Goal: Task Accomplishment & Management: Manage account settings

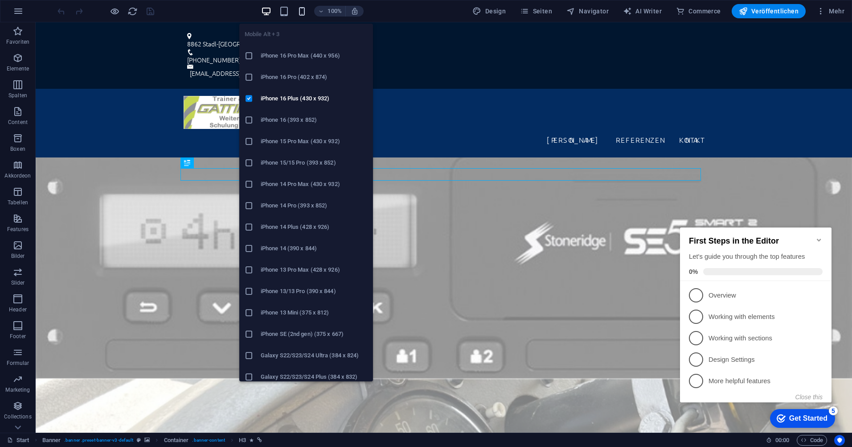
click at [302, 11] on icon "button" at bounding box center [302, 11] width 10 height 10
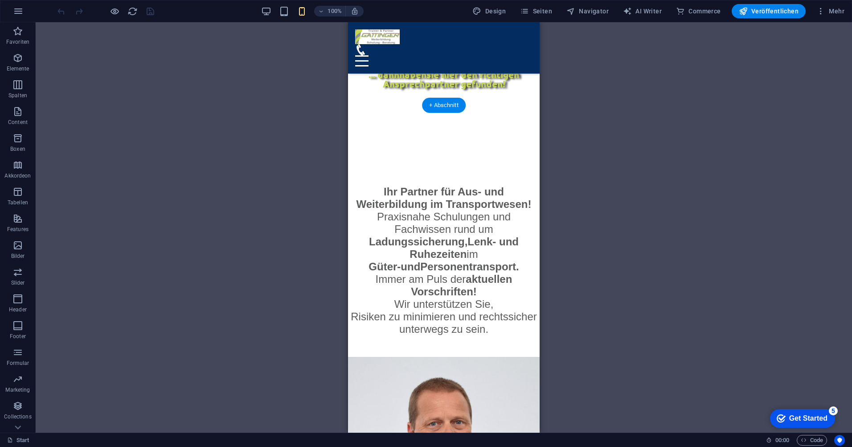
scroll to position [669, 0]
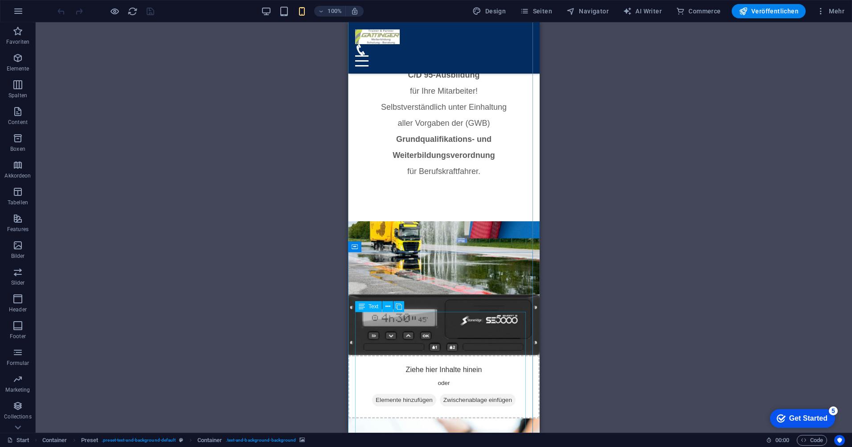
scroll to position [1649, 0]
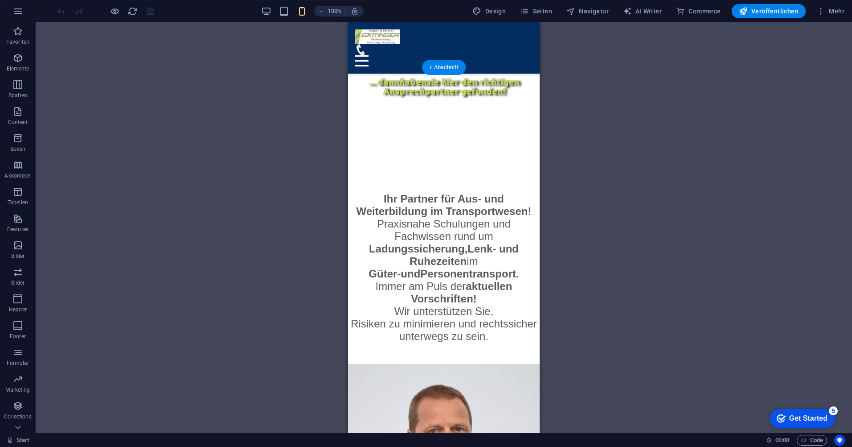
scroll to position [628, 0]
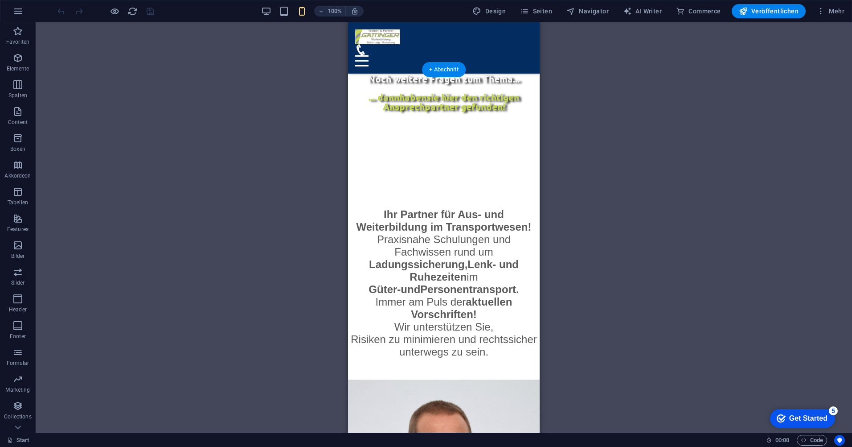
drag, startPoint x: 381, startPoint y: 155, endPoint x: 378, endPoint y: 204, distance: 49.1
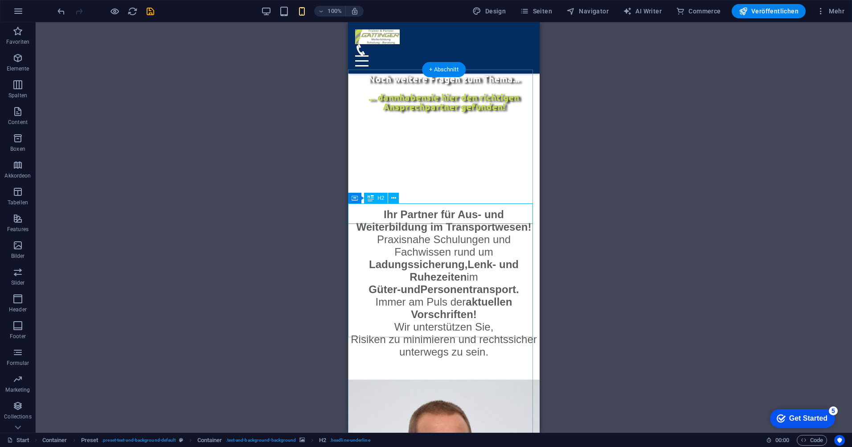
drag, startPoint x: 407, startPoint y: 241, endPoint x: 406, endPoint y: 286, distance: 45.5
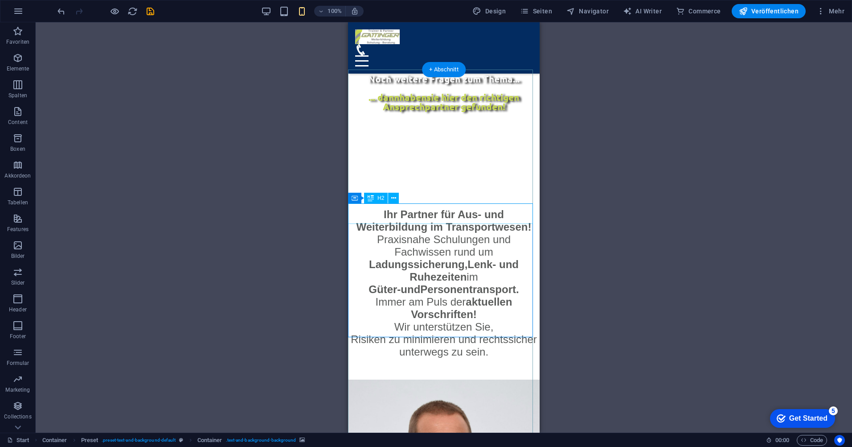
drag, startPoint x: 410, startPoint y: 210, endPoint x: 408, endPoint y: 110, distance: 99.4
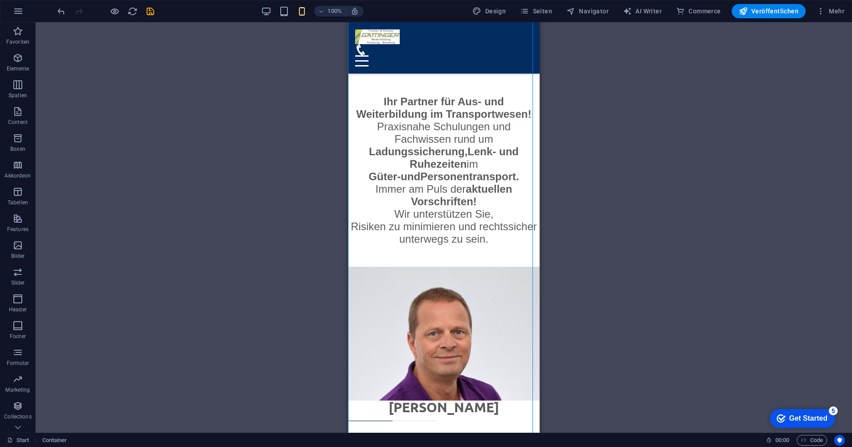
scroll to position [719, 0]
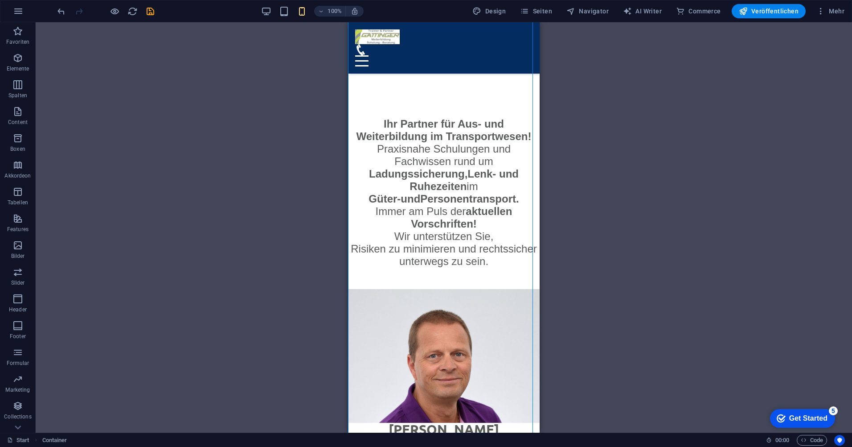
drag, startPoint x: 714, startPoint y: 252, endPoint x: 383, endPoint y: 113, distance: 358.8
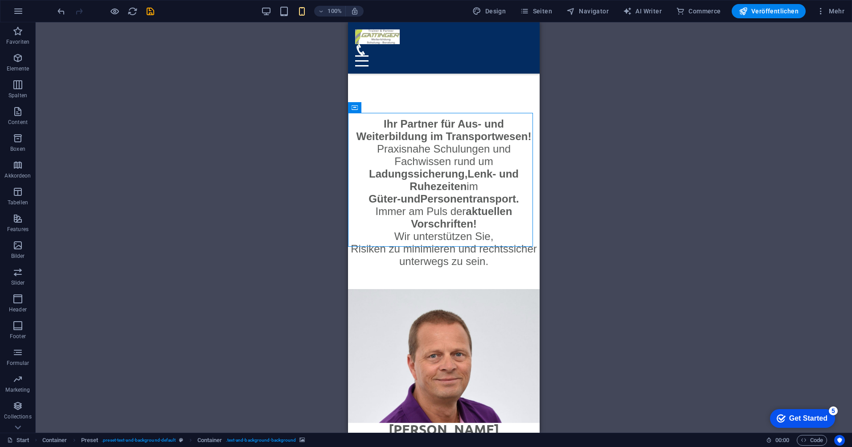
drag, startPoint x: 719, startPoint y: 129, endPoint x: 374, endPoint y: 189, distance: 350.1
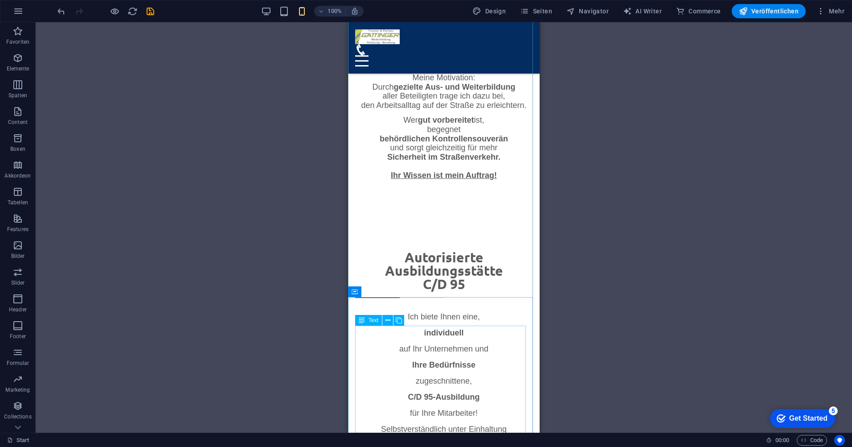
scroll to position [1521, 0]
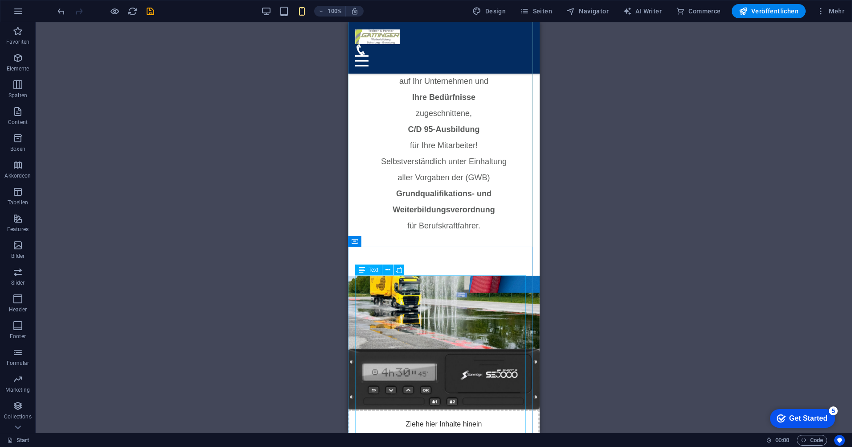
click at [359, 273] on icon at bounding box center [362, 269] width 6 height 11
click at [360, 270] on icon at bounding box center [362, 269] width 6 height 11
drag, startPoint x: 708, startPoint y: 292, endPoint x: 357, endPoint y: 110, distance: 395.5
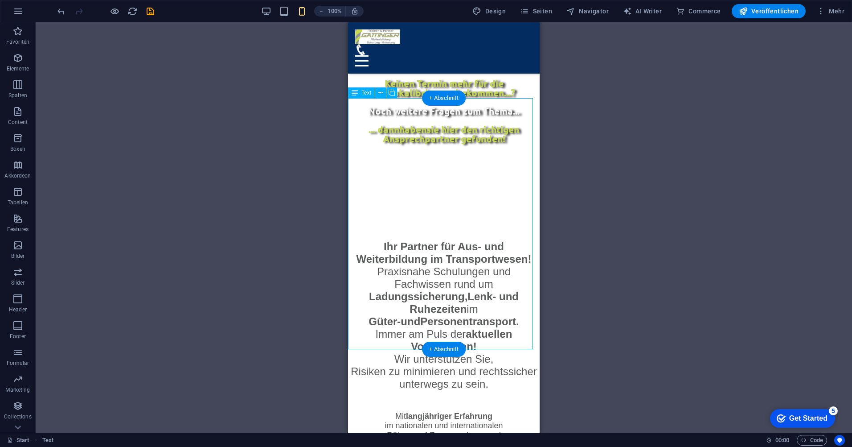
scroll to position [641, 0]
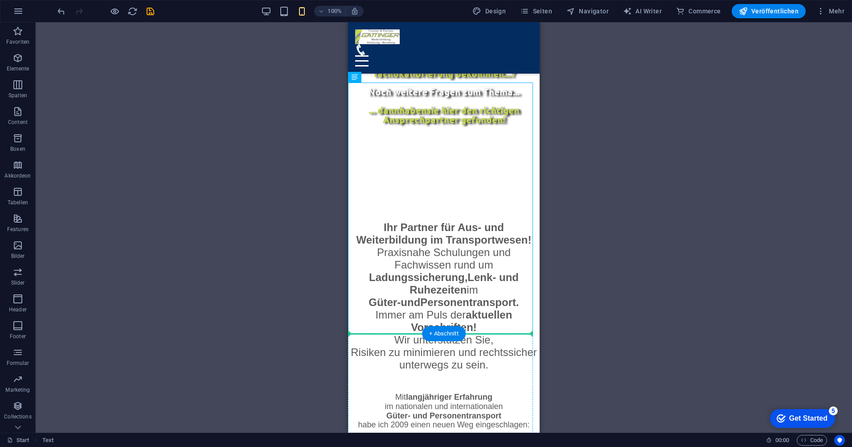
drag, startPoint x: 699, startPoint y: 76, endPoint x: 378, endPoint y: 336, distance: 413.4
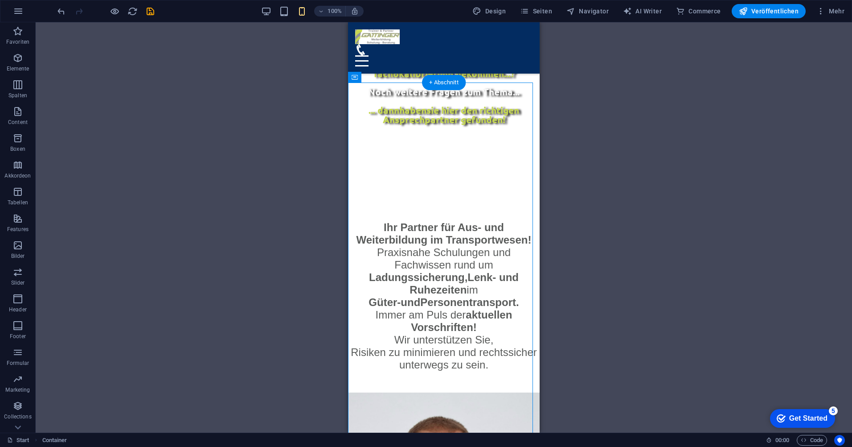
drag, startPoint x: 708, startPoint y: 99, endPoint x: 368, endPoint y: 363, distance: 430.8
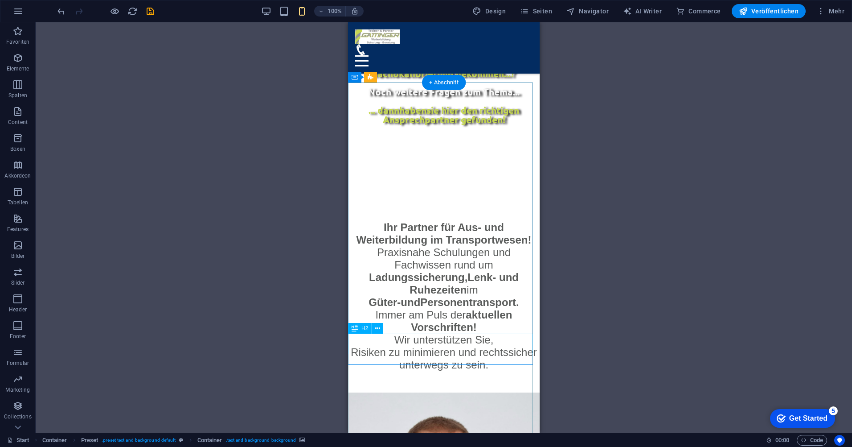
drag, startPoint x: 356, startPoint y: 329, endPoint x: 366, endPoint y: 73, distance: 256.0
click at [357, 327] on icon at bounding box center [355, 328] width 6 height 11
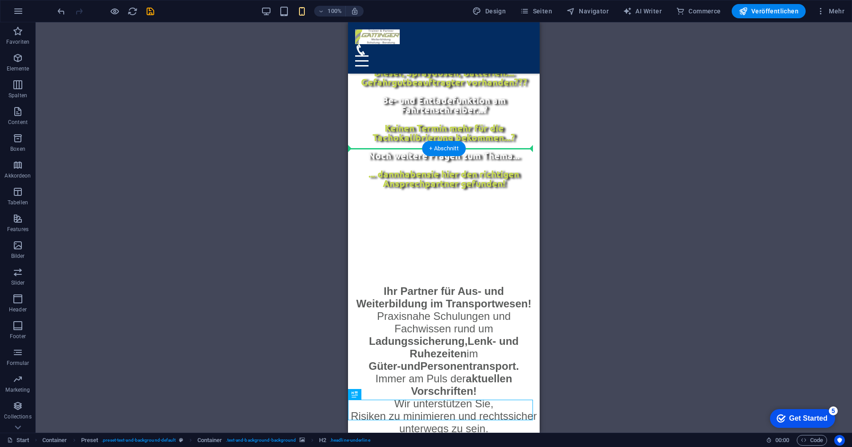
scroll to position [549, 0]
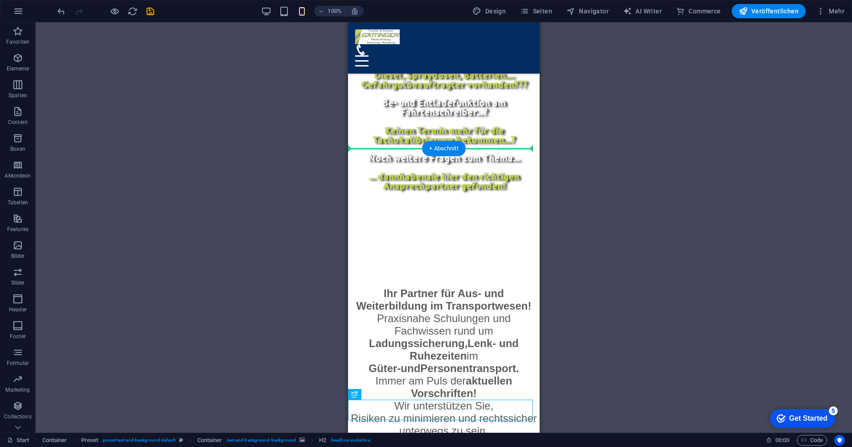
drag, startPoint x: 706, startPoint y: 352, endPoint x: 382, endPoint y: 148, distance: 382.6
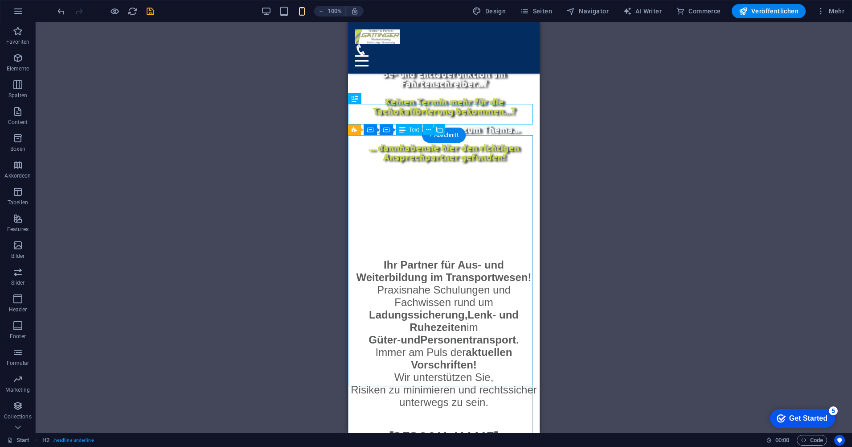
scroll to position [594, 0]
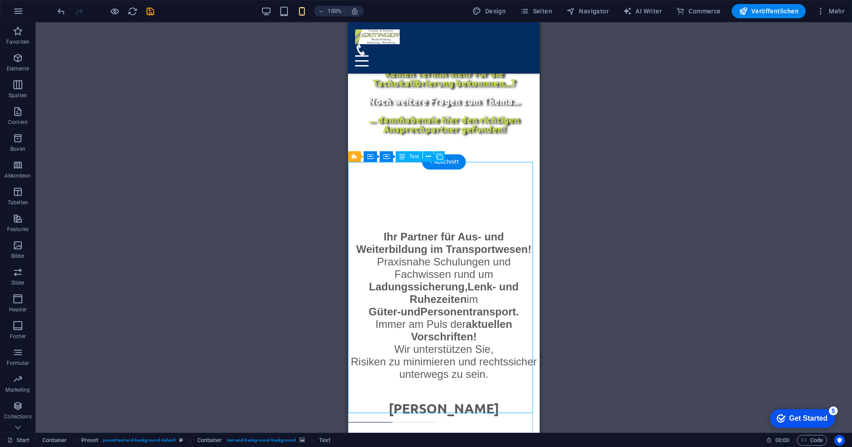
scroll to position [638, 0]
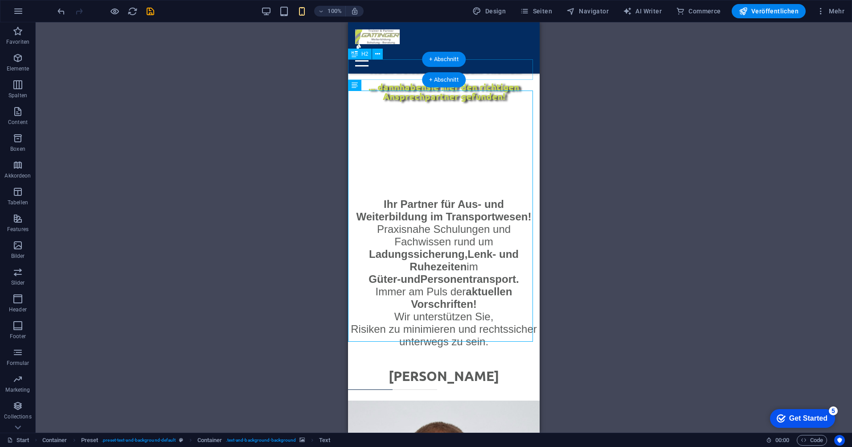
click at [407, 369] on div "[PERSON_NAME]" at bounding box center [444, 379] width 192 height 21
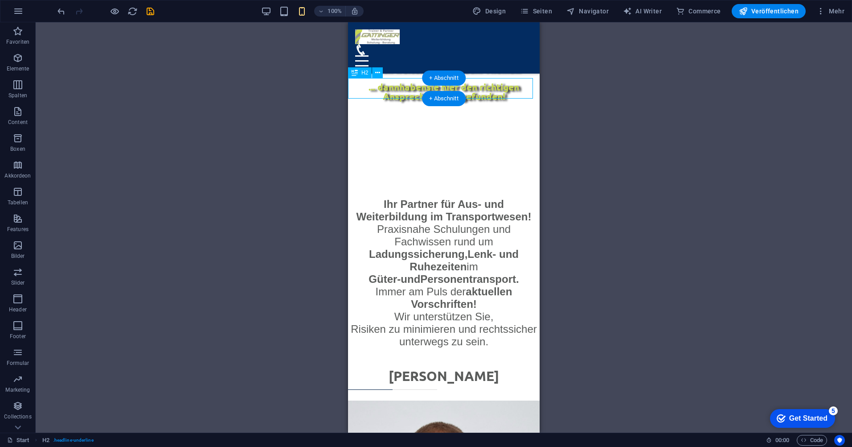
scroll to position [617, 0]
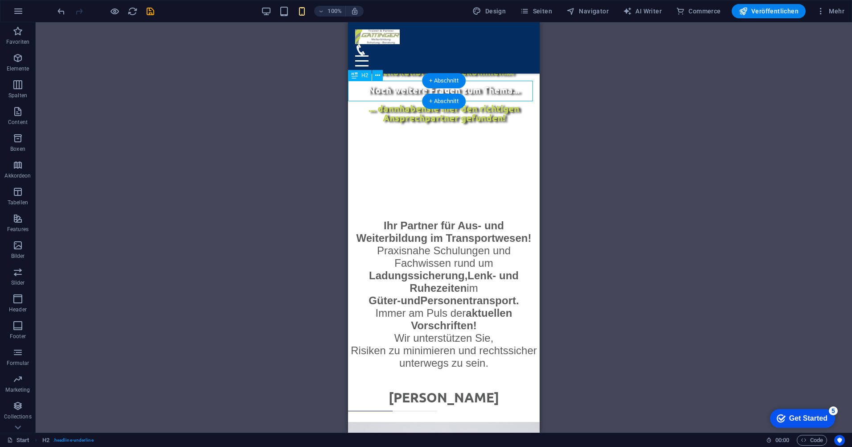
drag, startPoint x: 399, startPoint y: 67, endPoint x: 378, endPoint y: 90, distance: 30.7
click at [387, 390] on div "[PERSON_NAME]" at bounding box center [444, 400] width 192 height 21
drag, startPoint x: 704, startPoint y: 98, endPoint x: 356, endPoint y: 123, distance: 349.5
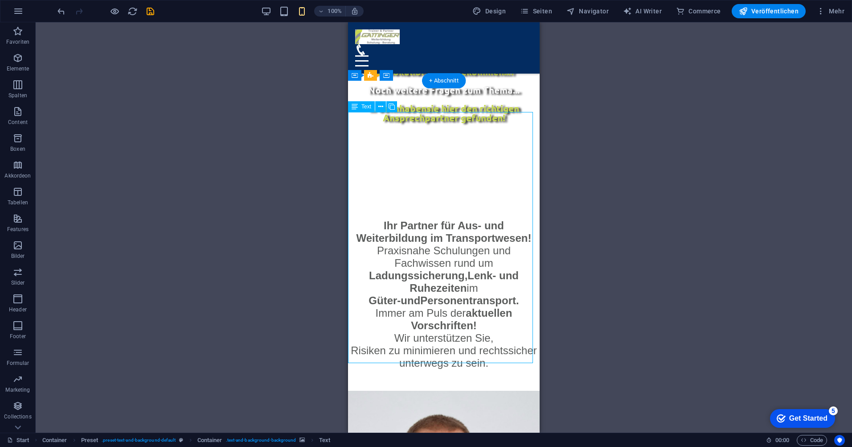
click at [394, 107] on icon at bounding box center [392, 106] width 6 height 9
click at [393, 107] on icon at bounding box center [392, 106] width 6 height 9
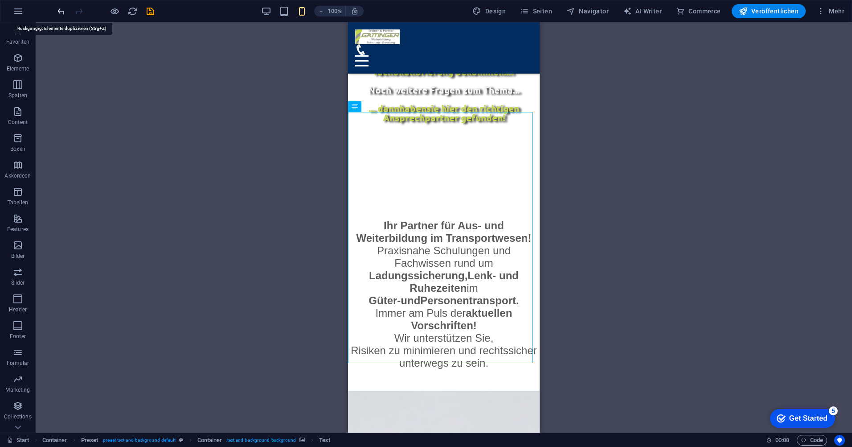
click at [61, 12] on icon "undo" at bounding box center [61, 11] width 10 height 10
click at [62, 12] on icon "undo" at bounding box center [61, 11] width 10 height 10
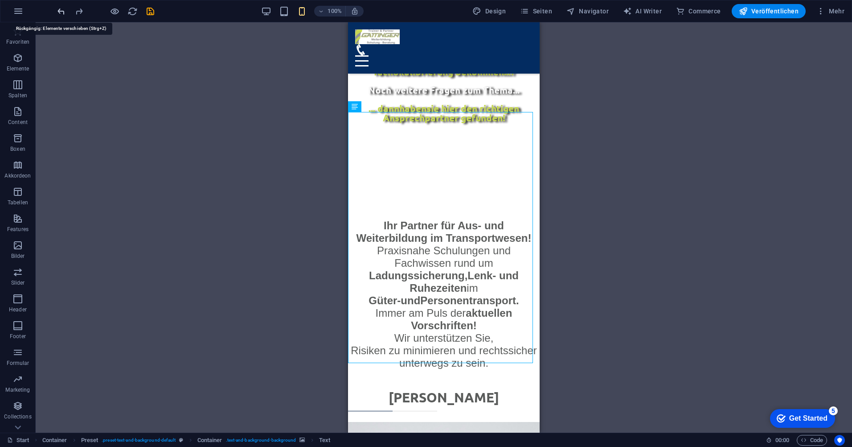
click at [62, 12] on icon "undo" at bounding box center [61, 11] width 10 height 10
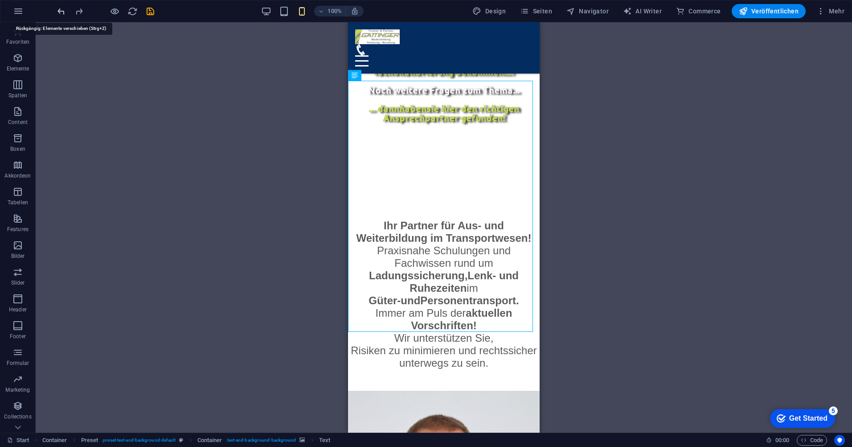
click at [63, 12] on icon "undo" at bounding box center [61, 11] width 10 height 10
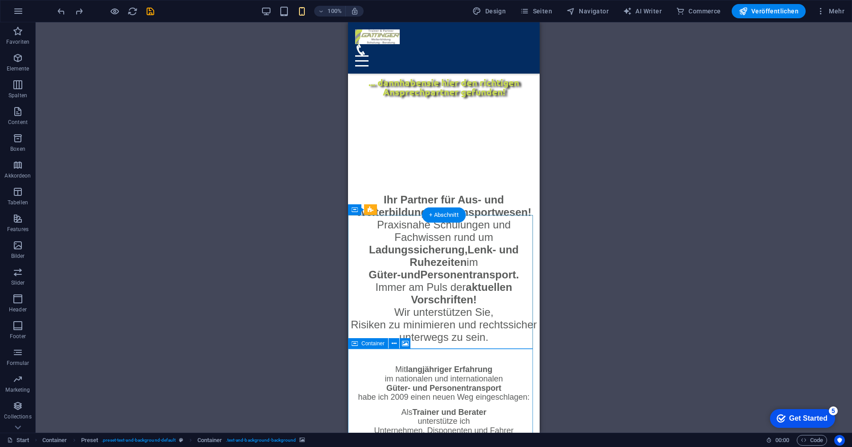
scroll to position [751, 0]
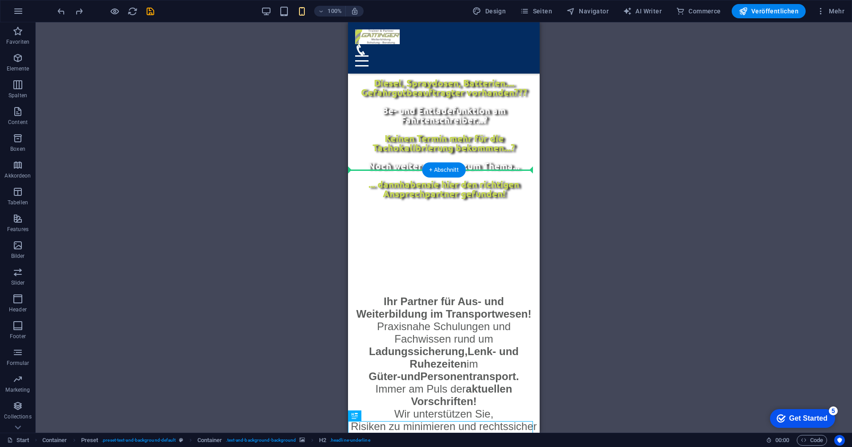
scroll to position [528, 0]
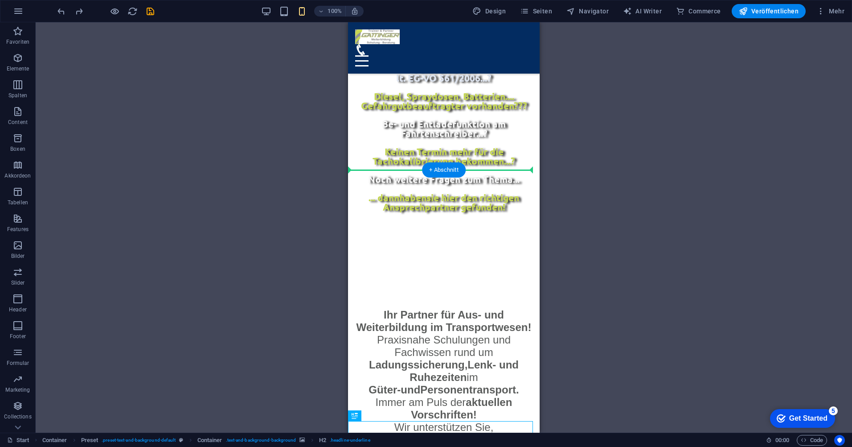
drag, startPoint x: 477, startPoint y: 207, endPoint x: 437, endPoint y: 167, distance: 56.7
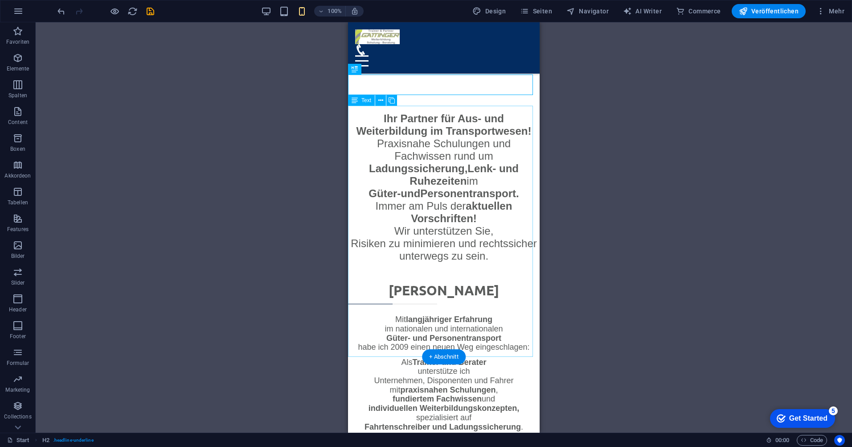
scroll to position [795, 0]
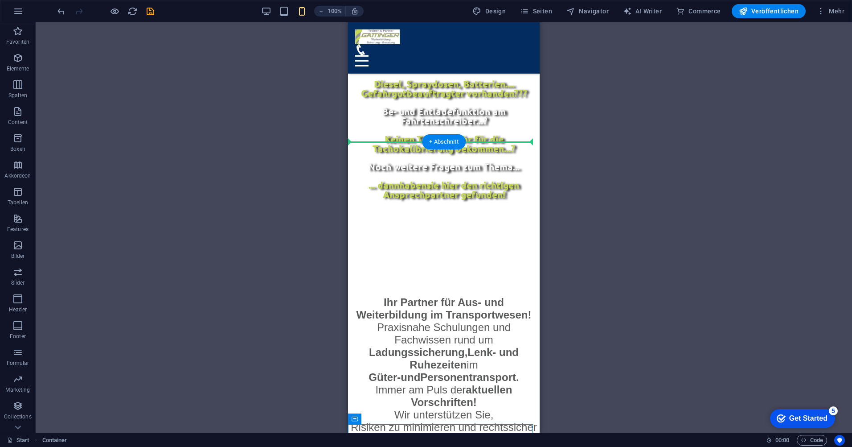
scroll to position [499, 0]
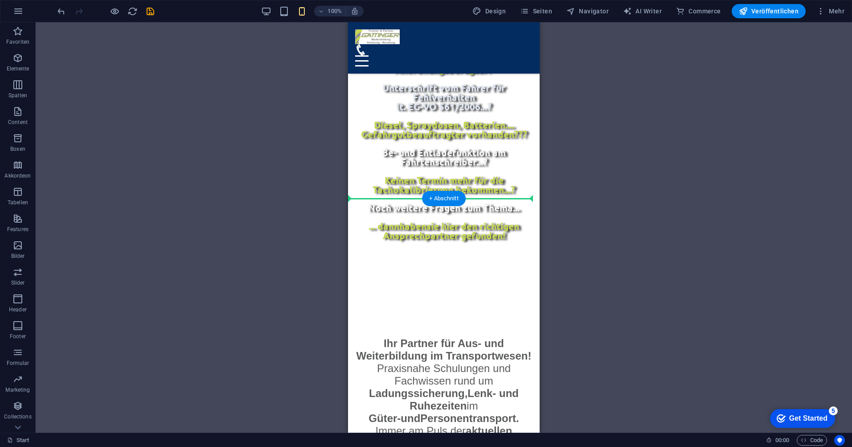
drag, startPoint x: 701, startPoint y: 201, endPoint x: 707, endPoint y: 212, distance: 12.6
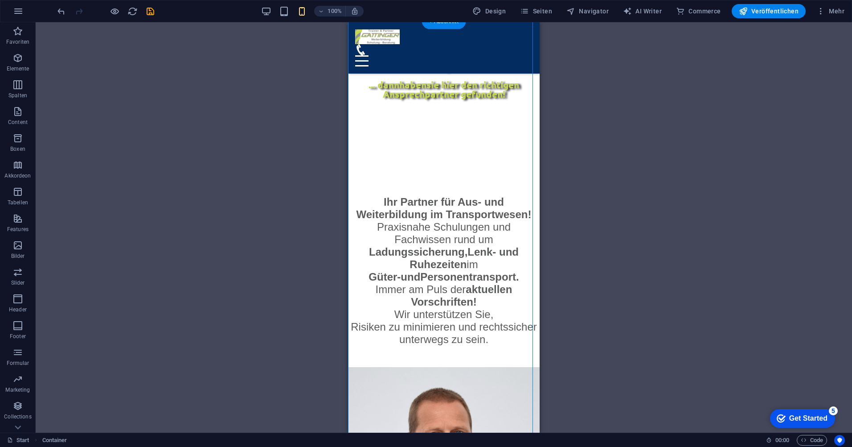
scroll to position [678, 0]
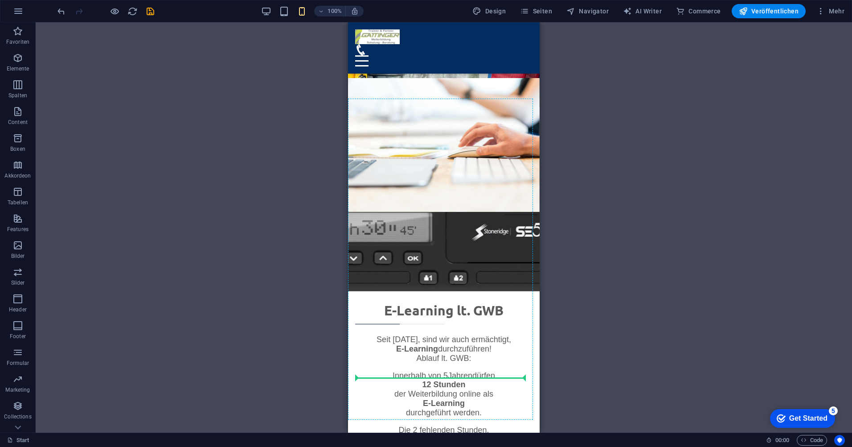
scroll to position [1739, 0]
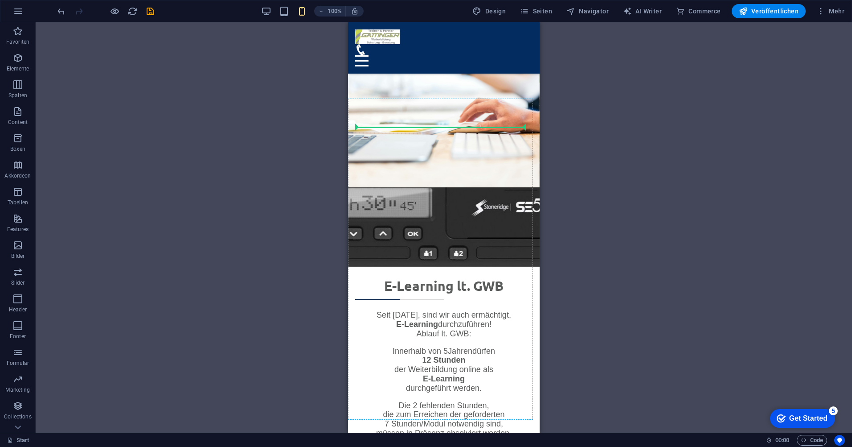
drag, startPoint x: 704, startPoint y: 169, endPoint x: 382, endPoint y: 131, distance: 324.5
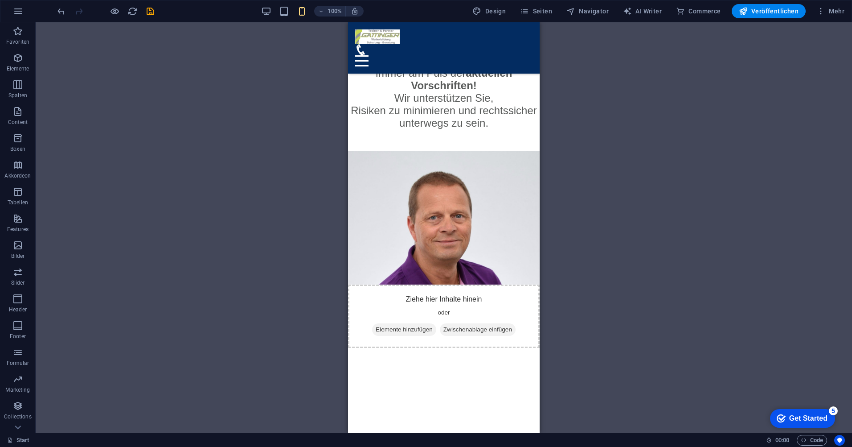
scroll to position [936, 0]
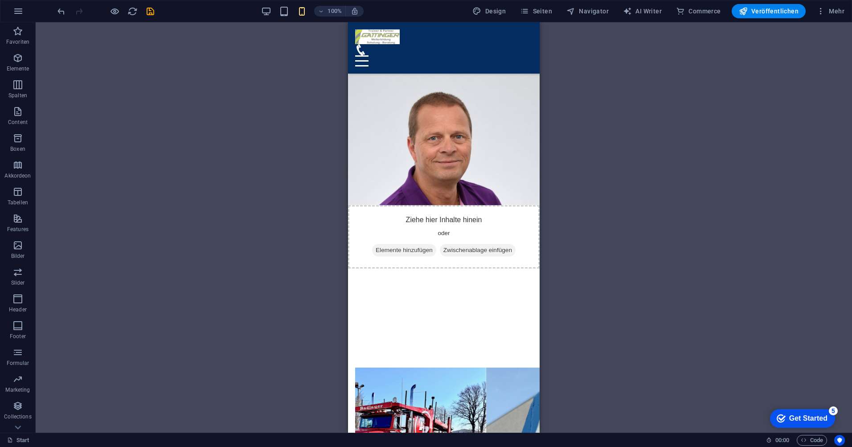
click at [54, 12] on div "100% Design Seiten Navigator AI Writer Commerce Veröffentlichen Mehr" at bounding box center [425, 10] width 851 height 21
click at [58, 12] on icon "undo" at bounding box center [61, 11] width 10 height 10
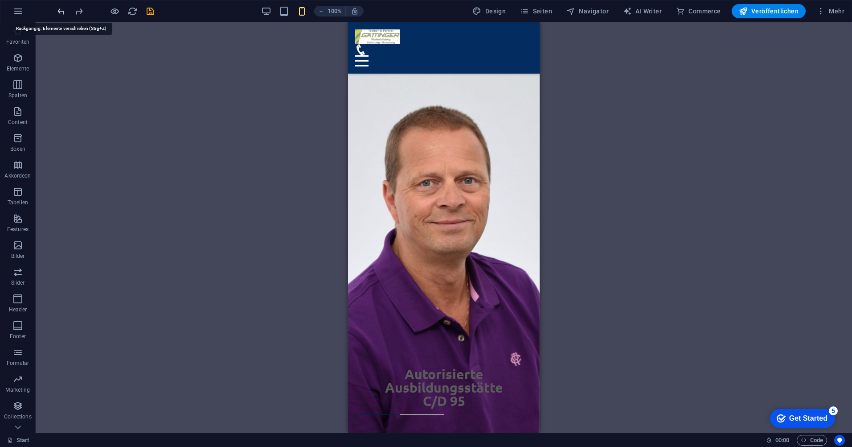
click at [58, 12] on icon "undo" at bounding box center [61, 11] width 10 height 10
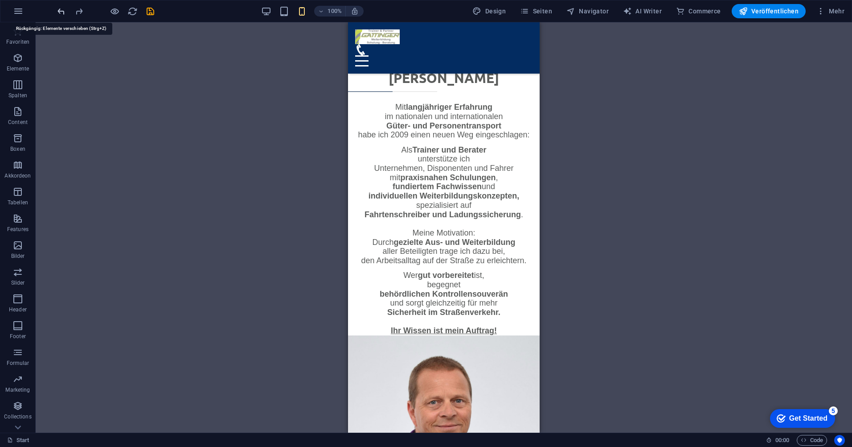
click at [59, 12] on icon "undo" at bounding box center [61, 11] width 10 height 10
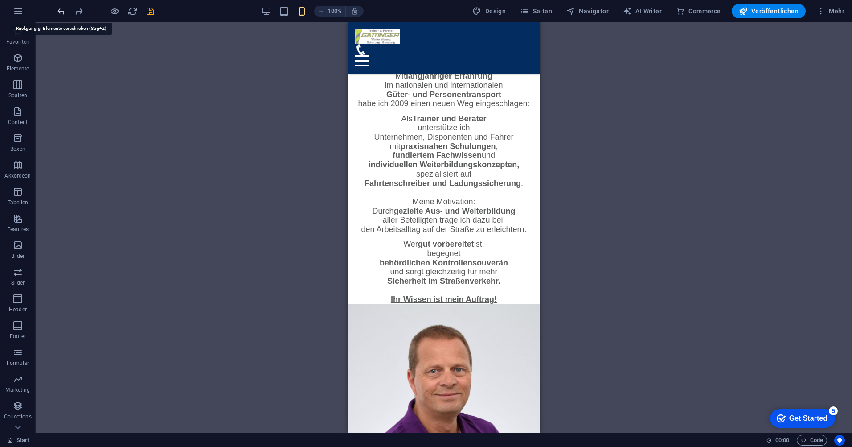
click at [59, 13] on icon "undo" at bounding box center [61, 11] width 10 height 10
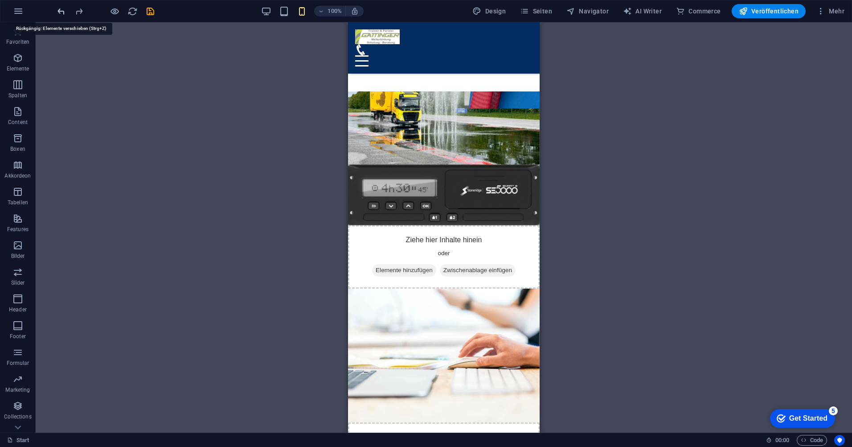
scroll to position [1708, 0]
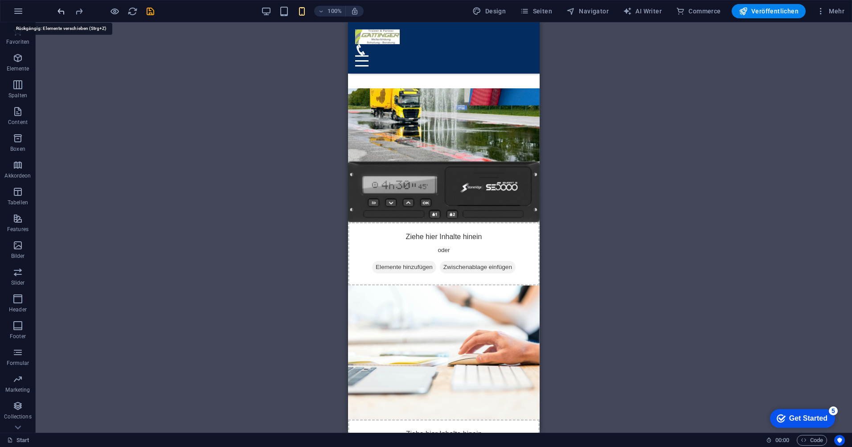
click at [58, 14] on icon "undo" at bounding box center [61, 11] width 10 height 10
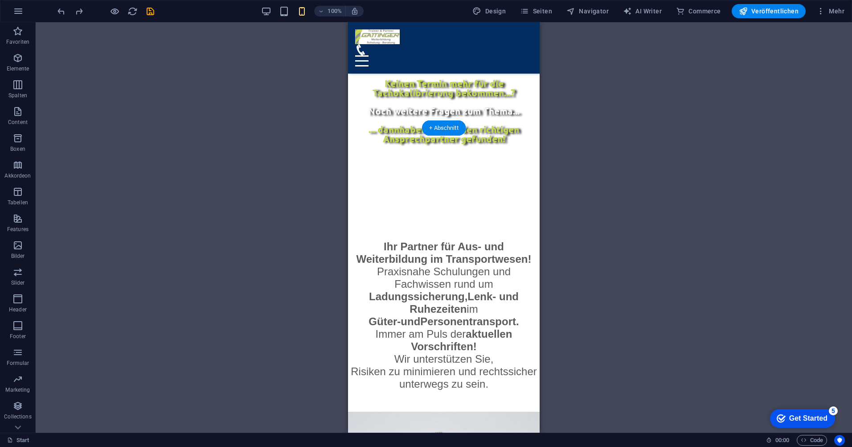
scroll to position [570, 0]
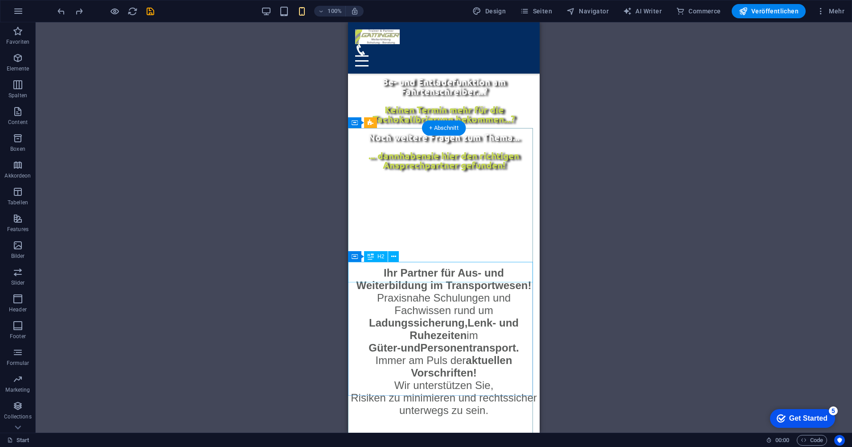
drag, startPoint x: 701, startPoint y: 279, endPoint x: 356, endPoint y: 281, distance: 345.5
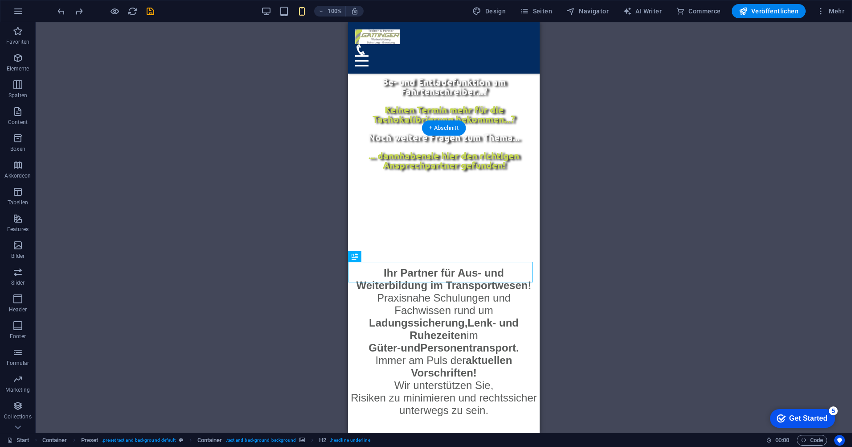
drag, startPoint x: 706, startPoint y: 276, endPoint x: 355, endPoint y: 168, distance: 366.7
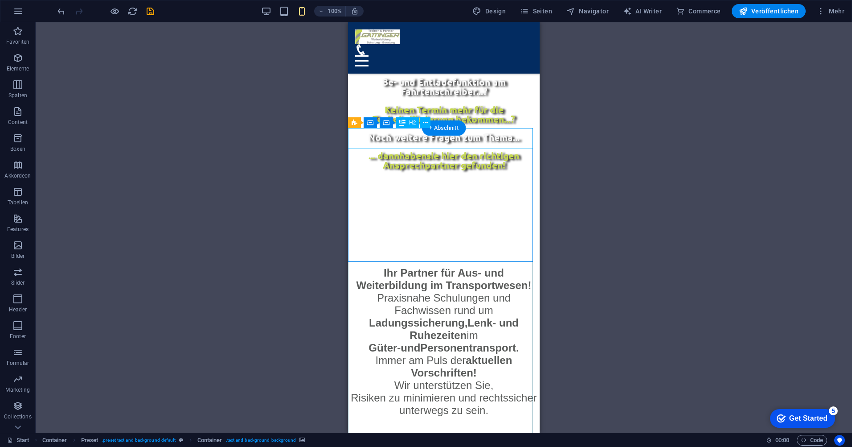
drag, startPoint x: 398, startPoint y: 138, endPoint x: 378, endPoint y: 285, distance: 148.0
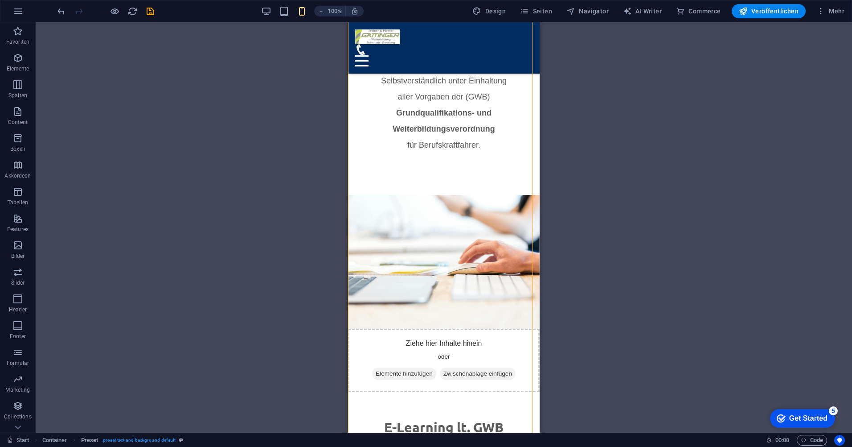
scroll to position [1913, 0]
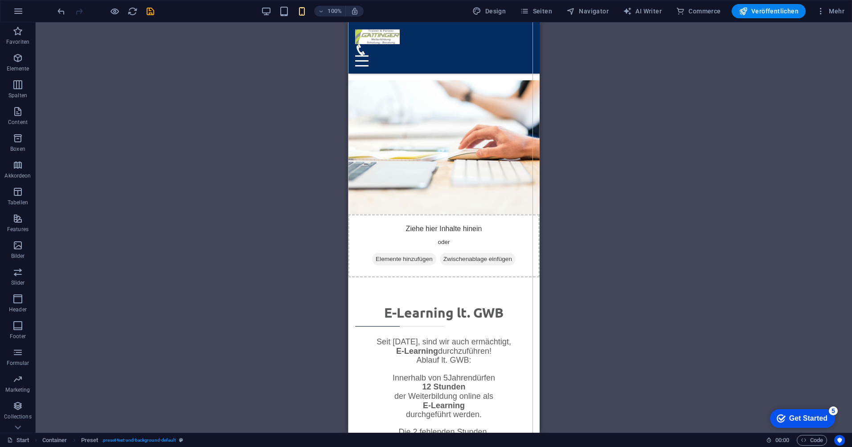
drag, startPoint x: 713, startPoint y: 144, endPoint x: 400, endPoint y: 221, distance: 322.6
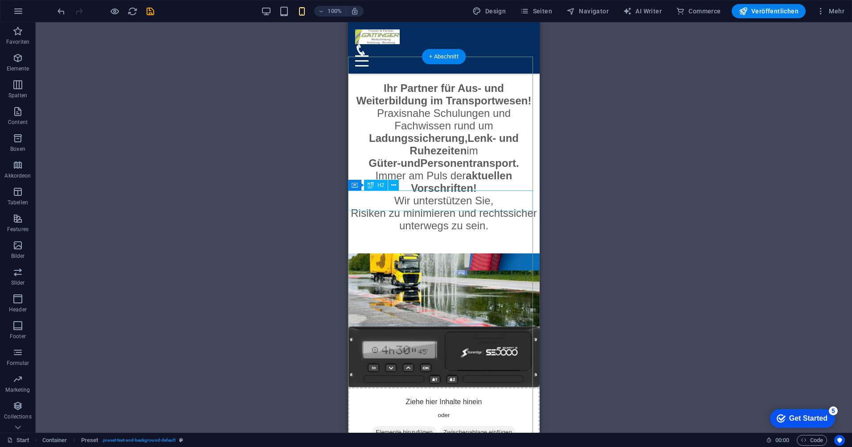
scroll to position [531, 0]
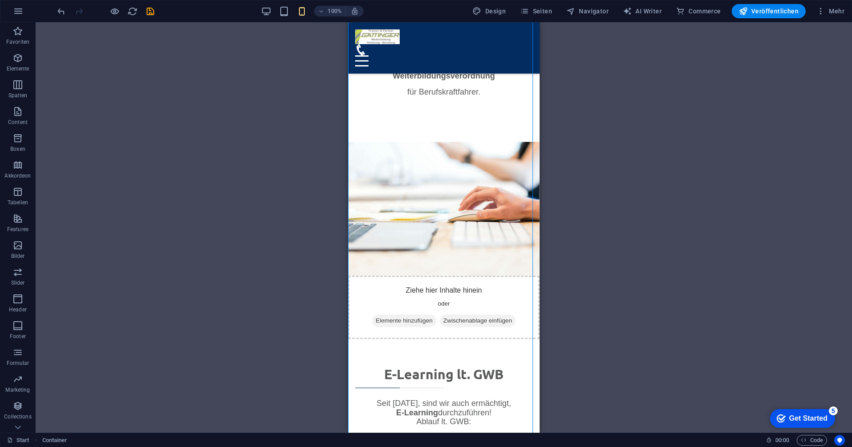
scroll to position [1892, 0]
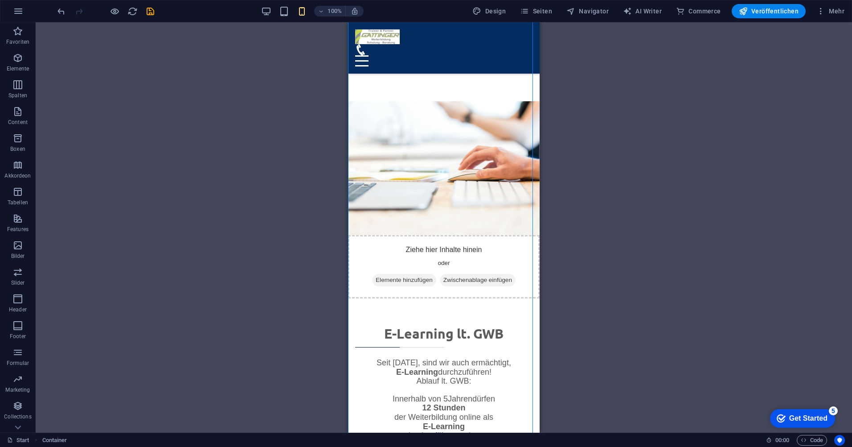
drag, startPoint x: 700, startPoint y: 182, endPoint x: 394, endPoint y: 247, distance: 312.1
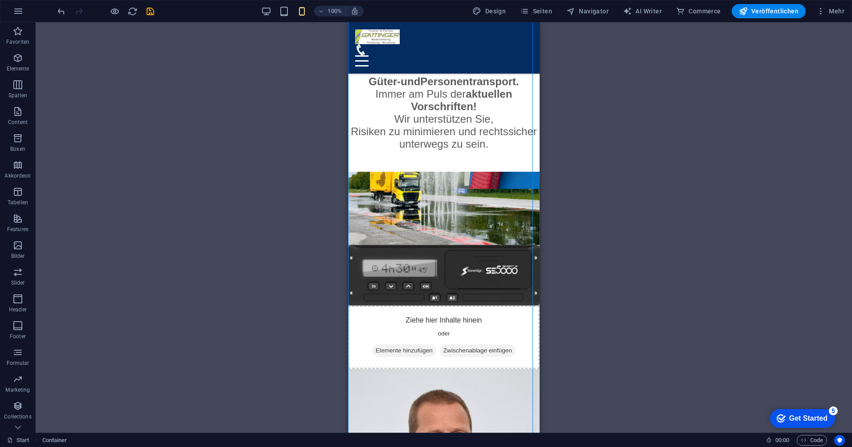
scroll to position [689, 0]
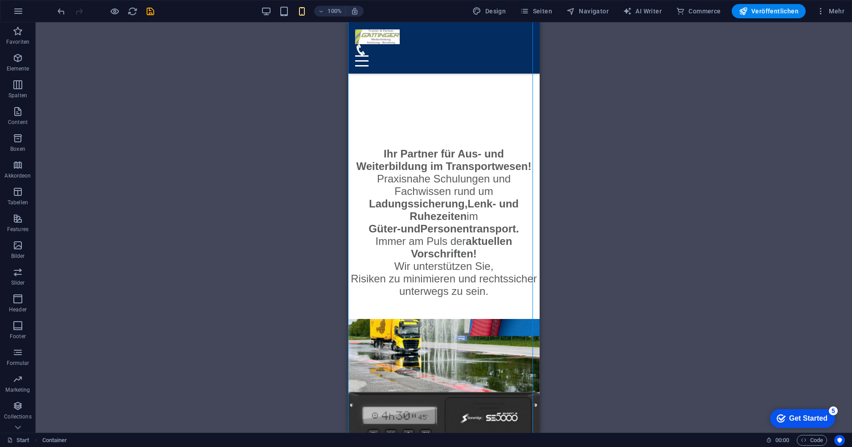
click at [367, 319] on figure at bounding box center [444, 386] width 192 height 134
drag, startPoint x: 374, startPoint y: 107, endPoint x: 389, endPoint y: 107, distance: 14.7
click at [390, 319] on figure at bounding box center [444, 386] width 192 height 134
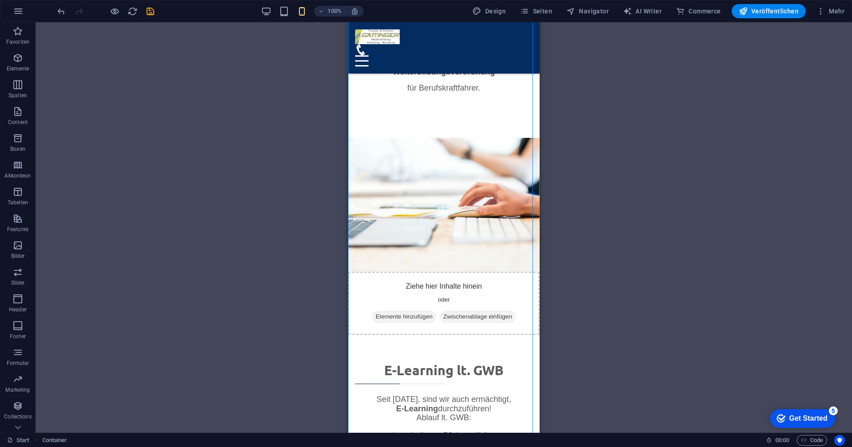
scroll to position [1874, 0]
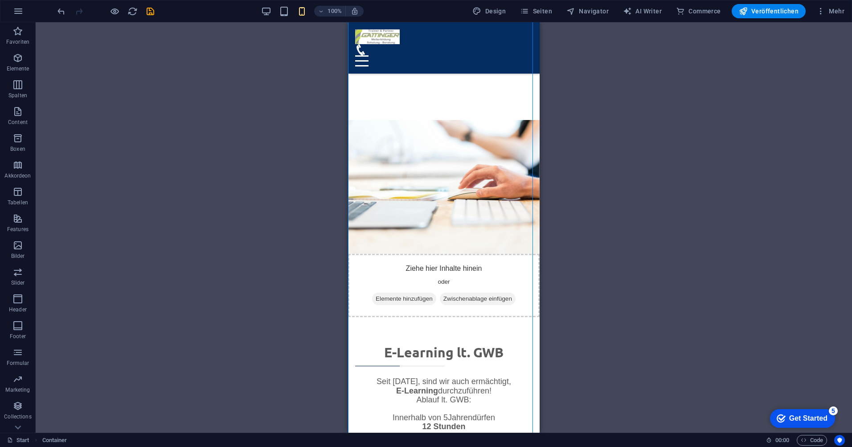
drag, startPoint x: 703, startPoint y: 114, endPoint x: 369, endPoint y: 212, distance: 347.8
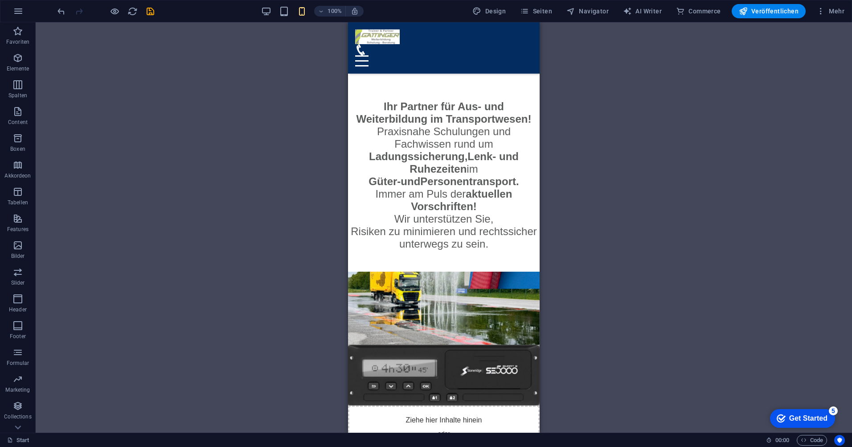
scroll to position [715, 0]
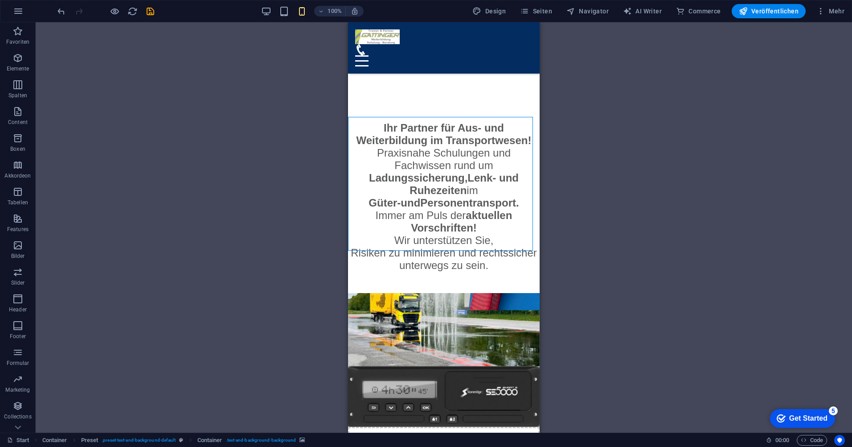
click at [59, 12] on icon "undo" at bounding box center [61, 11] width 10 height 10
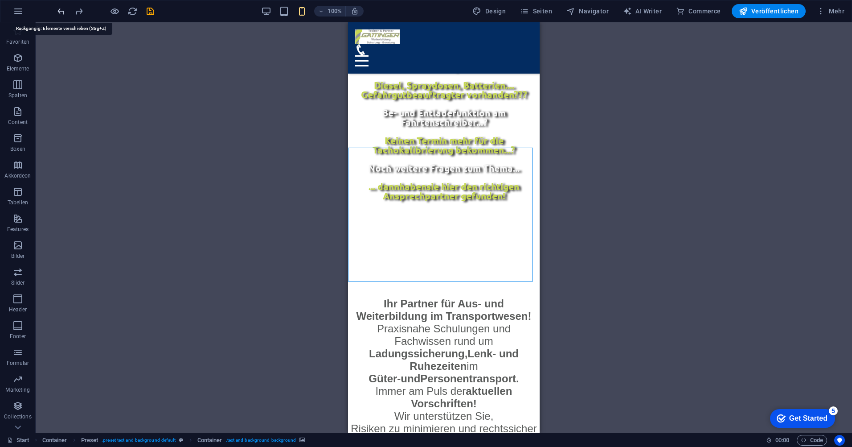
scroll to position [481, 0]
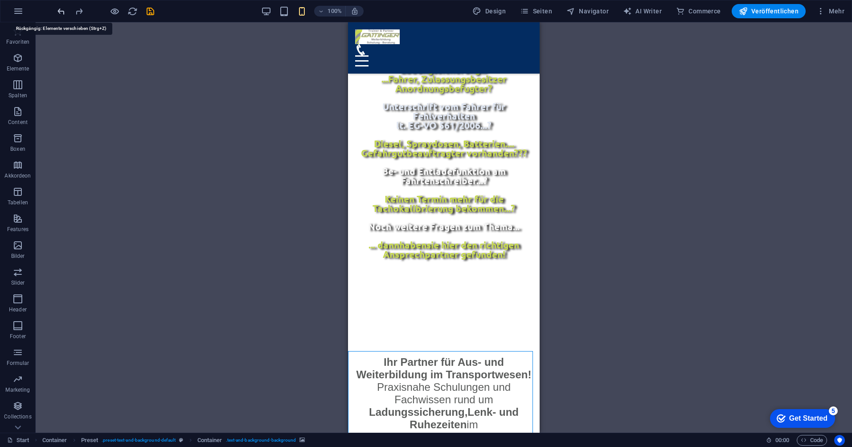
click at [62, 11] on icon "undo" at bounding box center [61, 11] width 10 height 10
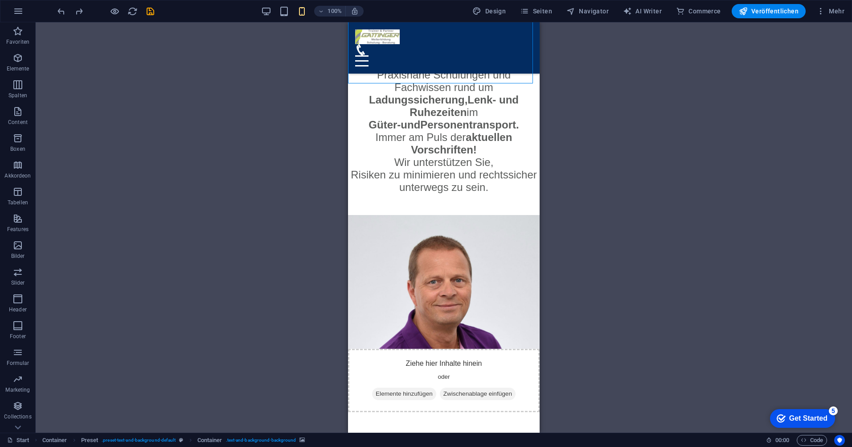
scroll to position [659, 0]
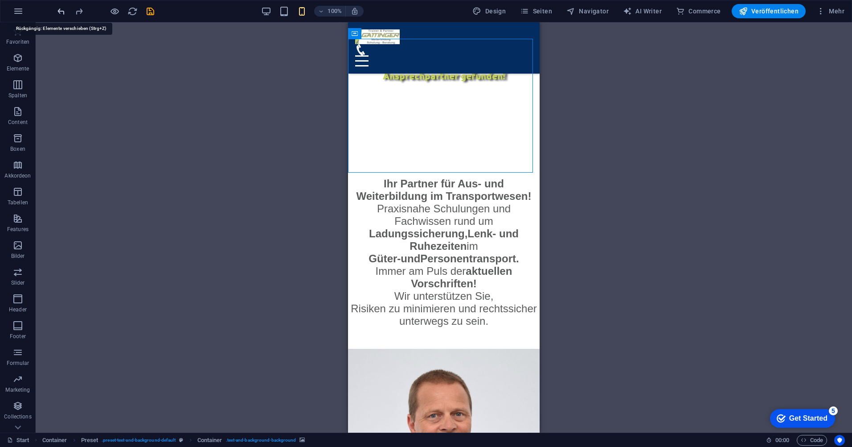
click at [61, 13] on icon "undo" at bounding box center [61, 11] width 10 height 10
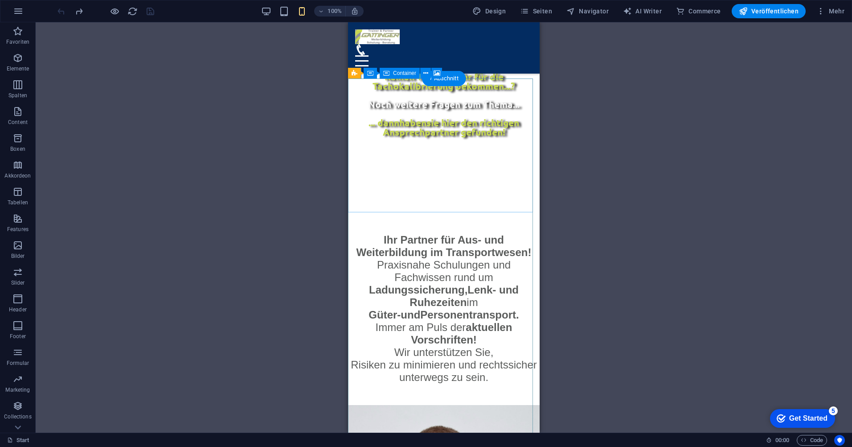
scroll to position [598, 0]
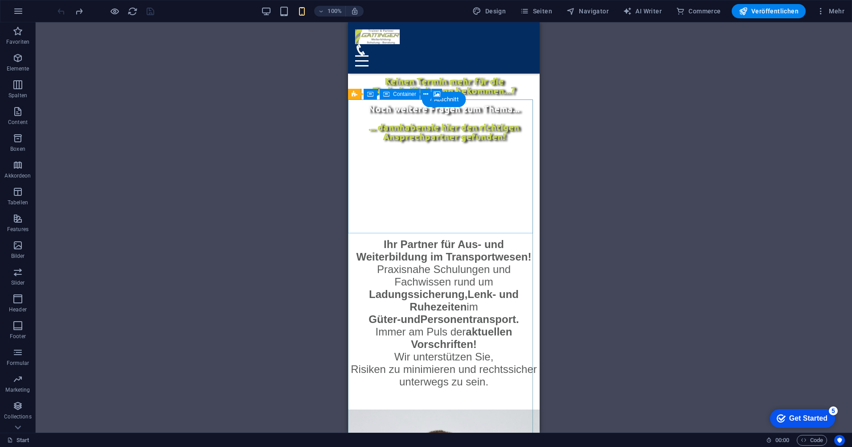
drag, startPoint x: 707, startPoint y: 114, endPoint x: 362, endPoint y: 156, distance: 347.7
click at [356, 97] on icon at bounding box center [355, 94] width 6 height 11
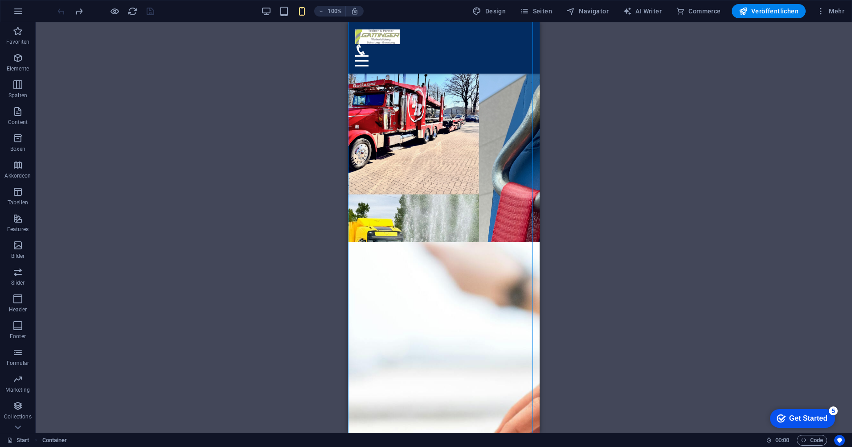
scroll to position [1873, 0]
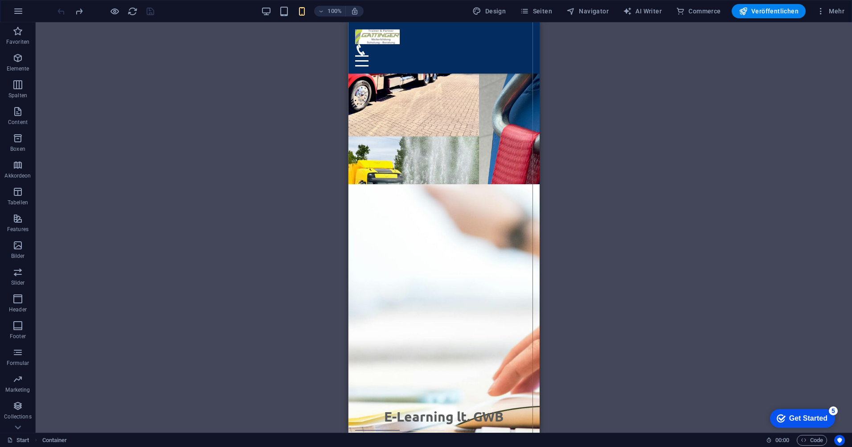
drag, startPoint x: 701, startPoint y: 117, endPoint x: 372, endPoint y: 260, distance: 358.6
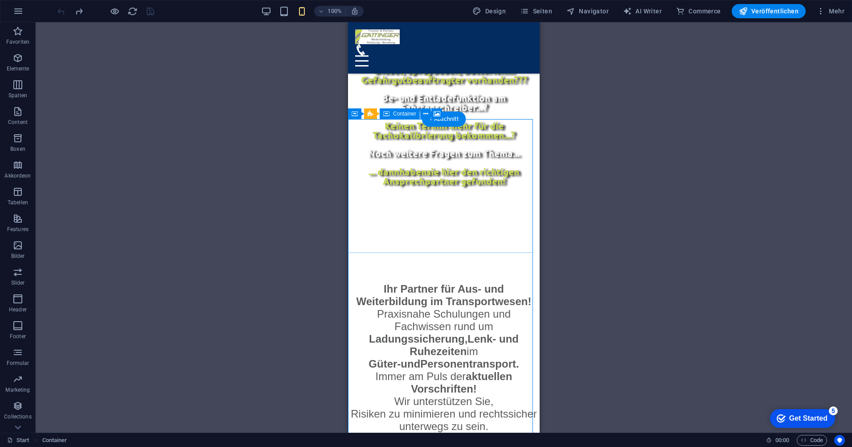
scroll to position [535, 0]
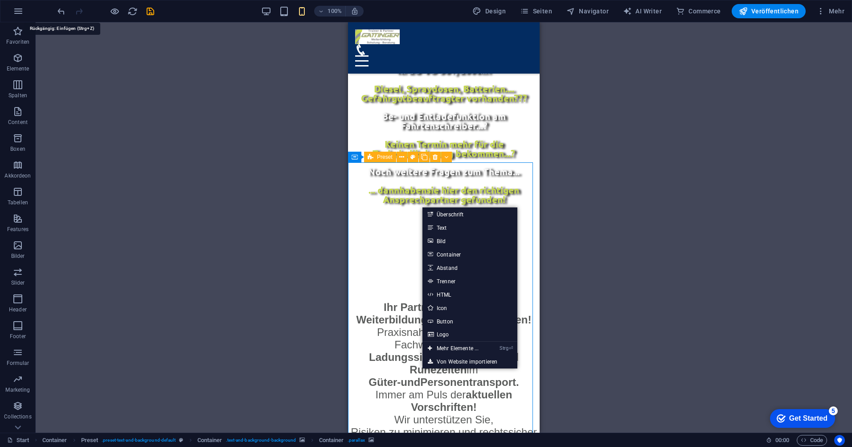
click at [63, 14] on icon "undo" at bounding box center [61, 11] width 10 height 10
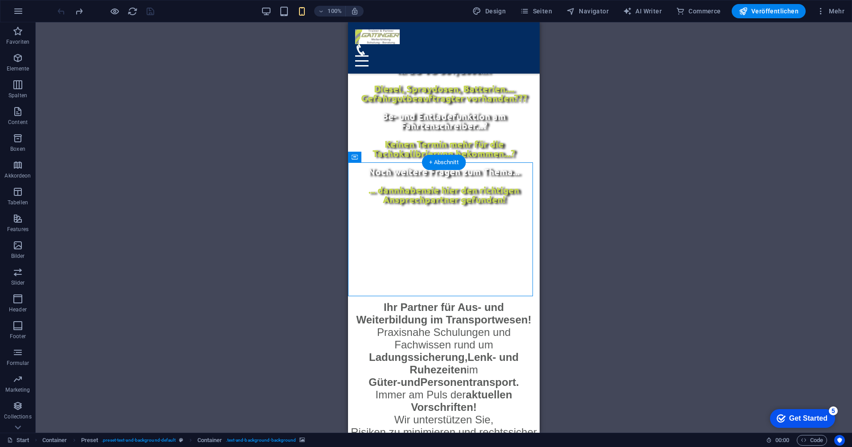
drag, startPoint x: 396, startPoint y: 259, endPoint x: 431, endPoint y: 252, distance: 36.3
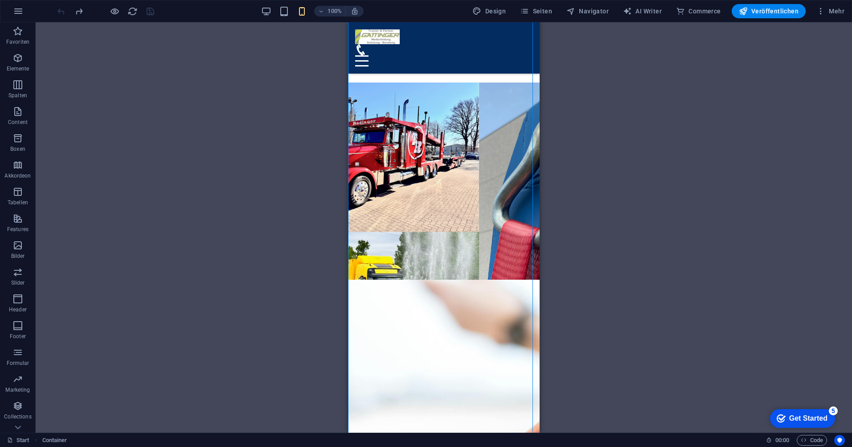
scroll to position [1809, 0]
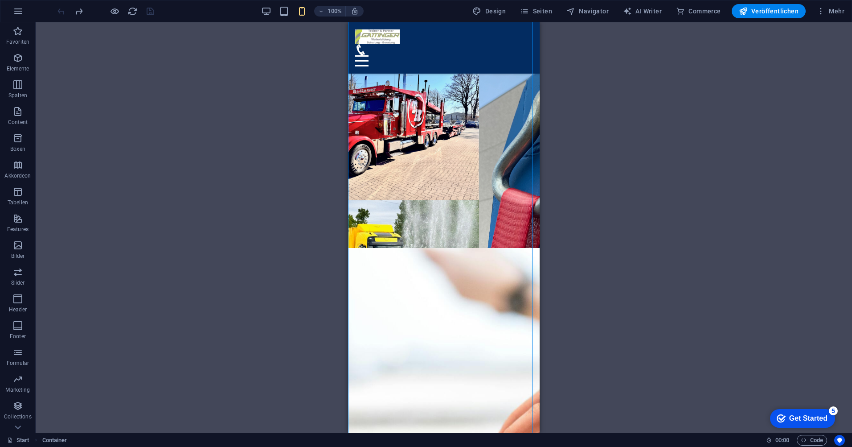
drag, startPoint x: 703, startPoint y: 179, endPoint x: 407, endPoint y: 312, distance: 325.6
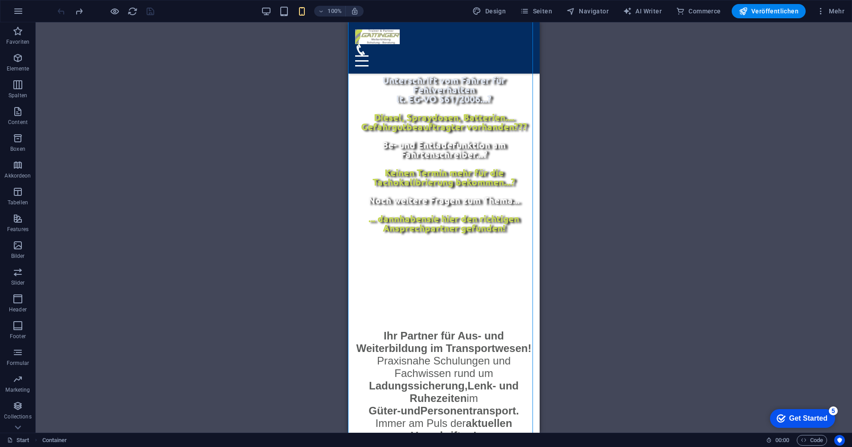
scroll to position [472, 0]
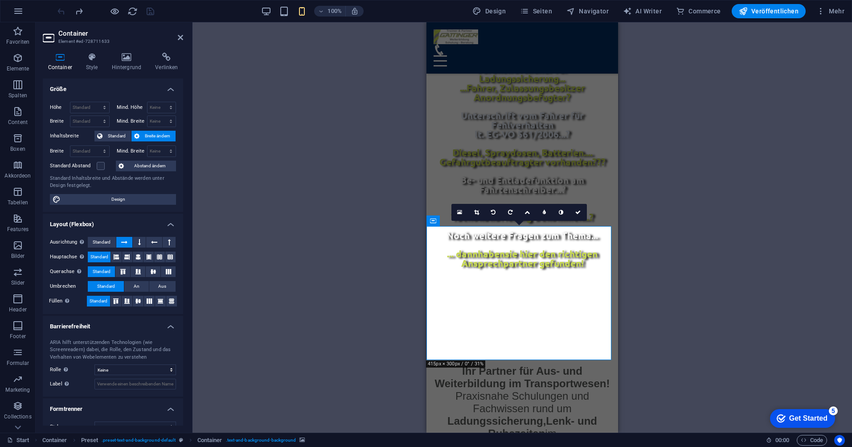
drag, startPoint x: 471, startPoint y: 325, endPoint x: 495, endPoint y: 314, distance: 26.3
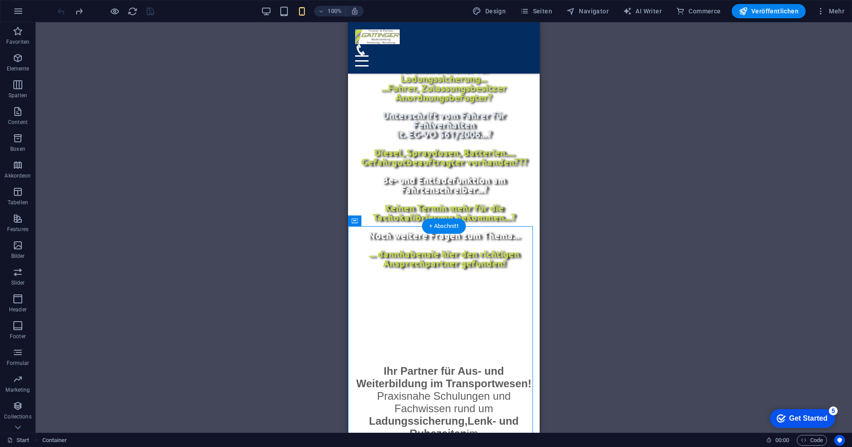
drag, startPoint x: 779, startPoint y: 242, endPoint x: 461, endPoint y: 292, distance: 322.2
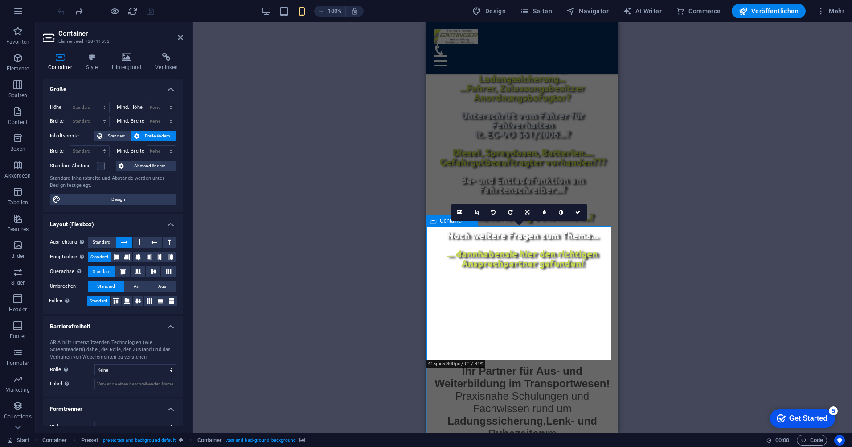
click at [436, 222] on div "Container" at bounding box center [447, 220] width 40 height 11
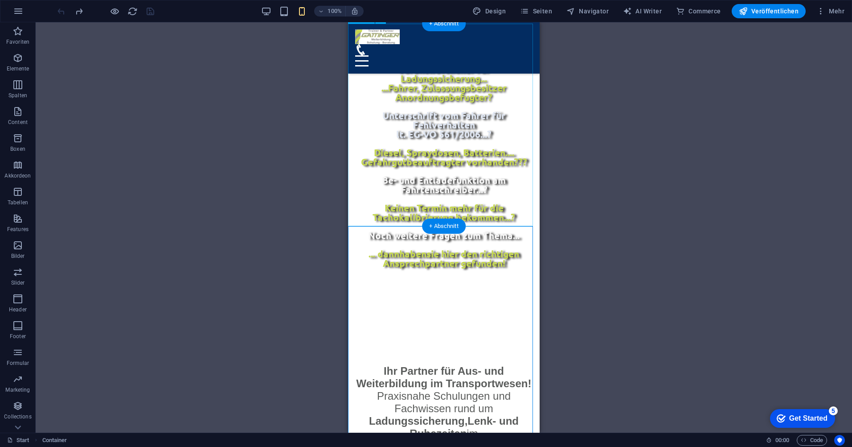
click at [354, 365] on div "Ihr Partner für Aus- und Weiterbildung im Transportwesen! Praxisnahe Schulungen…" at bounding box center [444, 450] width 192 height 171
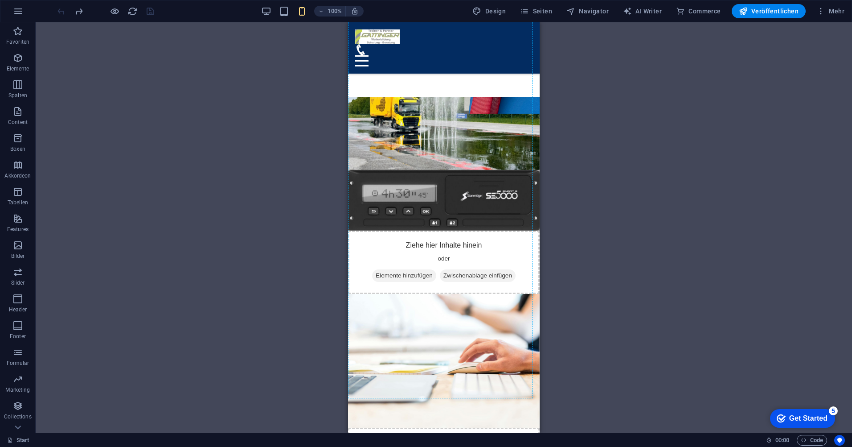
scroll to position [1795, 0]
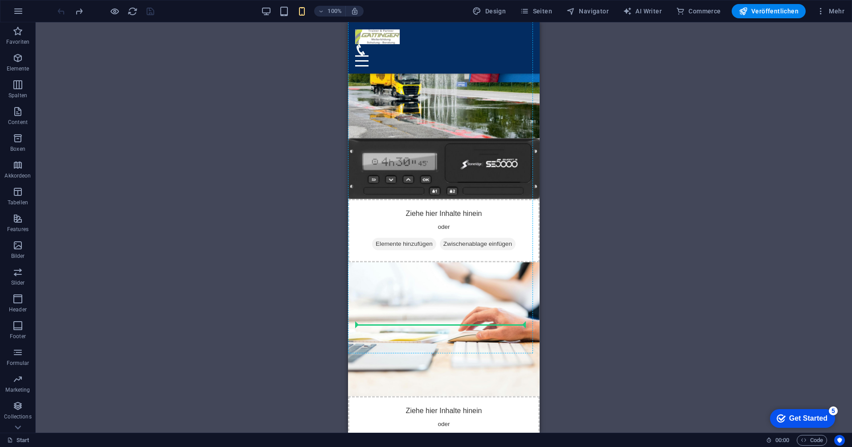
drag, startPoint x: 743, startPoint y: 245, endPoint x: 439, endPoint y: 322, distance: 313.3
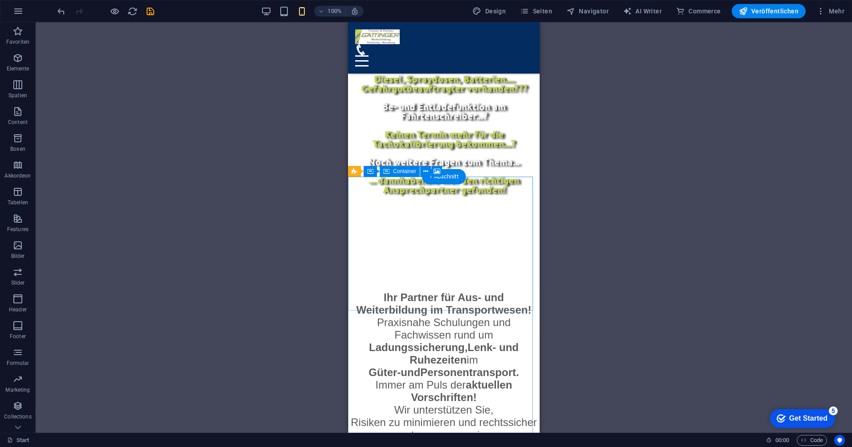
scroll to position [521, 0]
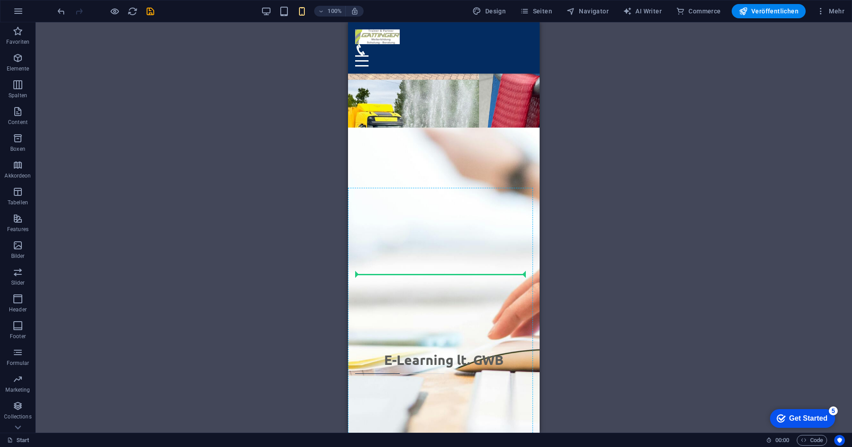
scroll to position [1960, 0]
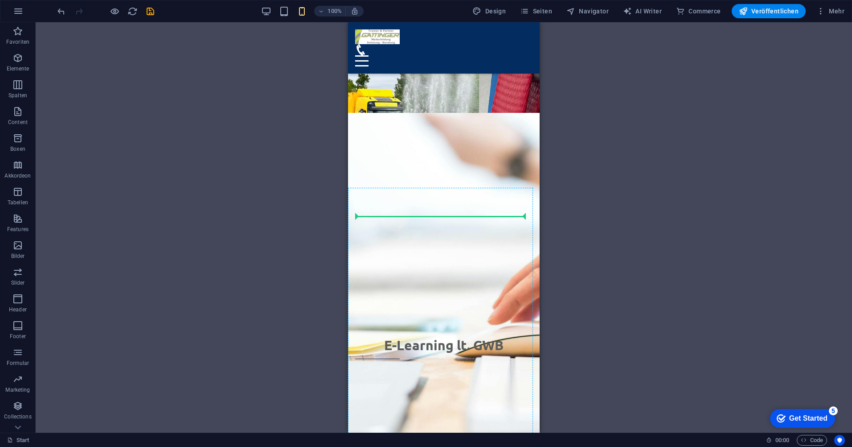
drag, startPoint x: 748, startPoint y: 194, endPoint x: 460, endPoint y: 220, distance: 288.7
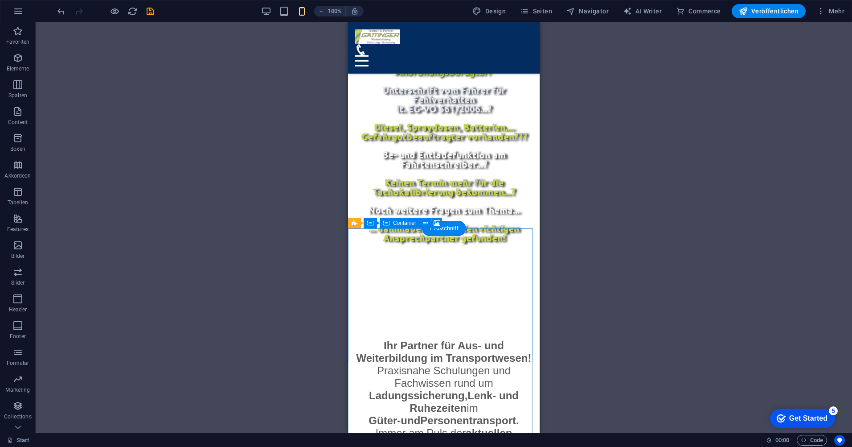
scroll to position [534, 0]
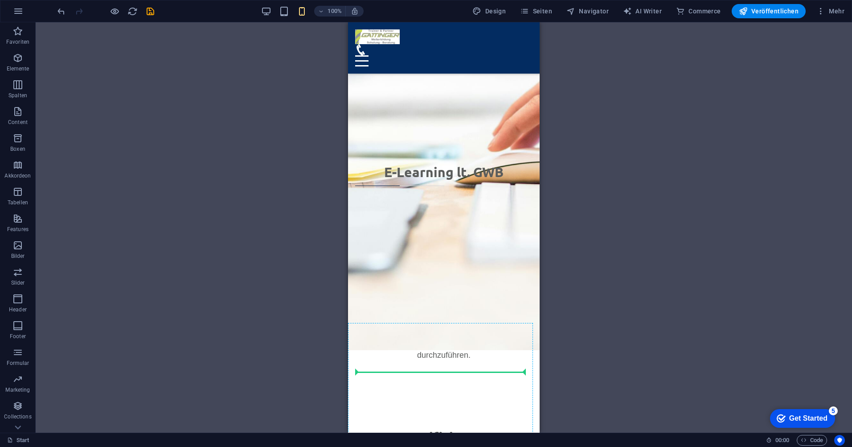
scroll to position [2156, 0]
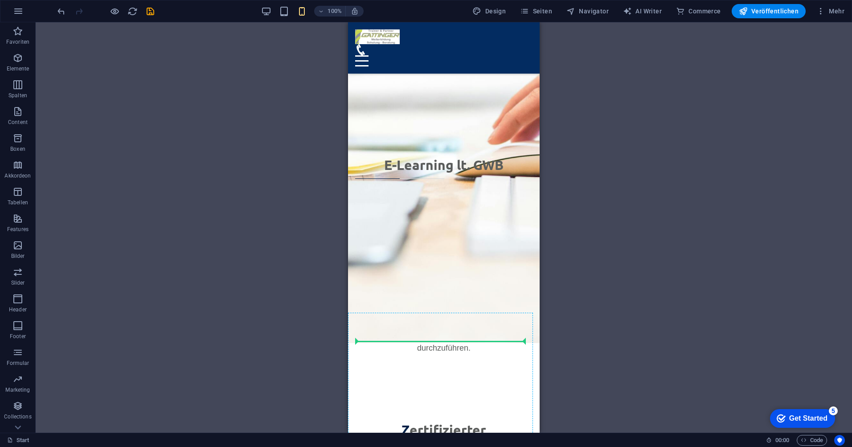
drag, startPoint x: 740, startPoint y: 182, endPoint x: 439, endPoint y: 343, distance: 341.4
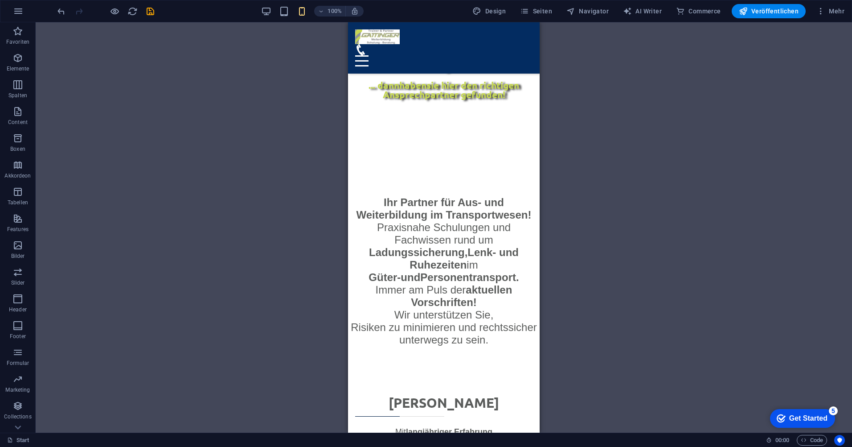
scroll to position [596, 0]
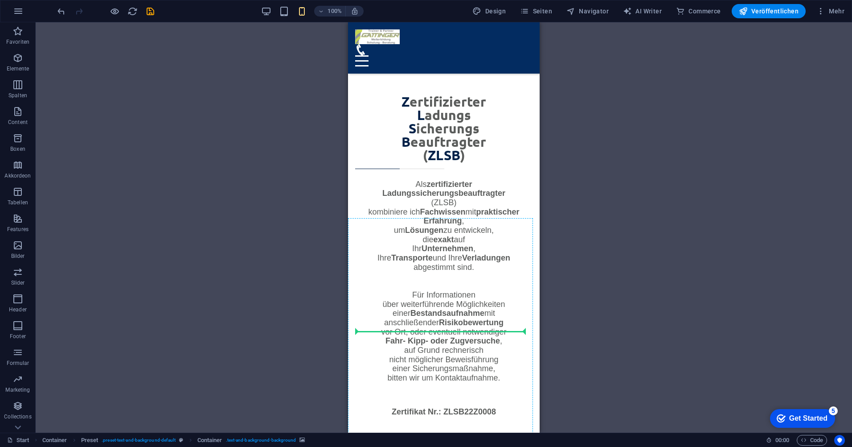
scroll to position [2525, 0]
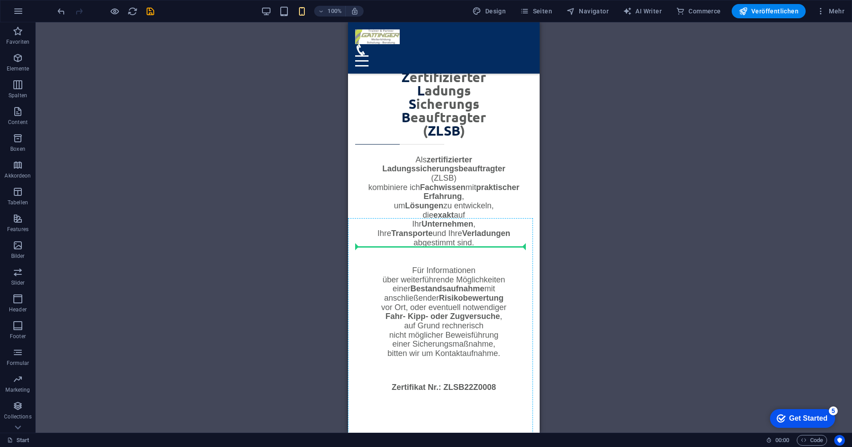
drag, startPoint x: 747, startPoint y: 118, endPoint x: 442, endPoint y: 249, distance: 332.0
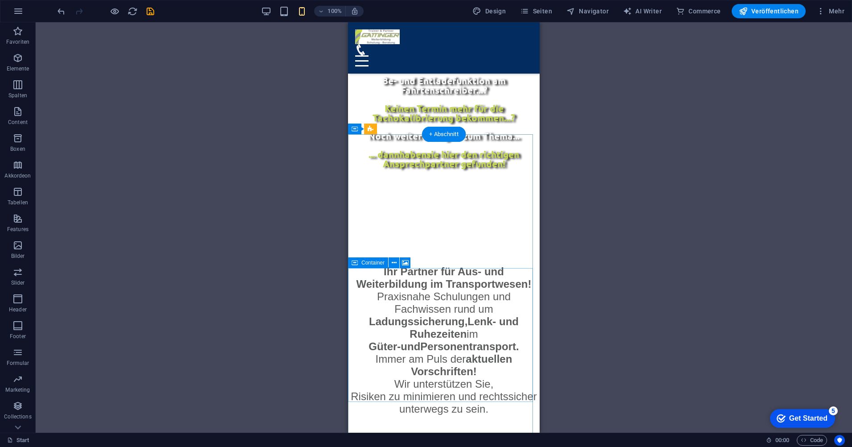
scroll to position [563, 0]
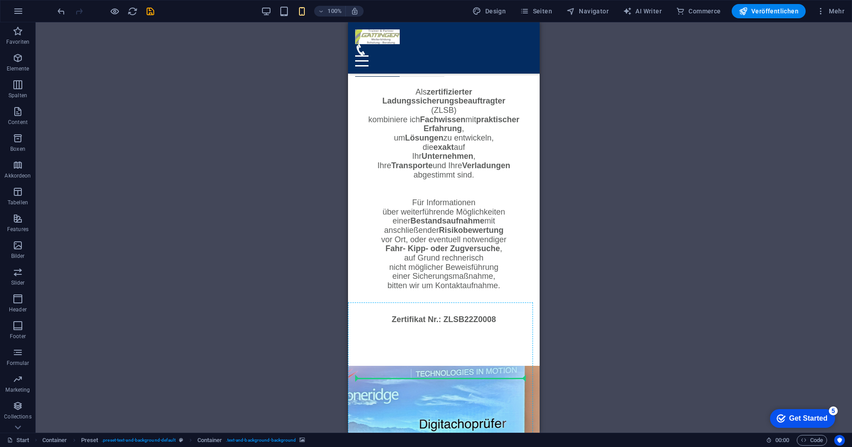
scroll to position [2832, 0]
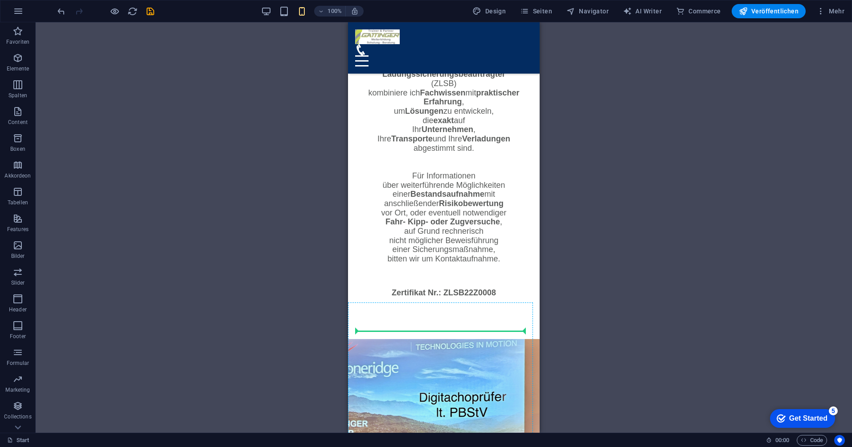
drag, startPoint x: 745, startPoint y: 153, endPoint x: 416, endPoint y: 334, distance: 375.9
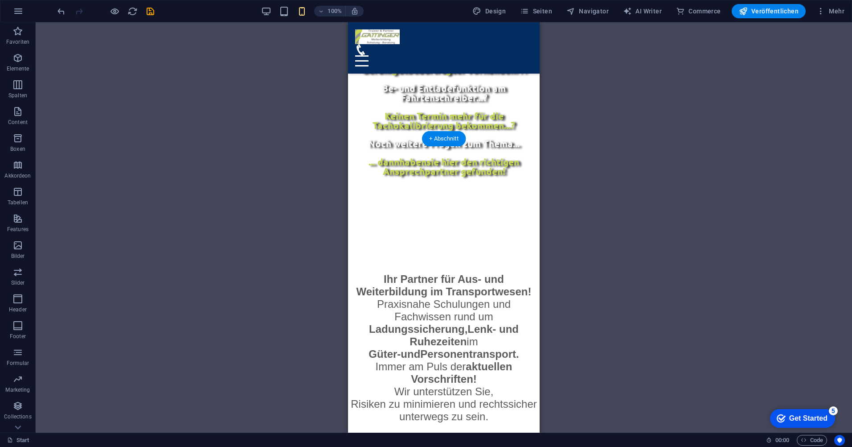
scroll to position [559, 0]
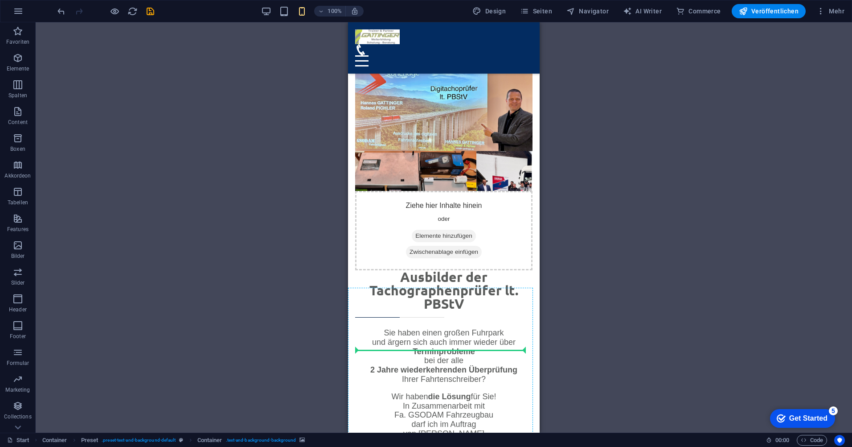
scroll to position [3193, 0]
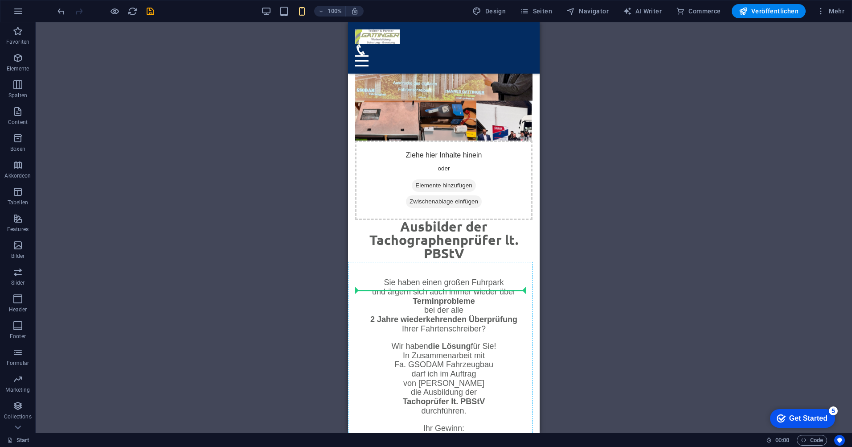
drag, startPoint x: 748, startPoint y: 156, endPoint x: 438, endPoint y: 294, distance: 339.0
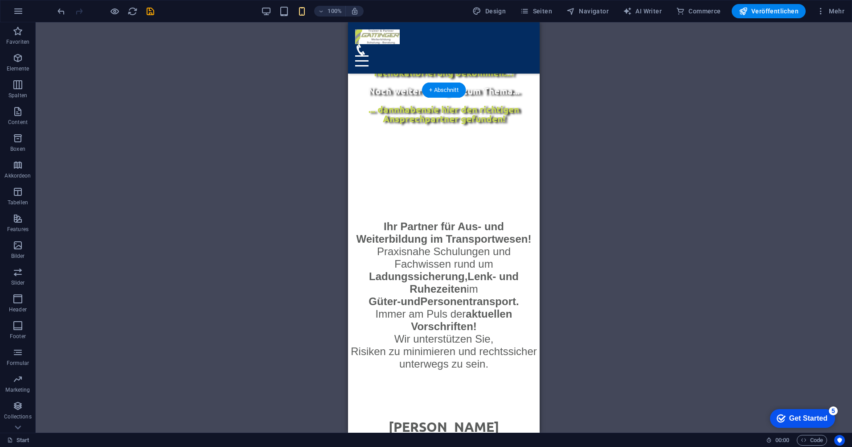
scroll to position [608, 0]
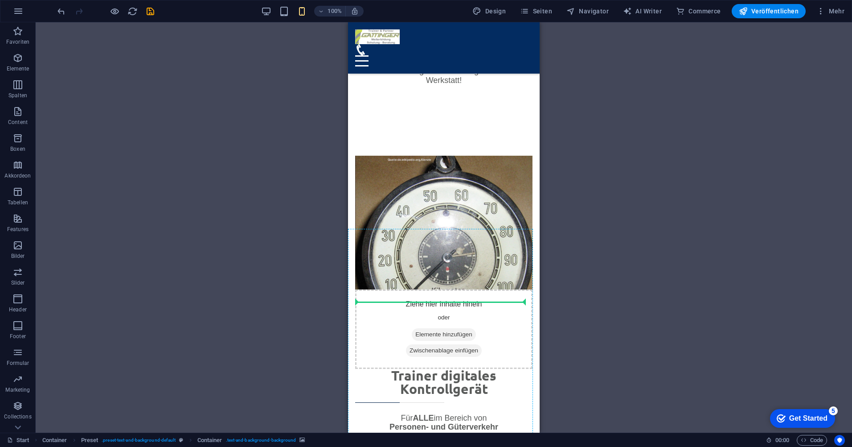
scroll to position [3607, 0]
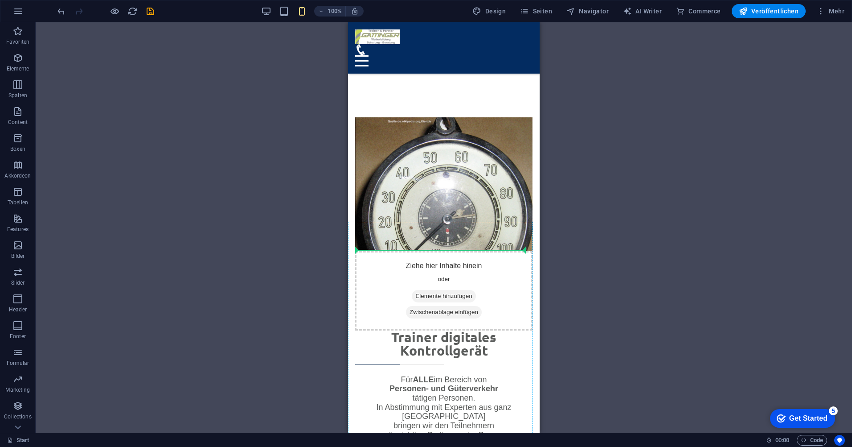
drag, startPoint x: 751, startPoint y: 107, endPoint x: 437, endPoint y: 255, distance: 346.8
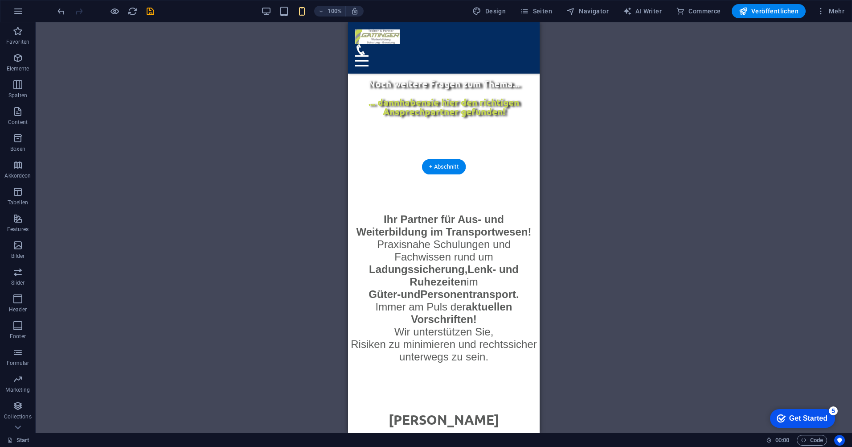
scroll to position [531, 0]
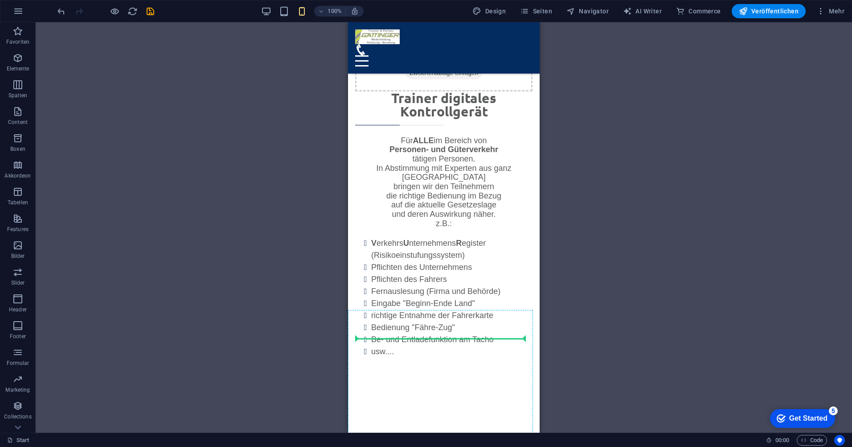
drag, startPoint x: 748, startPoint y: 180, endPoint x: 435, endPoint y: 338, distance: 351.1
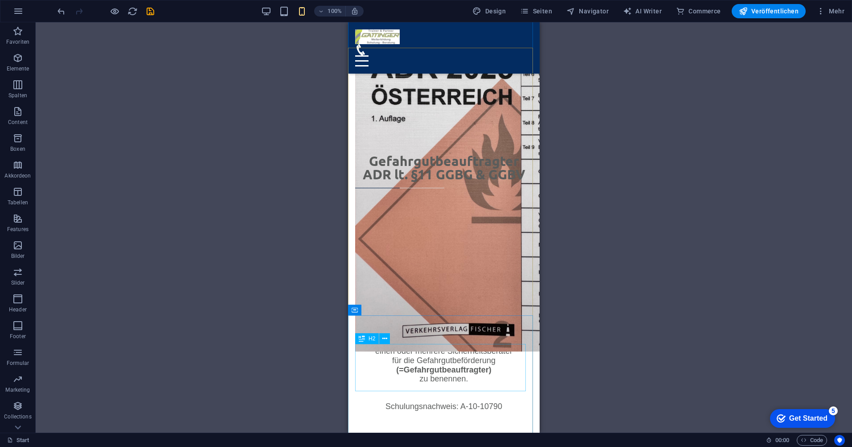
scroll to position [4380, 0]
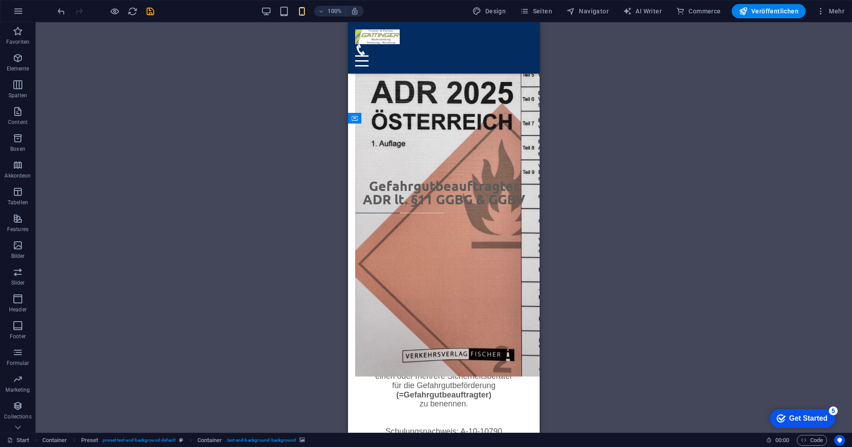
scroll to position [4408, 0]
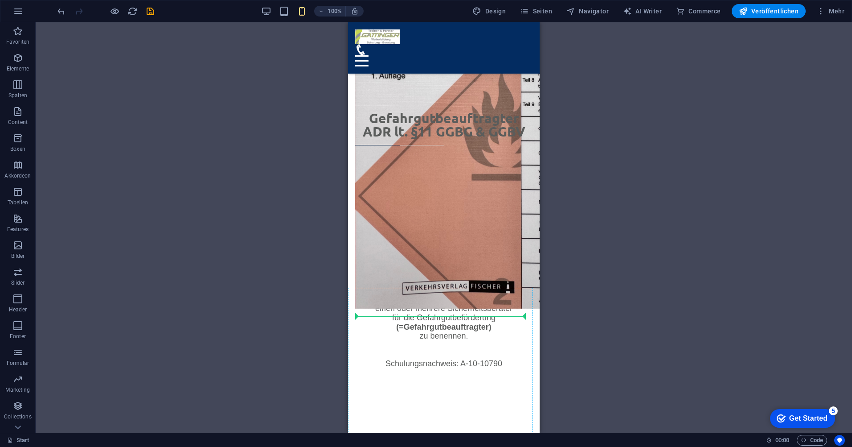
drag, startPoint x: 739, startPoint y: 153, endPoint x: 436, endPoint y: 322, distance: 346.6
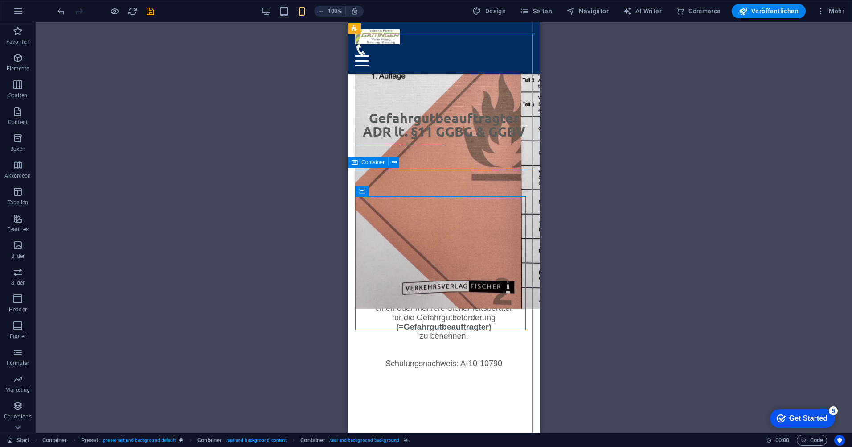
scroll to position [4363, 0]
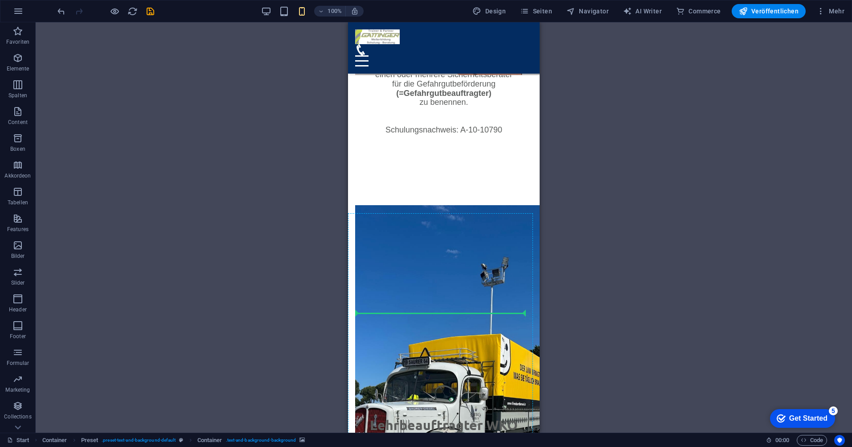
scroll to position [4744, 0]
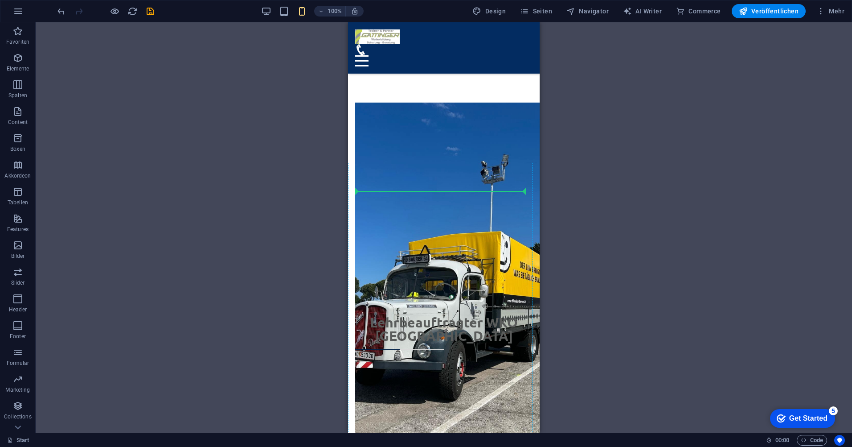
drag, startPoint x: 733, startPoint y: 80, endPoint x: 445, endPoint y: 198, distance: 311.5
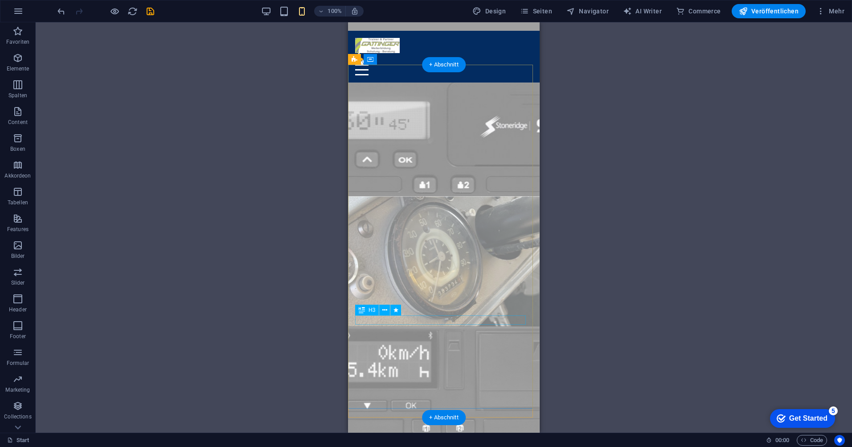
scroll to position [0, 0]
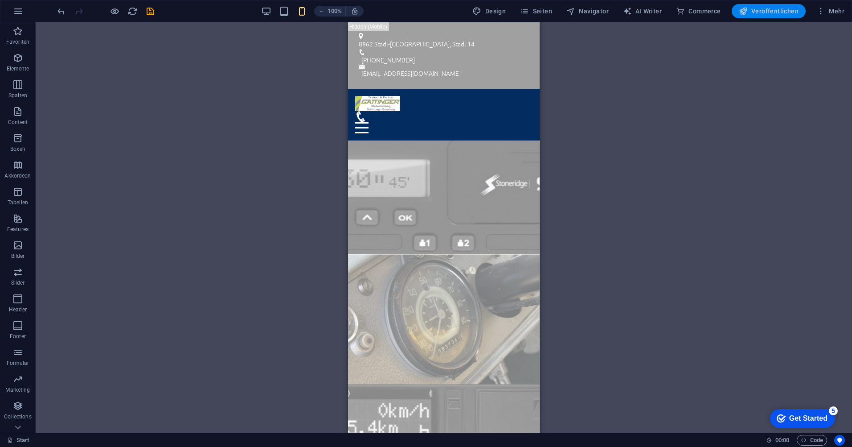
click at [773, 16] on button "Veröffentlichen" at bounding box center [769, 11] width 74 height 14
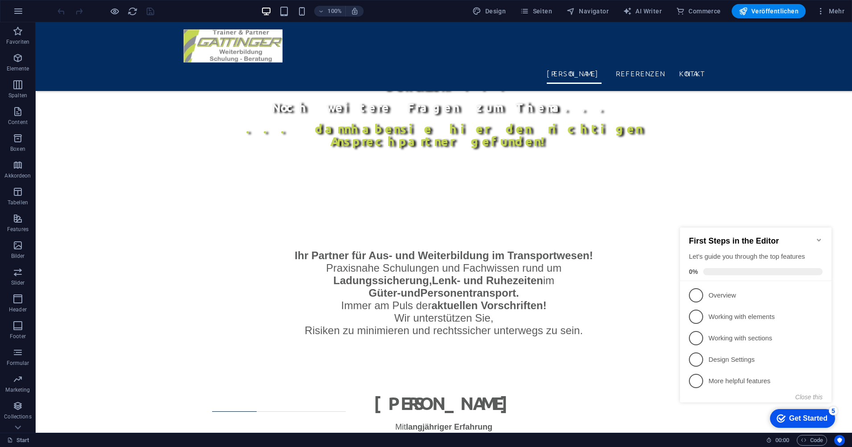
scroll to position [624, 0]
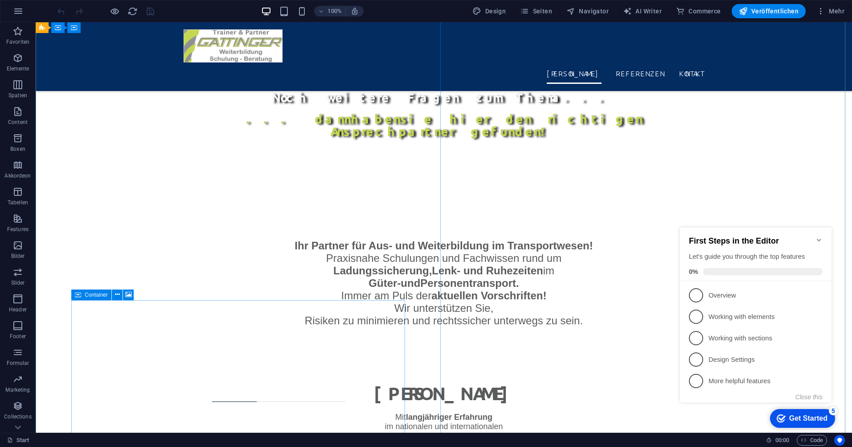
drag, startPoint x: 266, startPoint y: 394, endPoint x: 283, endPoint y: 352, distance: 44.8
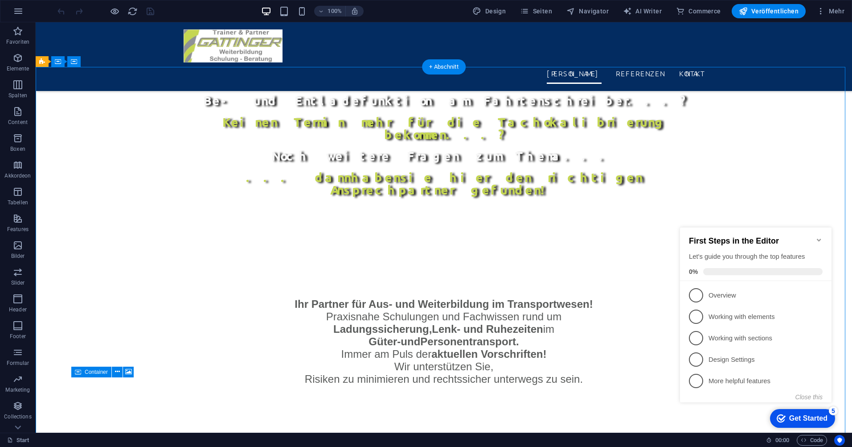
scroll to position [571, 0]
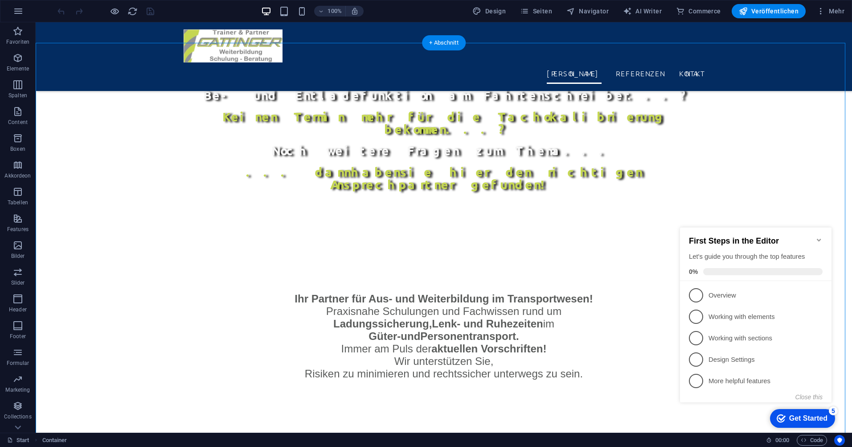
drag, startPoint x: 283, startPoint y: 410, endPoint x: 302, endPoint y: 104, distance: 305.9
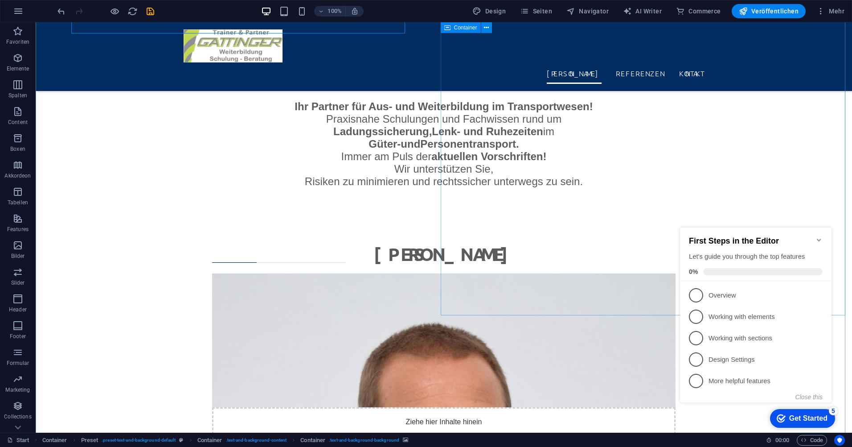
scroll to position [794, 0]
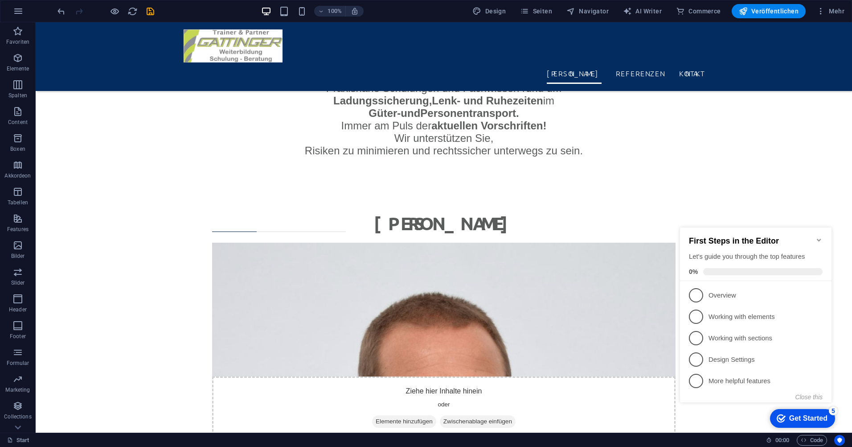
click at [817, 236] on icon "Minimize checklist" at bounding box center [819, 239] width 7 height 7
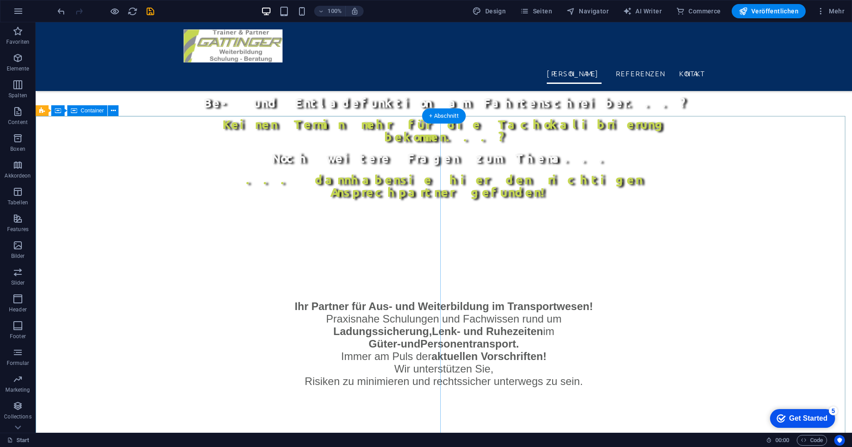
scroll to position [571, 0]
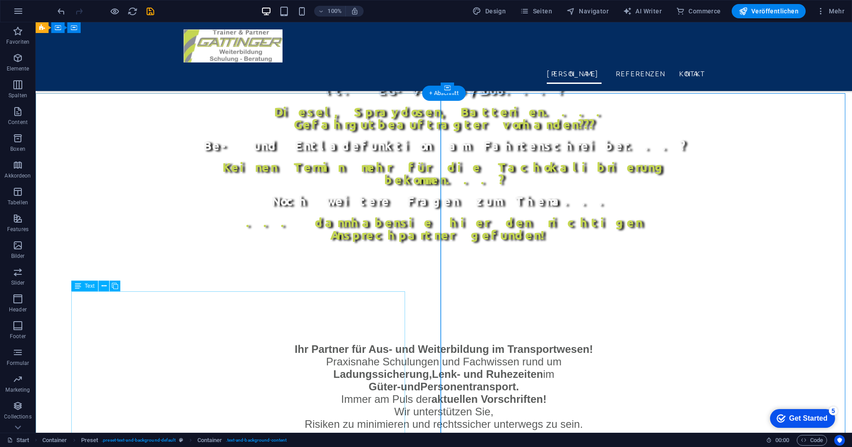
scroll to position [482, 0]
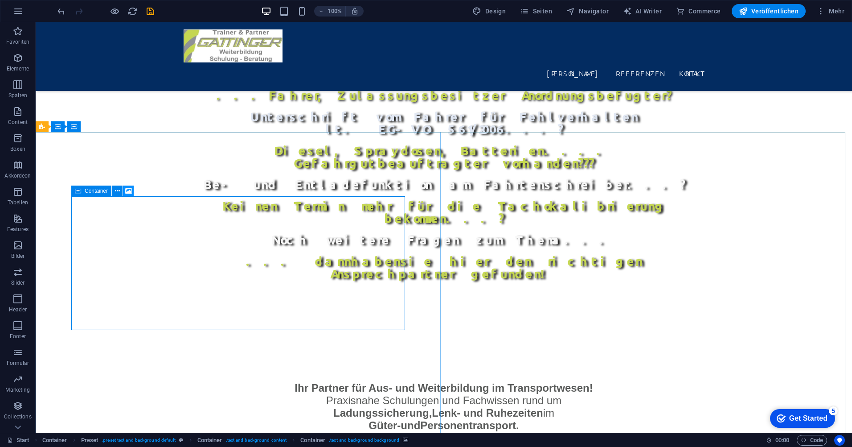
click at [127, 190] on icon at bounding box center [128, 190] width 7 height 9
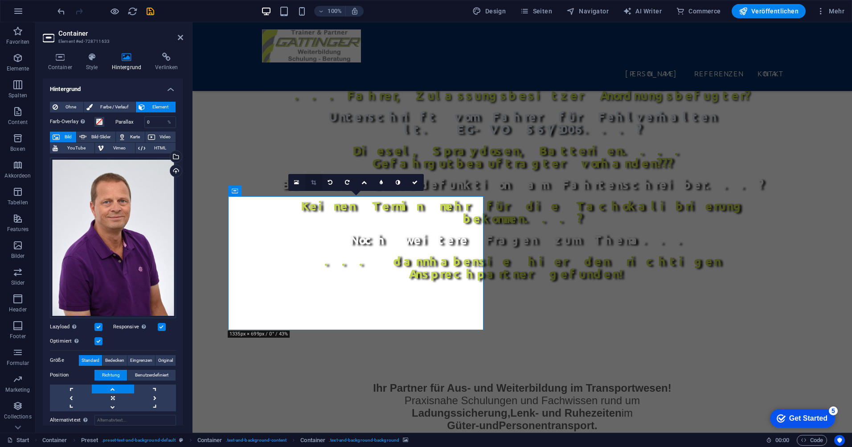
click at [314, 181] on icon at bounding box center [313, 182] width 5 height 5
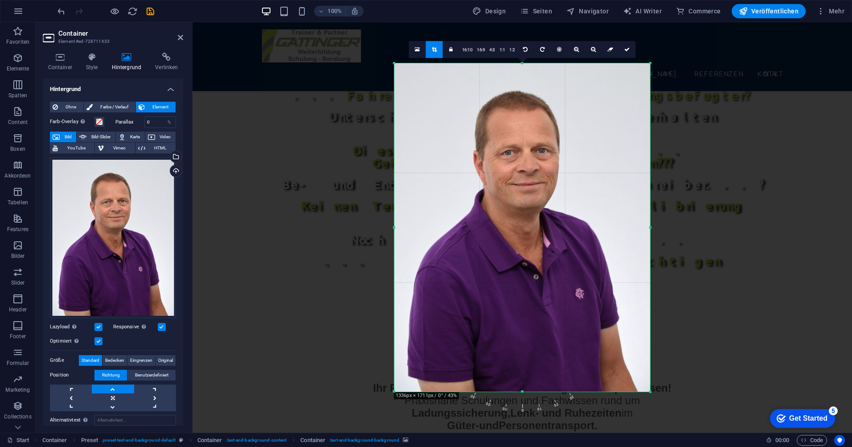
click at [238, 288] on div at bounding box center [523, 350] width 660 height 656
click at [626, 47] on icon at bounding box center [627, 49] width 5 height 5
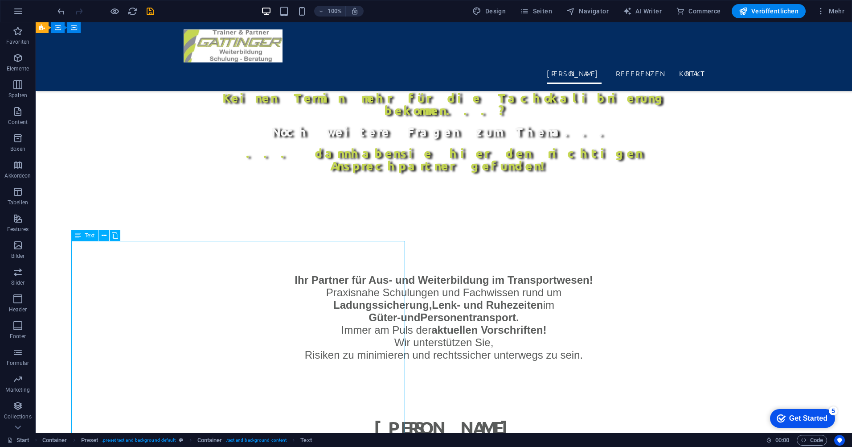
scroll to position [571, 0]
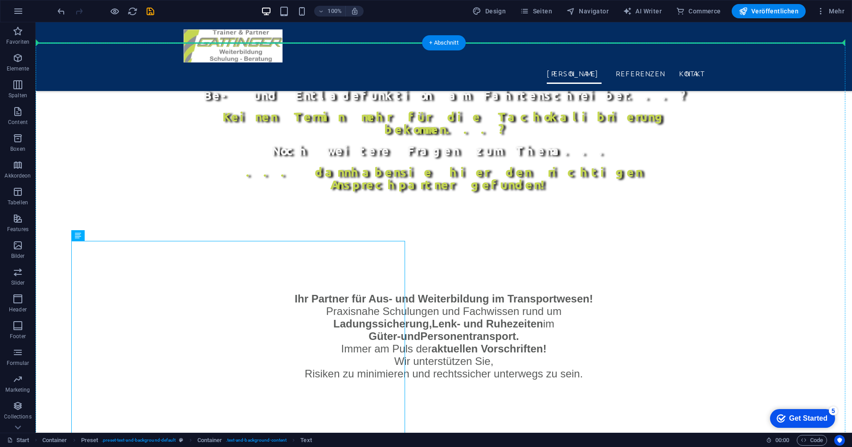
drag, startPoint x: 127, startPoint y: 256, endPoint x: 471, endPoint y: 173, distance: 353.2
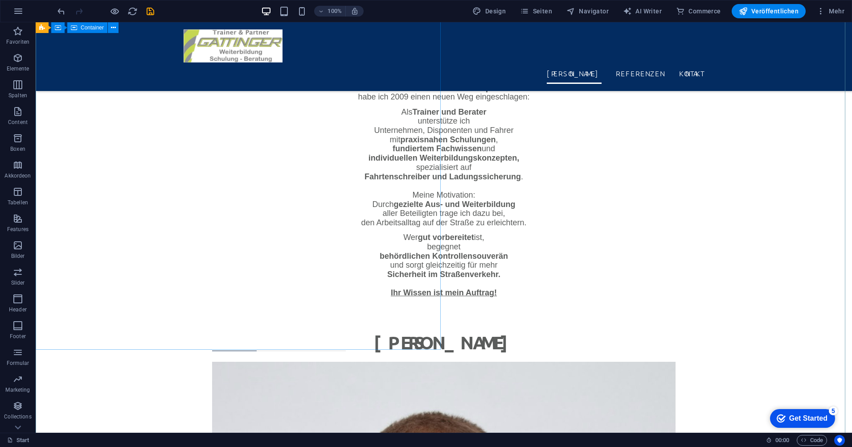
scroll to position [883, 0]
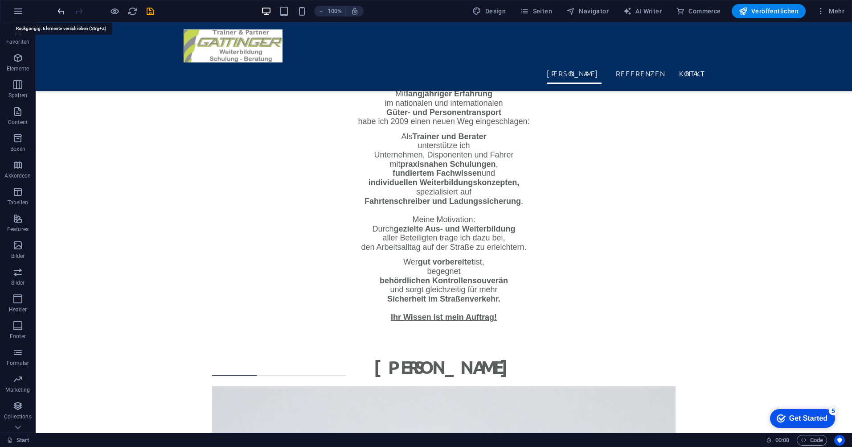
click at [61, 9] on icon "undo" at bounding box center [61, 11] width 10 height 10
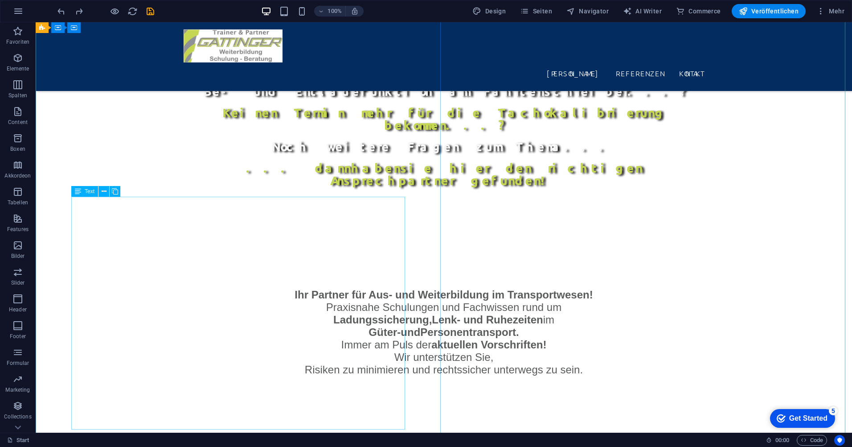
scroll to position [472, 0]
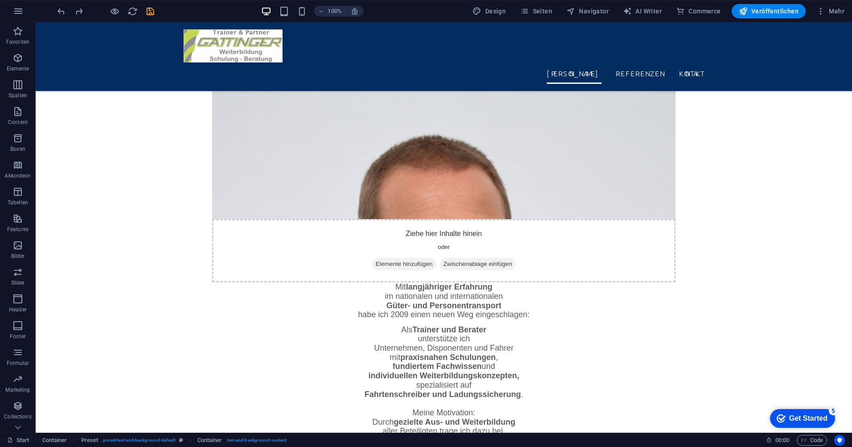
scroll to position [960, 0]
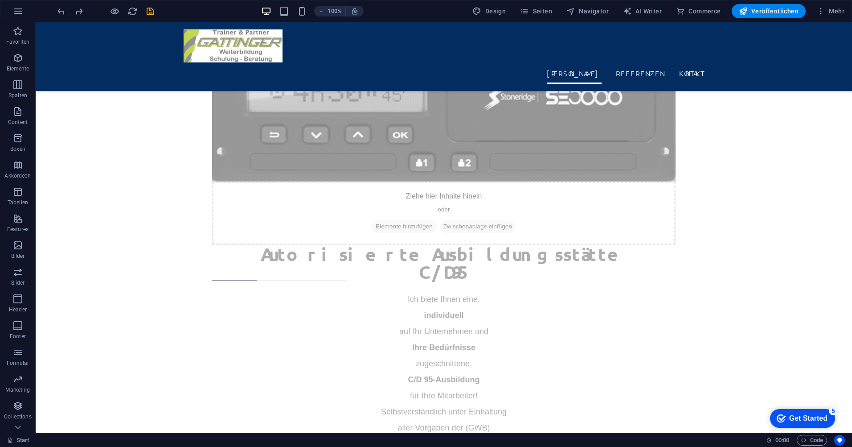
drag, startPoint x: 509, startPoint y: 160, endPoint x: 445, endPoint y: 124, distance: 72.9
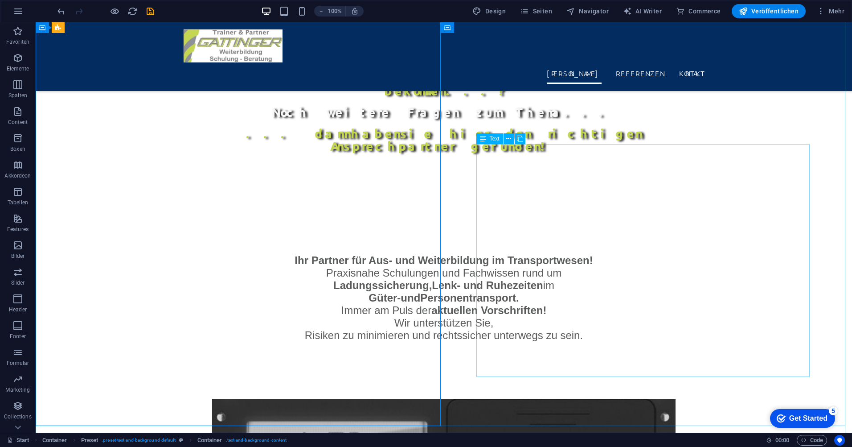
scroll to position [537, 0]
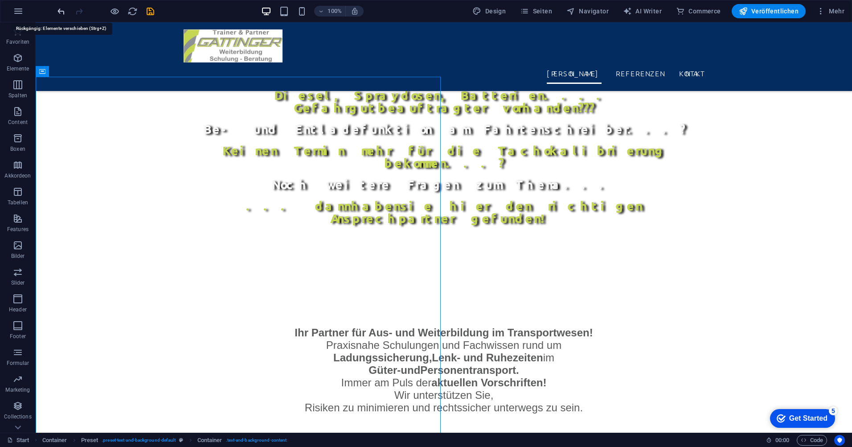
click at [60, 10] on icon "undo" at bounding box center [61, 11] width 10 height 10
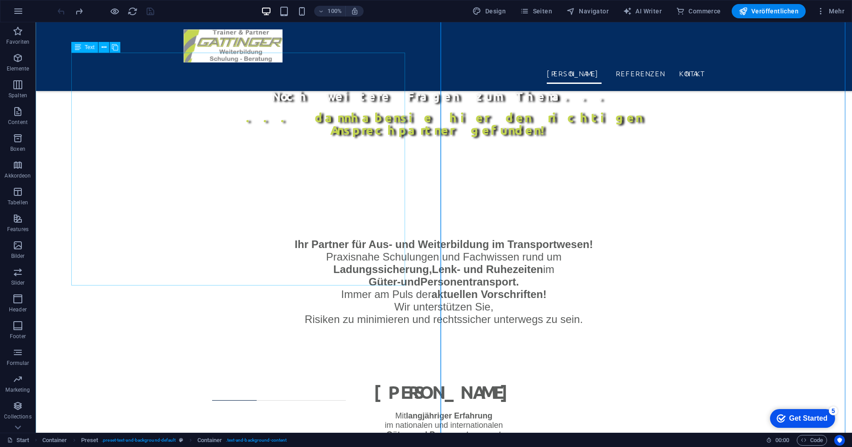
scroll to position [626, 0]
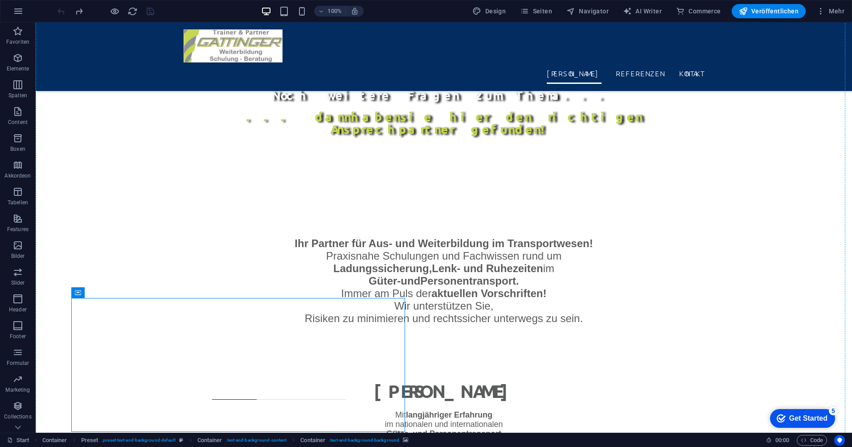
drag, startPoint x: 111, startPoint y: 314, endPoint x: 426, endPoint y: 301, distance: 315.0
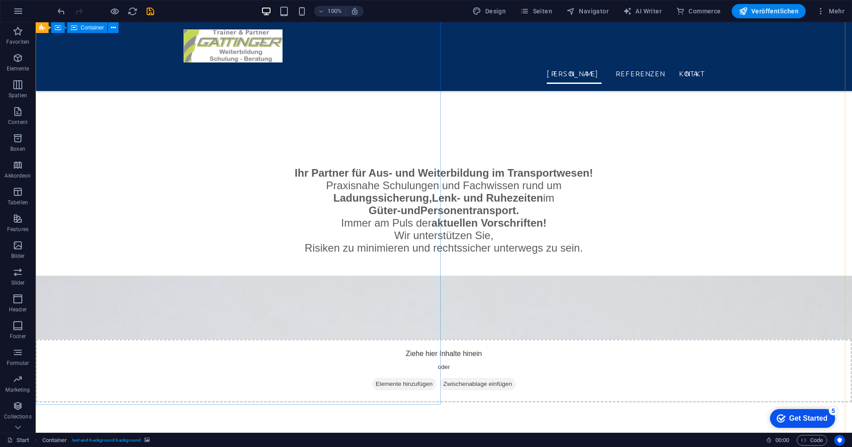
scroll to position [730, 0]
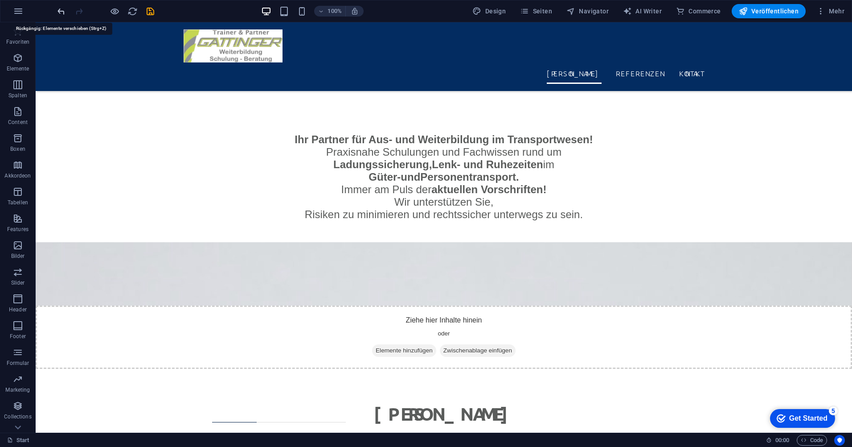
click at [56, 12] on icon "undo" at bounding box center [61, 11] width 10 height 10
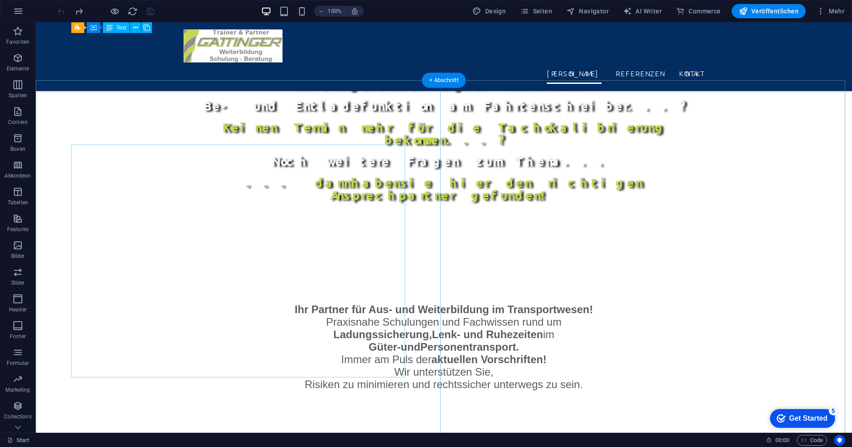
scroll to position [533, 0]
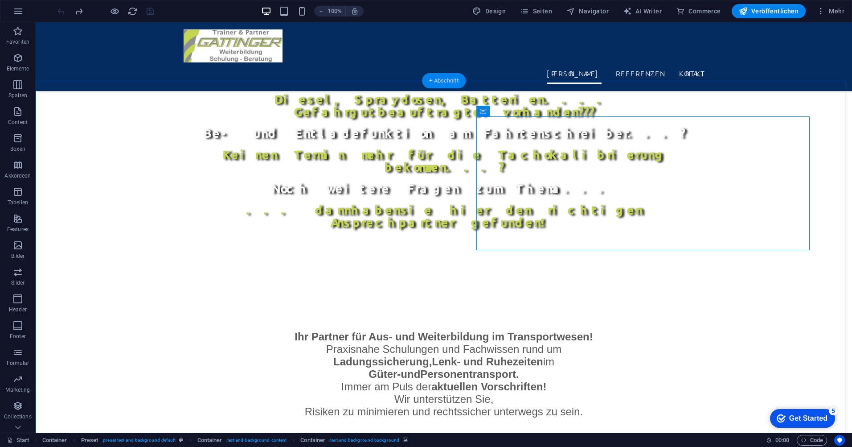
click at [450, 82] on div "+ Abschnitt" at bounding box center [444, 80] width 44 height 15
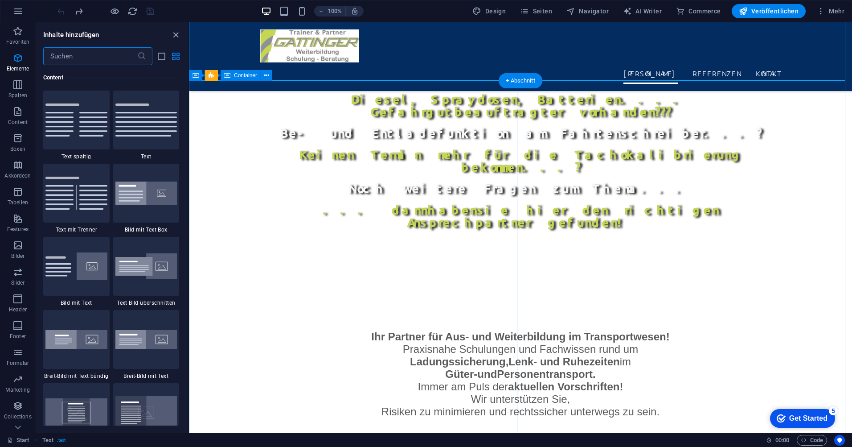
scroll to position [1560, 0]
click at [154, 195] on img at bounding box center [146, 193] width 62 height 24
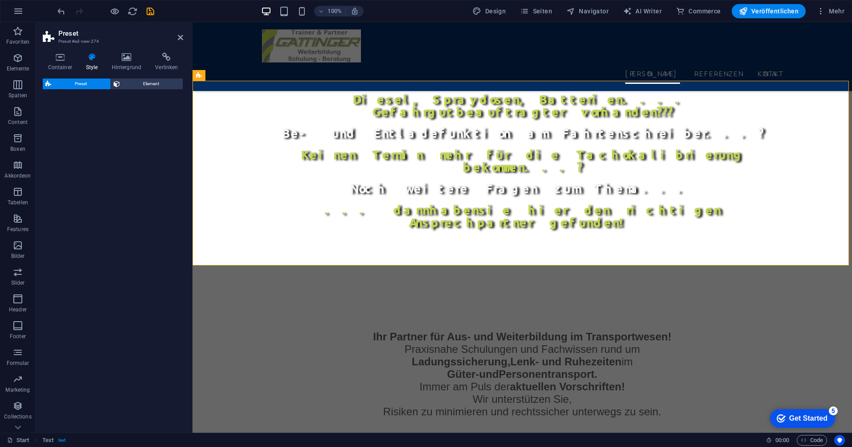
select select "rem"
select select "px"
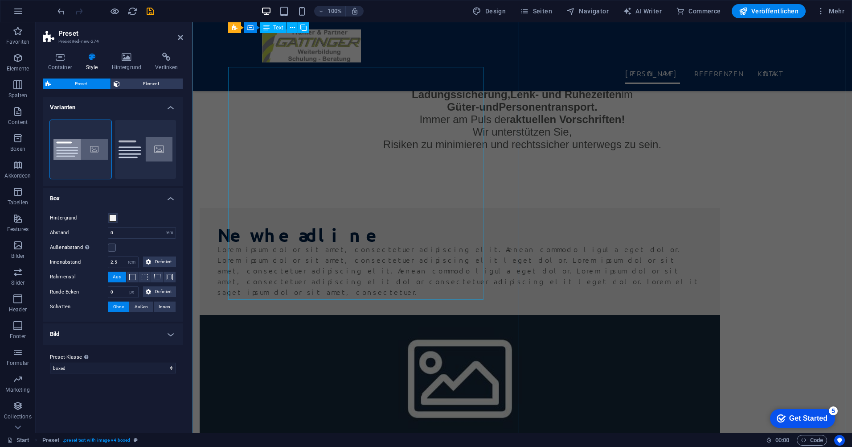
scroll to position [713, 0]
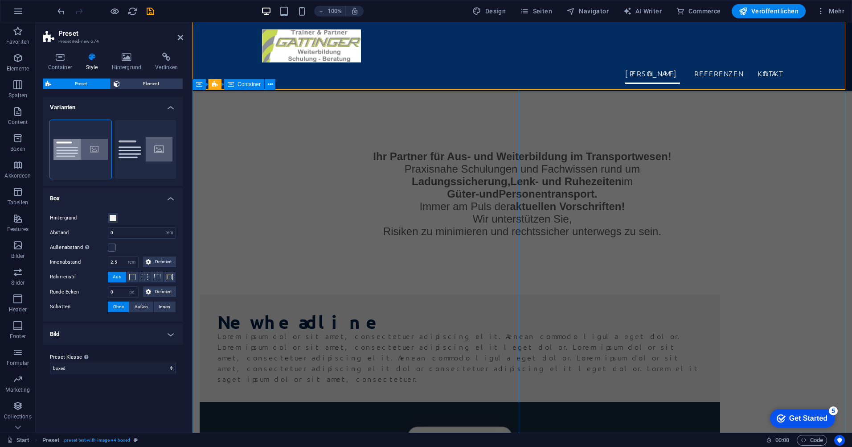
click at [238, 86] on span "Container" at bounding box center [249, 84] width 23 height 5
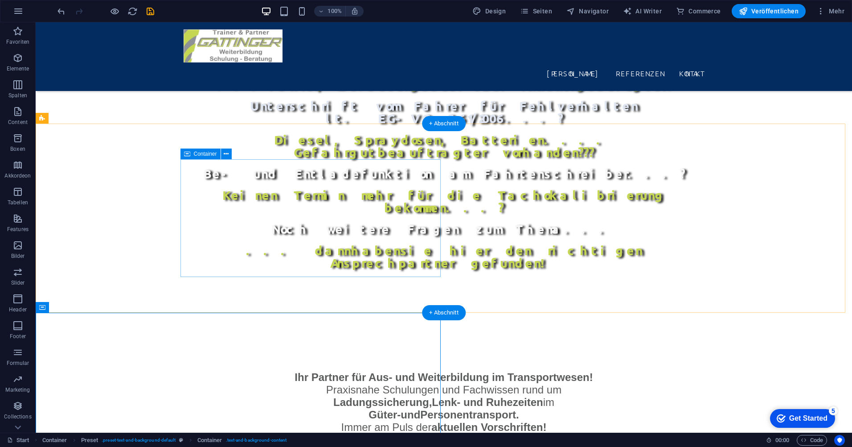
scroll to position [490, 0]
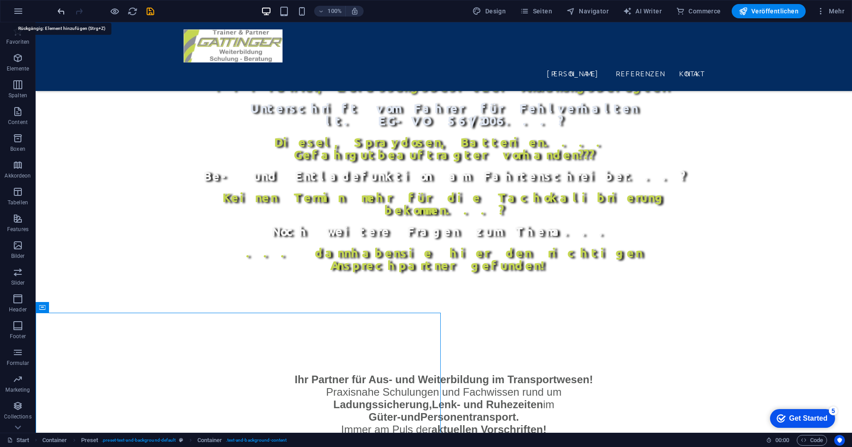
click at [61, 11] on icon "undo" at bounding box center [61, 11] width 10 height 10
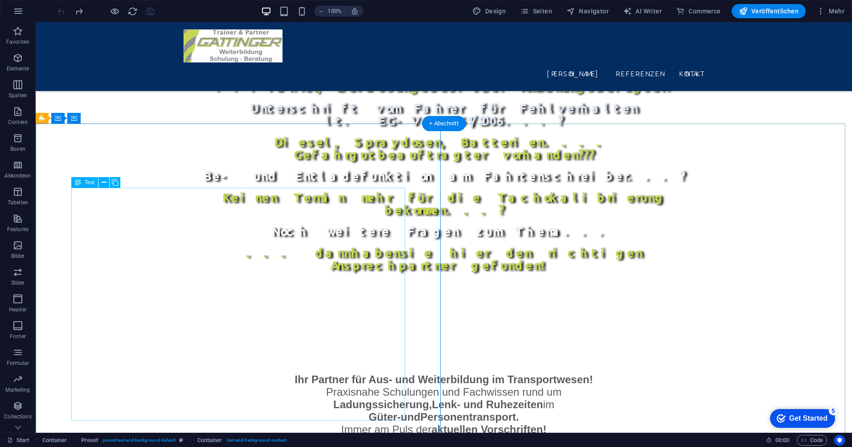
click at [94, 116] on span "Container" at bounding box center [92, 117] width 23 height 5
click at [113, 119] on icon at bounding box center [113, 118] width 5 height 9
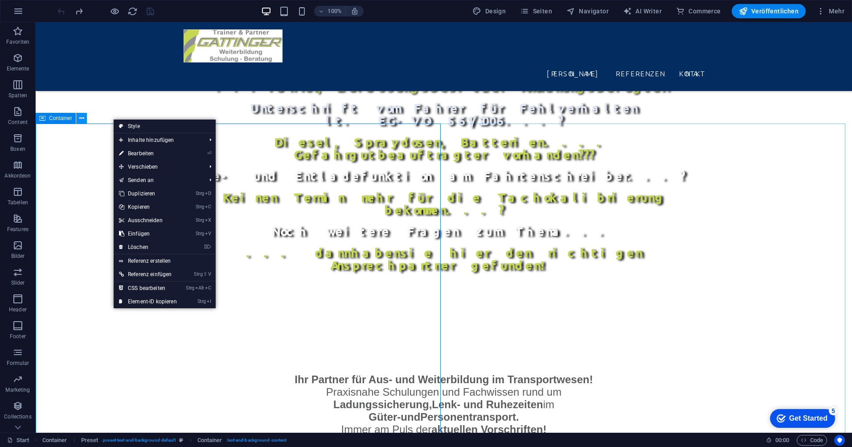
click at [83, 119] on icon at bounding box center [81, 118] width 5 height 9
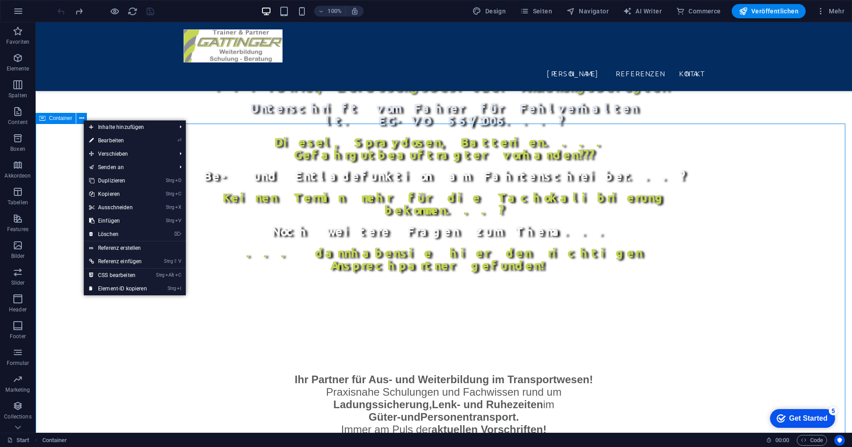
click at [63, 120] on span "Container" at bounding box center [60, 117] width 23 height 5
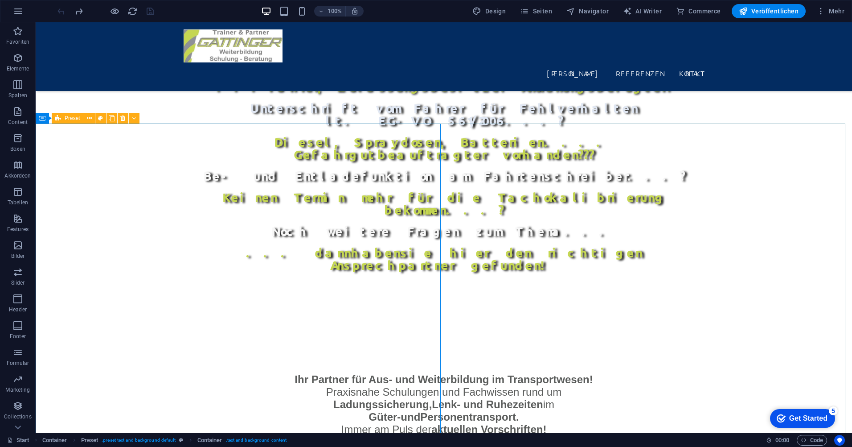
click at [58, 119] on icon at bounding box center [58, 118] width 6 height 11
click at [99, 119] on icon at bounding box center [100, 118] width 5 height 9
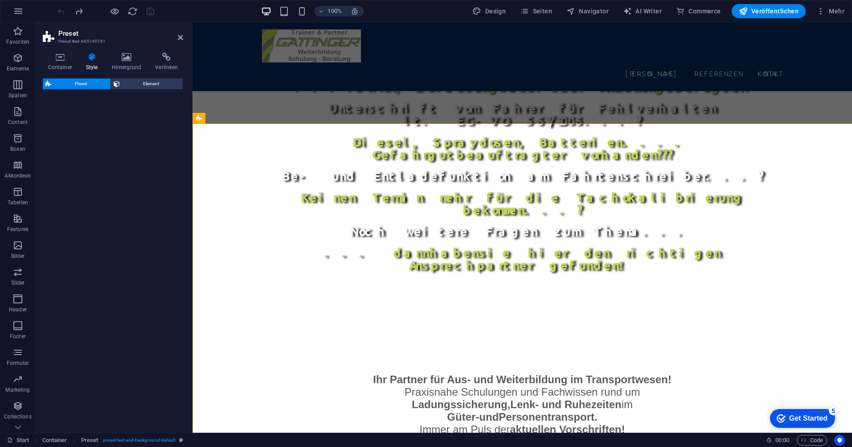
select select "px"
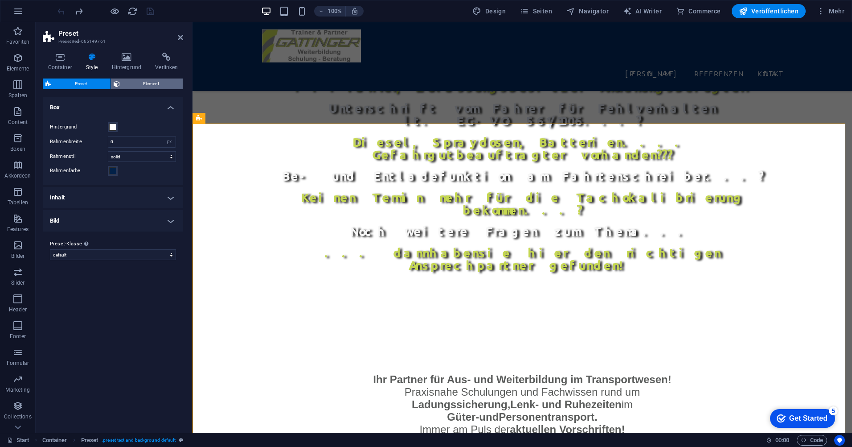
click at [145, 83] on span "Element" at bounding box center [152, 83] width 58 height 11
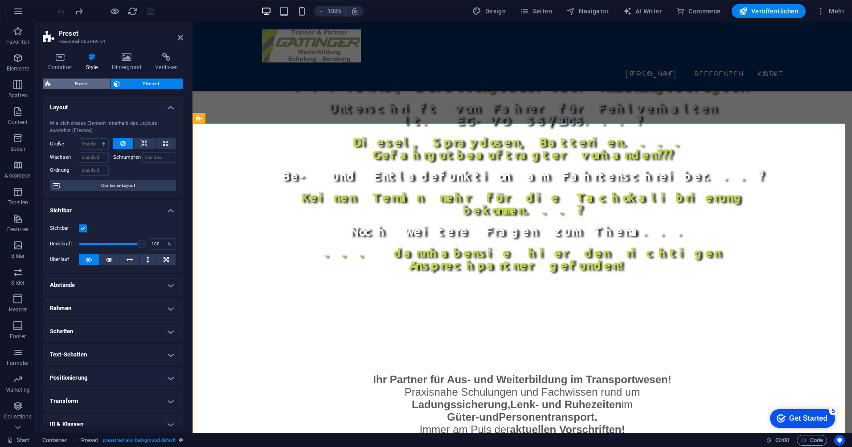
click at [96, 83] on span "Preset" at bounding box center [81, 83] width 54 height 11
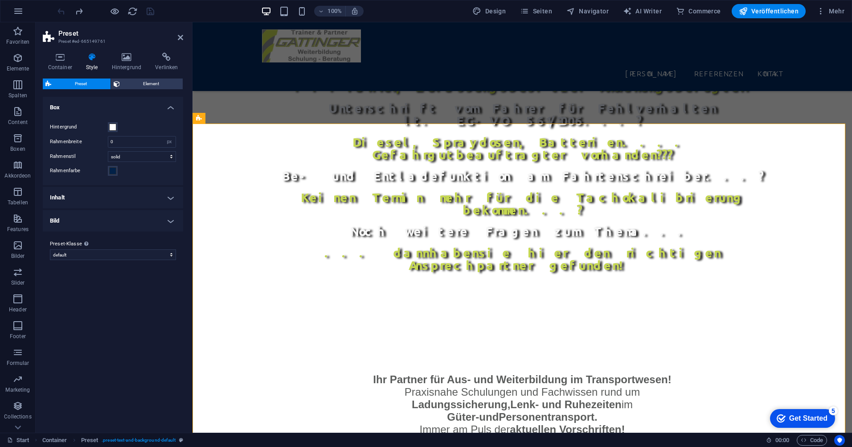
click at [153, 201] on h4 "Inhalt" at bounding box center [113, 197] width 140 height 21
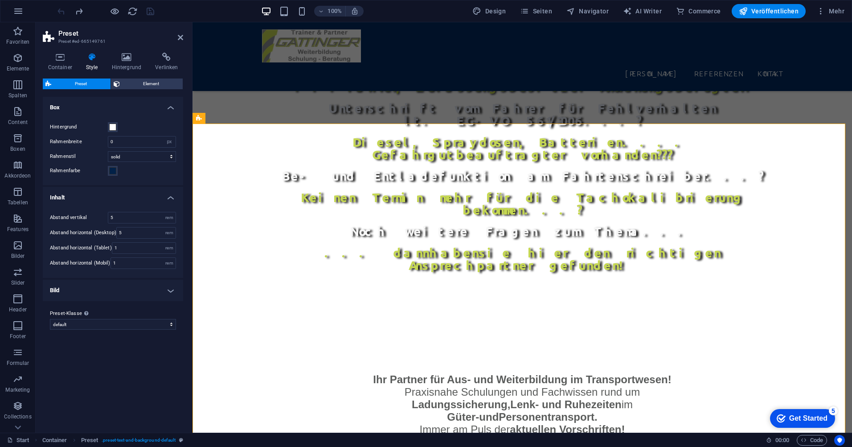
click at [143, 293] on h4 "Bild" at bounding box center [113, 289] width 140 height 21
click at [22, 90] on span "Spalten" at bounding box center [18, 89] width 36 height 21
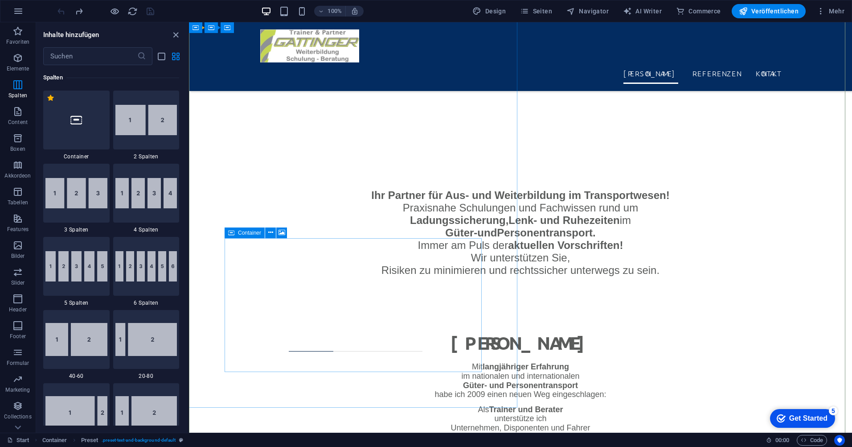
scroll to position [669, 0]
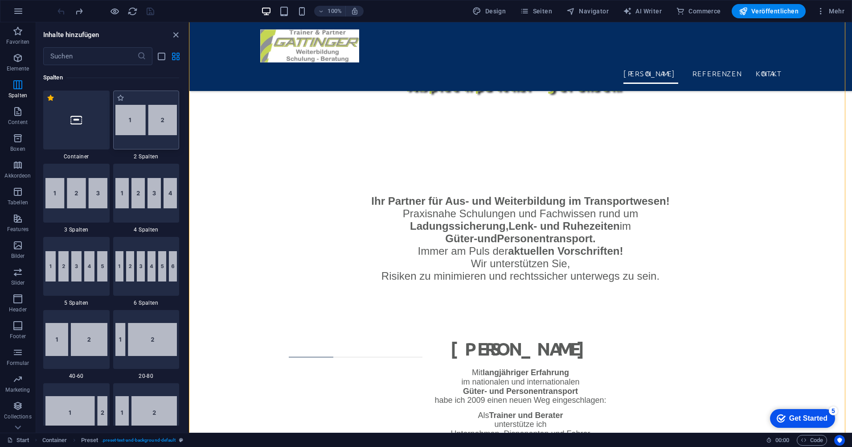
click at [134, 119] on img at bounding box center [146, 120] width 62 height 30
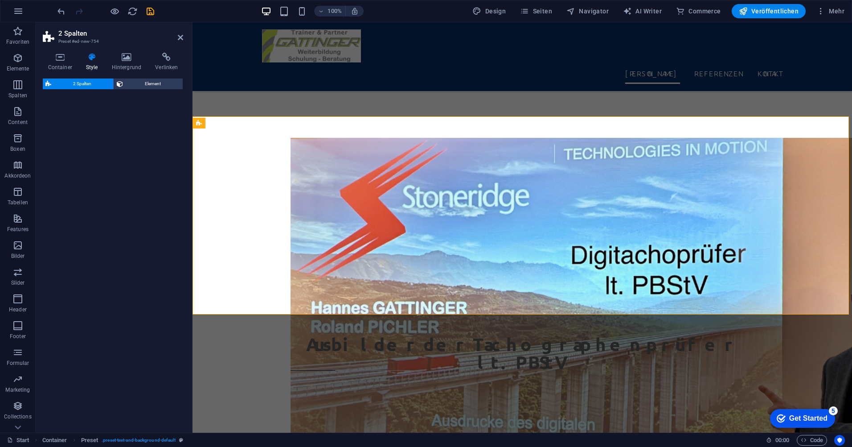
select select "rem"
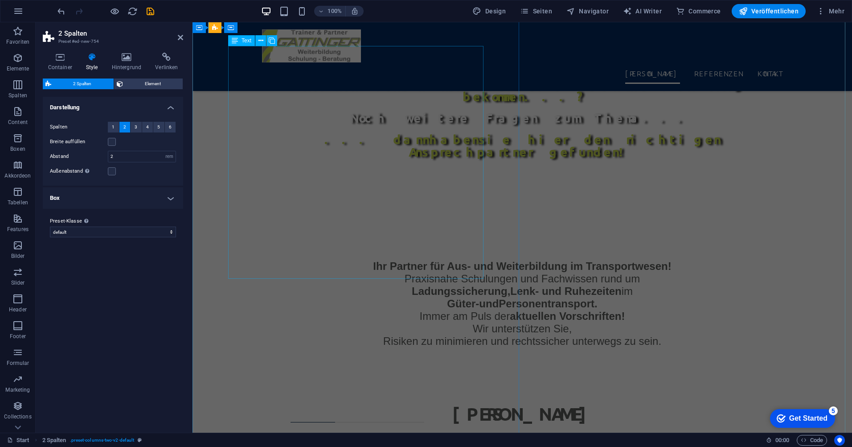
scroll to position [555, 0]
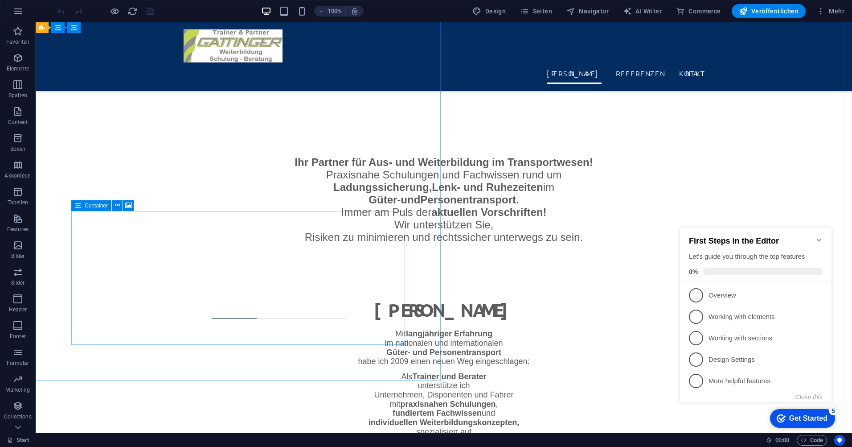
scroll to position [713, 0]
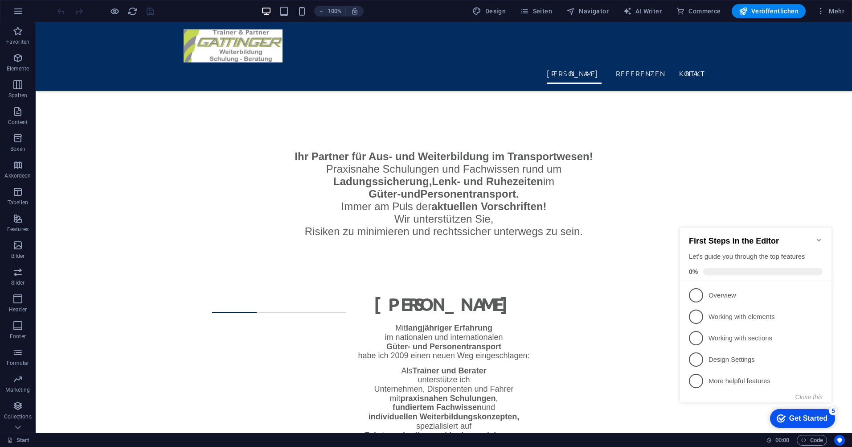
click at [806, 419] on div "Get Started" at bounding box center [808, 418] width 38 height 8
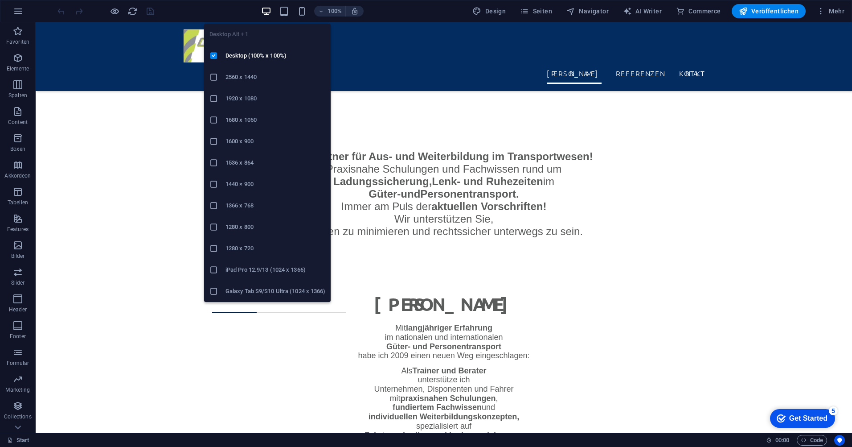
click at [269, 9] on icon "button" at bounding box center [266, 11] width 10 height 10
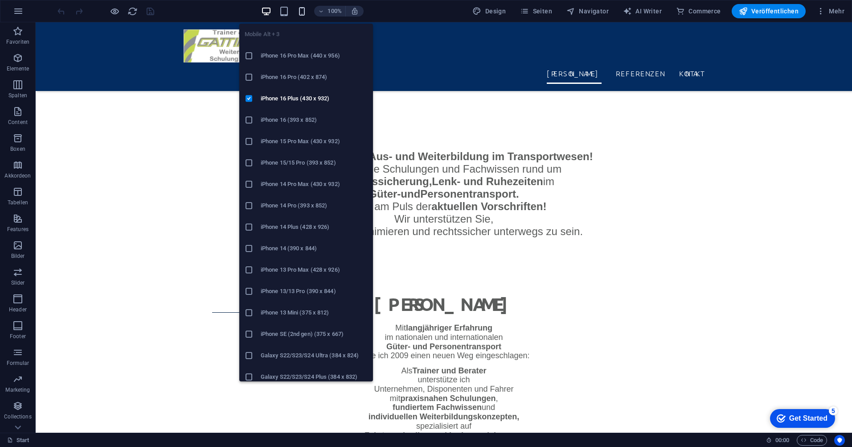
click at [302, 8] on icon "button" at bounding box center [302, 11] width 10 height 10
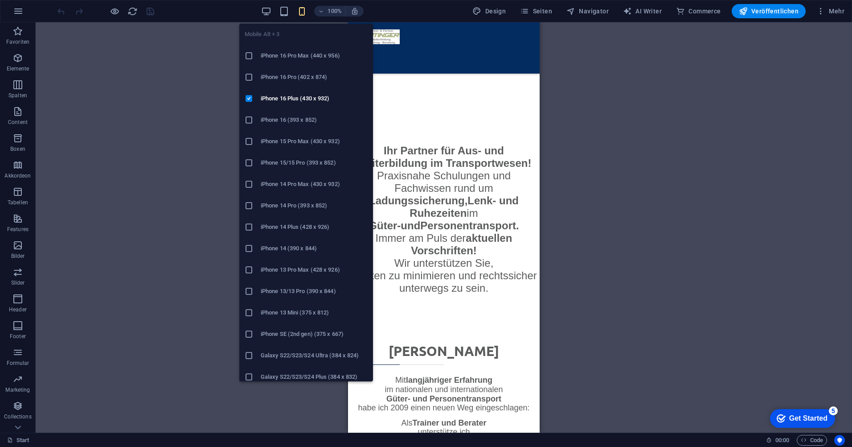
scroll to position [695, 0]
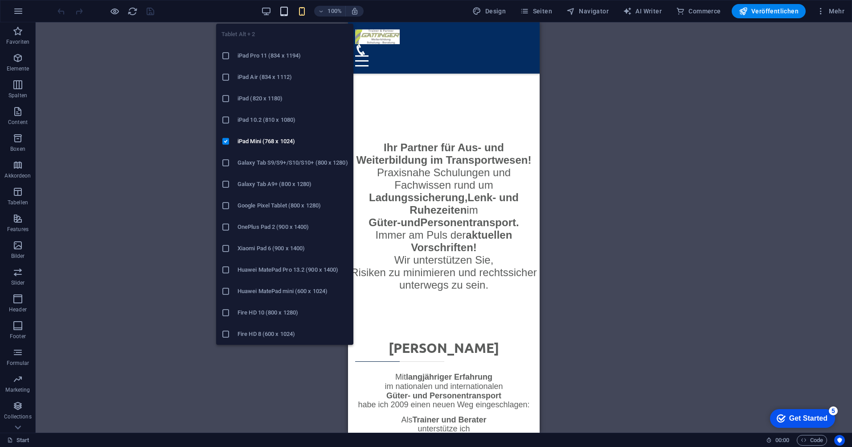
click at [285, 12] on icon "button" at bounding box center [284, 11] width 10 height 10
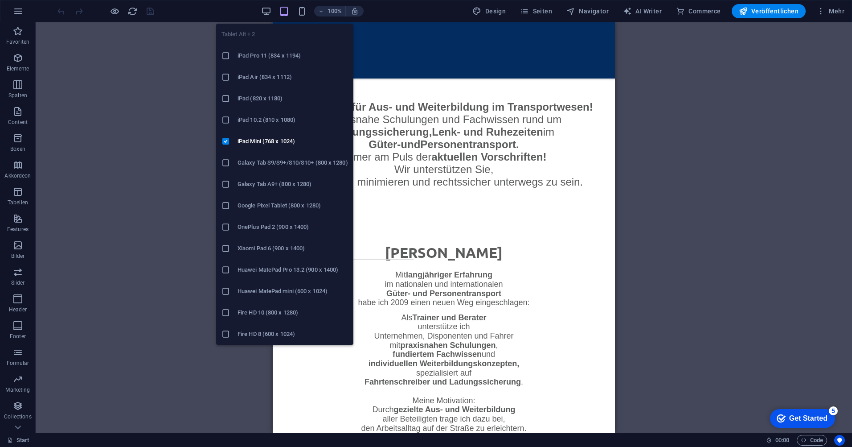
scroll to position [700, 0]
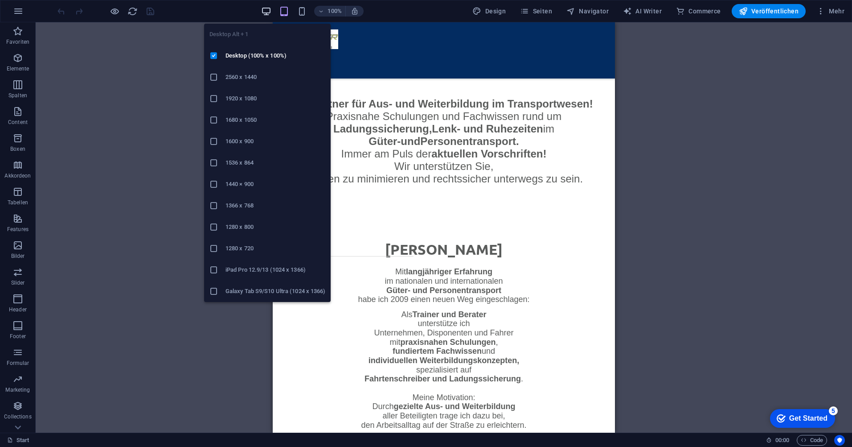
click at [268, 11] on icon "button" at bounding box center [266, 11] width 10 height 10
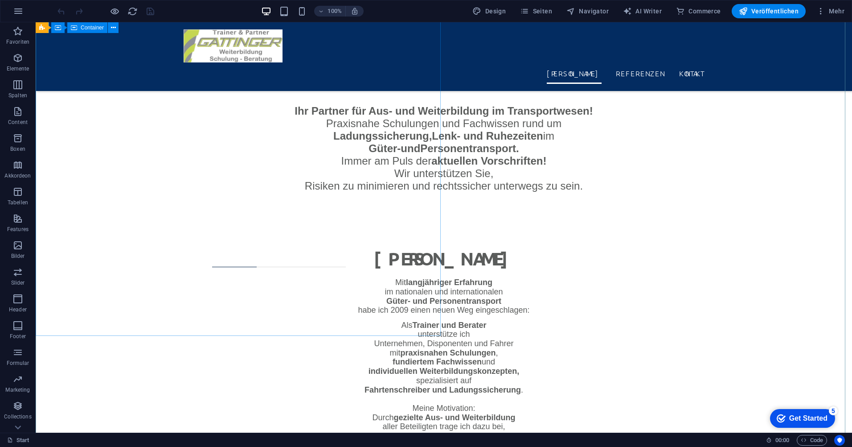
scroll to position [758, 0]
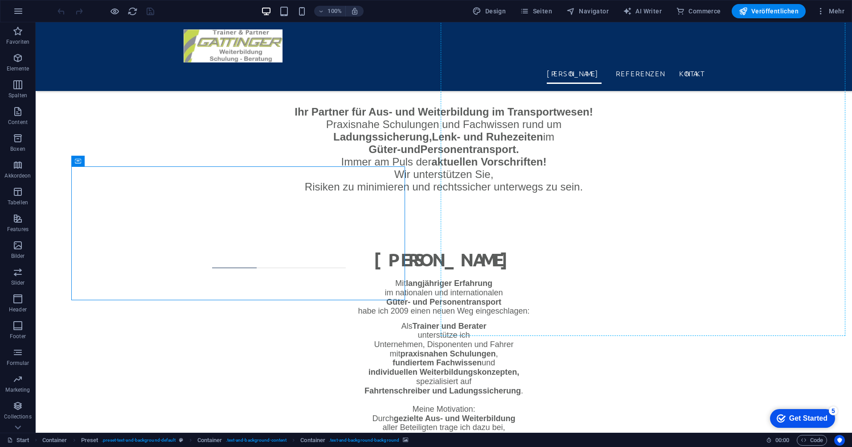
drag, startPoint x: 114, startPoint y: 184, endPoint x: 484, endPoint y: 89, distance: 381.9
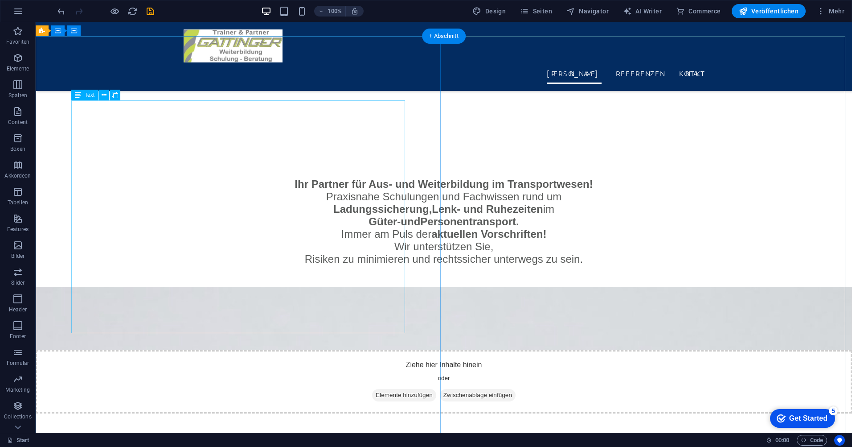
scroll to position [641, 0]
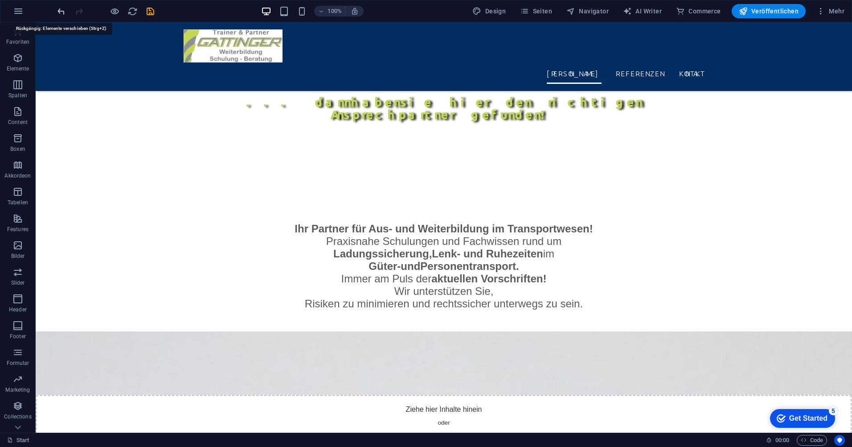
click at [60, 14] on icon "undo" at bounding box center [61, 11] width 10 height 10
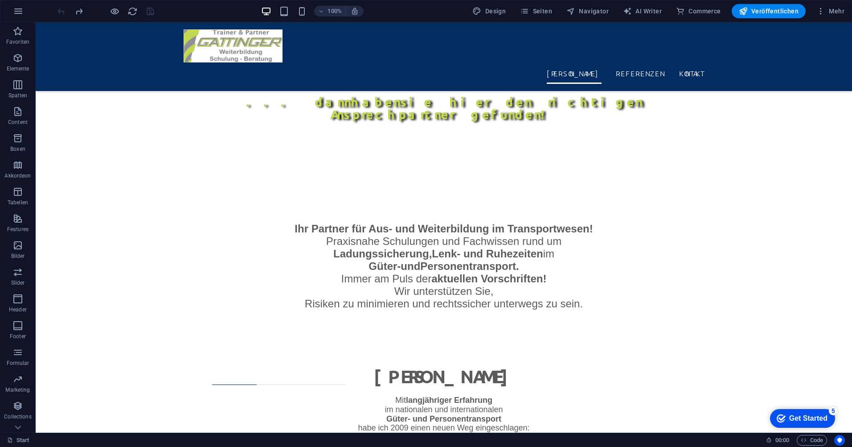
scroll to position [578, 0]
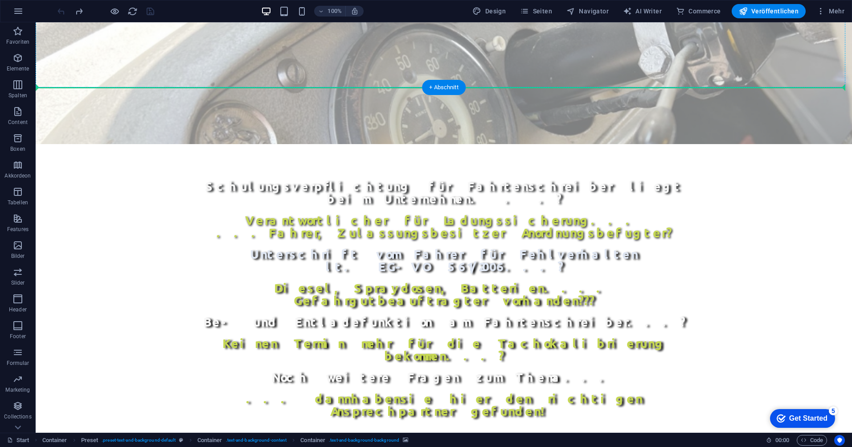
scroll to position [340, 0]
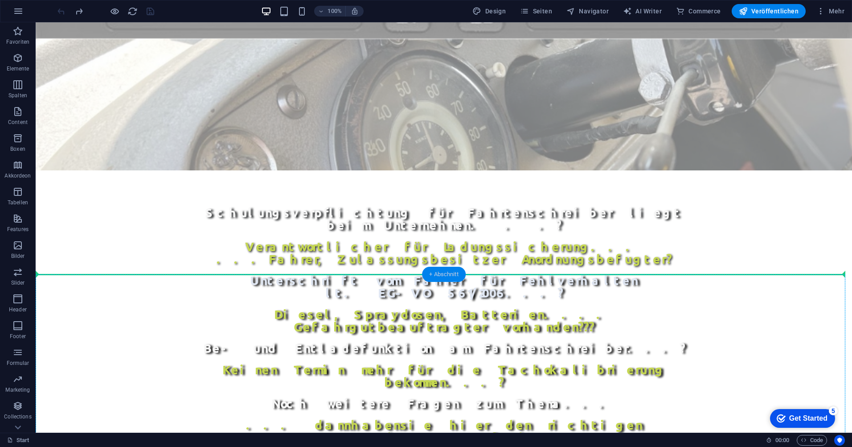
drag, startPoint x: 84, startPoint y: 341, endPoint x: 460, endPoint y: 277, distance: 380.8
click at [460, 277] on div "Ziehe hier rein, um den vorhandenen Inhalt zu ersetzen. Drücke "Strg", wenn du …" at bounding box center [444, 58] width 817 height 750
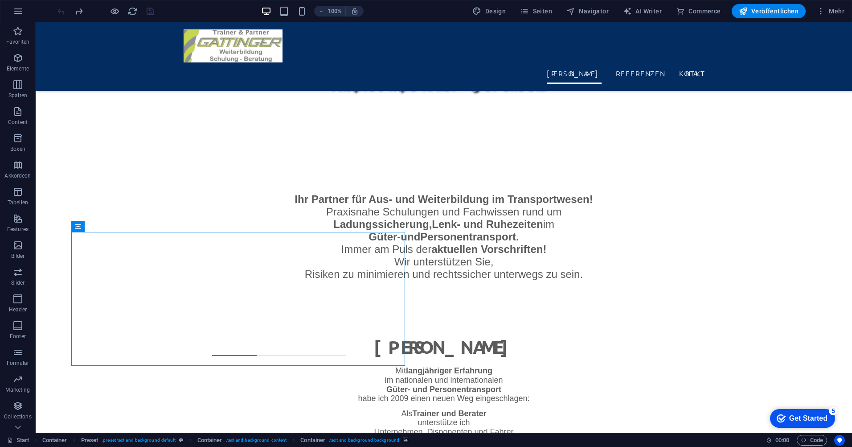
scroll to position [696, 0]
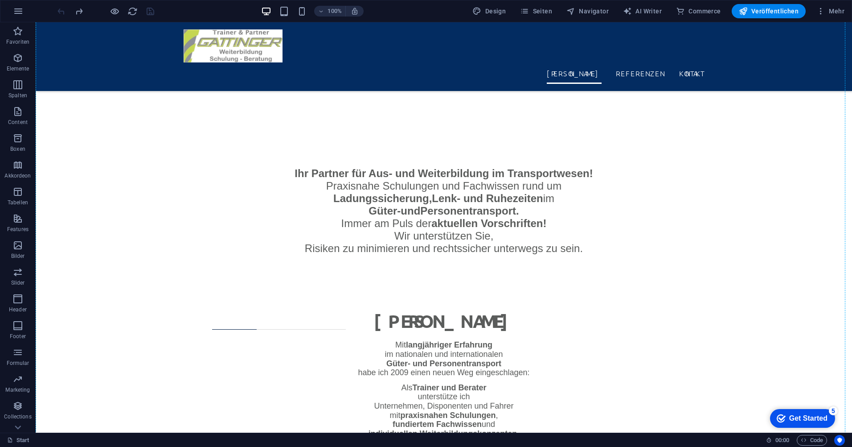
drag, startPoint x: 479, startPoint y: 138, endPoint x: 514, endPoint y: 115, distance: 41.8
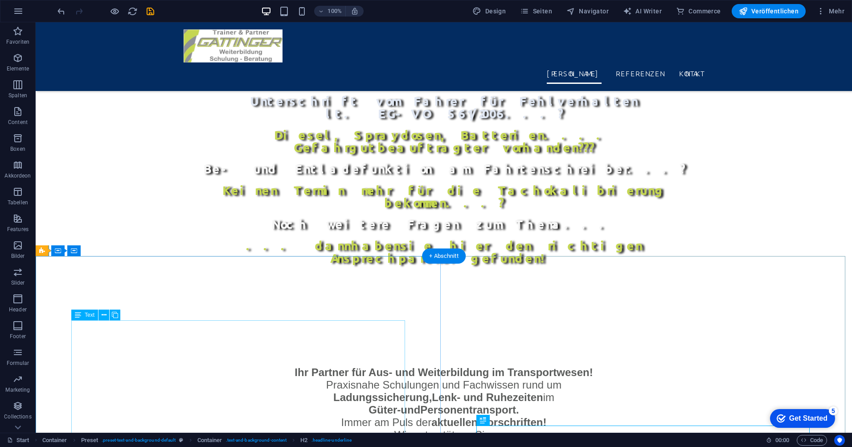
scroll to position [507, 0]
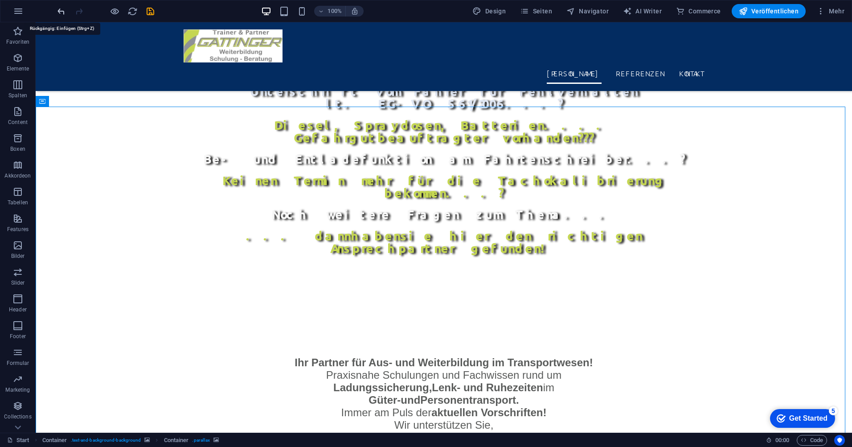
click at [62, 12] on icon "undo" at bounding box center [61, 11] width 10 height 10
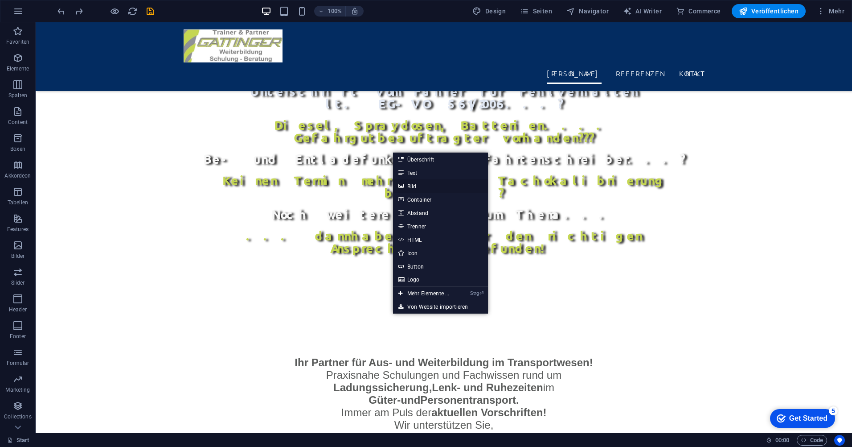
drag, startPoint x: 407, startPoint y: 188, endPoint x: 214, endPoint y: 164, distance: 194.5
click at [407, 188] on link "Bild" at bounding box center [440, 185] width 95 height 13
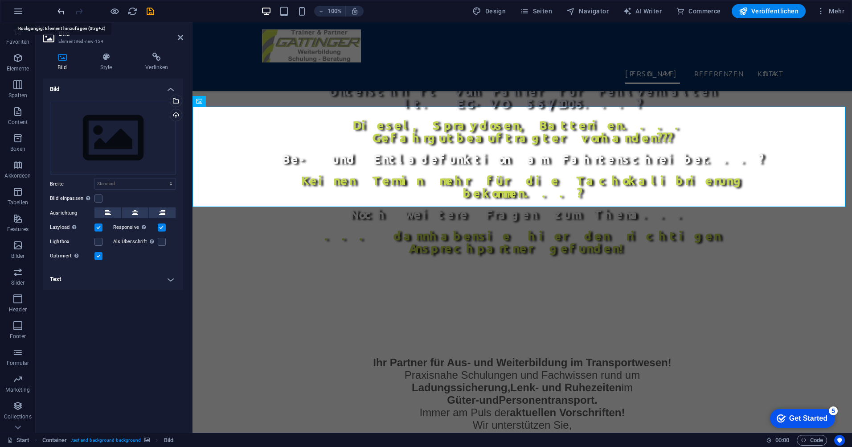
click at [61, 12] on icon "undo" at bounding box center [61, 11] width 10 height 10
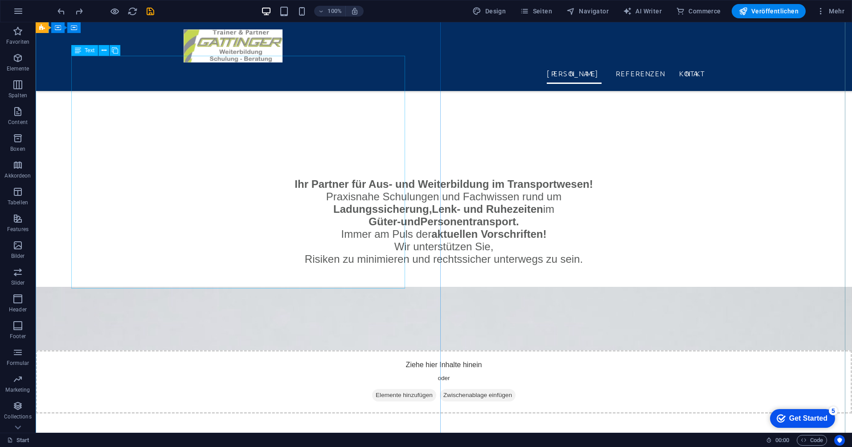
scroll to position [775, 0]
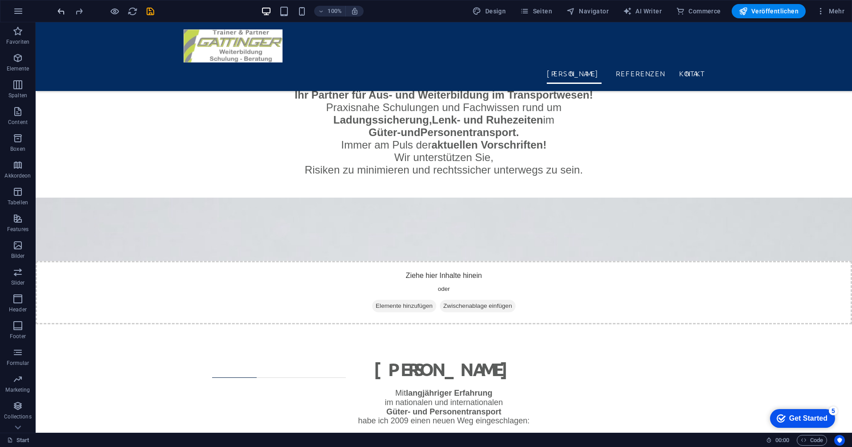
click at [61, 13] on icon "undo" at bounding box center [61, 11] width 10 height 10
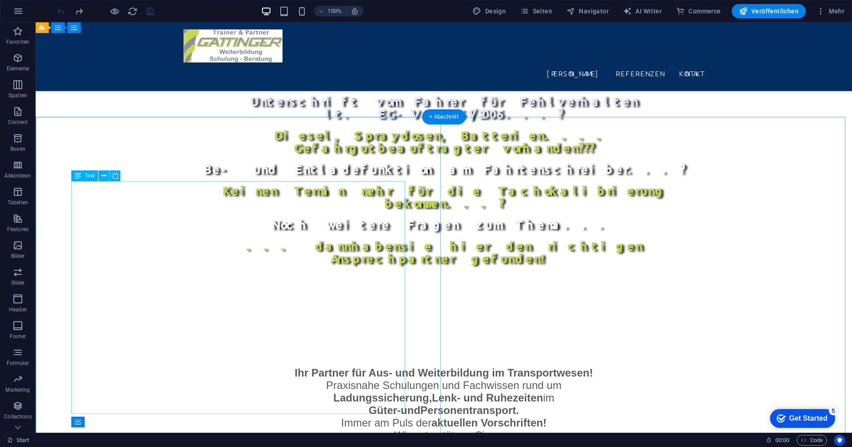
scroll to position [444, 0]
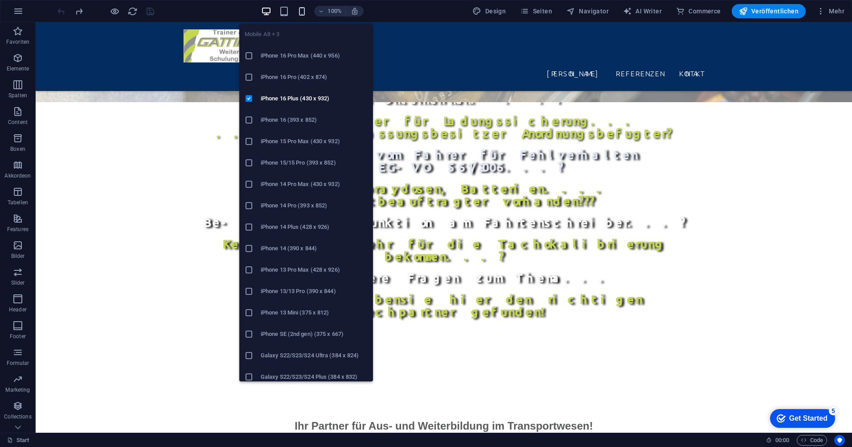
click at [304, 11] on icon "button" at bounding box center [302, 11] width 10 height 10
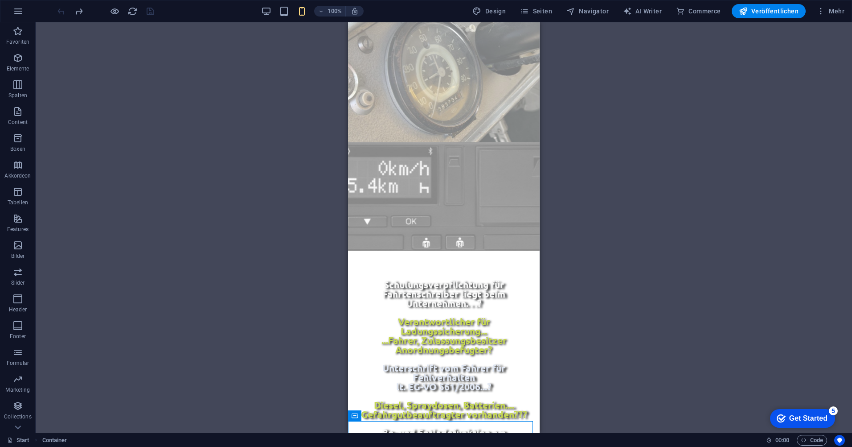
scroll to position [277, 0]
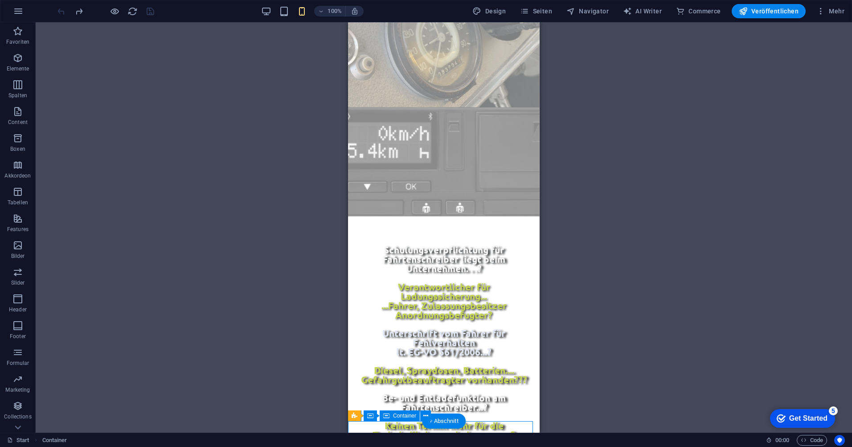
drag, startPoint x: 711, startPoint y: 309, endPoint x: 390, endPoint y: 426, distance: 341.5
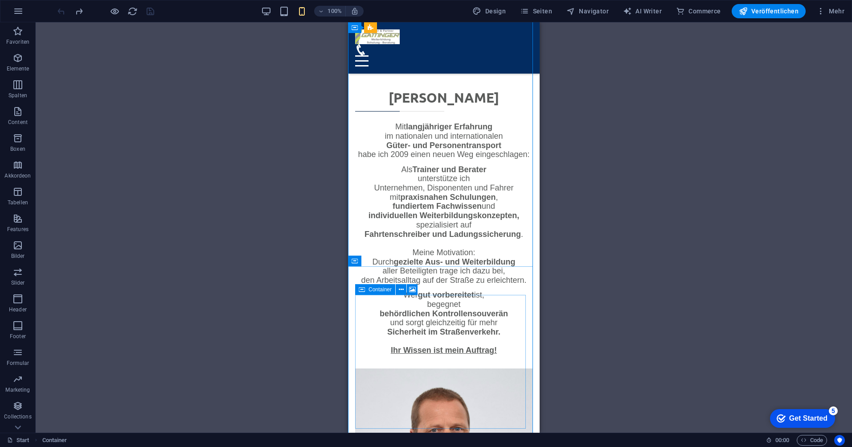
scroll to position [945, 0]
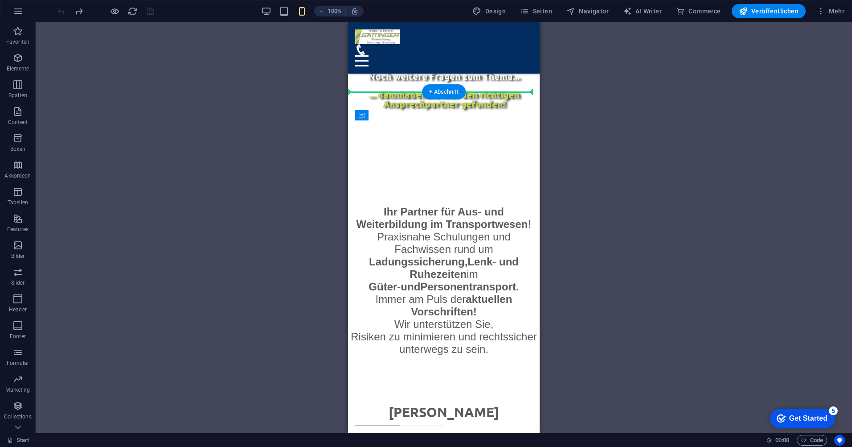
scroll to position [606, 0]
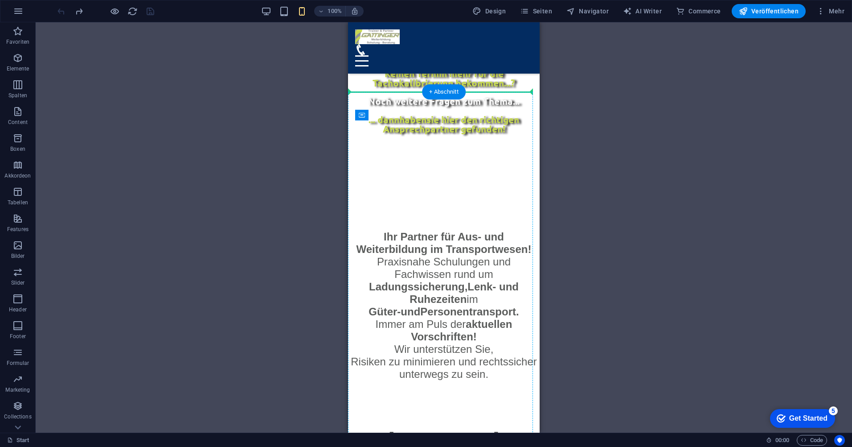
drag, startPoint x: 721, startPoint y: 311, endPoint x: 389, endPoint y: 108, distance: 389.1
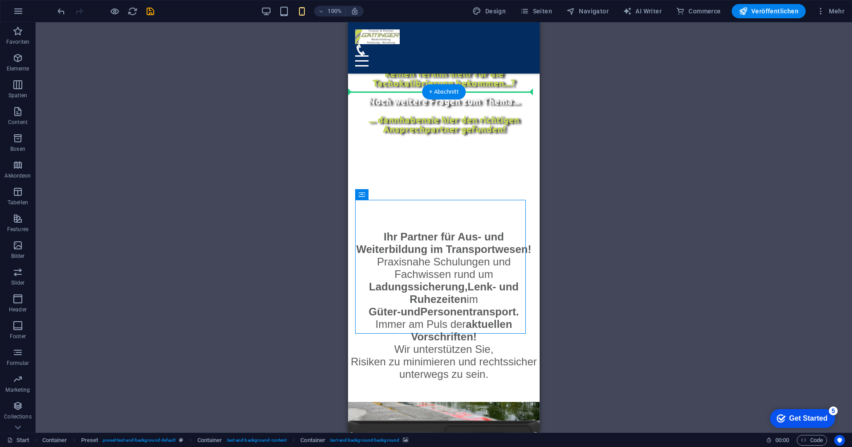
drag, startPoint x: 714, startPoint y: 220, endPoint x: 383, endPoint y: 86, distance: 356.3
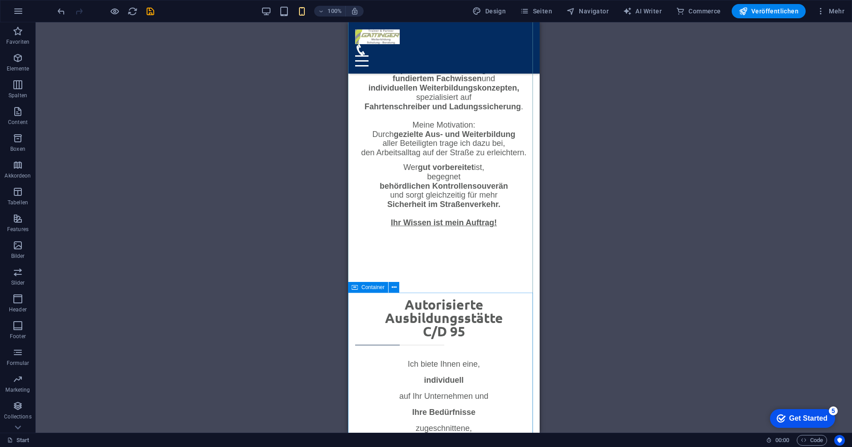
scroll to position [1364, 0]
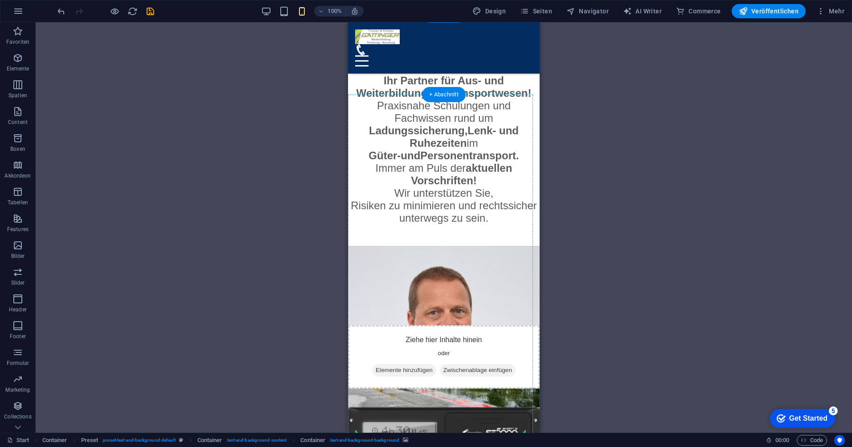
scroll to position [738, 0]
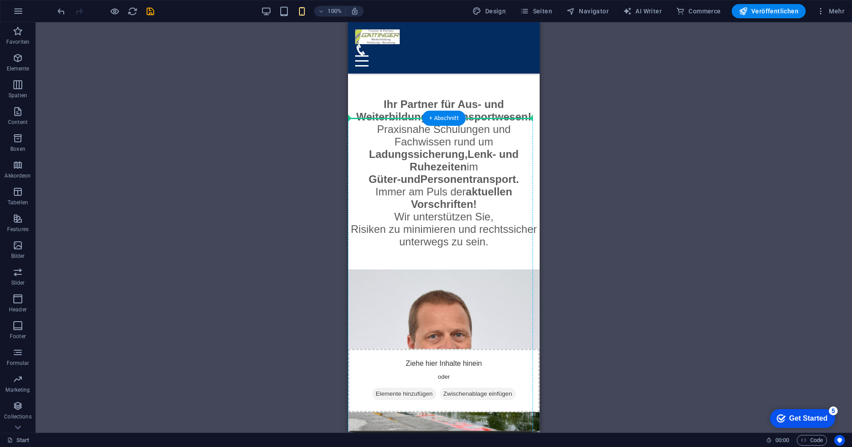
drag, startPoint x: 723, startPoint y: 241, endPoint x: 403, endPoint y: 124, distance: 340.3
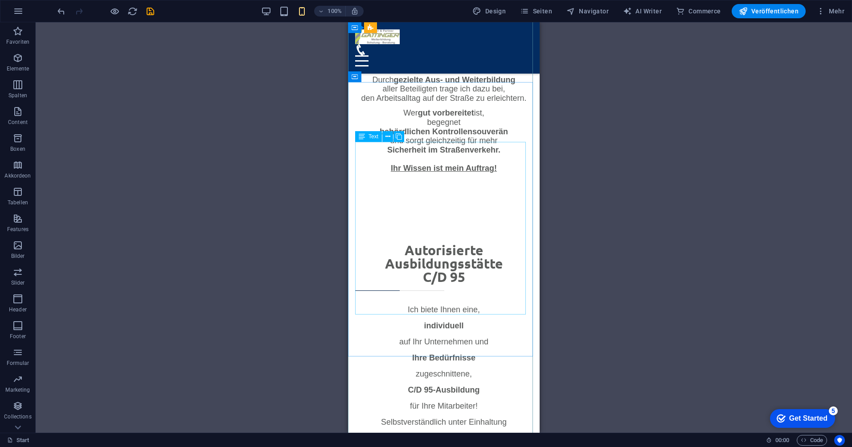
scroll to position [1630, 0]
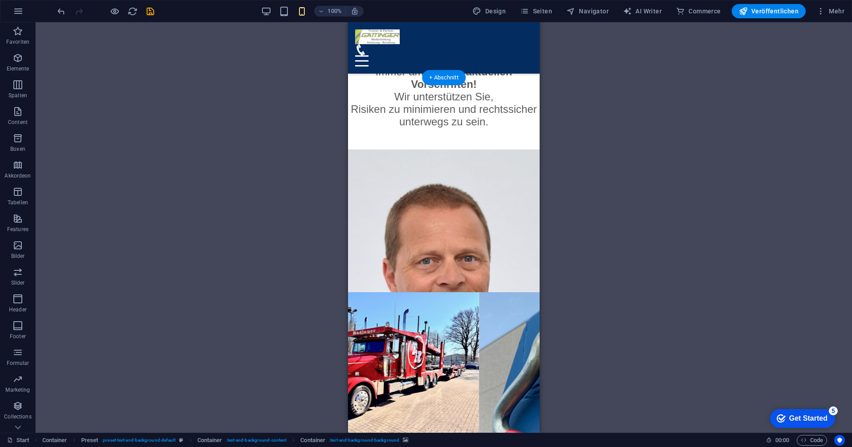
scroll to position [842, 0]
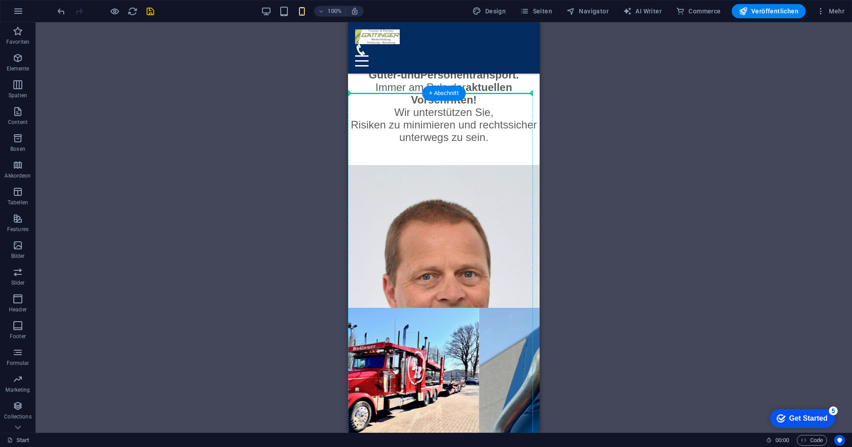
drag, startPoint x: 719, startPoint y: 329, endPoint x: 399, endPoint y: 97, distance: 395.8
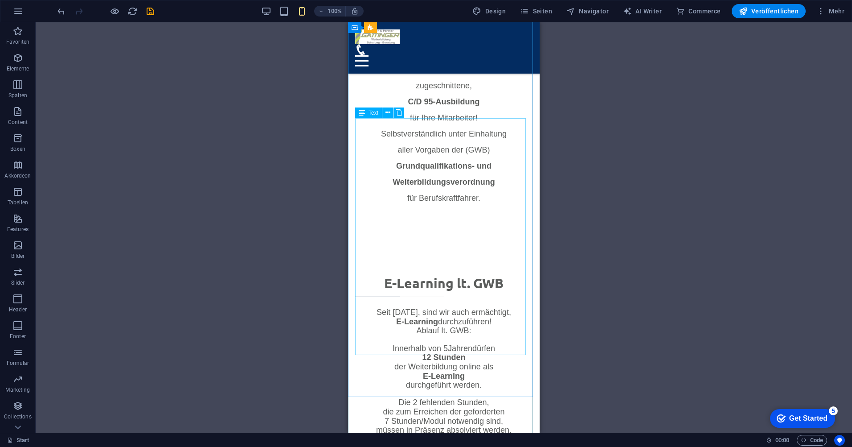
scroll to position [2091, 0]
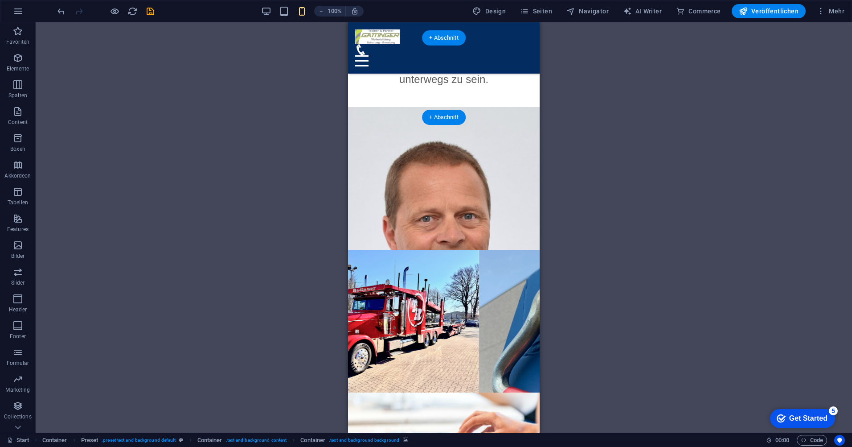
scroll to position [898, 0]
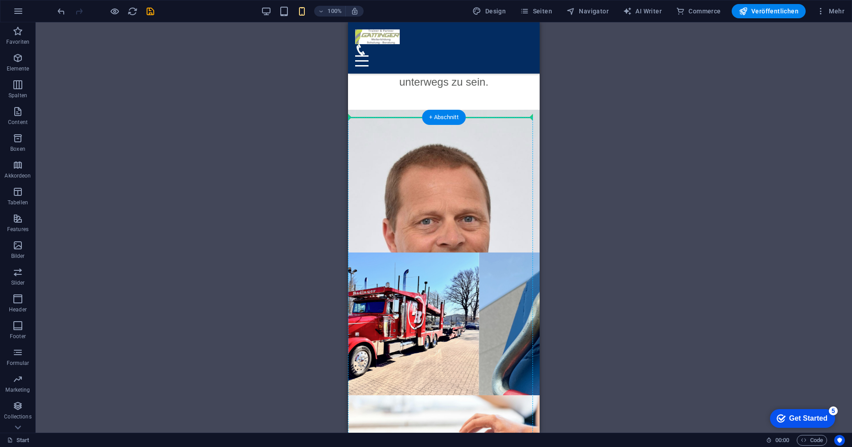
drag, startPoint x: 725, startPoint y: 336, endPoint x: 392, endPoint y: 129, distance: 392.2
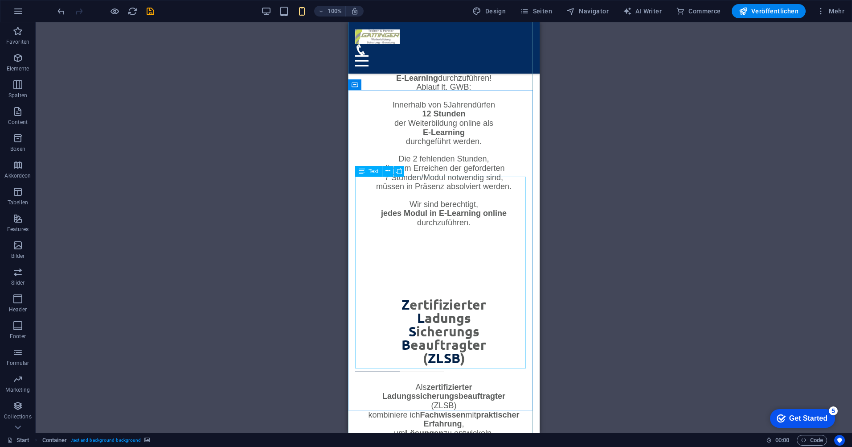
scroll to position [2502, 0]
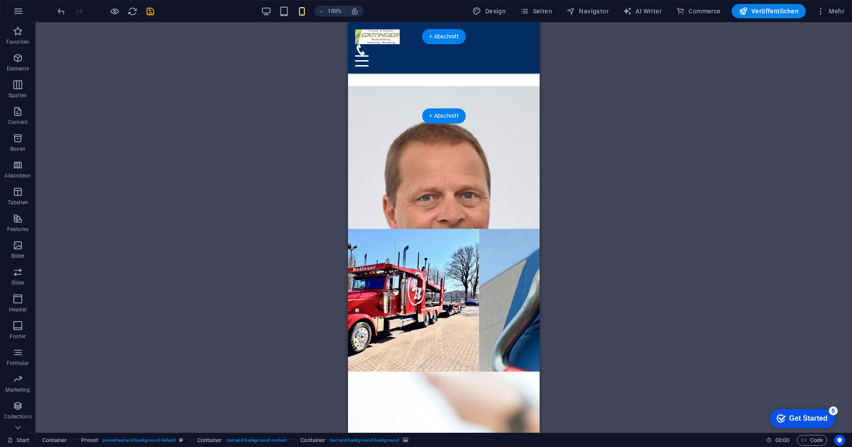
scroll to position [875, 0]
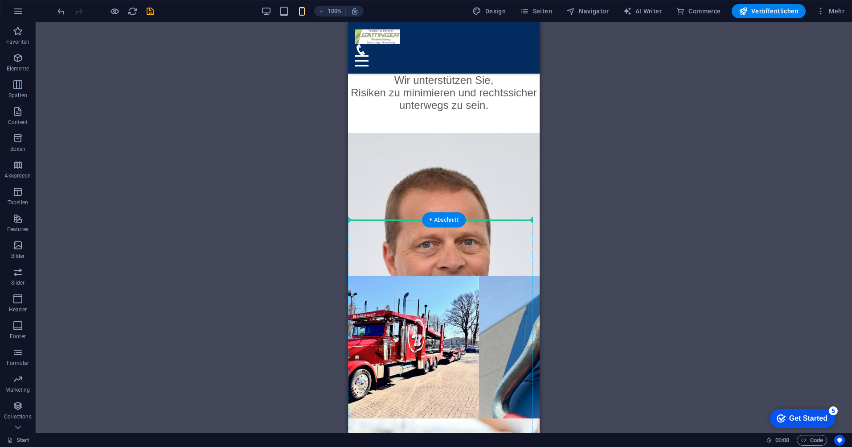
drag, startPoint x: 732, startPoint y: 325, endPoint x: 405, endPoint y: 228, distance: 341.3
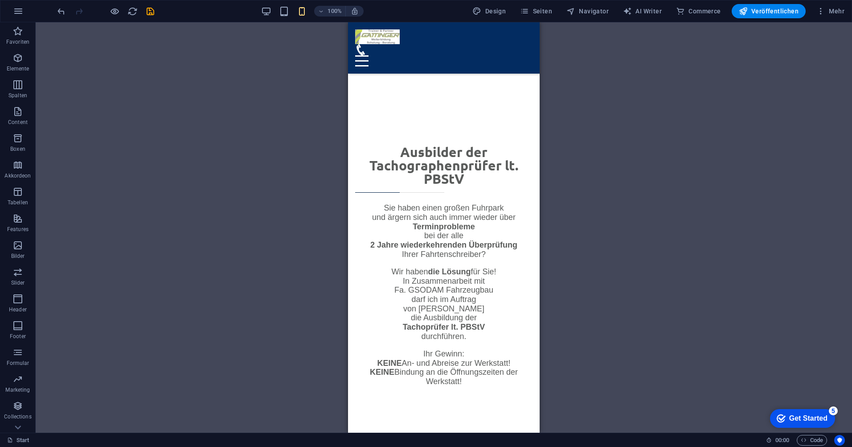
scroll to position [3059, 0]
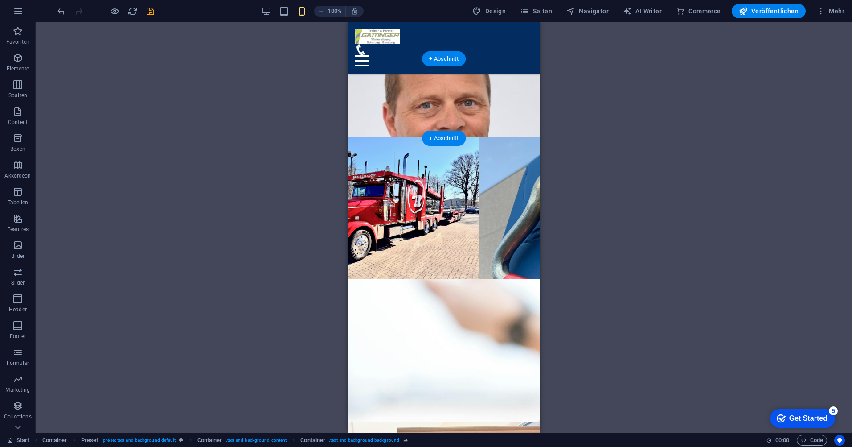
scroll to position [996, 0]
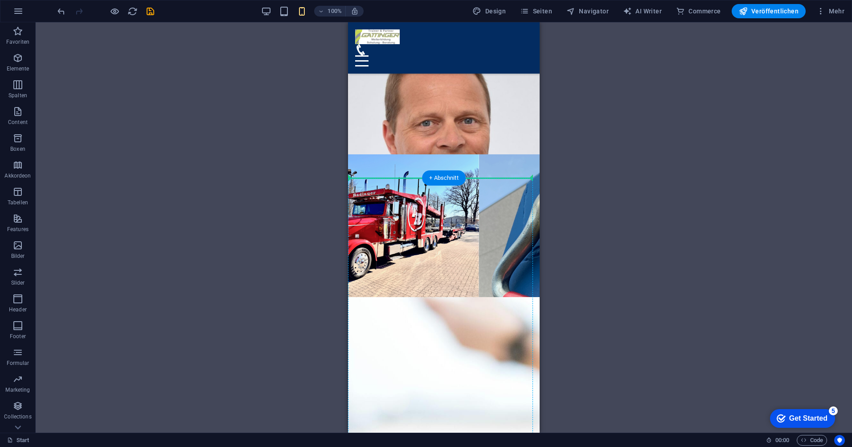
drag, startPoint x: 715, startPoint y: 222, endPoint x: 403, endPoint y: 185, distance: 314.2
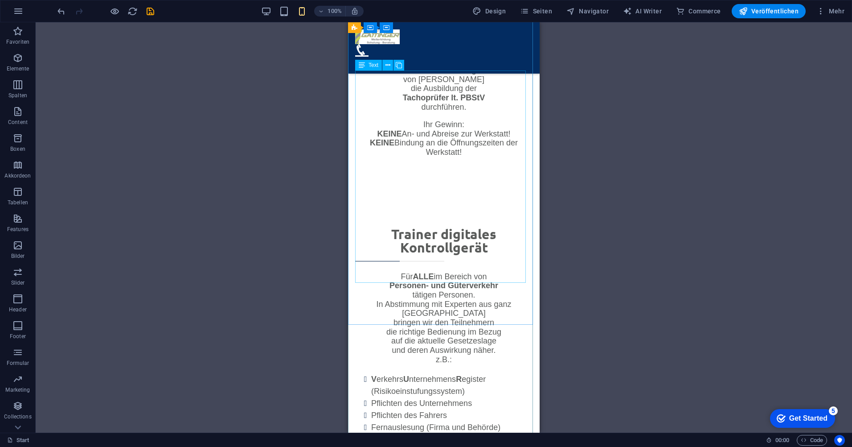
scroll to position [3492, 0]
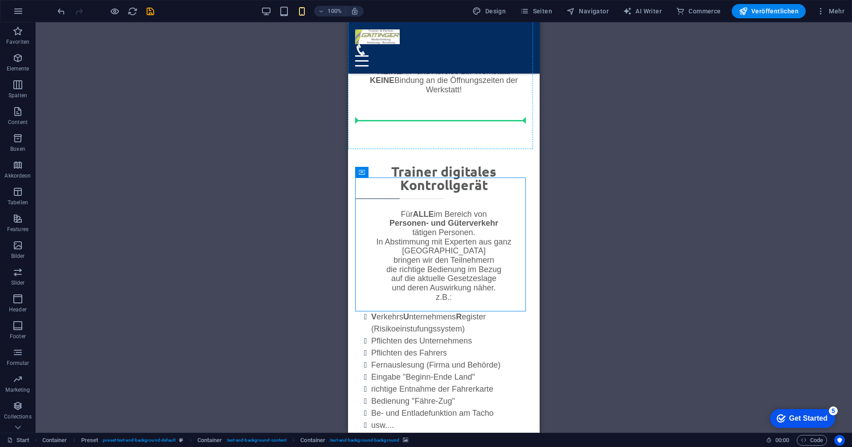
drag, startPoint x: 716, startPoint y: 196, endPoint x: 404, endPoint y: 118, distance: 321.6
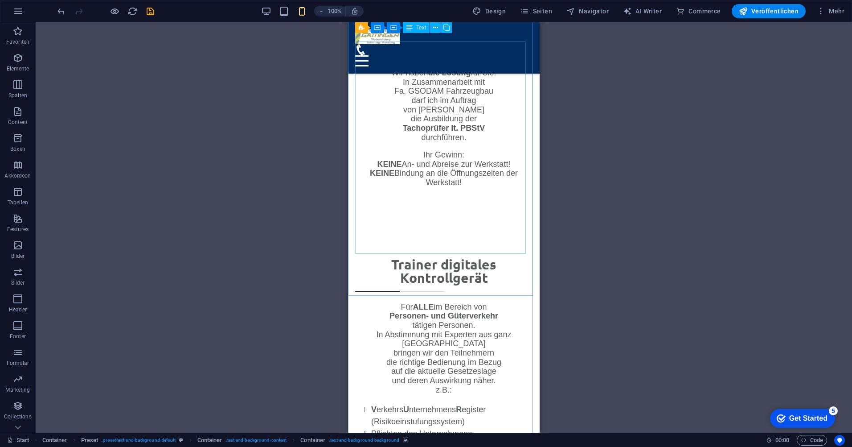
scroll to position [3182, 0]
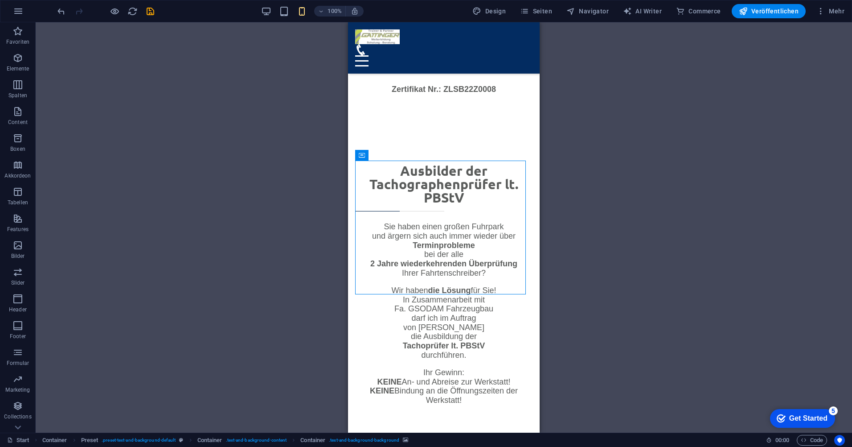
click at [374, 156] on span "Container" at bounding box center [380, 154] width 23 height 5
drag, startPoint x: 388, startPoint y: 254, endPoint x: 400, endPoint y: 270, distance: 20.1
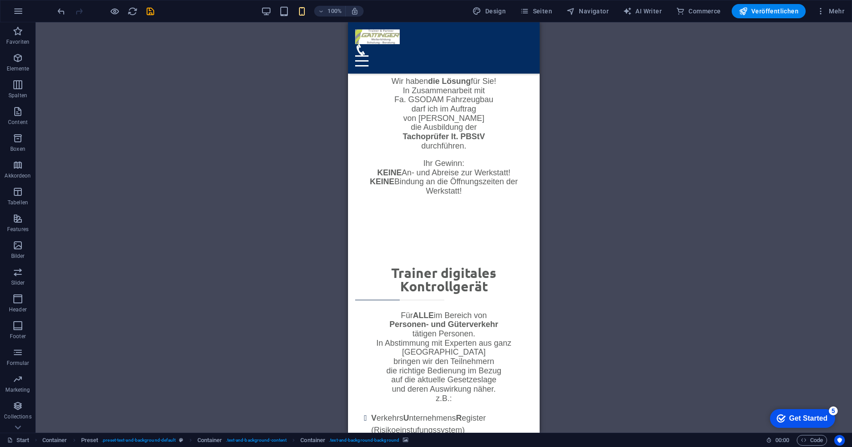
scroll to position [3447, 0]
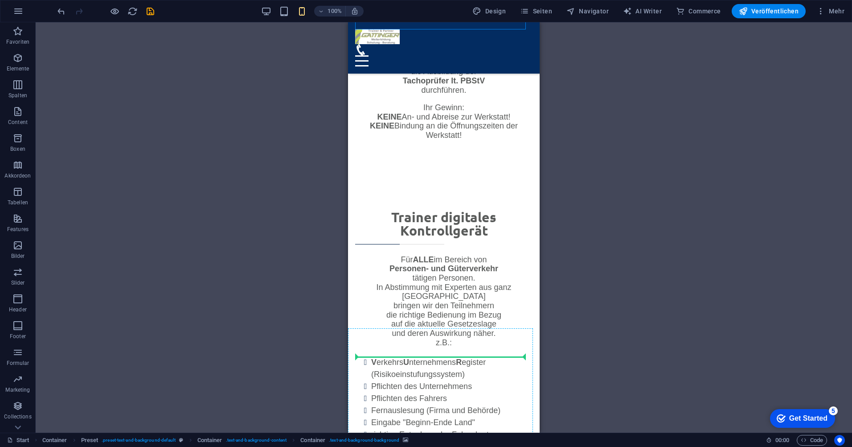
drag, startPoint x: 717, startPoint y: 176, endPoint x: 394, endPoint y: 357, distance: 370.4
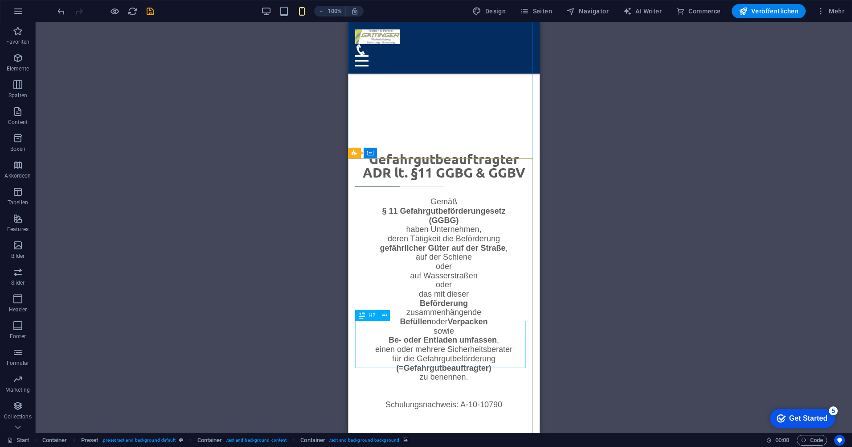
scroll to position [3892, 0]
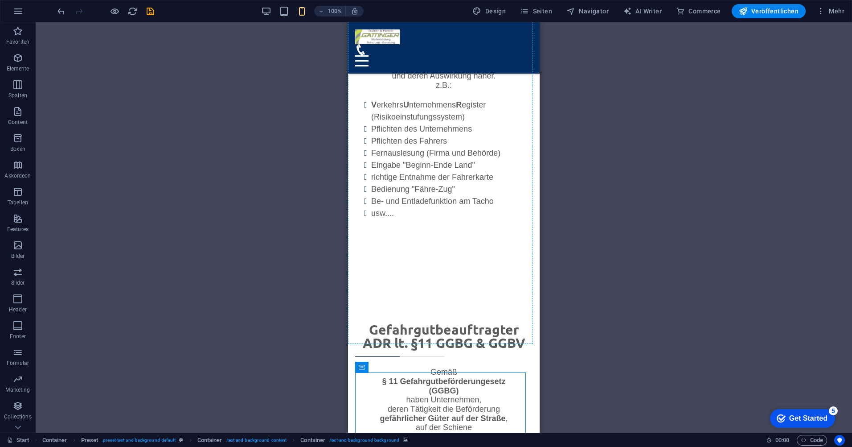
scroll to position [3679, 0]
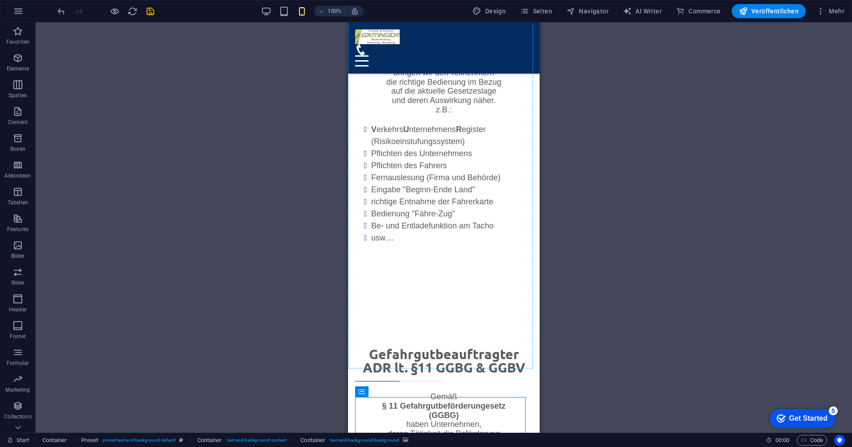
drag, startPoint x: 717, startPoint y: 201, endPoint x: 375, endPoint y: 312, distance: 359.5
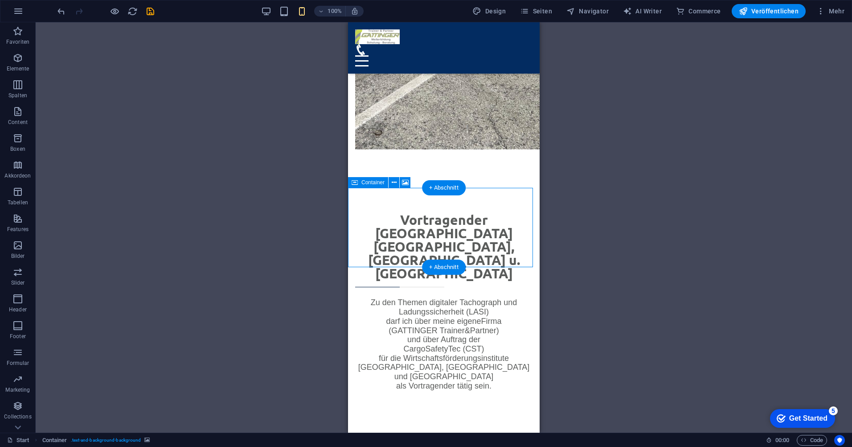
scroll to position [4704, 0]
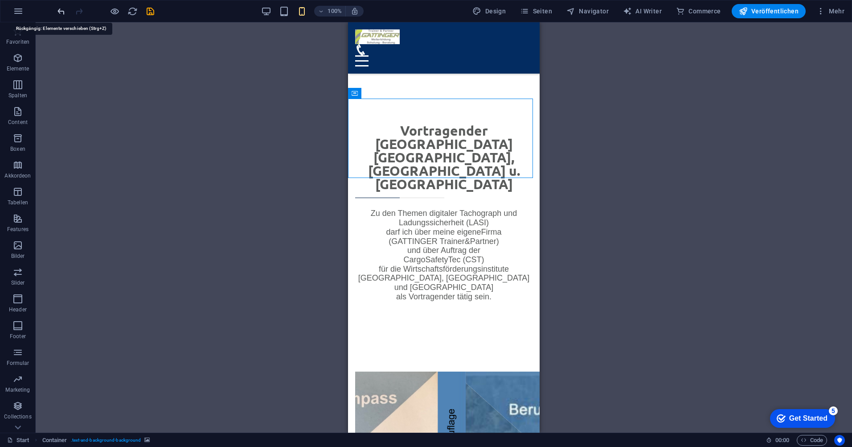
click at [62, 12] on icon "undo" at bounding box center [61, 11] width 10 height 10
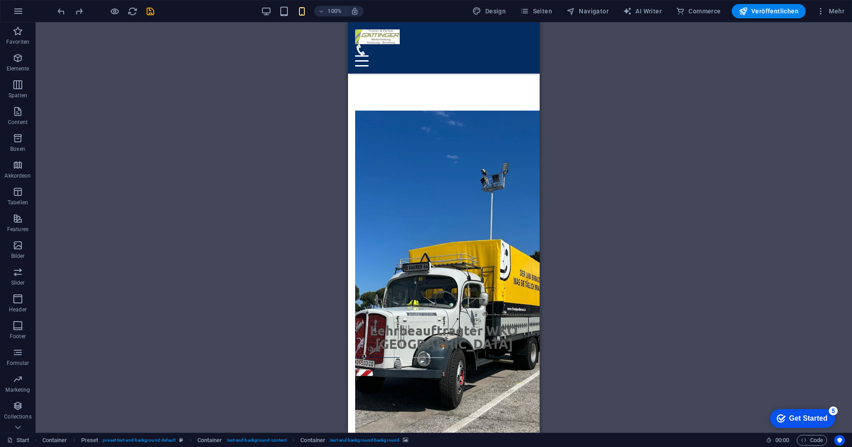
scroll to position [3915, 0]
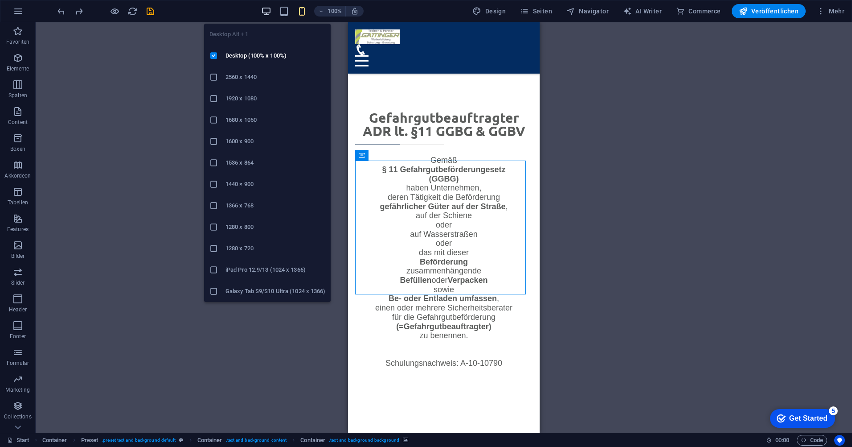
click at [271, 13] on icon "button" at bounding box center [266, 11] width 10 height 10
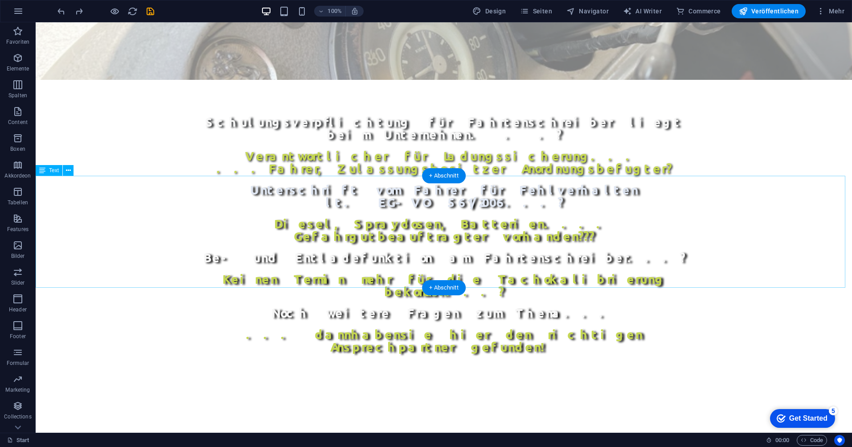
scroll to position [456, 0]
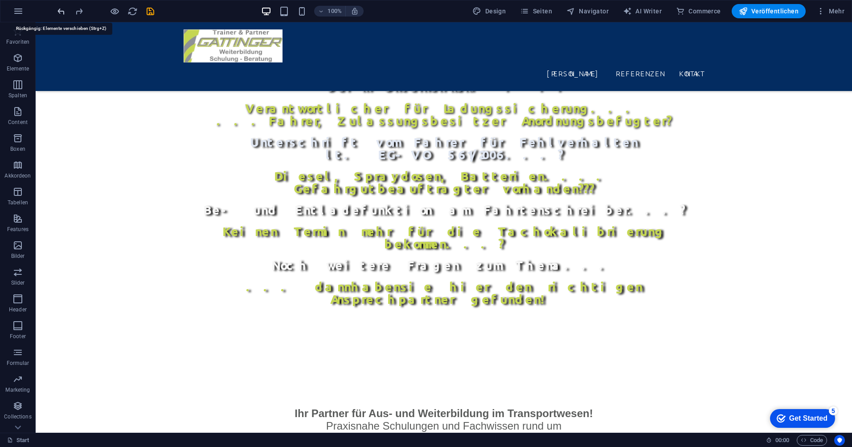
click at [59, 11] on icon "undo" at bounding box center [61, 11] width 10 height 10
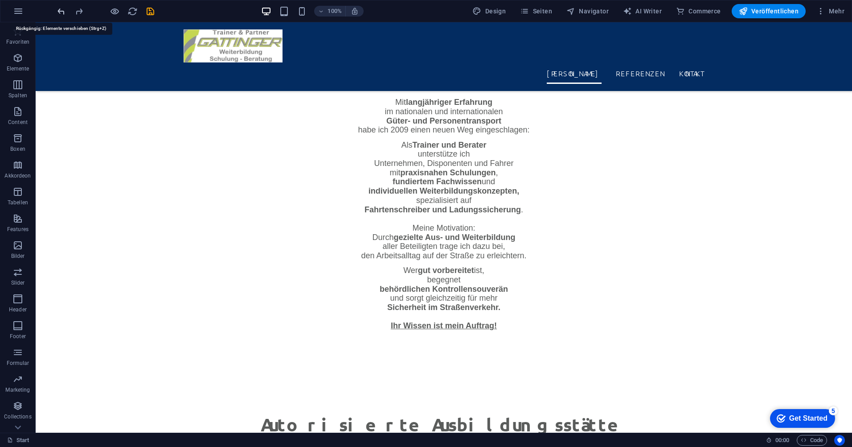
click at [59, 10] on icon "undo" at bounding box center [61, 11] width 10 height 10
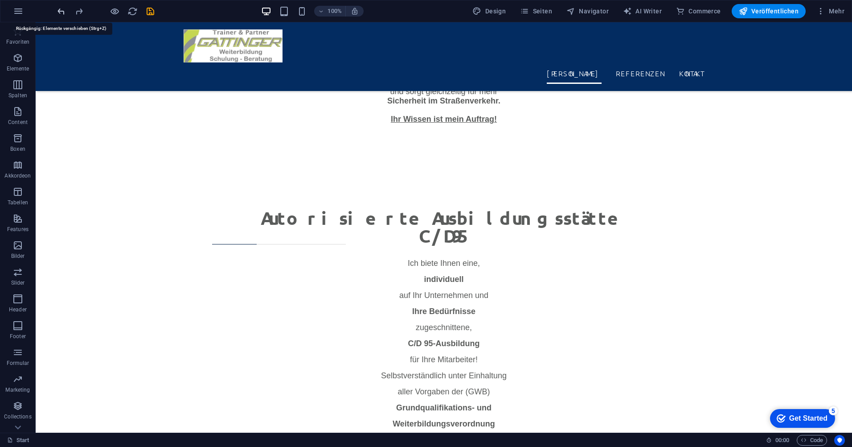
click at [59, 10] on icon "undo" at bounding box center [61, 11] width 10 height 10
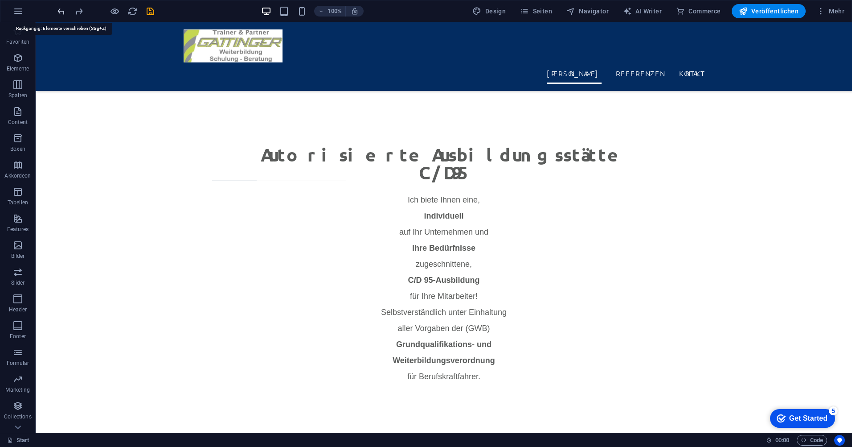
click at [59, 10] on icon "undo" at bounding box center [61, 11] width 10 height 10
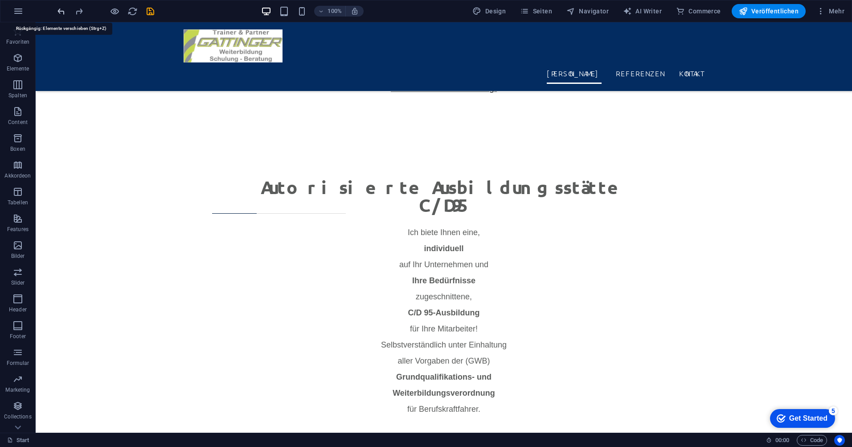
click at [59, 10] on icon "undo" at bounding box center [61, 11] width 10 height 10
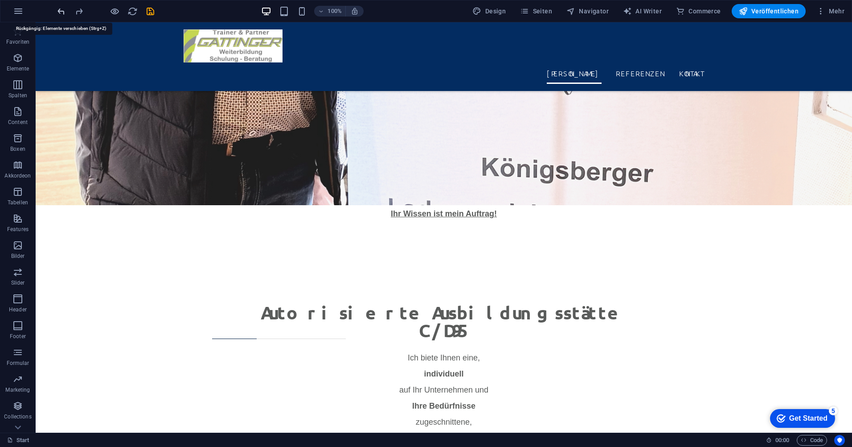
click at [59, 10] on icon "undo" at bounding box center [61, 11] width 10 height 10
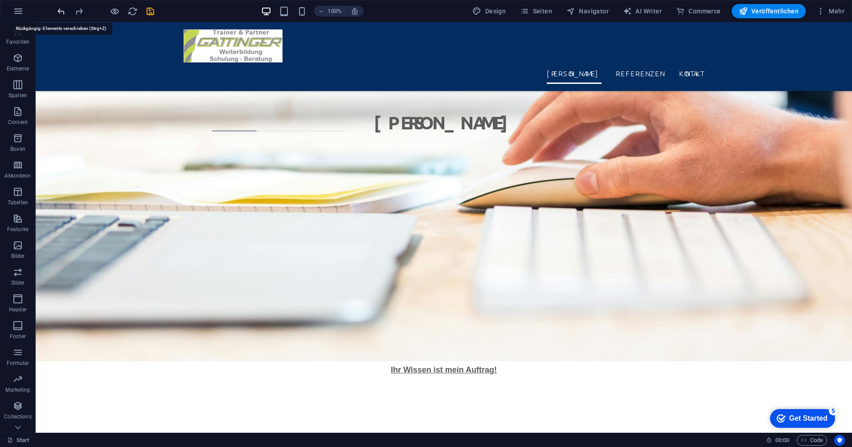
click at [59, 10] on icon "undo" at bounding box center [61, 11] width 10 height 10
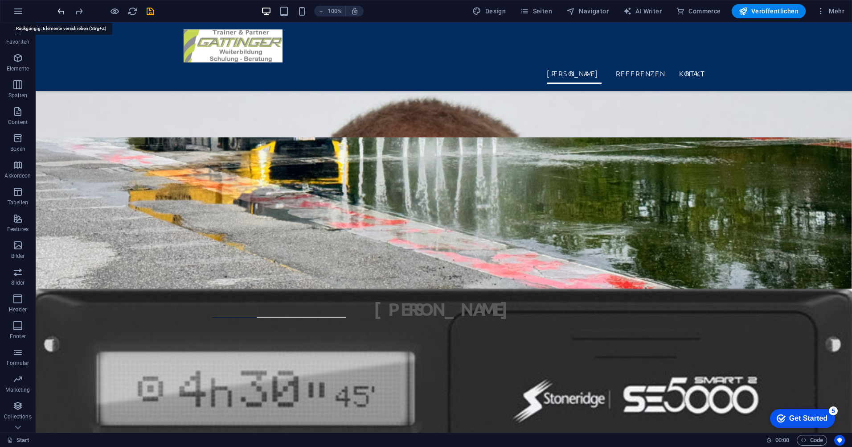
click at [59, 10] on icon "undo" at bounding box center [61, 11] width 10 height 10
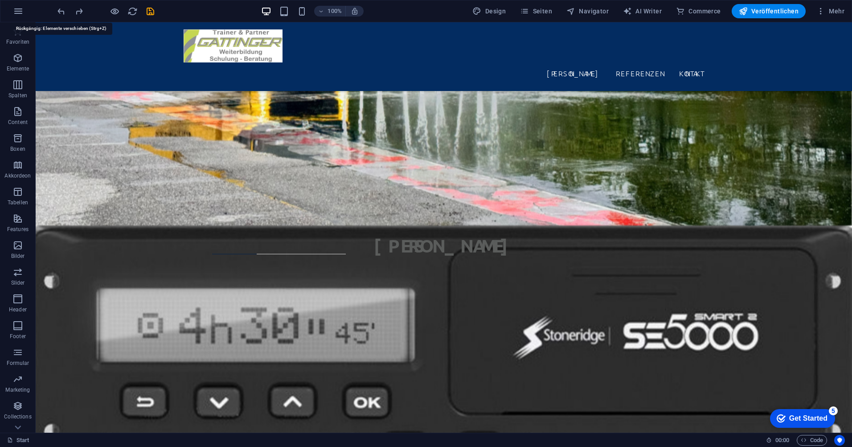
click at [59, 11] on icon "undo" at bounding box center [61, 11] width 10 height 10
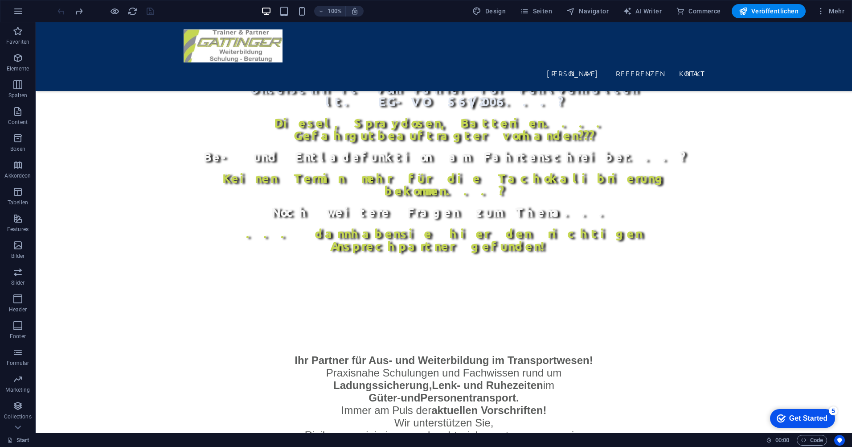
scroll to position [489, 0]
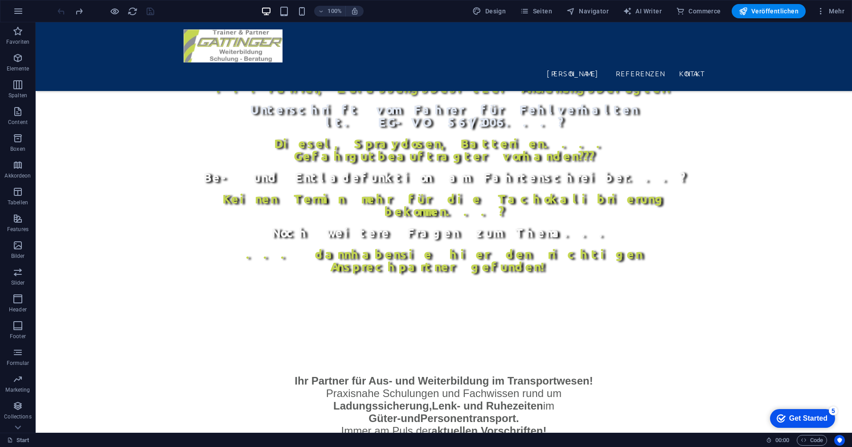
click at [59, 11] on div at bounding box center [106, 11] width 100 height 14
click at [58, 11] on div at bounding box center [106, 11] width 100 height 14
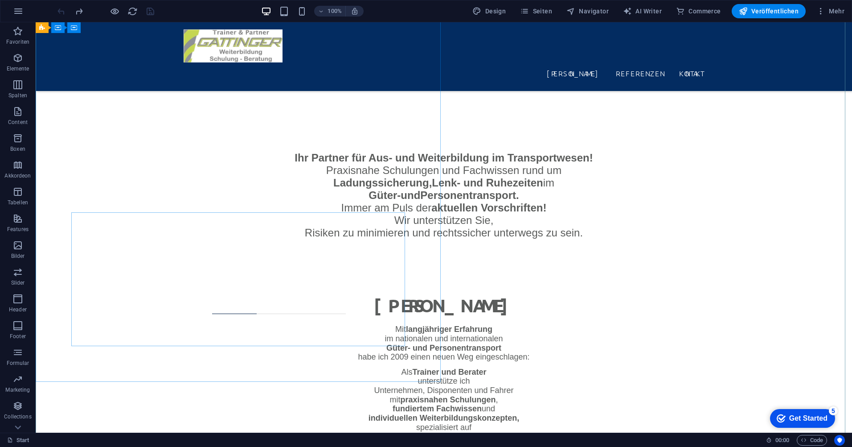
scroll to position [578, 0]
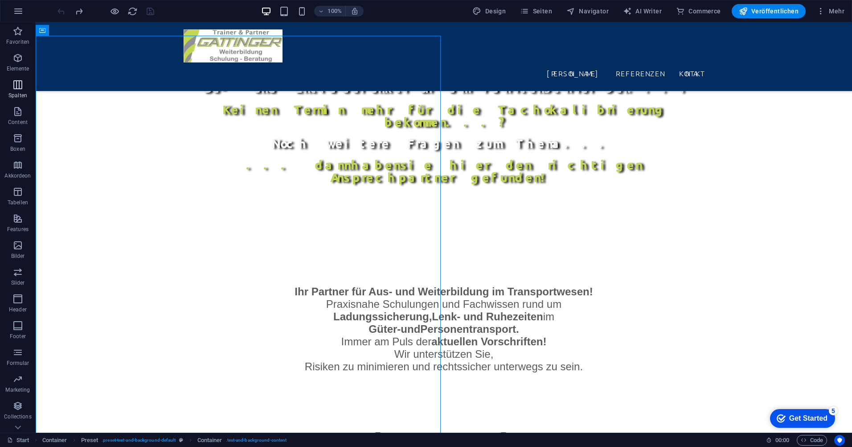
click at [22, 89] on icon "button" at bounding box center [17, 84] width 11 height 11
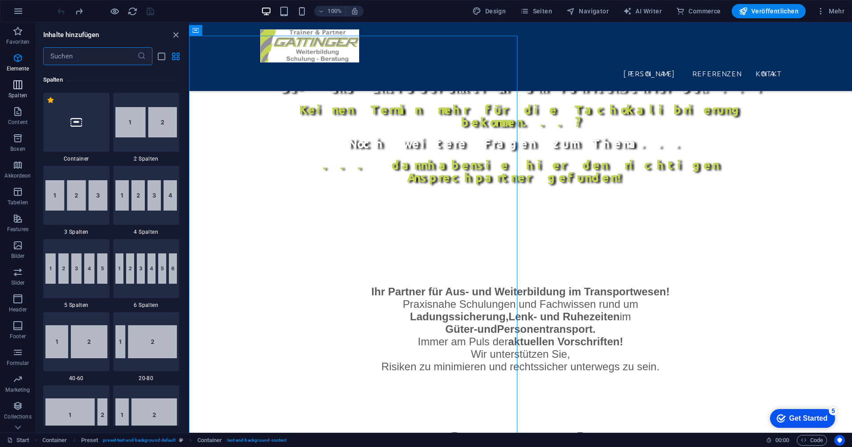
scroll to position [441, 0]
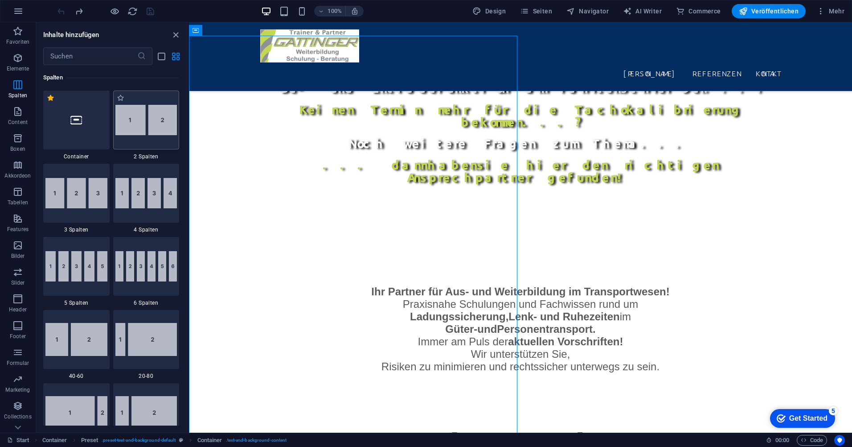
click at [133, 123] on img at bounding box center [146, 120] width 62 height 30
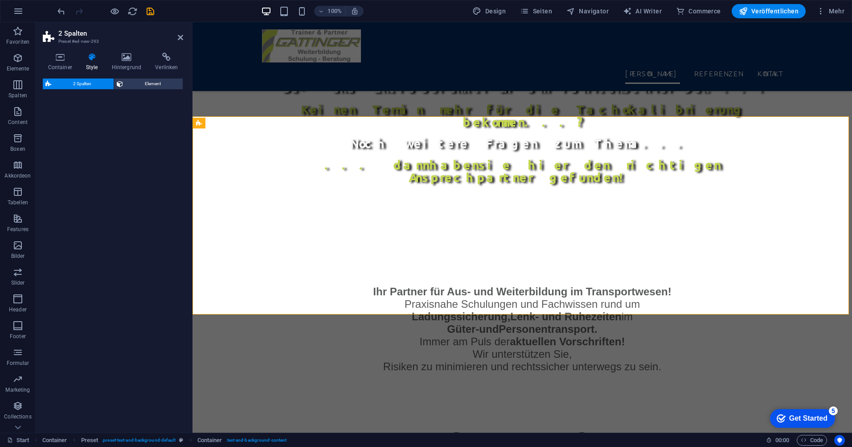
select select "rem"
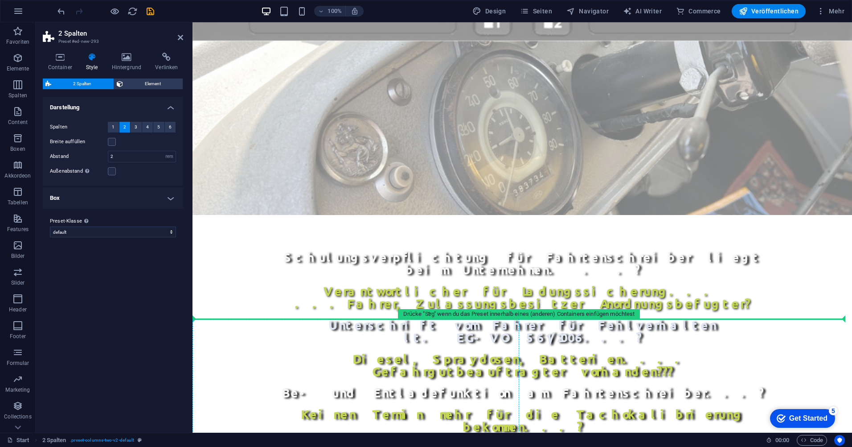
scroll to position [306, 0]
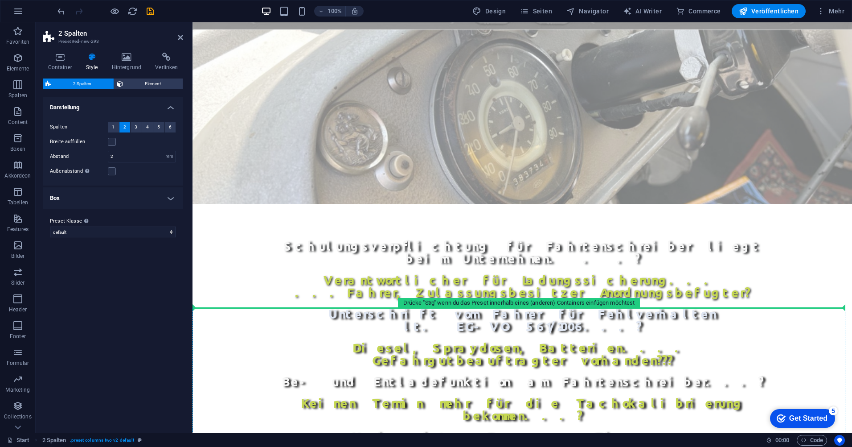
drag, startPoint x: 404, startPoint y: 237, endPoint x: 289, endPoint y: 313, distance: 138.0
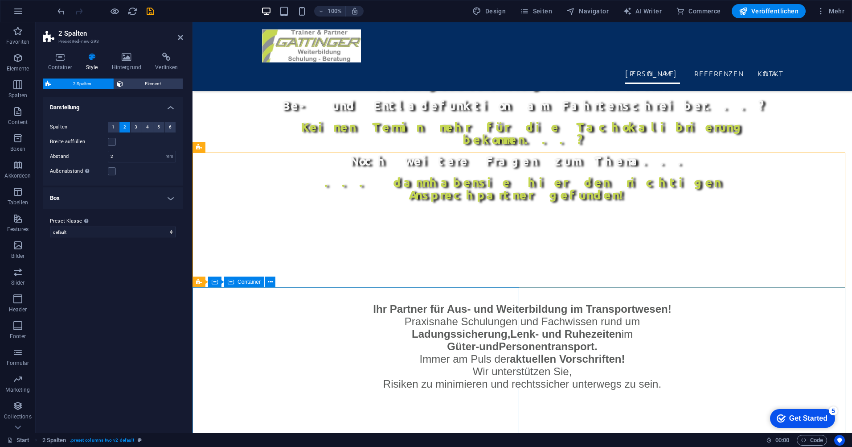
scroll to position [574, 0]
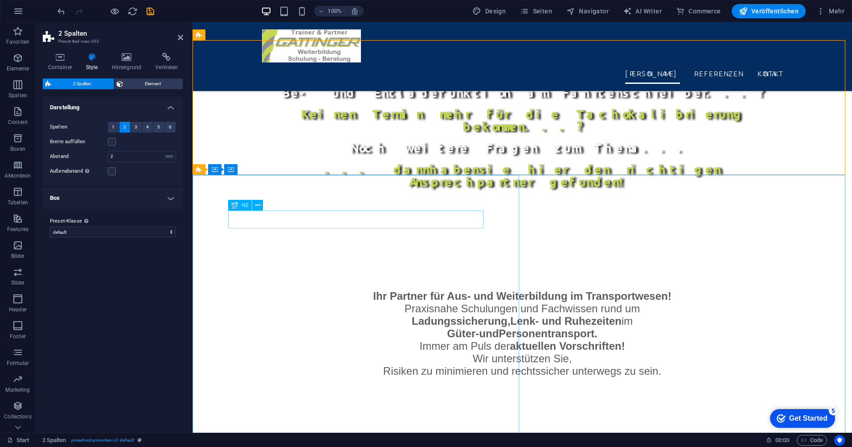
click at [230, 200] on div "H2" at bounding box center [240, 205] width 24 height 11
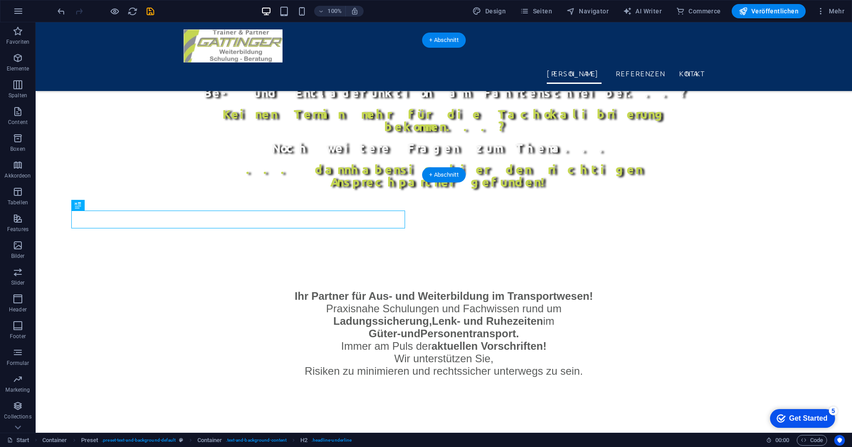
drag, startPoint x: 115, startPoint y: 228, endPoint x: 198, endPoint y: 93, distance: 158.9
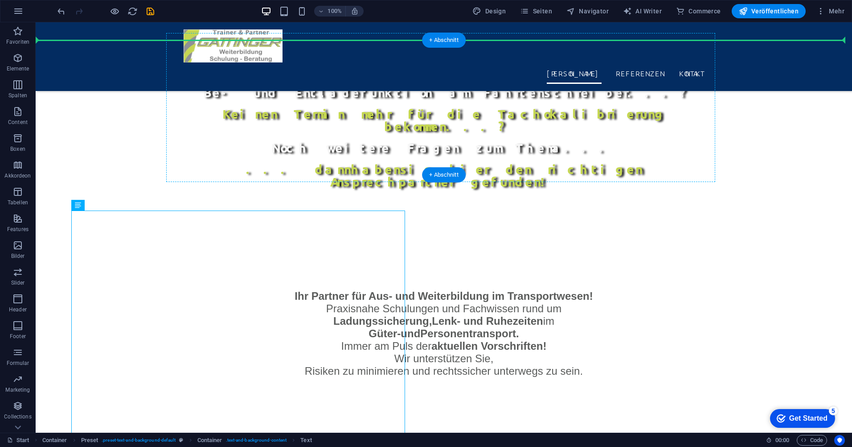
drag, startPoint x: 117, startPoint y: 229, endPoint x: 212, endPoint y: 99, distance: 161.1
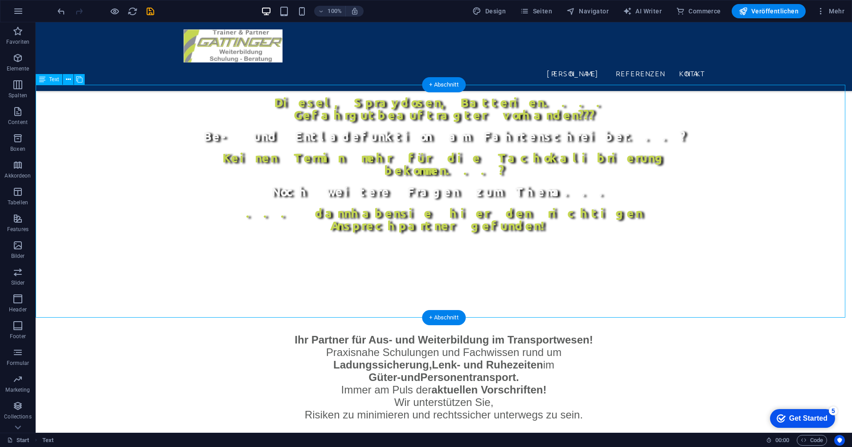
scroll to position [529, 0]
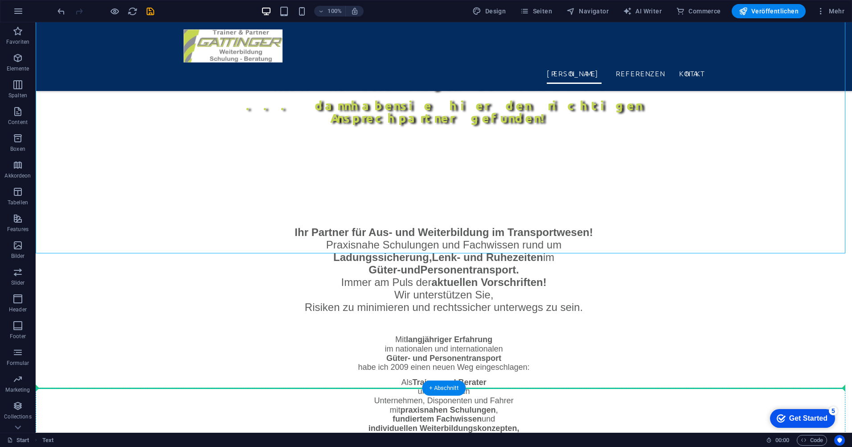
scroll to position [642, 0]
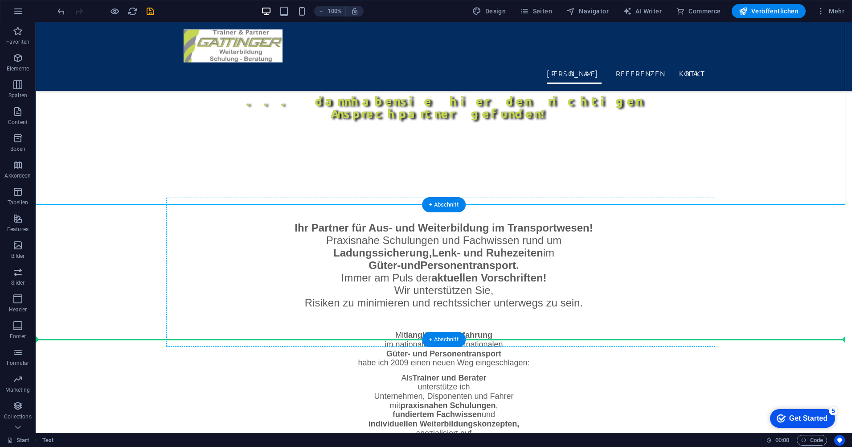
drag, startPoint x: 90, startPoint y: 102, endPoint x: 250, endPoint y: 283, distance: 241.3
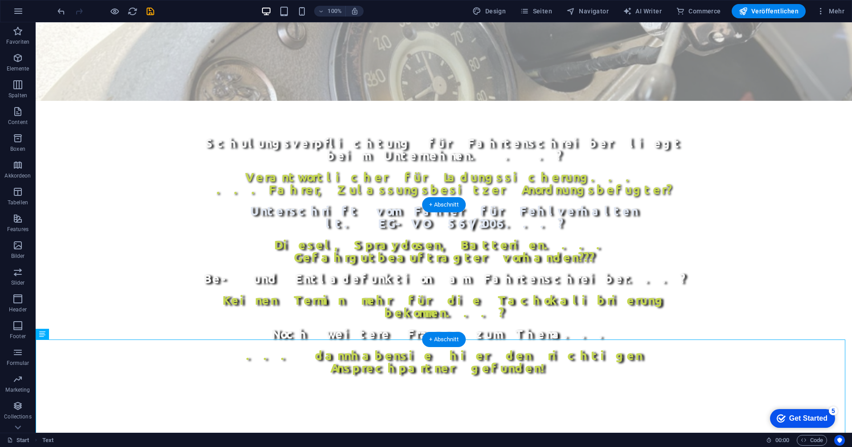
scroll to position [454, 0]
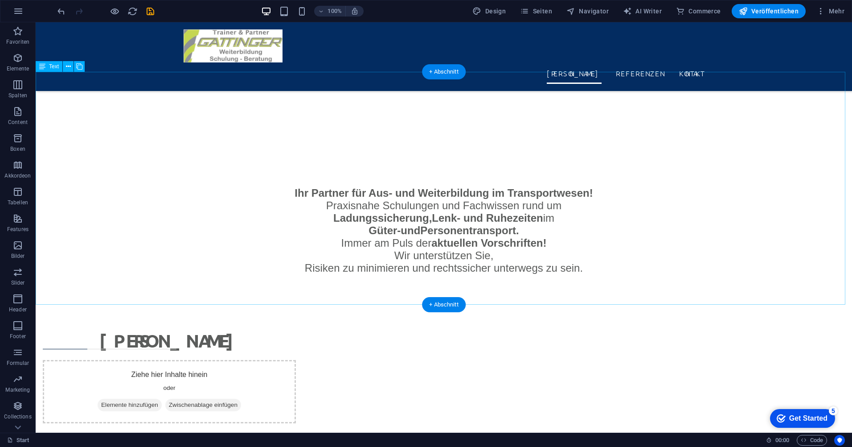
scroll to position [721, 0]
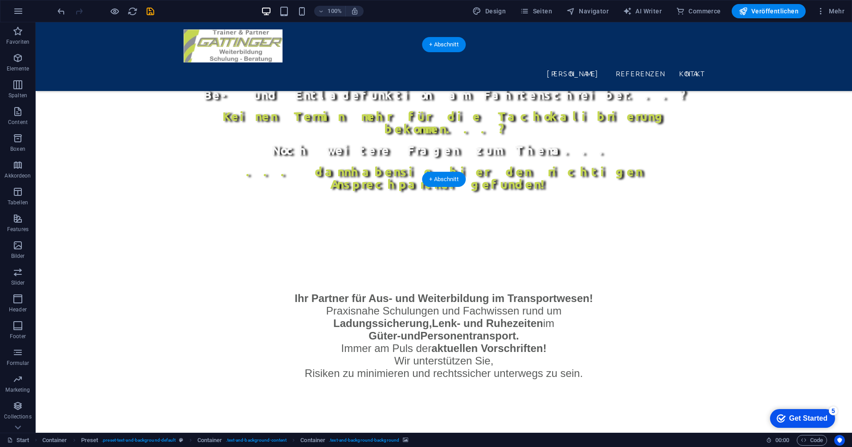
scroll to position [569, 0]
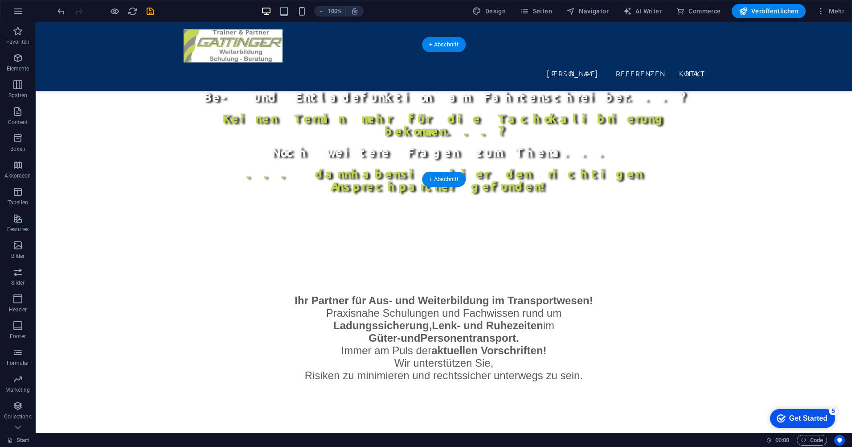
drag, startPoint x: 127, startPoint y: 326, endPoint x: 517, endPoint y: 107, distance: 447.1
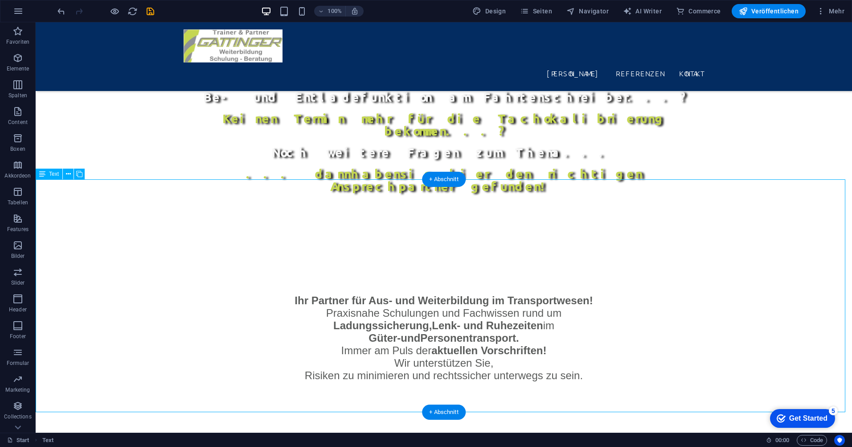
click at [51, 176] on span "Text" at bounding box center [54, 173] width 10 height 5
click at [52, 175] on span "Text" at bounding box center [54, 173] width 10 height 5
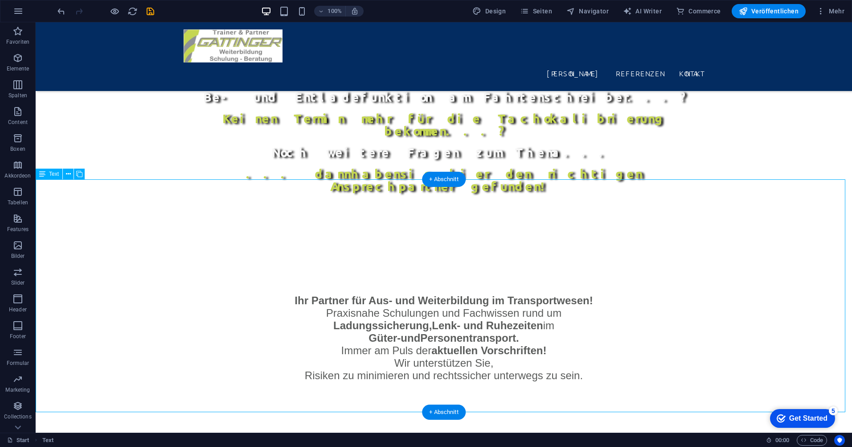
drag, startPoint x: 381, startPoint y: 183, endPoint x: 424, endPoint y: 213, distance: 52.7
click at [55, 177] on span "Text" at bounding box center [54, 173] width 10 height 5
click at [67, 174] on icon at bounding box center [68, 173] width 5 height 9
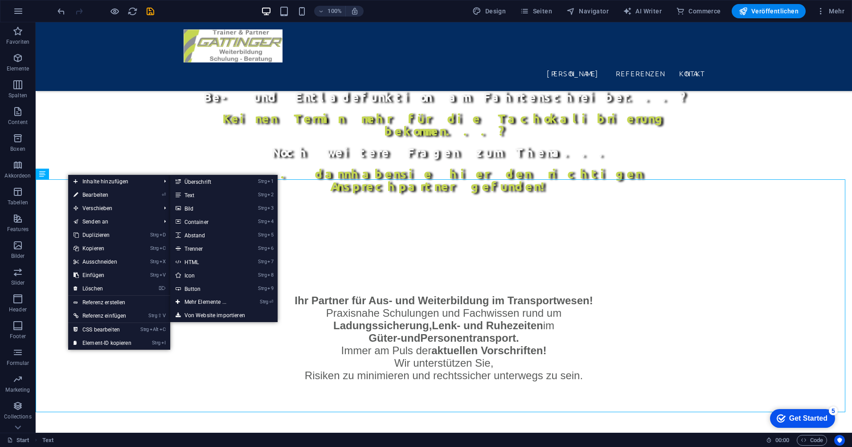
click at [105, 193] on link "⏎ Bearbeiten" at bounding box center [102, 194] width 69 height 13
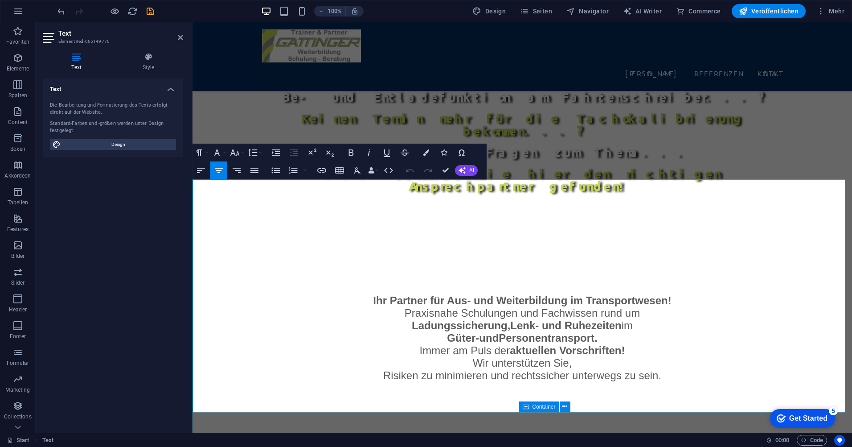
drag, startPoint x: 456, startPoint y: 185, endPoint x: 601, endPoint y: 413, distance: 270.4
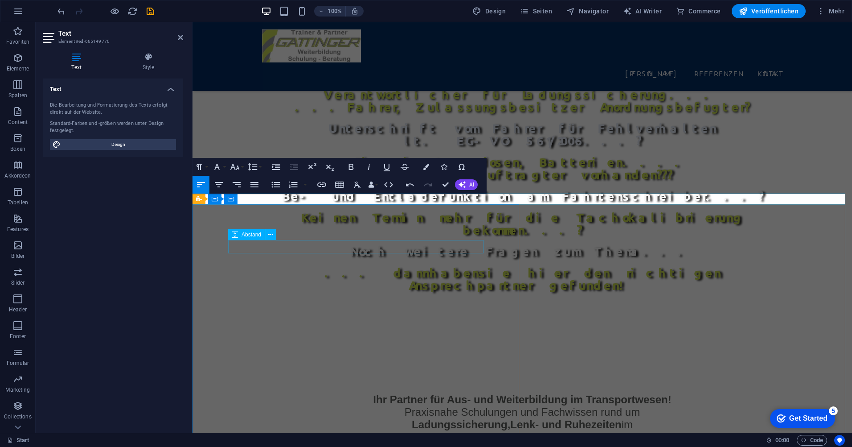
scroll to position [436, 0]
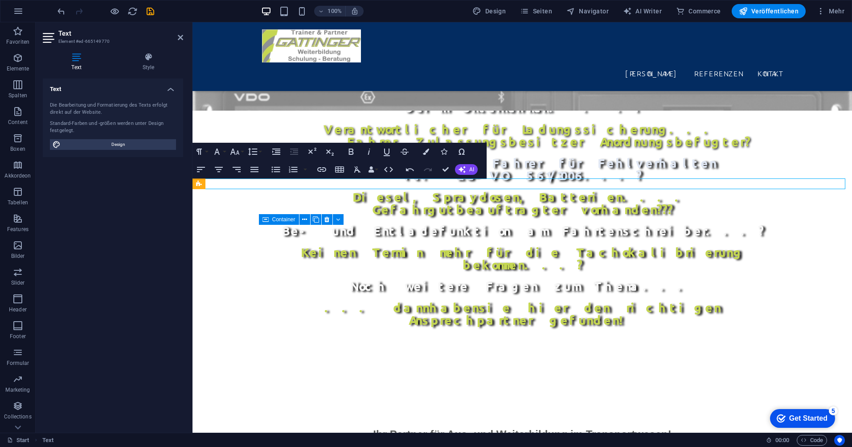
drag, startPoint x: 362, startPoint y: 252, endPoint x: 521, endPoint y: 252, distance: 159.1
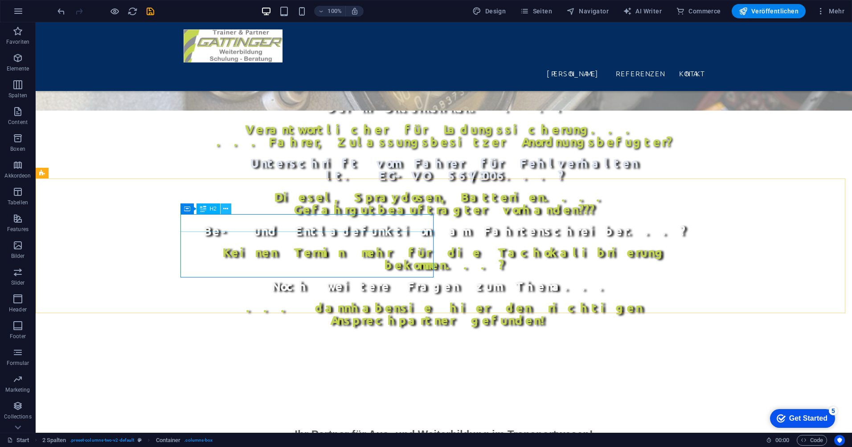
click at [226, 209] on icon at bounding box center [225, 208] width 5 height 9
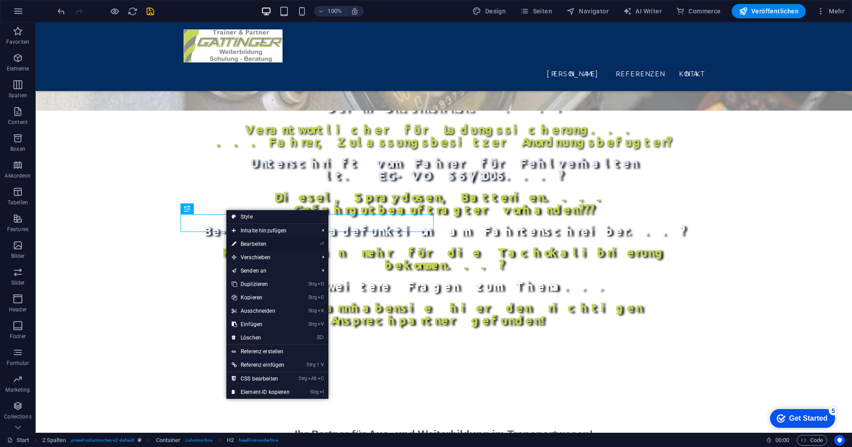
click at [252, 247] on link "⏎ Bearbeiten" at bounding box center [260, 243] width 69 height 13
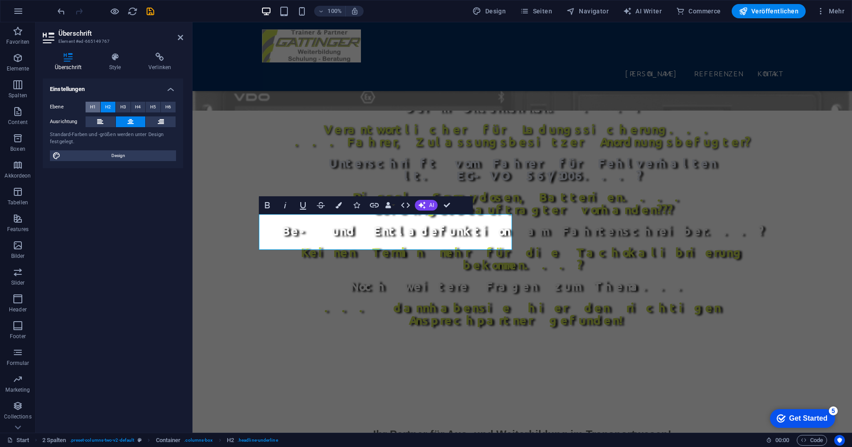
click at [91, 107] on span "H1" at bounding box center [93, 107] width 6 height 11
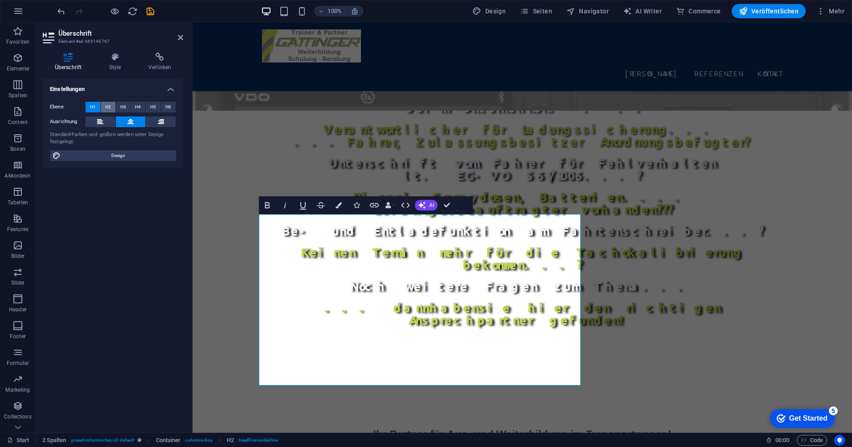
click at [107, 106] on span "H2" at bounding box center [108, 107] width 6 height 11
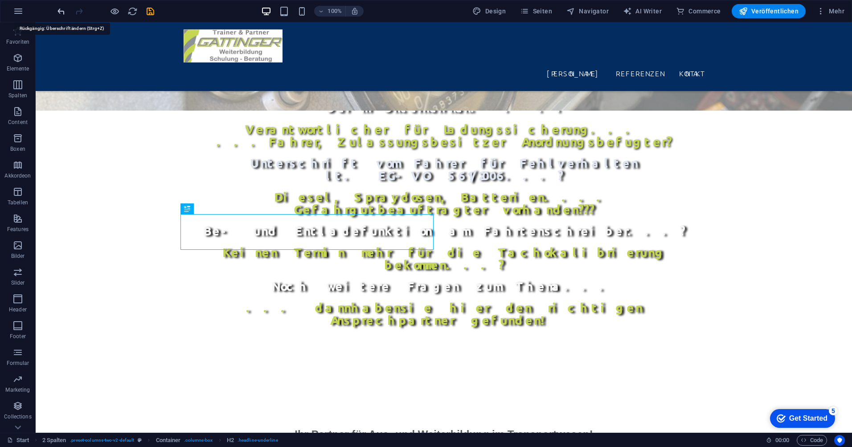
click at [58, 10] on icon "undo" at bounding box center [61, 11] width 10 height 10
click at [61, 12] on icon "undo" at bounding box center [61, 11] width 10 height 10
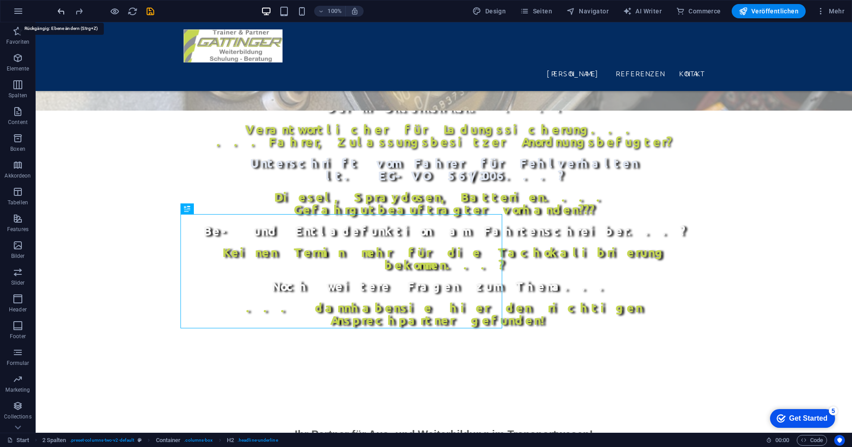
click at [58, 12] on icon "undo" at bounding box center [61, 11] width 10 height 10
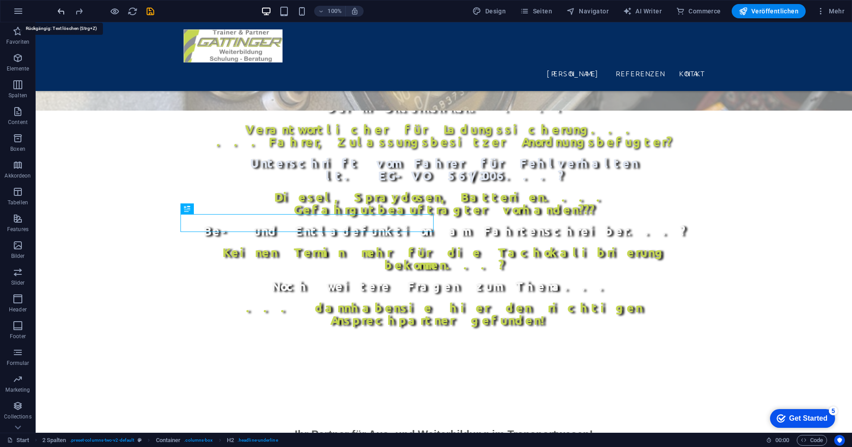
click at [58, 12] on icon "undo" at bounding box center [61, 11] width 10 height 10
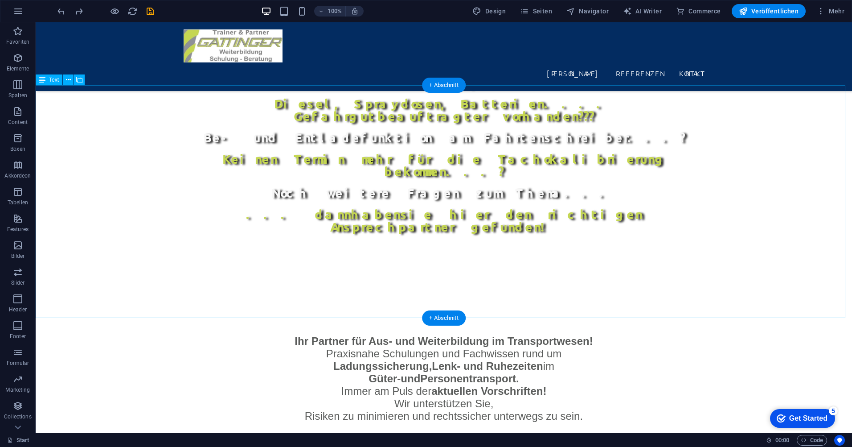
scroll to position [569, 0]
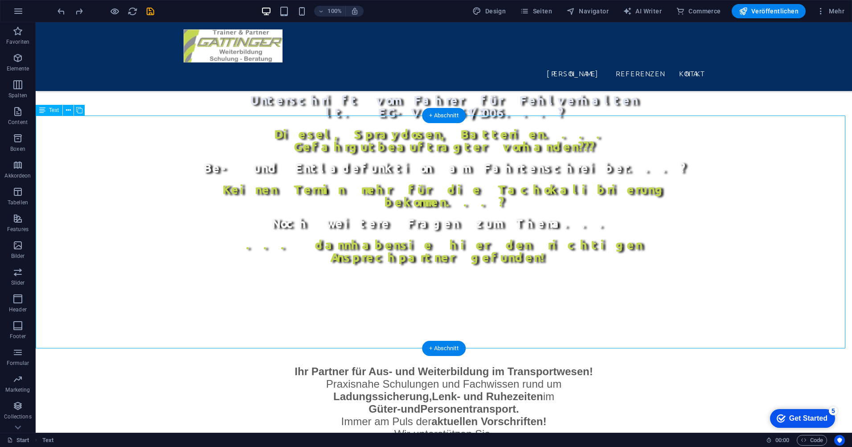
scroll to position [480, 0]
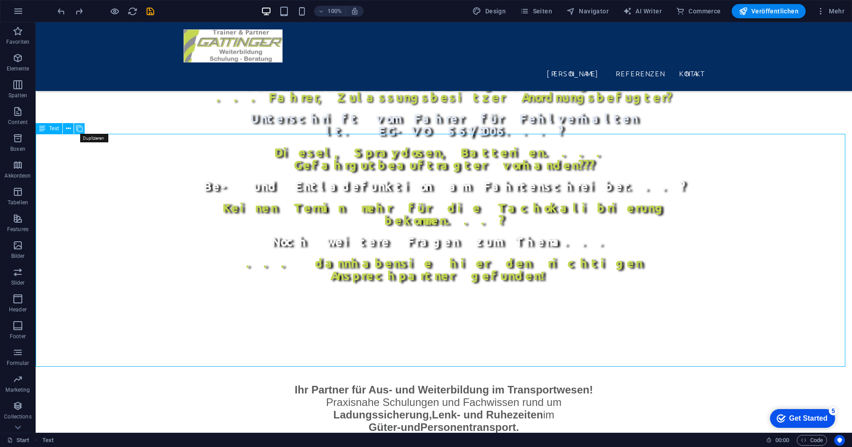
click at [79, 129] on icon at bounding box center [79, 128] width 6 height 9
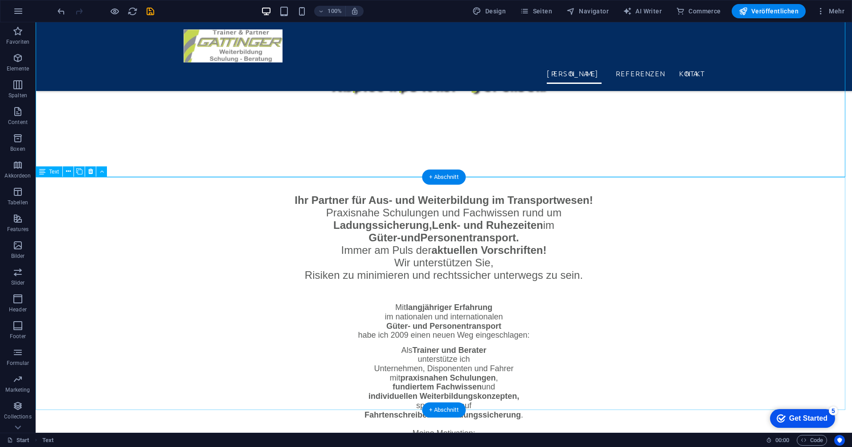
scroll to position [614, 0]
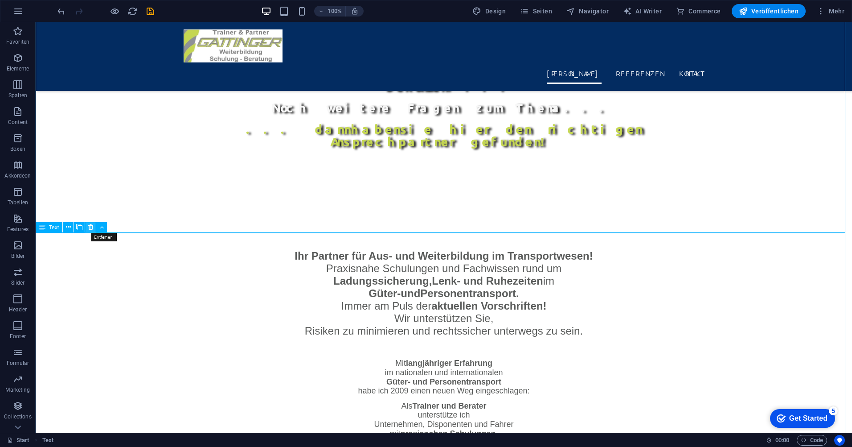
click at [93, 228] on button at bounding box center [90, 227] width 11 height 11
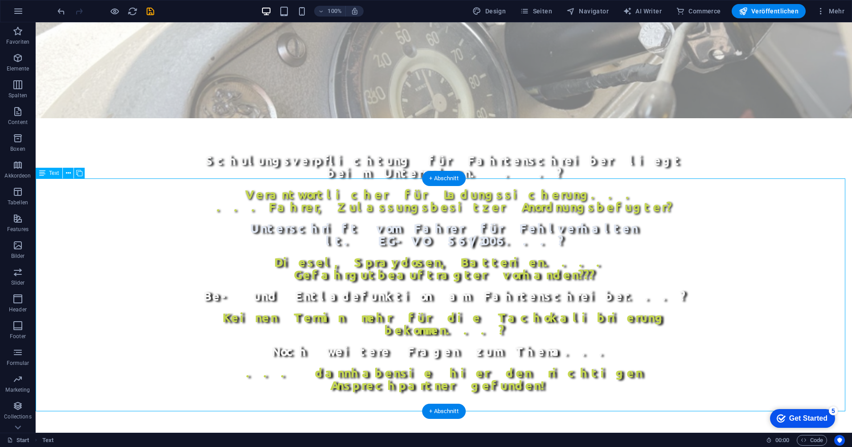
scroll to position [391, 0]
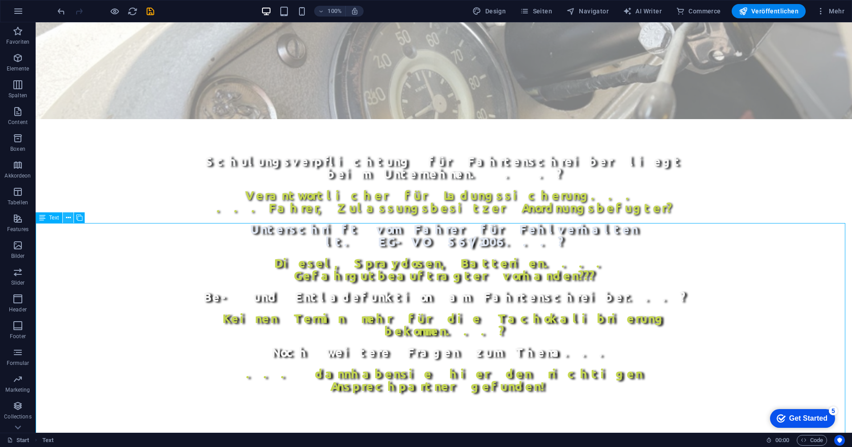
click at [71, 216] on button at bounding box center [68, 217] width 11 height 11
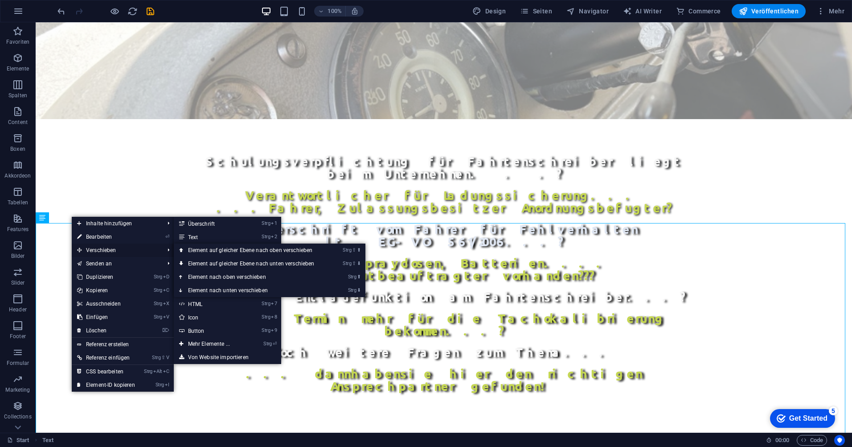
click at [101, 248] on span "Verschieben" at bounding box center [116, 249] width 89 height 13
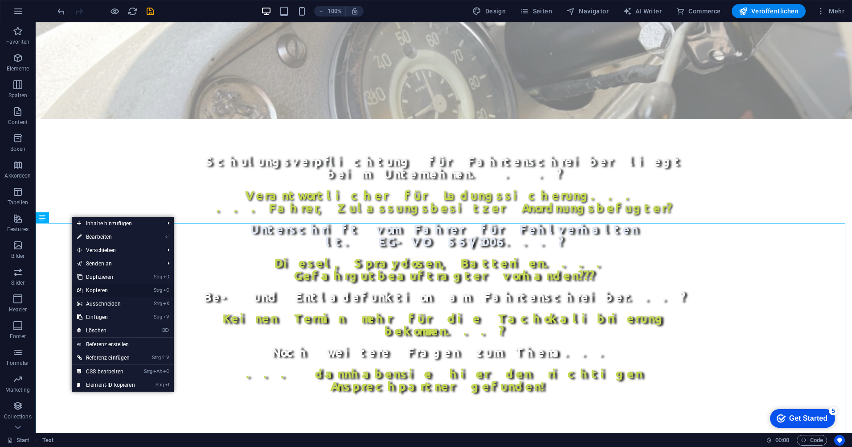
drag, startPoint x: 107, startPoint y: 292, endPoint x: 83, endPoint y: 269, distance: 33.1
click at [107, 292] on link "Strg C Kopieren" at bounding box center [106, 289] width 69 height 13
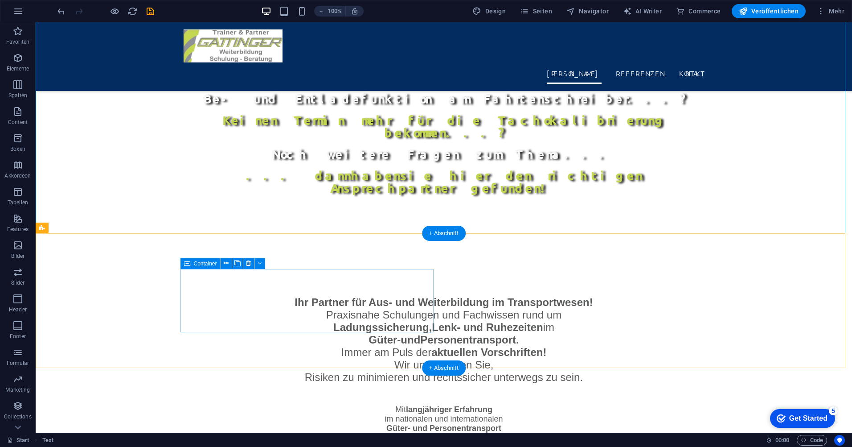
scroll to position [614, 0]
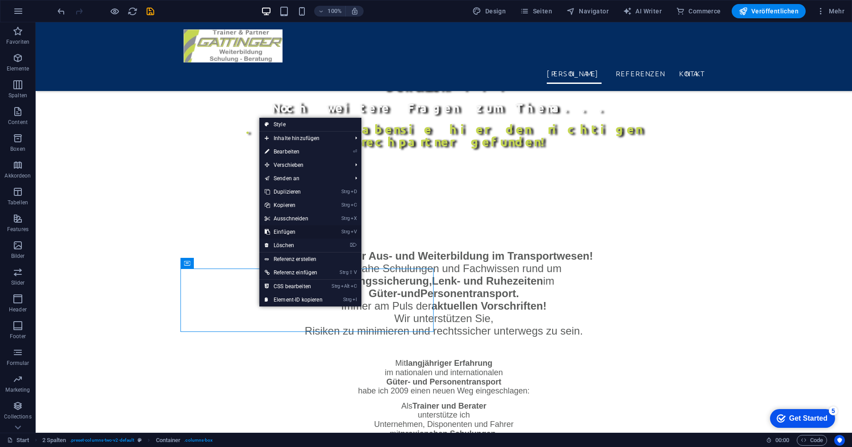
click at [293, 235] on link "Strg V Einfügen" at bounding box center [293, 231] width 69 height 13
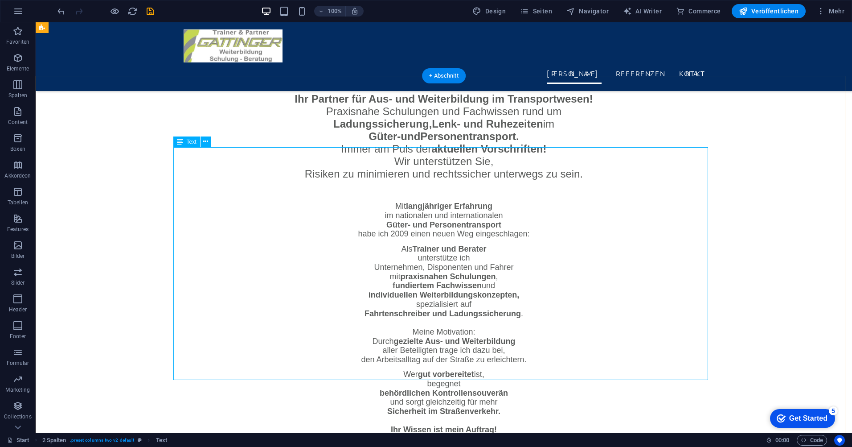
scroll to position [703, 0]
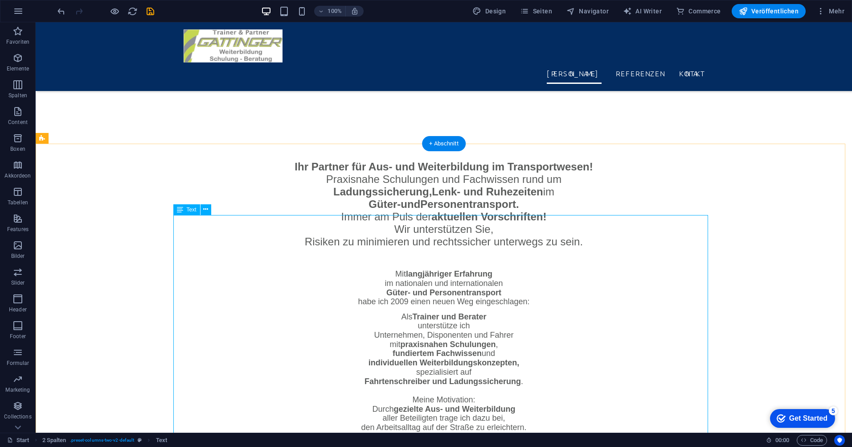
click at [209, 211] on button at bounding box center [206, 209] width 11 height 11
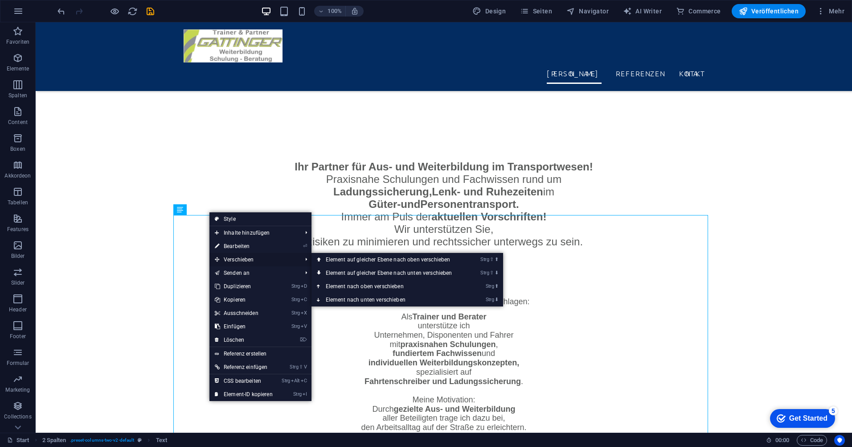
click at [226, 258] on span "Verschieben" at bounding box center [254, 259] width 89 height 13
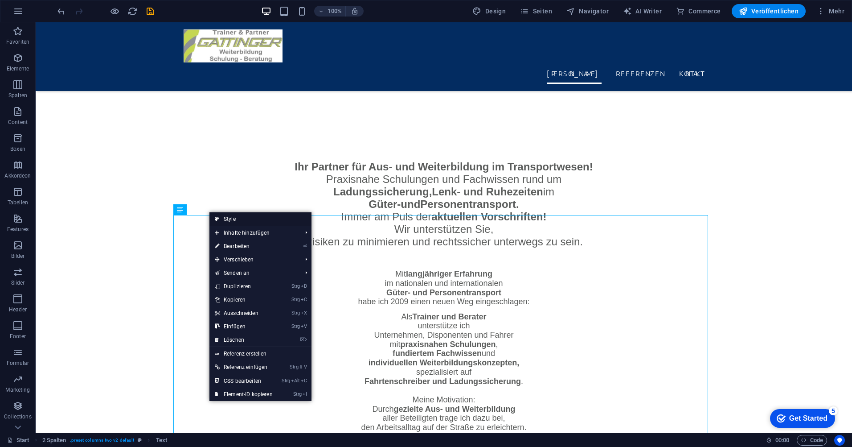
click at [227, 221] on link "Style" at bounding box center [261, 218] width 102 height 13
select select "rem"
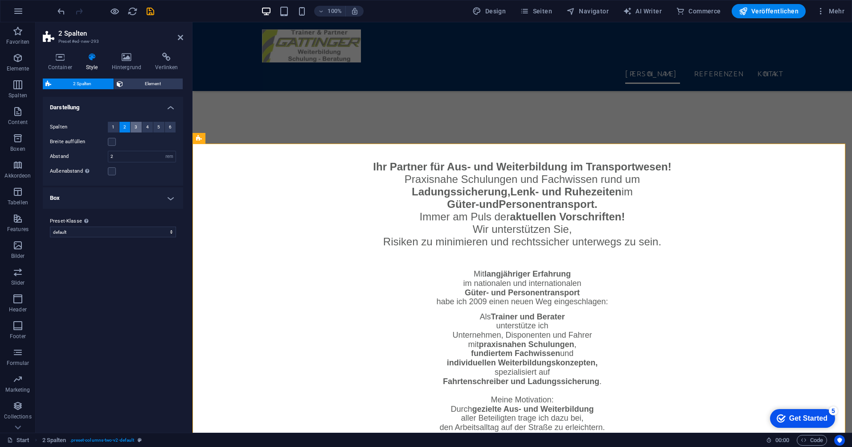
click at [137, 127] on span "3" at bounding box center [136, 127] width 3 height 11
click at [127, 126] on button "2" at bounding box center [124, 127] width 11 height 11
click at [113, 126] on span "1" at bounding box center [113, 127] width 3 height 11
click at [59, 14] on icon "undo" at bounding box center [61, 11] width 10 height 10
click at [59, 13] on icon "undo" at bounding box center [61, 11] width 10 height 10
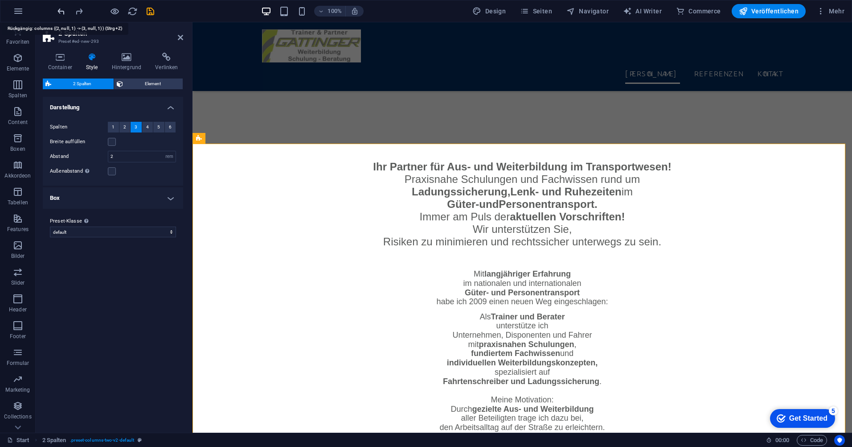
click at [59, 13] on icon "undo" at bounding box center [61, 11] width 10 height 10
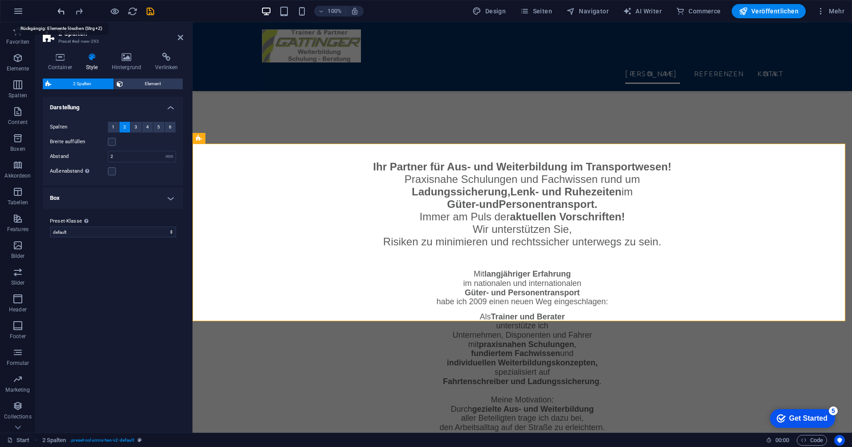
click at [59, 13] on icon "undo" at bounding box center [61, 11] width 10 height 10
click at [60, 13] on icon "undo" at bounding box center [61, 11] width 10 height 10
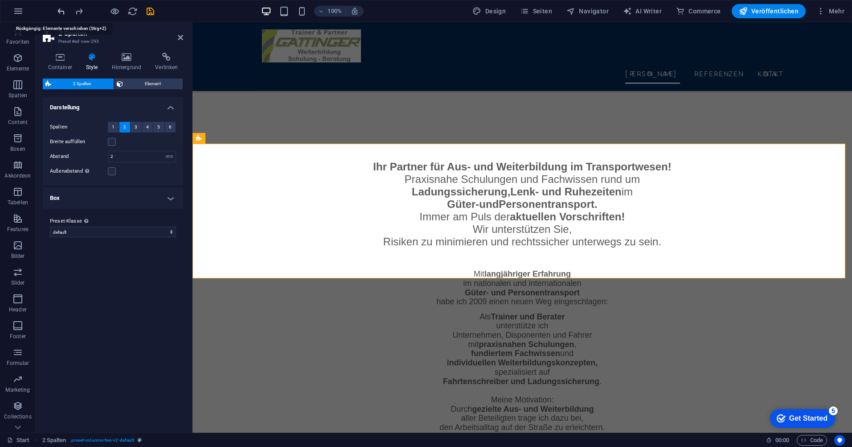
click at [62, 12] on icon "undo" at bounding box center [61, 11] width 10 height 10
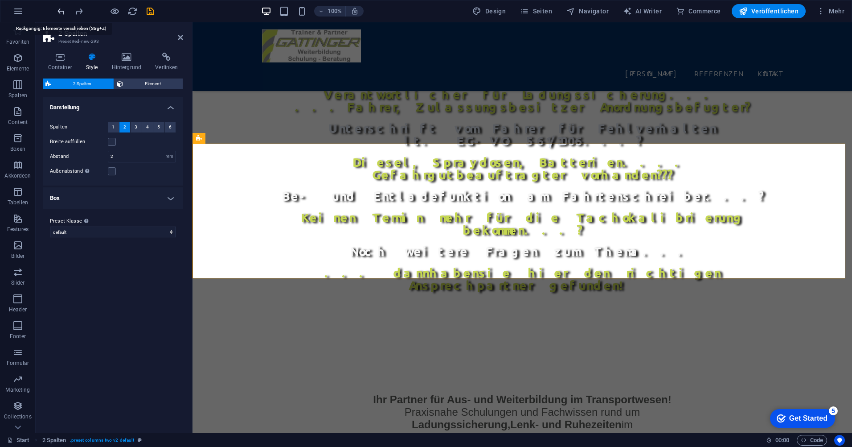
click at [63, 8] on icon "undo" at bounding box center [61, 11] width 10 height 10
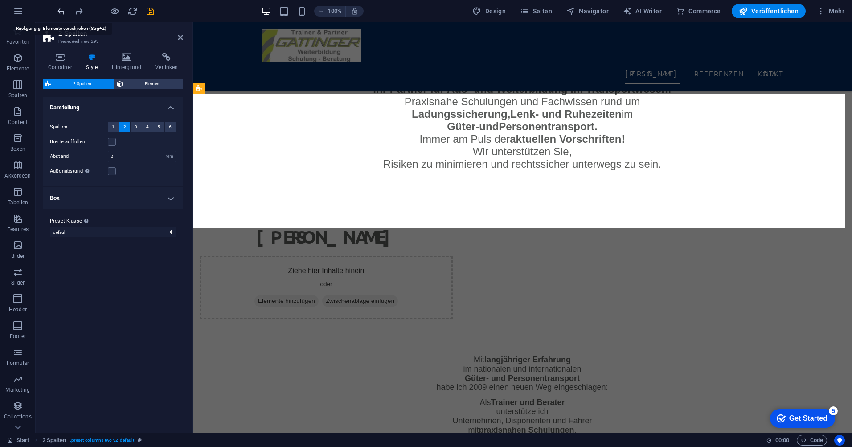
scroll to position [870, 0]
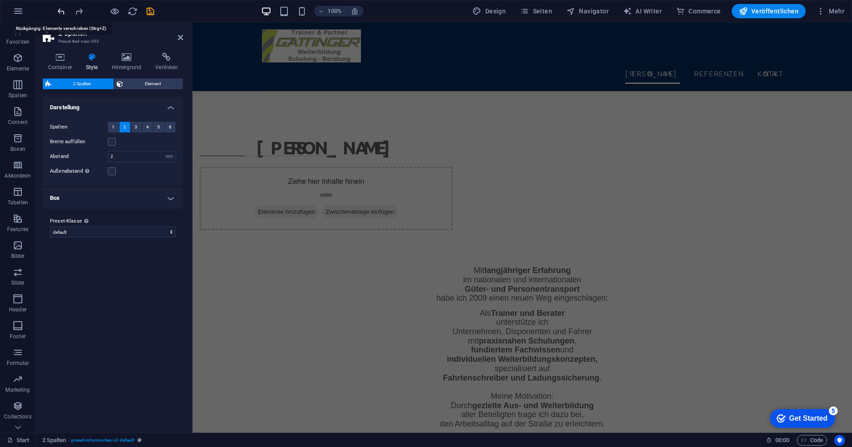
click at [66, 10] on icon "undo" at bounding box center [61, 11] width 10 height 10
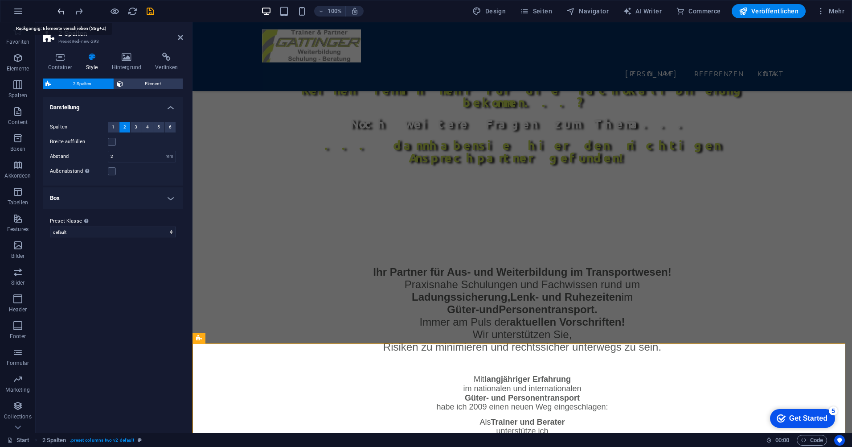
scroll to position [503, 0]
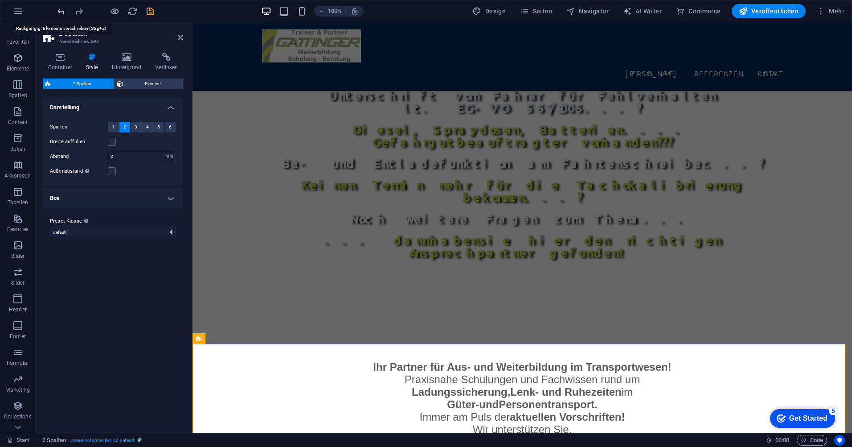
click at [66, 10] on icon "undo" at bounding box center [61, 11] width 10 height 10
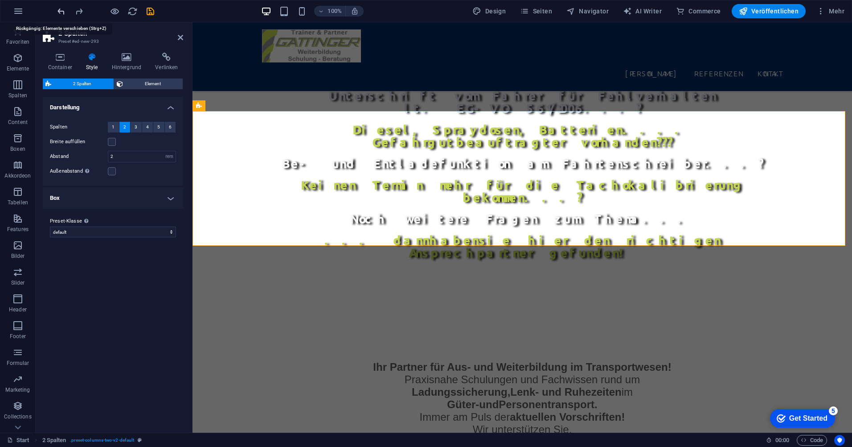
click at [66, 10] on icon "undo" at bounding box center [61, 11] width 10 height 10
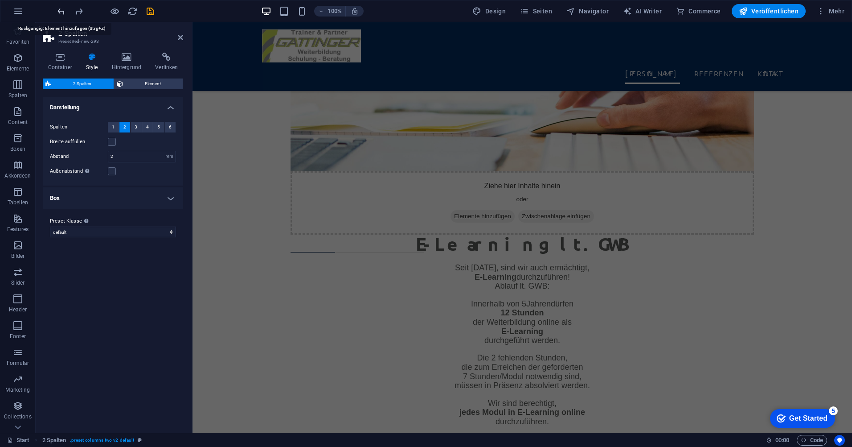
scroll to position [2975, 0]
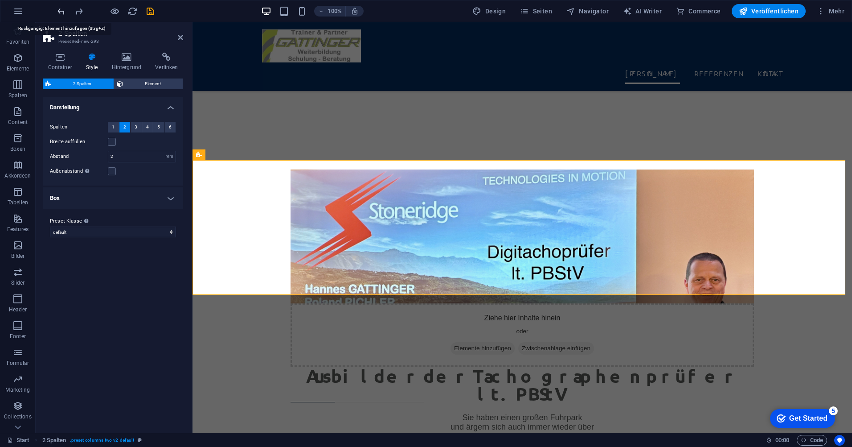
click at [66, 10] on icon "undo" at bounding box center [61, 11] width 10 height 10
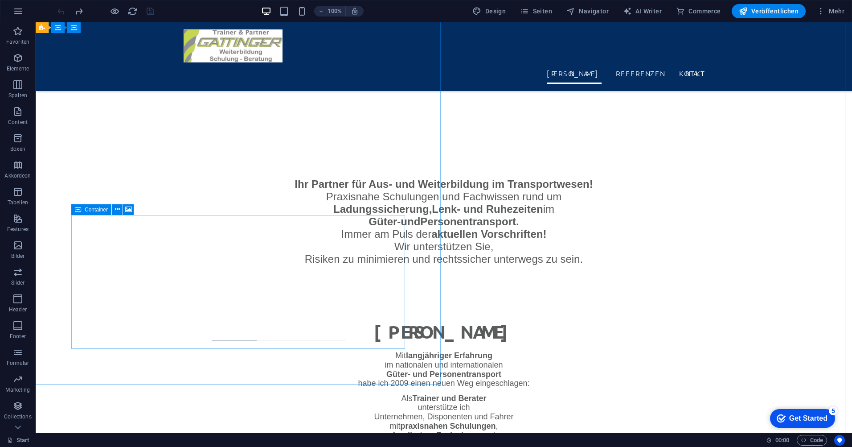
scroll to position [716, 0]
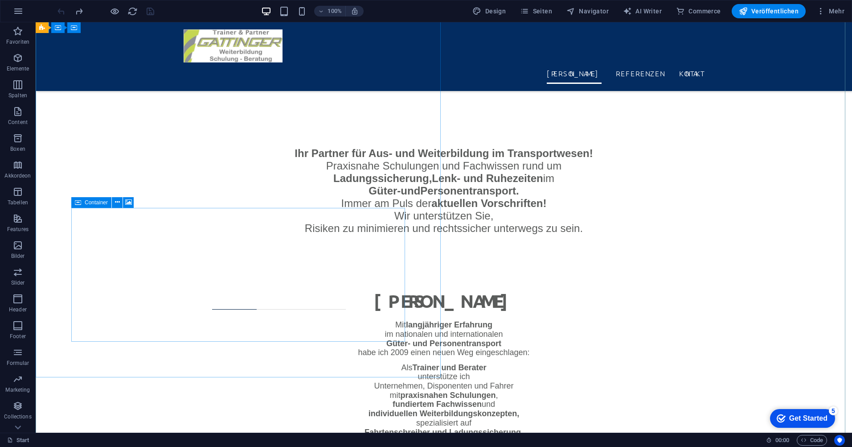
click at [118, 201] on icon at bounding box center [117, 201] width 5 height 9
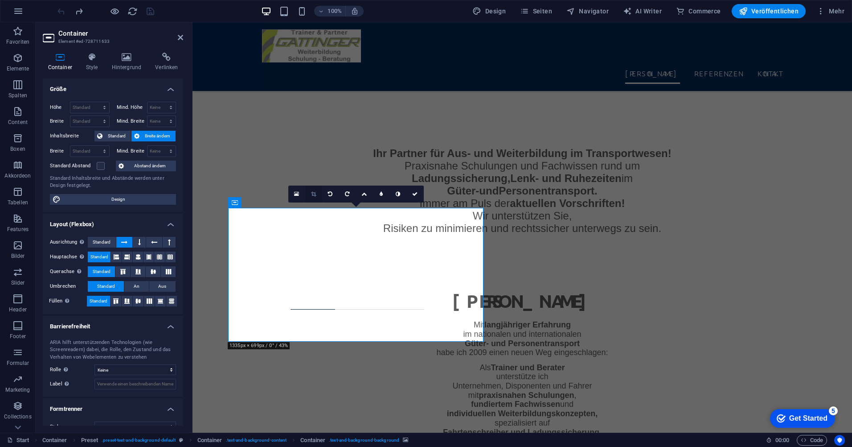
click at [313, 195] on icon at bounding box center [313, 193] width 5 height 5
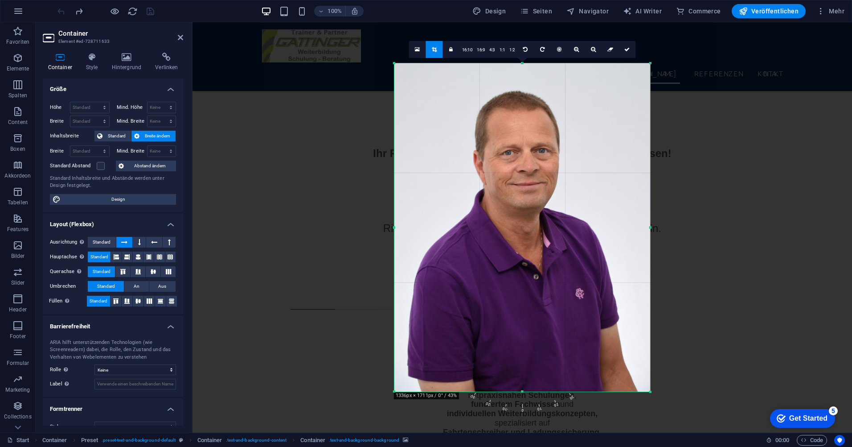
click at [486, 174] on div at bounding box center [522, 227] width 256 height 328
click at [625, 48] on icon at bounding box center [627, 49] width 5 height 5
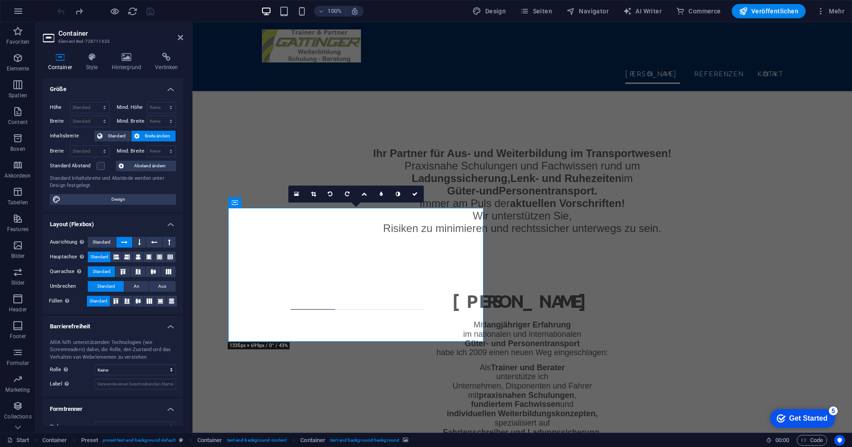
click at [298, 196] on icon at bounding box center [296, 194] width 5 height 6
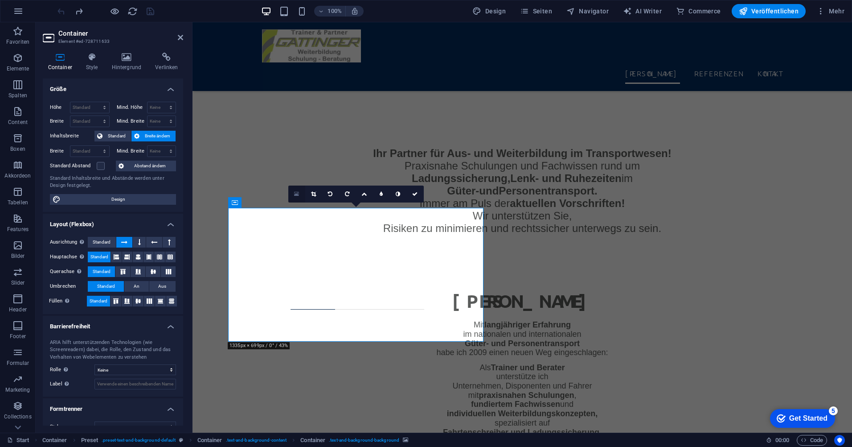
scroll to position [744, 0]
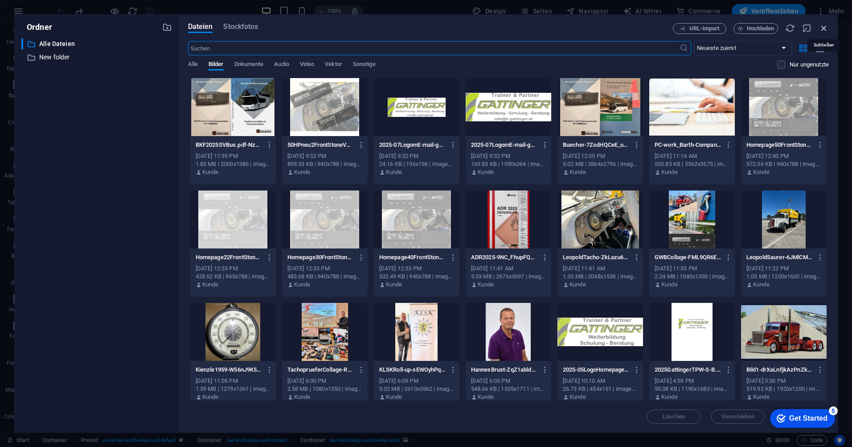
click at [824, 30] on icon "button" at bounding box center [824, 28] width 10 height 10
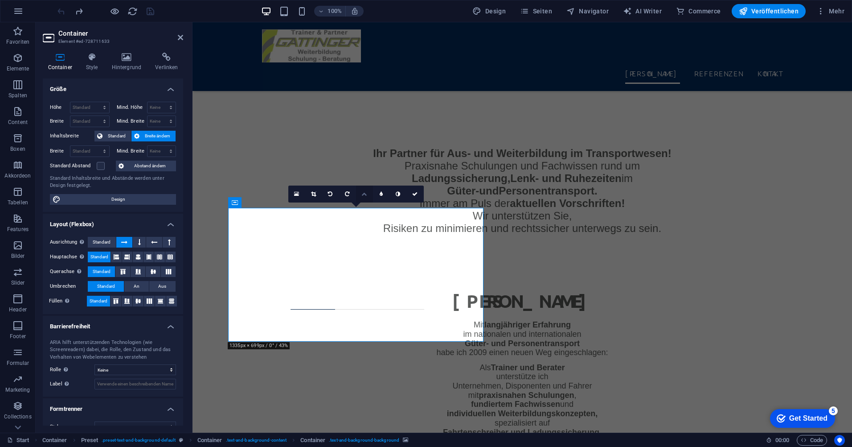
click at [363, 194] on icon at bounding box center [364, 193] width 5 height 5
click at [367, 210] on icon at bounding box center [364, 210] width 5 height 5
click at [364, 194] on icon at bounding box center [364, 193] width 5 height 5
click at [366, 174] on icon at bounding box center [364, 176] width 5 height 5
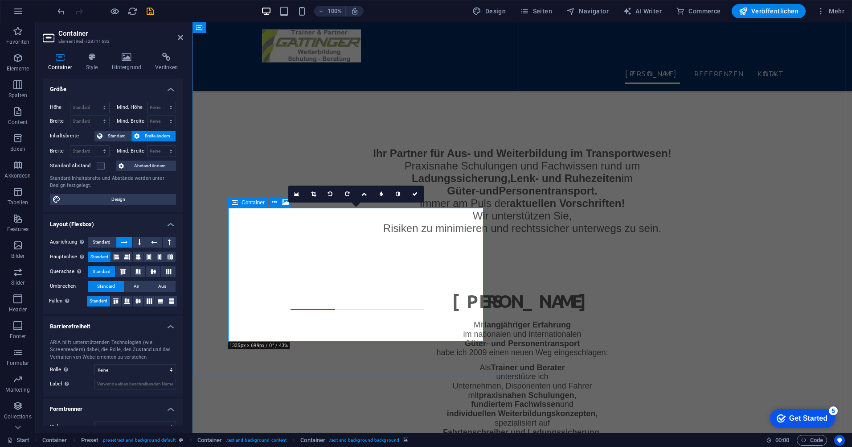
click at [238, 202] on icon at bounding box center [235, 202] width 6 height 11
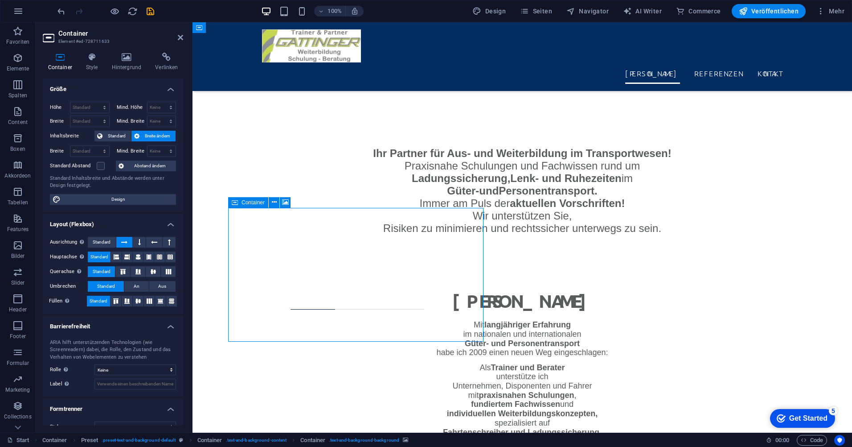
click at [257, 204] on span "Container" at bounding box center [253, 202] width 23 height 5
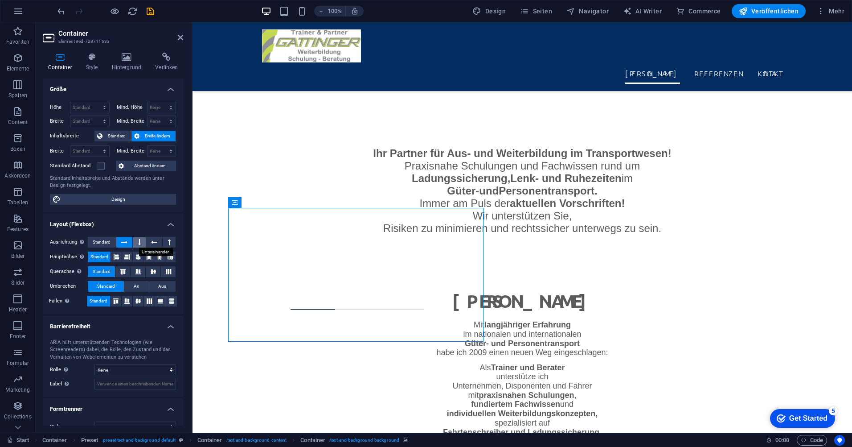
click at [136, 242] on button at bounding box center [139, 242] width 13 height 11
click at [124, 242] on icon at bounding box center [124, 242] width 6 height 11
click at [157, 241] on button at bounding box center [154, 242] width 16 height 11
click at [165, 242] on button at bounding box center [169, 242] width 13 height 11
click at [123, 245] on icon at bounding box center [124, 242] width 6 height 11
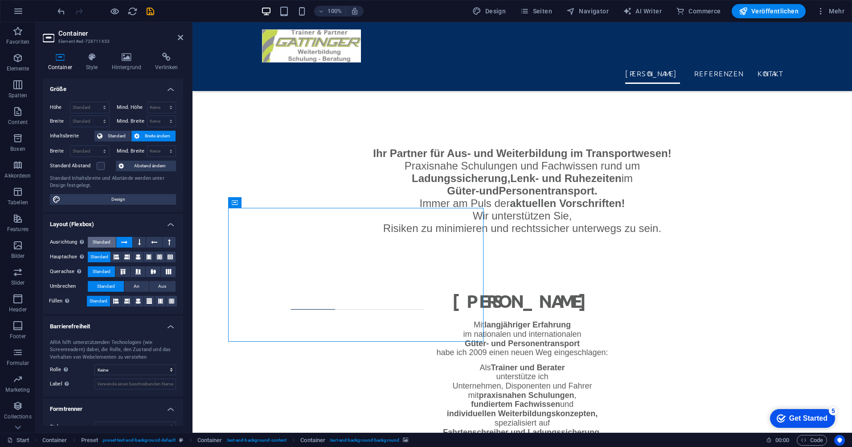
click at [107, 245] on span "Standard" at bounding box center [102, 242] width 18 height 11
click at [123, 240] on icon at bounding box center [124, 242] width 6 height 11
click at [103, 241] on span "Standard" at bounding box center [102, 242] width 18 height 11
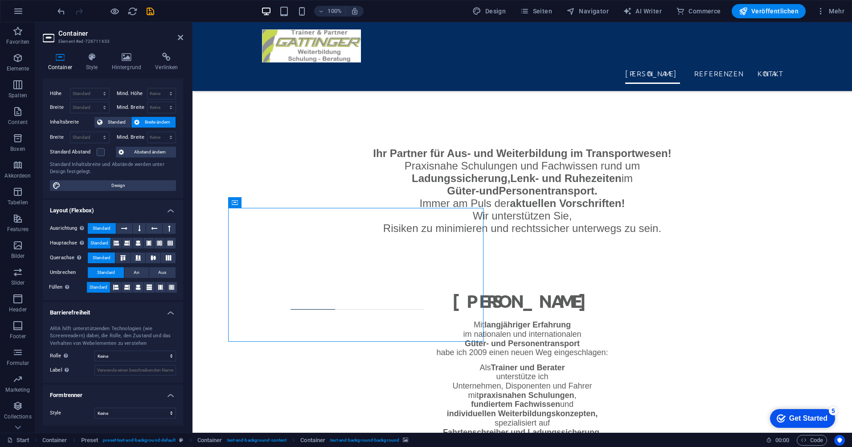
scroll to position [0, 0]
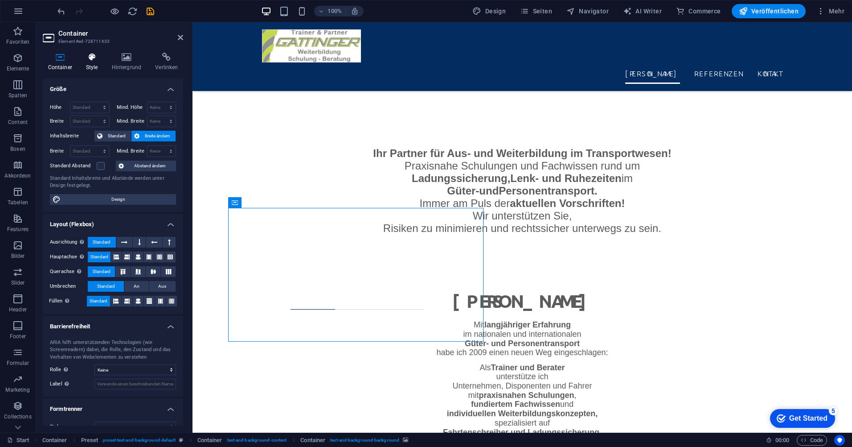
click at [93, 62] on h4 "Style" at bounding box center [94, 62] width 26 height 19
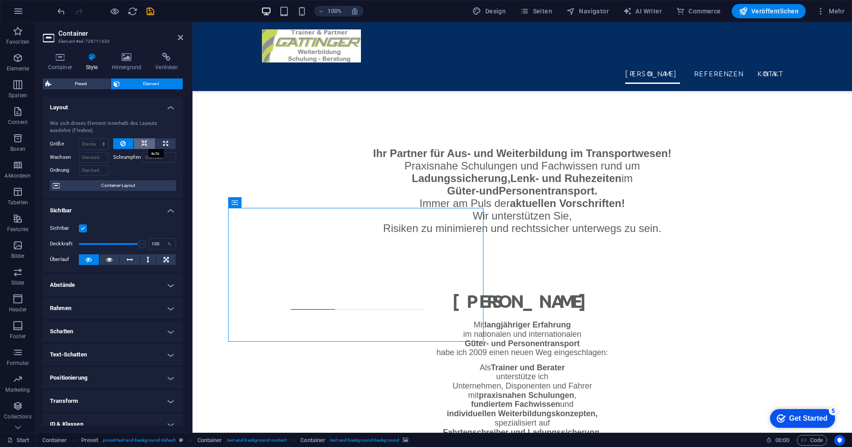
click at [150, 144] on button at bounding box center [144, 143] width 21 height 11
click at [166, 140] on icon at bounding box center [165, 143] width 5 height 11
type input "100"
select select "%"
click at [146, 143] on icon at bounding box center [144, 143] width 6 height 11
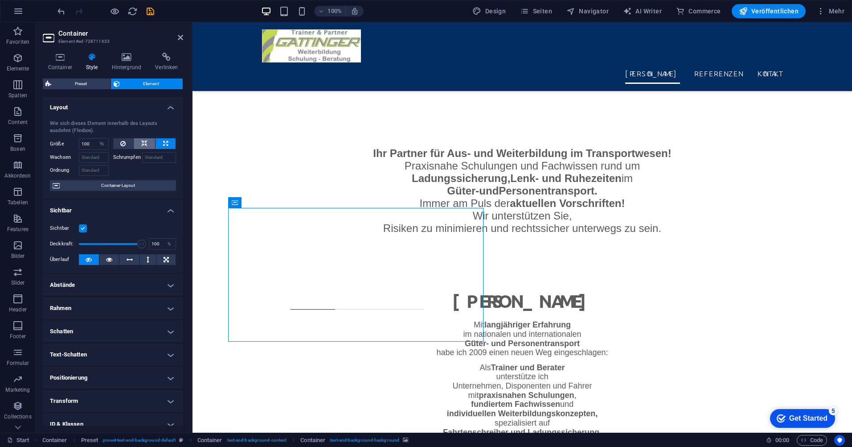
select select "DISABLED_OPTION_VALUE"
drag, startPoint x: 252, startPoint y: 203, endPoint x: 281, endPoint y: 202, distance: 29.0
click at [281, 202] on div "Container" at bounding box center [262, 202] width 68 height 11
click at [129, 259] on icon at bounding box center [130, 259] width 6 height 11
click at [130, 258] on icon at bounding box center [130, 259] width 6 height 11
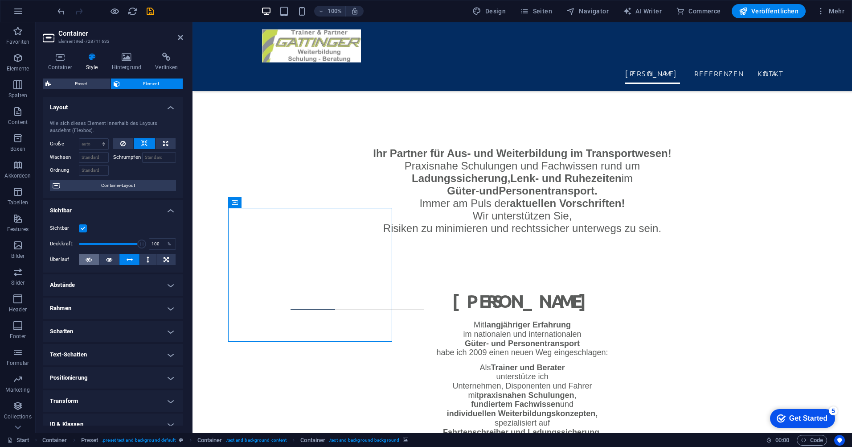
click at [86, 260] on icon at bounding box center [89, 259] width 6 height 11
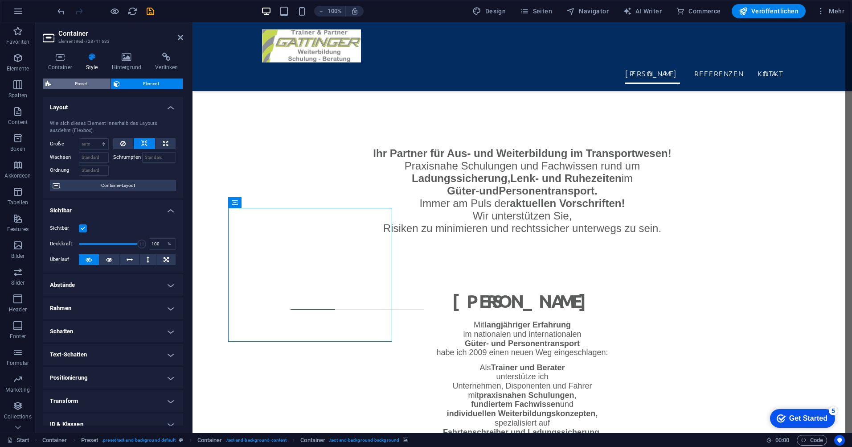
click at [94, 83] on span "Preset" at bounding box center [81, 83] width 54 height 11
select select "px"
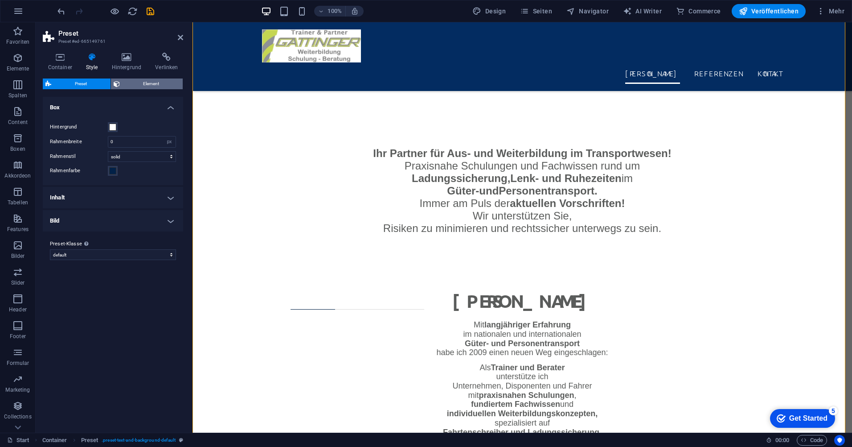
click at [136, 84] on span "Element" at bounding box center [152, 83] width 58 height 11
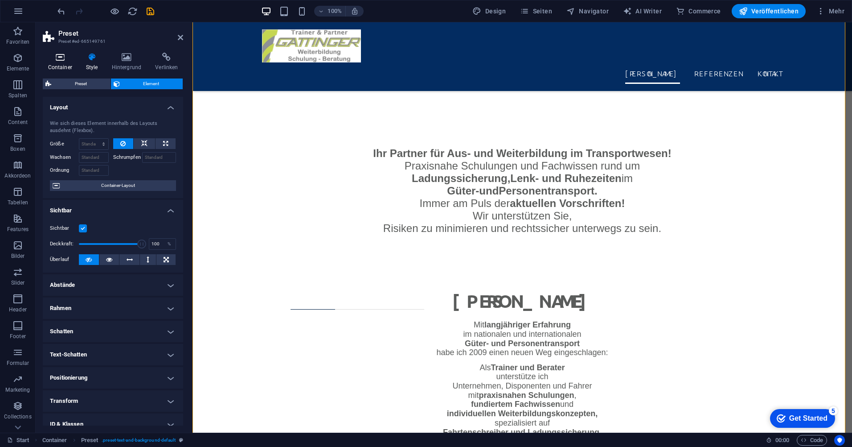
click at [64, 62] on h4 "Container" at bounding box center [62, 62] width 38 height 19
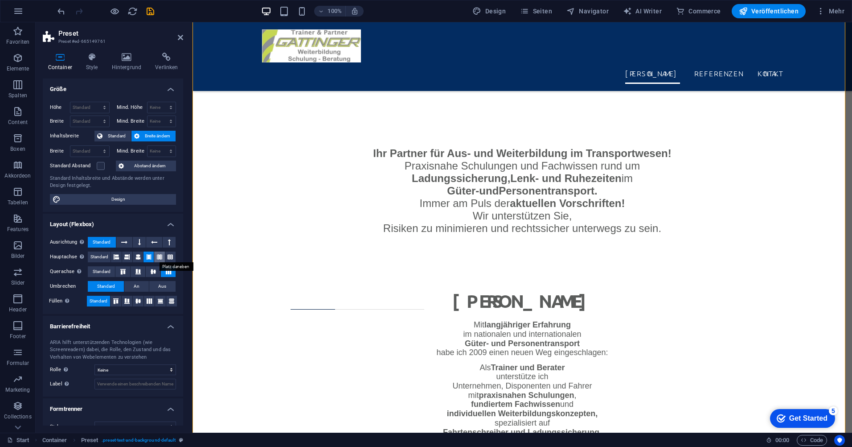
click at [157, 255] on icon at bounding box center [159, 256] width 5 height 11
click at [148, 258] on icon at bounding box center [148, 256] width 5 height 11
click at [139, 166] on span "Abstand ändern" at bounding box center [150, 165] width 47 height 11
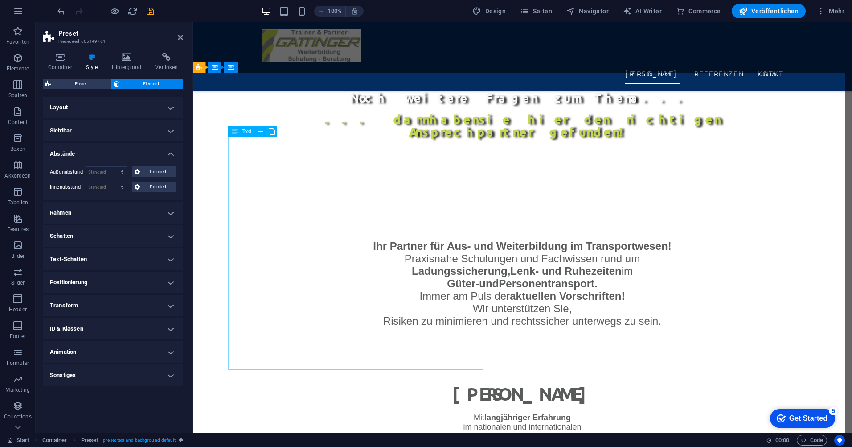
scroll to position [672, 0]
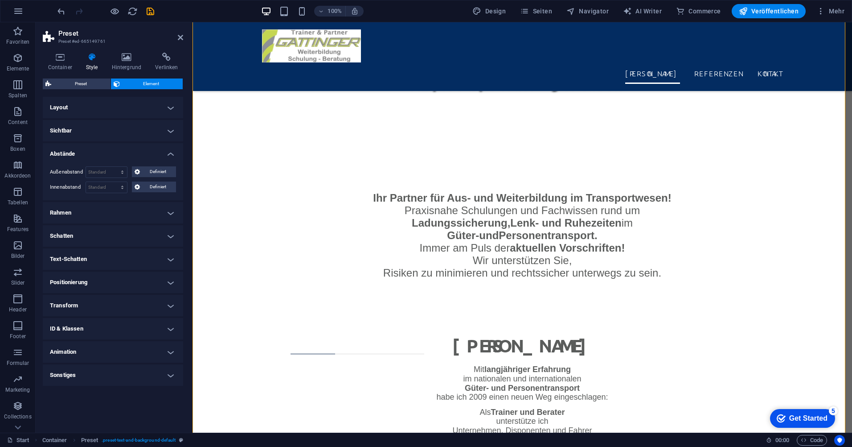
click at [90, 256] on h4 "Text-Schatten" at bounding box center [113, 258] width 140 height 21
click at [103, 218] on h4 "Rahmen" at bounding box center [113, 212] width 140 height 21
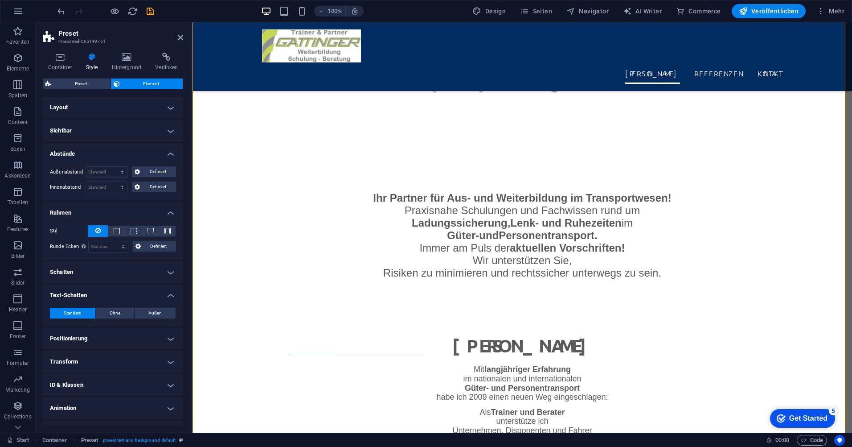
click at [107, 268] on h4 "Schatten" at bounding box center [113, 271] width 140 height 21
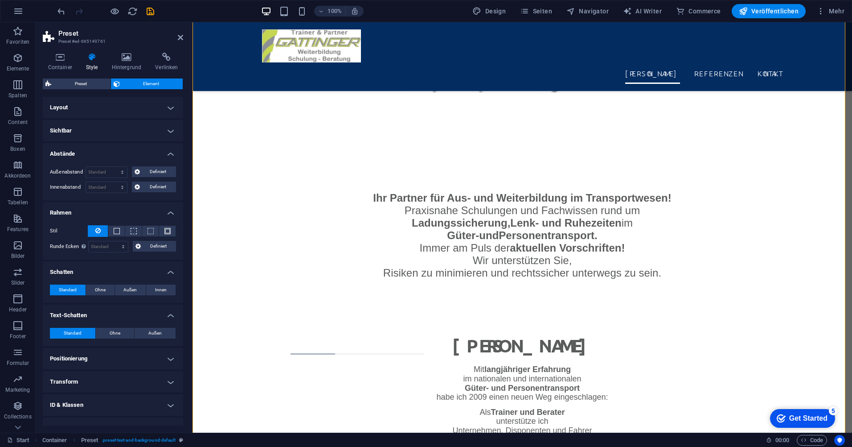
click at [114, 363] on h4 "Positionierung" at bounding box center [113, 358] width 140 height 21
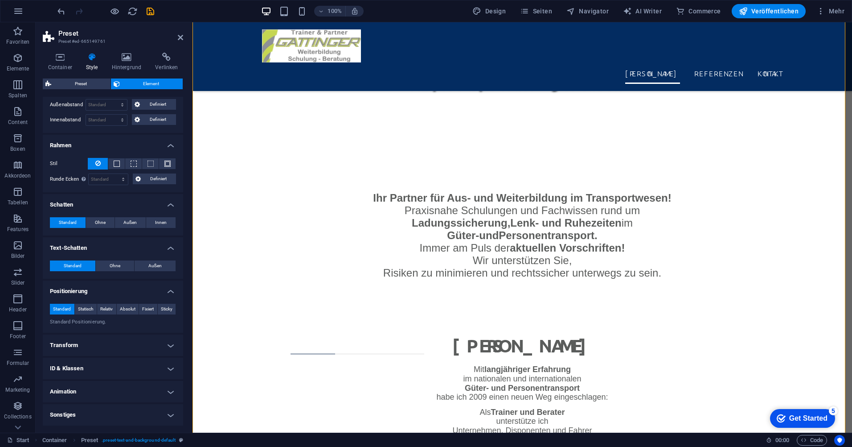
click at [115, 349] on h4 "Transform" at bounding box center [113, 344] width 140 height 21
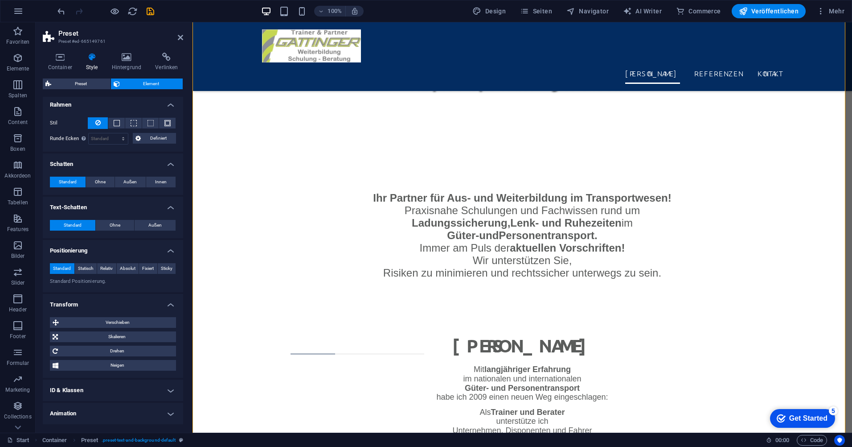
scroll to position [112, 0]
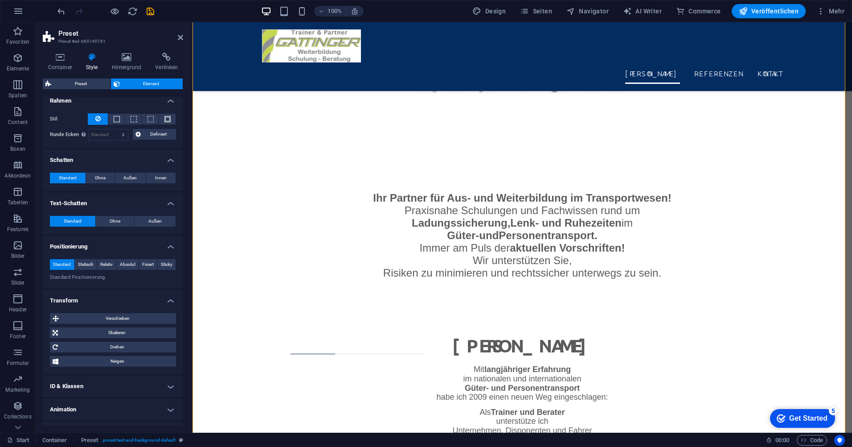
click at [116, 385] on h4 "ID & Klassen" at bounding box center [113, 385] width 140 height 21
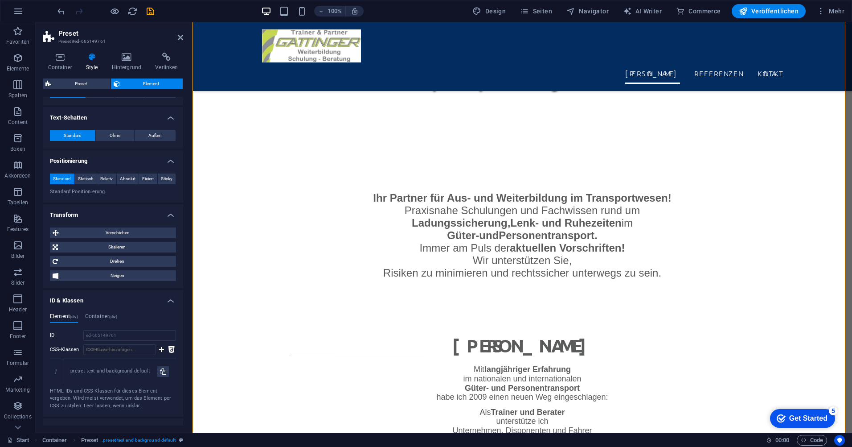
scroll to position [235, 0]
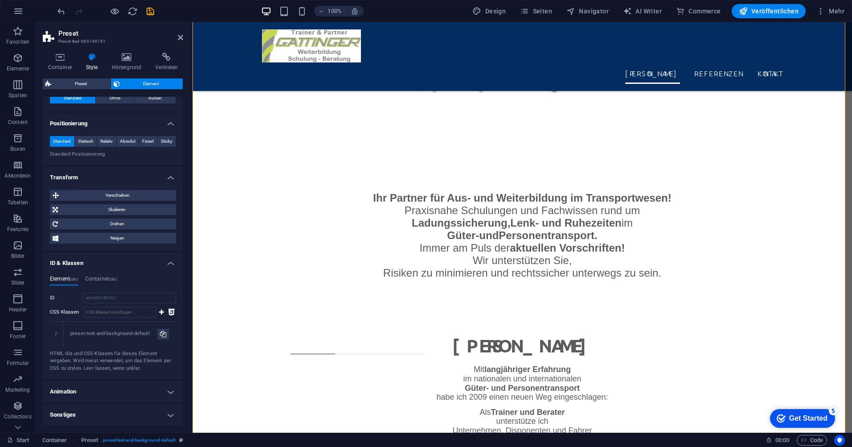
click at [107, 392] on h4 "Animation" at bounding box center [113, 391] width 140 height 21
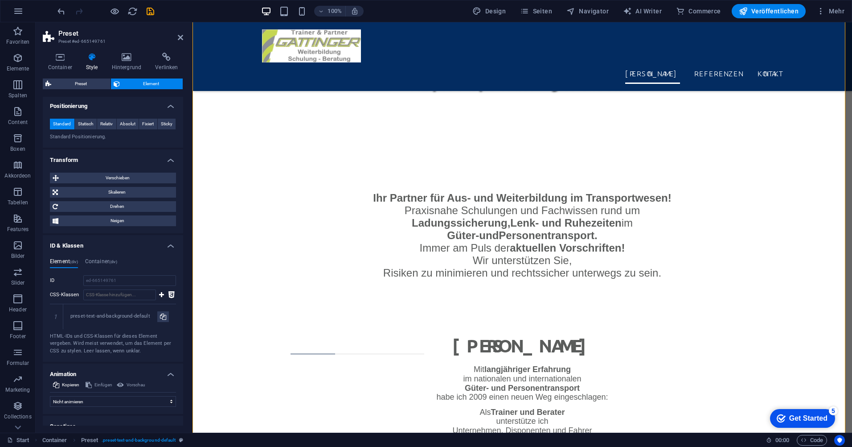
scroll to position [264, 0]
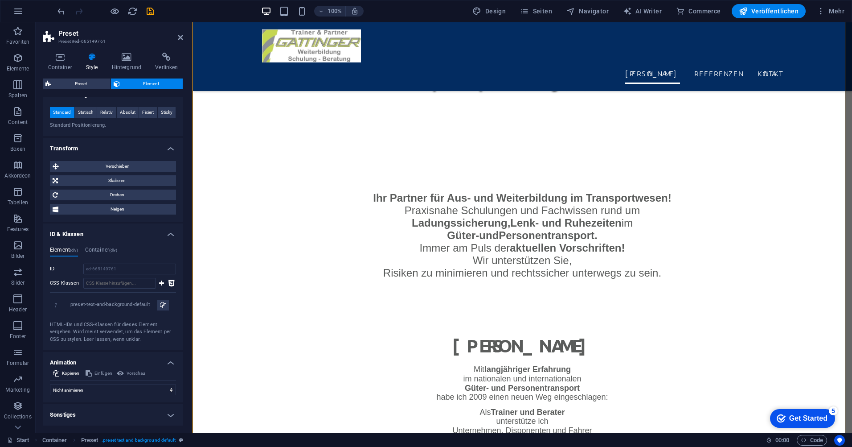
click at [91, 417] on h4 "Sonstiges" at bounding box center [113, 414] width 140 height 21
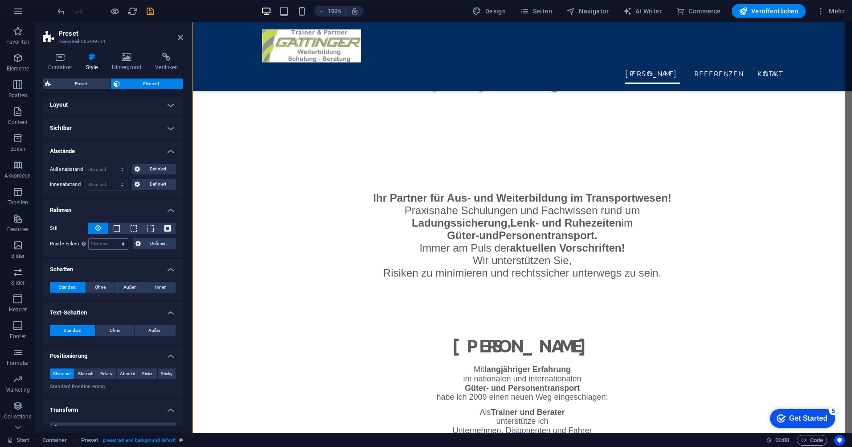
scroll to position [0, 0]
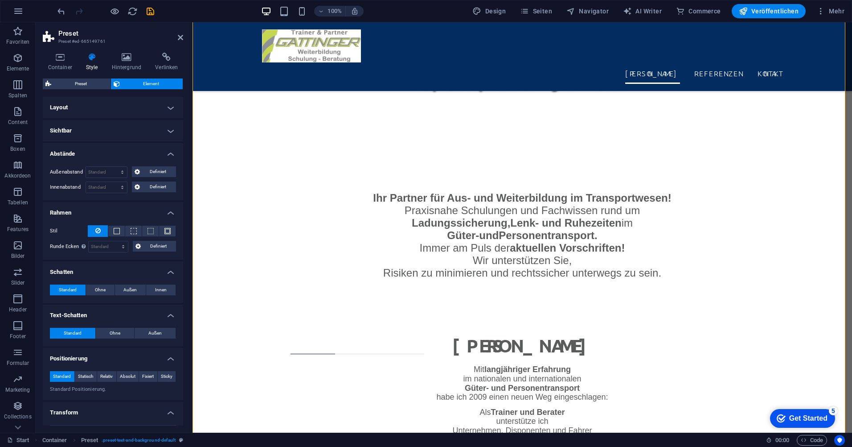
click at [109, 105] on h4 "Layout" at bounding box center [113, 107] width 140 height 21
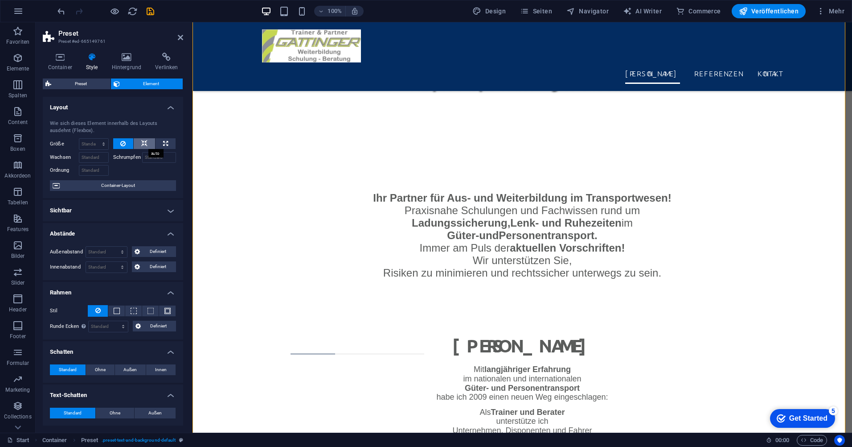
click at [145, 146] on icon at bounding box center [144, 143] width 6 height 11
click at [164, 145] on icon at bounding box center [165, 143] width 5 height 11
type input "100"
select select "%"
click at [144, 144] on icon at bounding box center [144, 143] width 6 height 11
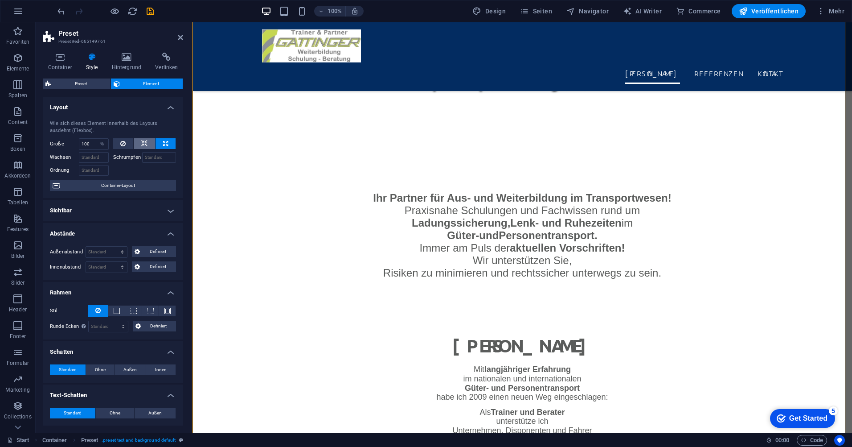
select select "DISABLED_OPTION_VALUE"
click at [81, 211] on h4 "Sichtbar" at bounding box center [113, 210] width 140 height 21
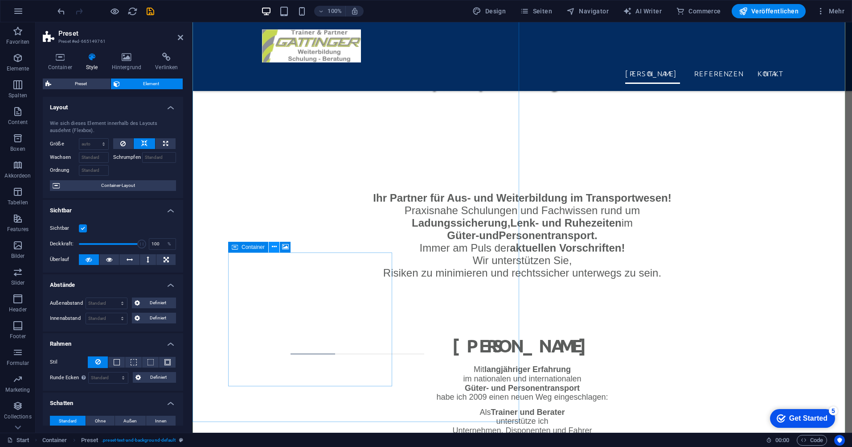
click at [274, 249] on icon at bounding box center [274, 246] width 5 height 9
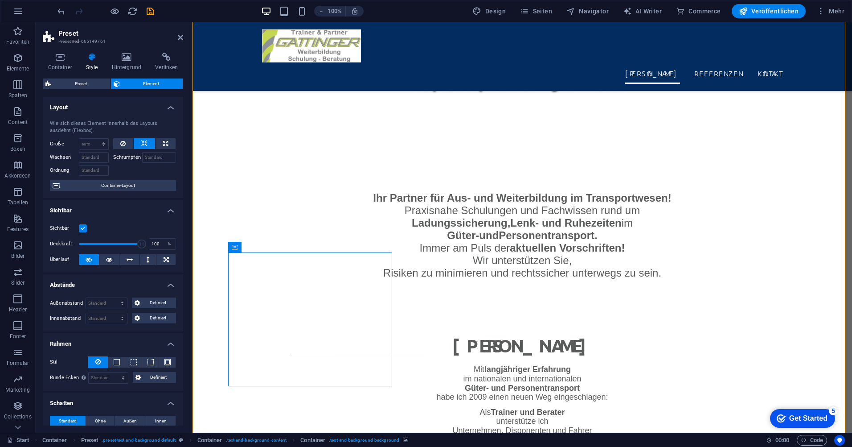
click at [275, 250] on icon at bounding box center [274, 246] width 5 height 9
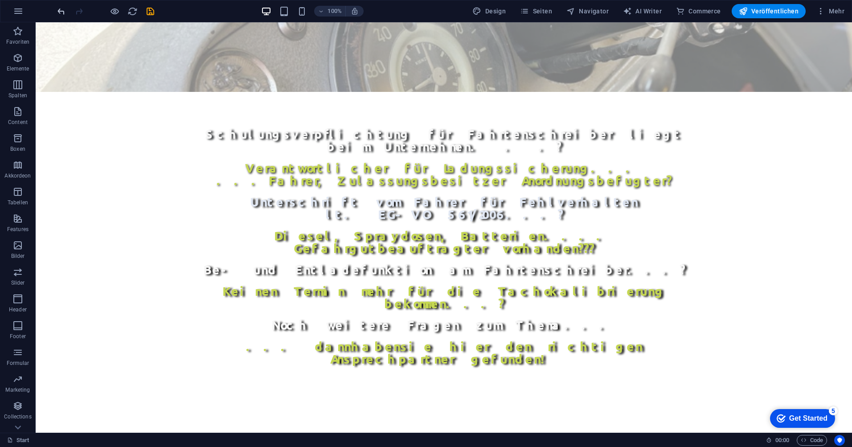
click at [59, 12] on icon "undo" at bounding box center [61, 11] width 10 height 10
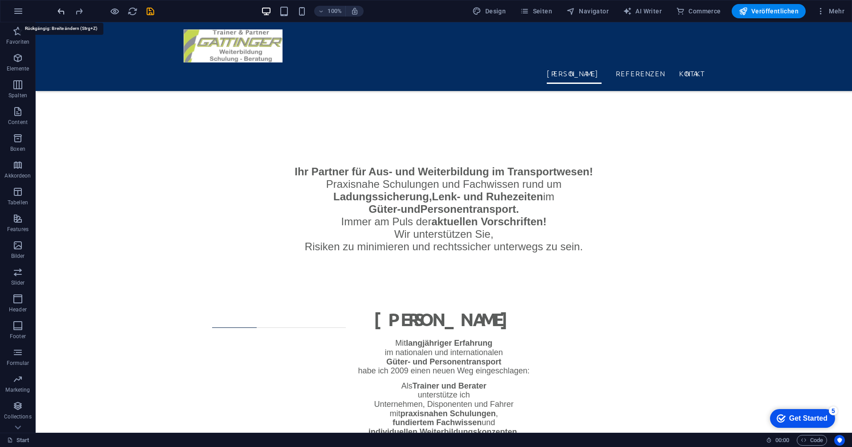
scroll to position [764, 0]
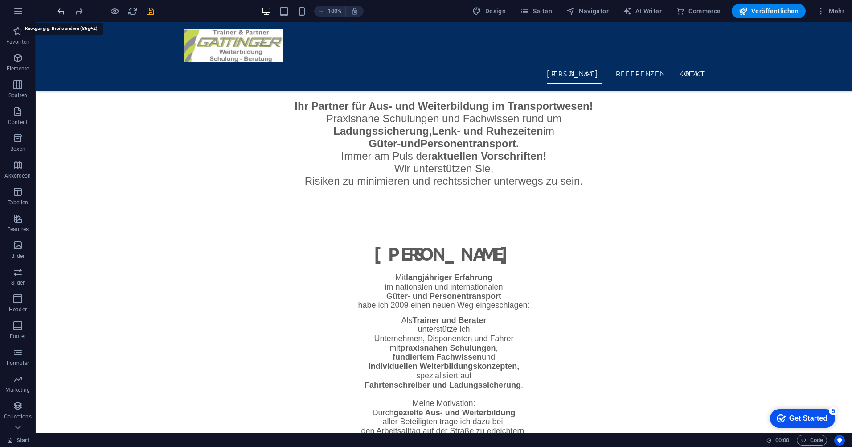
click at [59, 12] on icon "undo" at bounding box center [61, 11] width 10 height 10
click at [61, 10] on icon "undo" at bounding box center [61, 11] width 10 height 10
click at [62, 10] on icon "undo" at bounding box center [61, 11] width 10 height 10
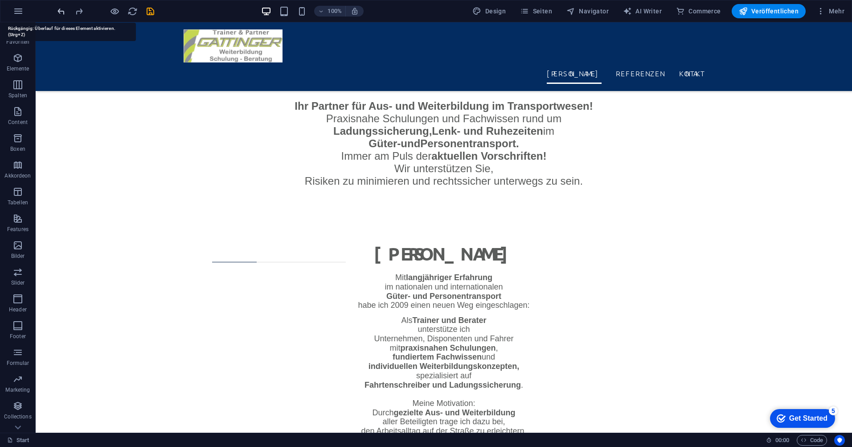
click at [62, 10] on icon "undo" at bounding box center [61, 11] width 10 height 10
click at [60, 11] on icon "undo" at bounding box center [61, 11] width 10 height 10
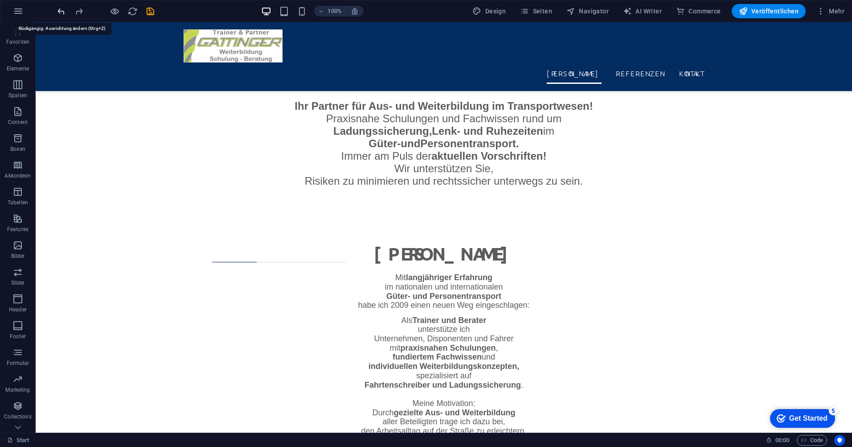
click at [60, 11] on icon "undo" at bounding box center [61, 11] width 10 height 10
click at [63, 11] on icon "undo" at bounding box center [61, 11] width 10 height 10
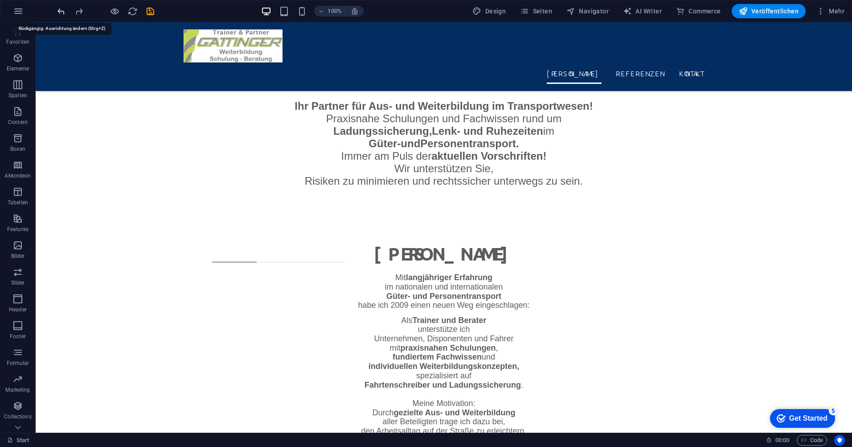
click at [63, 11] on icon "undo" at bounding box center [61, 11] width 10 height 10
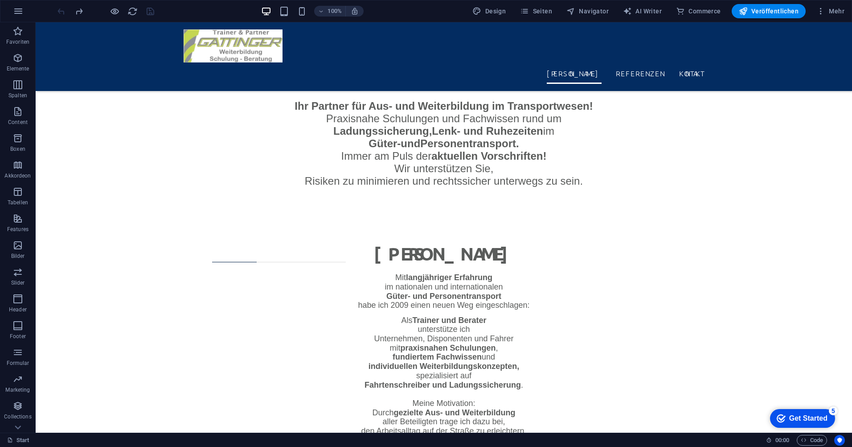
click at [62, 11] on div at bounding box center [106, 11] width 100 height 14
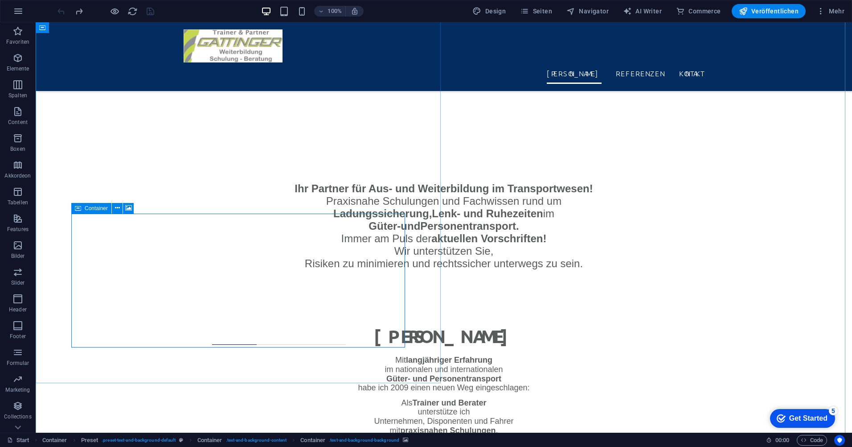
scroll to position [630, 0]
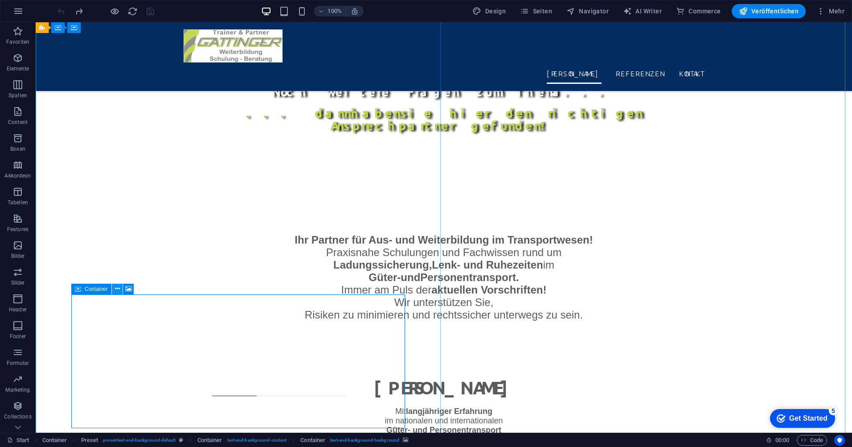
click at [117, 288] on icon at bounding box center [117, 288] width 5 height 9
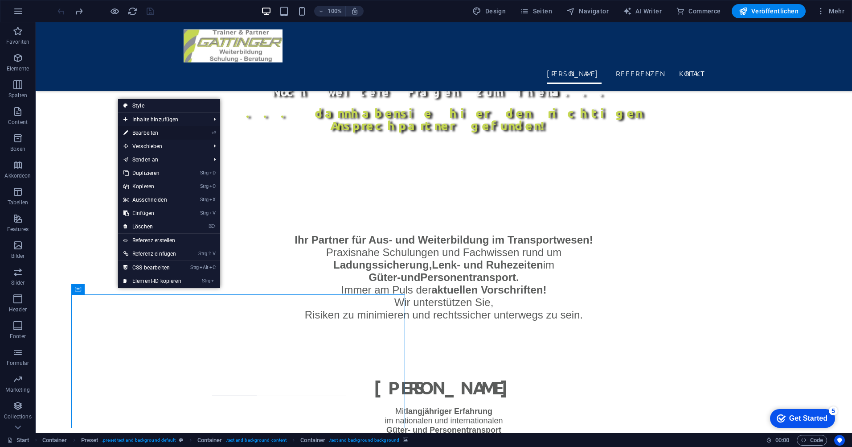
click at [150, 132] on link "⏎ Bearbeiten" at bounding box center [152, 132] width 69 height 13
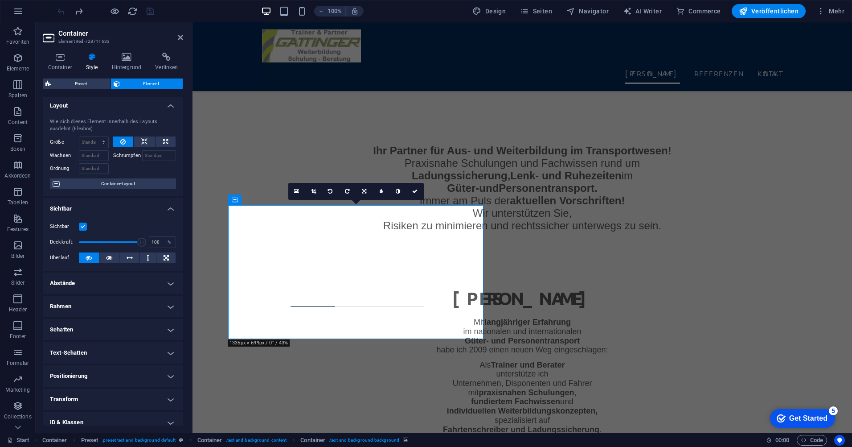
scroll to position [0, 0]
click at [130, 259] on icon at bounding box center [130, 259] width 6 height 11
click at [148, 258] on icon at bounding box center [148, 259] width 3 height 11
click at [128, 259] on icon at bounding box center [130, 259] width 6 height 11
click at [63, 61] on icon at bounding box center [60, 57] width 34 height 9
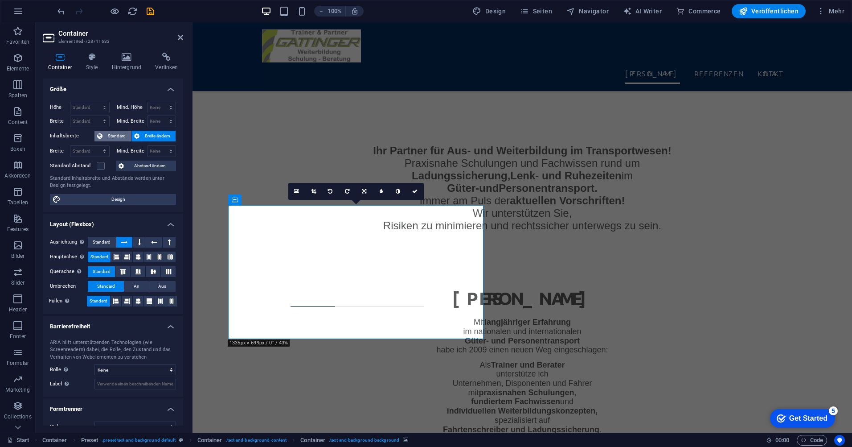
click at [117, 131] on span "Standard" at bounding box center [116, 136] width 23 height 11
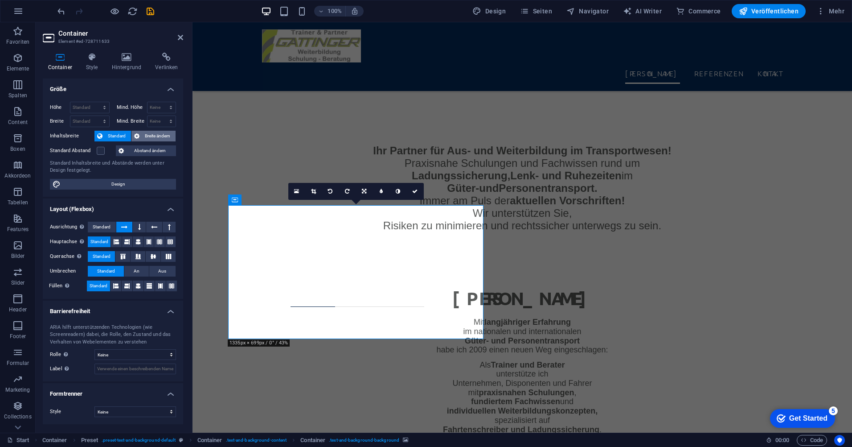
click at [166, 136] on span "Breite ändern" at bounding box center [157, 136] width 31 height 11
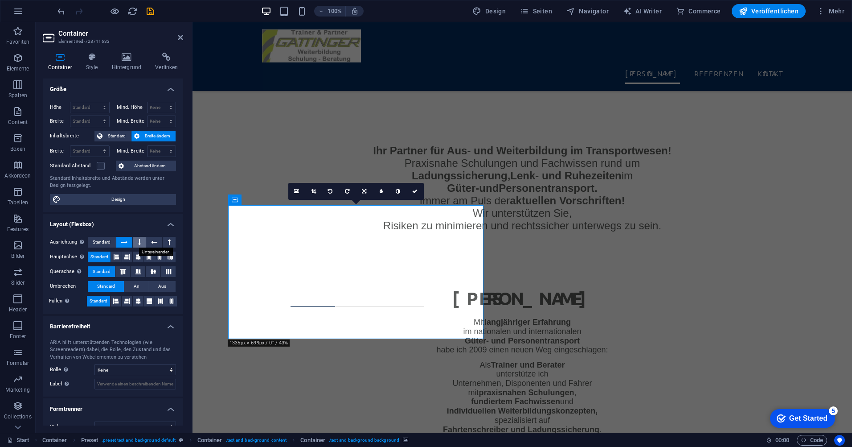
click at [141, 242] on button at bounding box center [139, 242] width 13 height 11
click at [121, 244] on icon at bounding box center [124, 242] width 6 height 11
click at [93, 58] on icon at bounding box center [92, 57] width 22 height 9
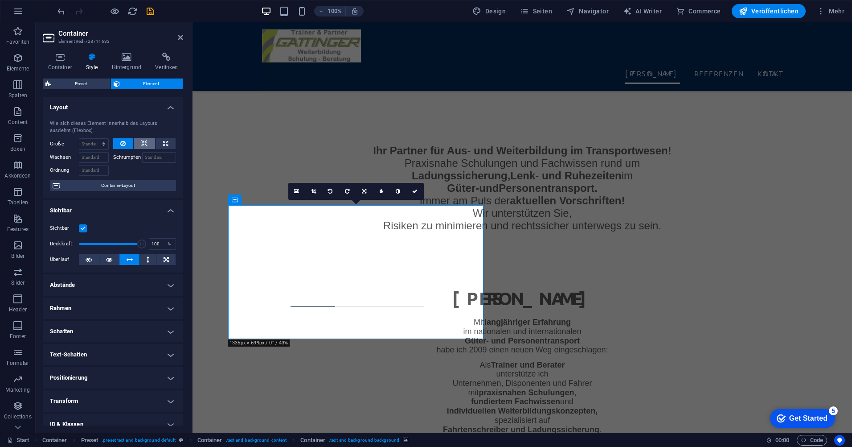
click at [147, 145] on button at bounding box center [144, 143] width 21 height 11
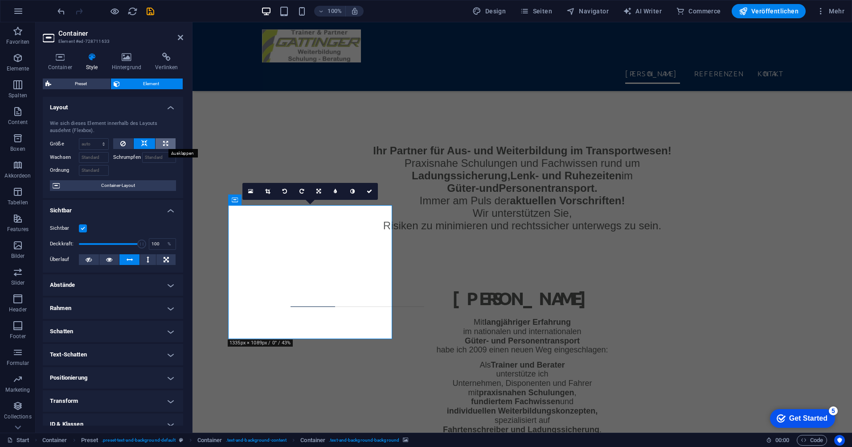
click at [162, 141] on button at bounding box center [166, 143] width 20 height 11
type input "100"
select select "%"
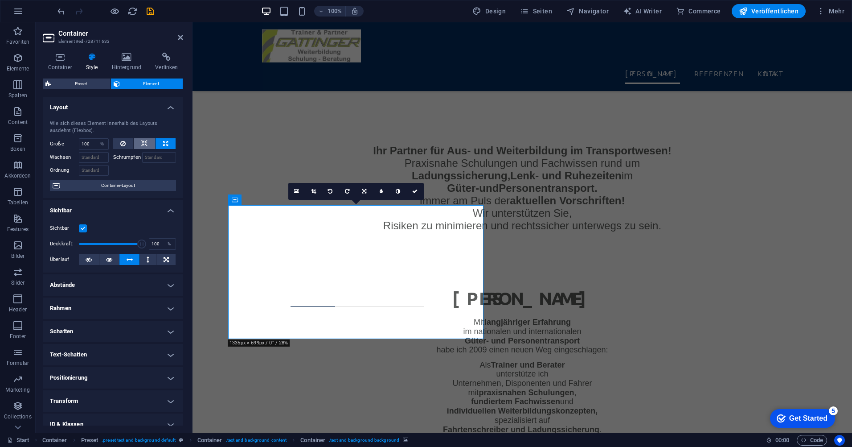
click at [142, 144] on icon at bounding box center [144, 143] width 6 height 11
select select "DISABLED_OPTION_VALUE"
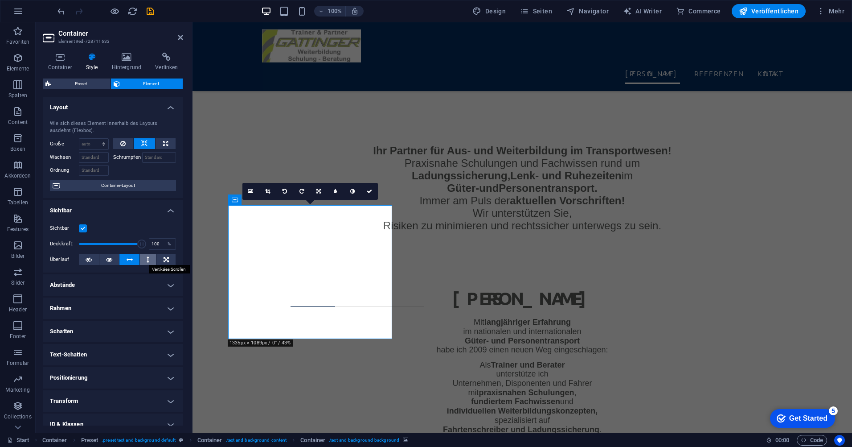
click at [147, 254] on icon at bounding box center [148, 259] width 3 height 11
click at [131, 261] on icon at bounding box center [130, 259] width 6 height 11
click at [165, 259] on icon at bounding box center [166, 259] width 5 height 11
click at [128, 260] on icon at bounding box center [130, 259] width 6 height 11
click at [139, 278] on h4 "Abstände" at bounding box center [113, 284] width 140 height 21
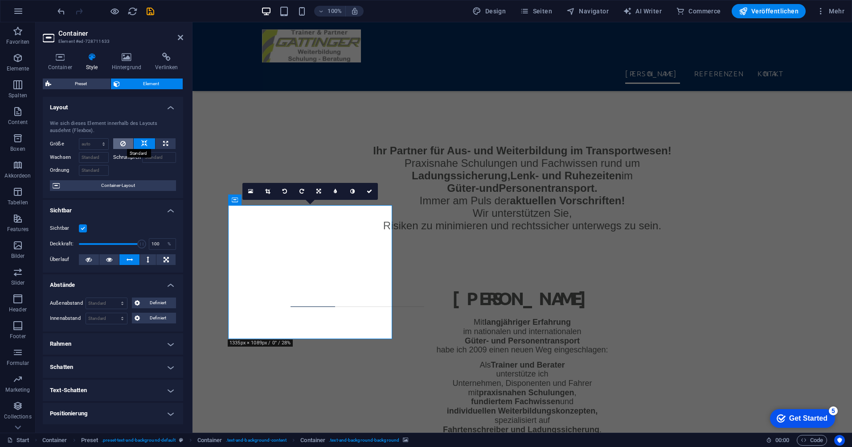
click at [125, 146] on icon at bounding box center [122, 143] width 5 height 11
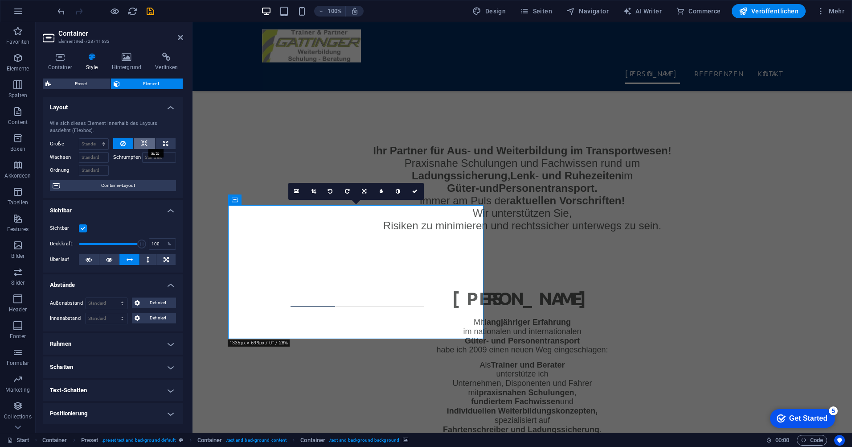
click at [142, 143] on icon at bounding box center [144, 143] width 6 height 11
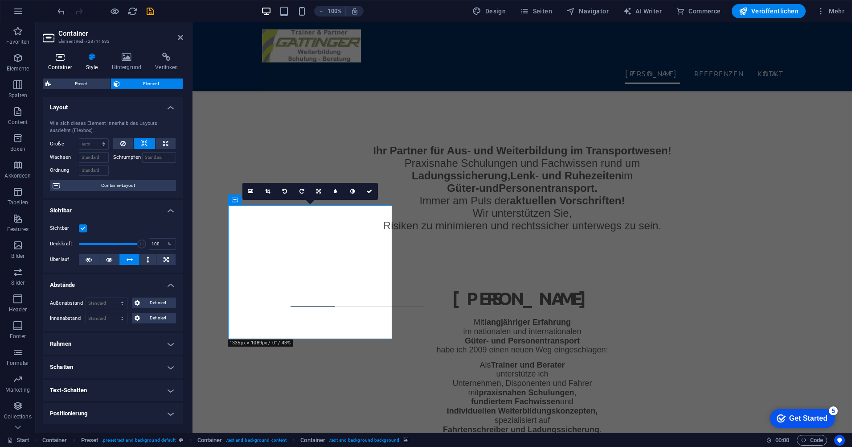
click at [69, 58] on icon at bounding box center [60, 57] width 34 height 9
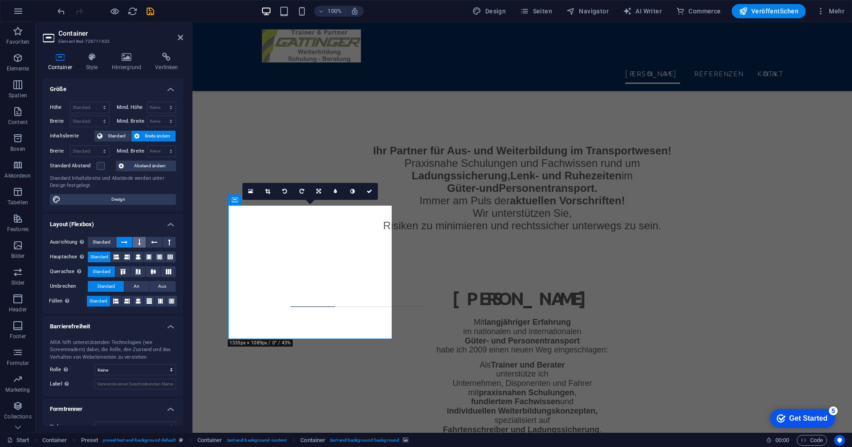
click at [140, 241] on button at bounding box center [139, 242] width 13 height 11
click at [141, 241] on button at bounding box center [139, 242] width 13 height 11
click at [123, 241] on icon at bounding box center [124, 242] width 6 height 11
click at [134, 200] on span "Design" at bounding box center [118, 199] width 110 height 11
select select "px"
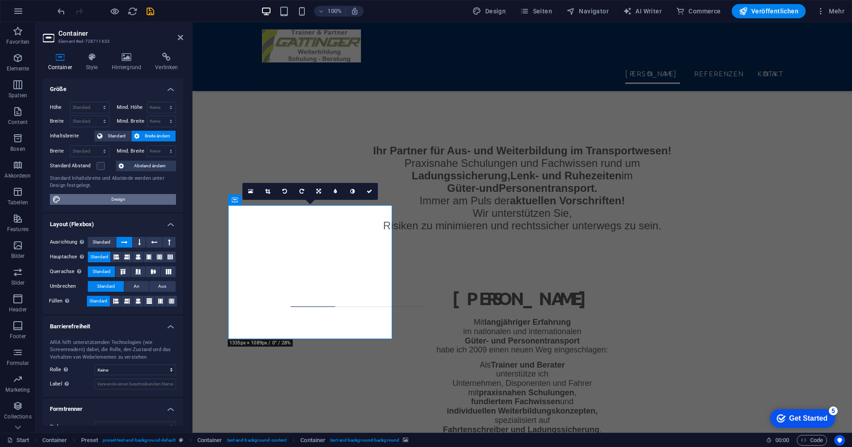
select select "300"
select select "px"
select select "rem"
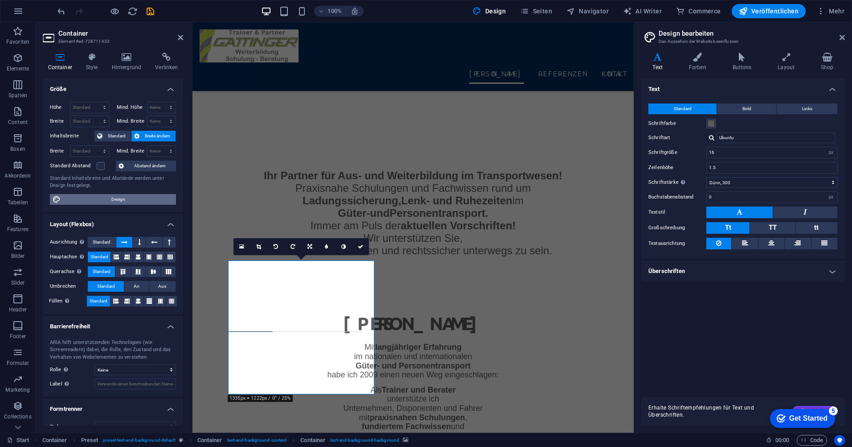
scroll to position [746, 0]
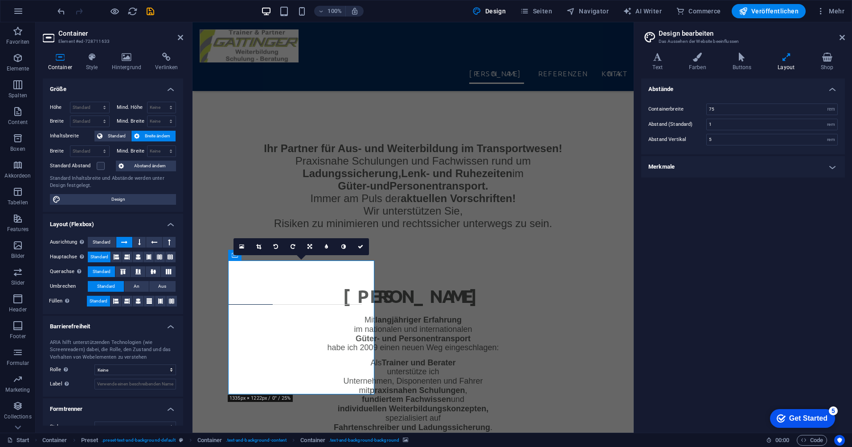
click at [787, 60] on icon at bounding box center [787, 57] width 40 height 9
click at [731, 107] on input "75" at bounding box center [772, 109] width 131 height 11
click at [718, 123] on input "1" at bounding box center [772, 124] width 131 height 11
click at [712, 109] on input "175" at bounding box center [772, 109] width 131 height 11
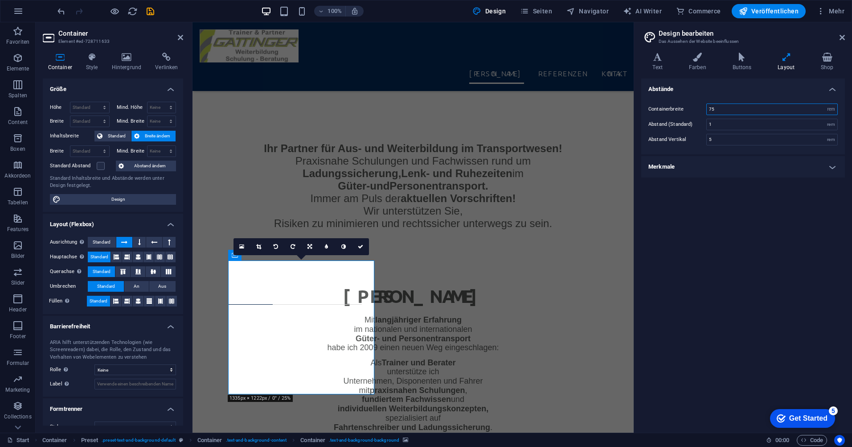
type input "75"
click at [732, 160] on h4 "Merkmale" at bounding box center [743, 166] width 204 height 21
click at [698, 34] on h2 "Design bearbeiten" at bounding box center [752, 33] width 186 height 8
click at [648, 9] on span "AI Writer" at bounding box center [642, 11] width 39 height 9
select select "English"
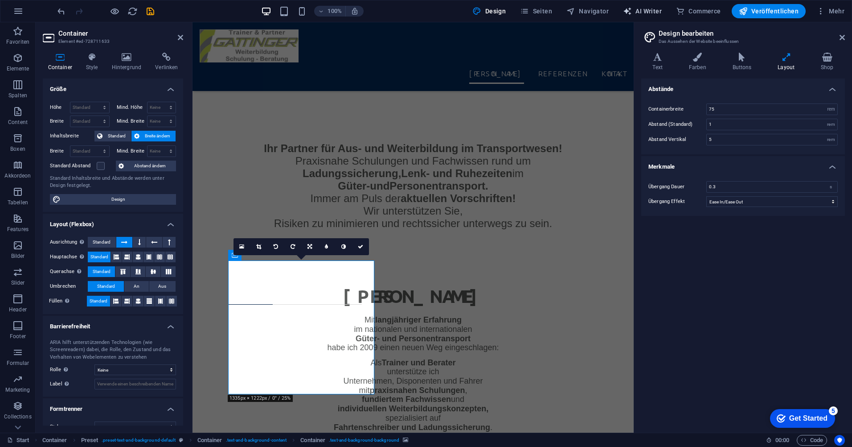
select select "English"
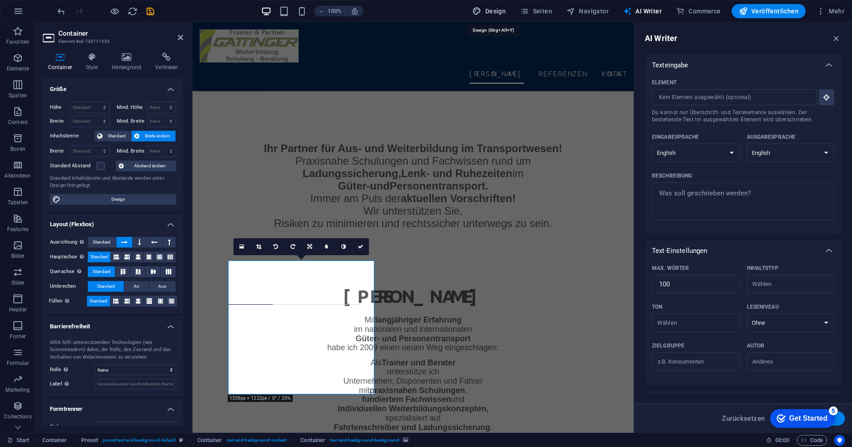
click at [486, 8] on span "Design" at bounding box center [488, 11] width 33 height 9
select select "rem"
select select "ease-in-out"
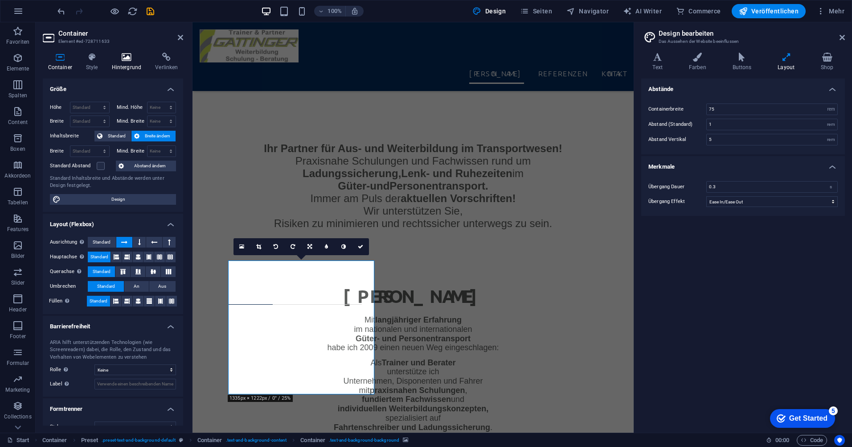
click at [131, 60] on icon at bounding box center [127, 57] width 40 height 9
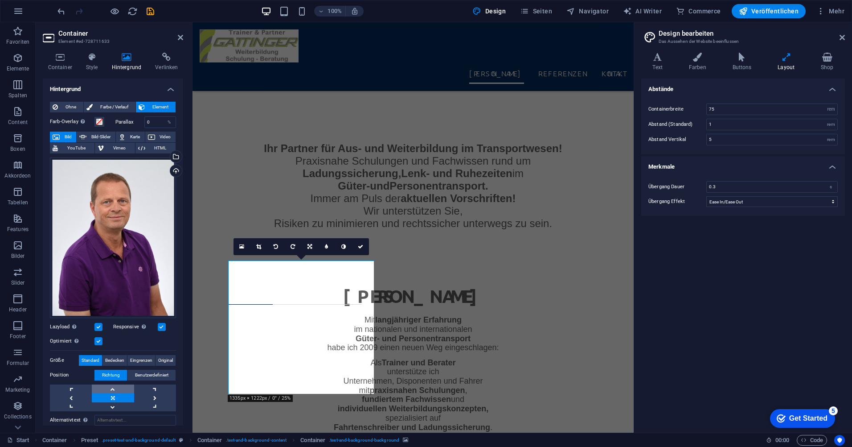
click at [111, 386] on link at bounding box center [113, 388] width 42 height 9
click at [155, 374] on span "Benutzerdefiniert" at bounding box center [151, 375] width 33 height 11
drag, startPoint x: 156, startPoint y: 390, endPoint x: 145, endPoint y: 390, distance: 10.7
click at [145, 390] on div "50 px rem % vh vw" at bounding box center [157, 392] width 39 height 12
drag, startPoint x: 156, startPoint y: 389, endPoint x: 141, endPoint y: 389, distance: 14.3
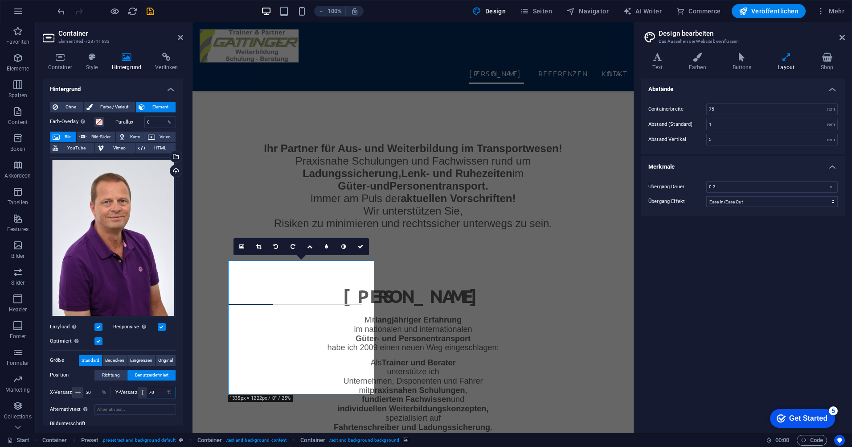
click at [141, 389] on div "70 px rem % vh vw" at bounding box center [157, 392] width 39 height 12
drag, startPoint x: 155, startPoint y: 390, endPoint x: 145, endPoint y: 390, distance: 9.8
click at [145, 390] on div "30 px rem % vh vw" at bounding box center [157, 392] width 39 height 12
type input "25"
click at [182, 37] on icon at bounding box center [180, 37] width 5 height 7
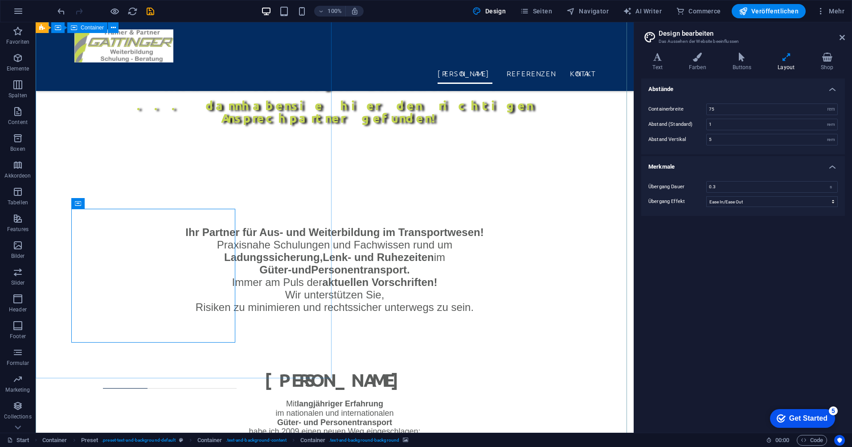
scroll to position [630, 0]
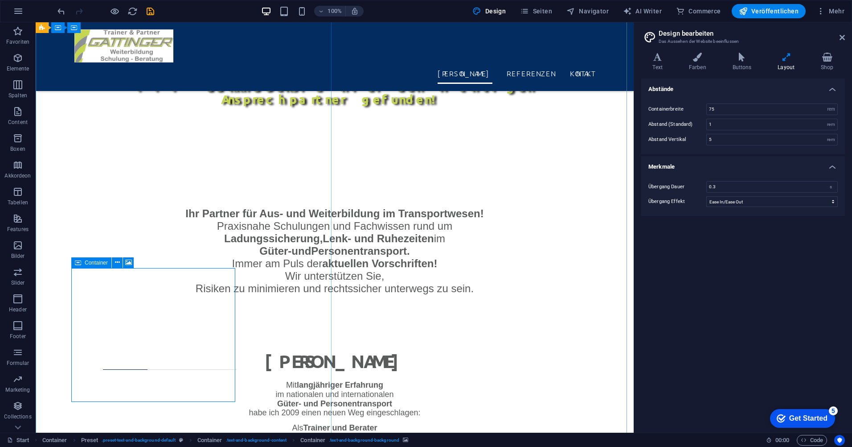
scroll to position [674, 0]
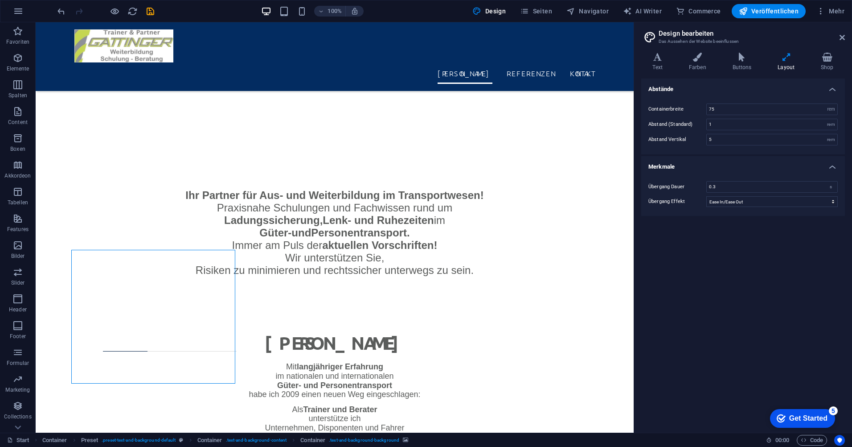
click at [116, 247] on icon at bounding box center [117, 243] width 5 height 9
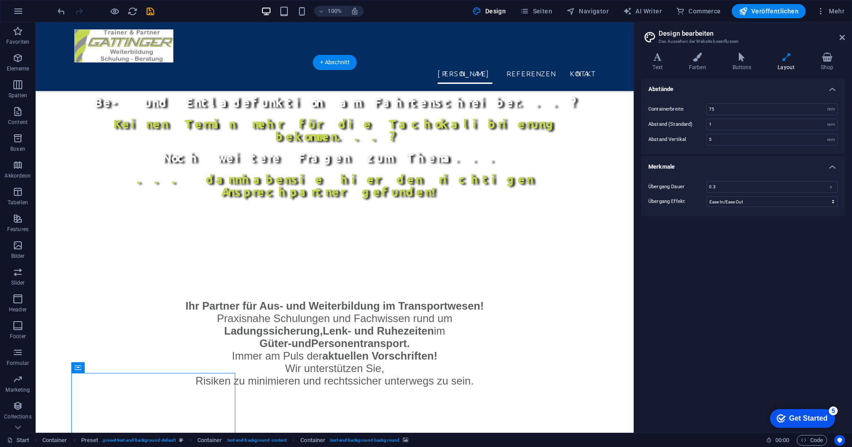
scroll to position [541, 0]
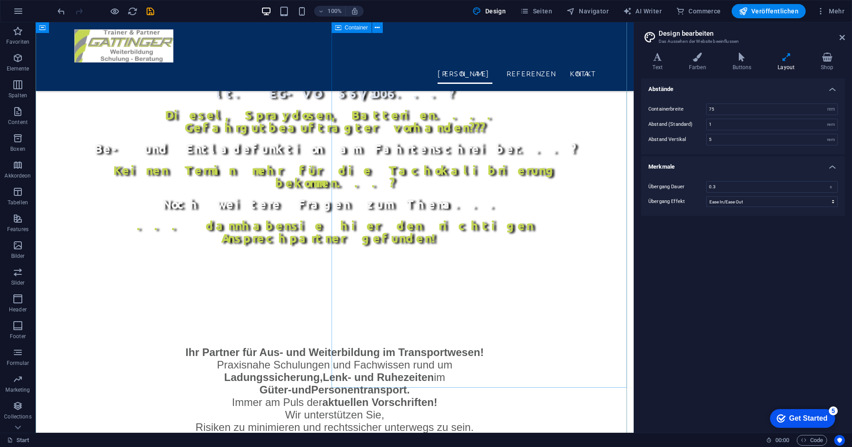
scroll to position [496, 0]
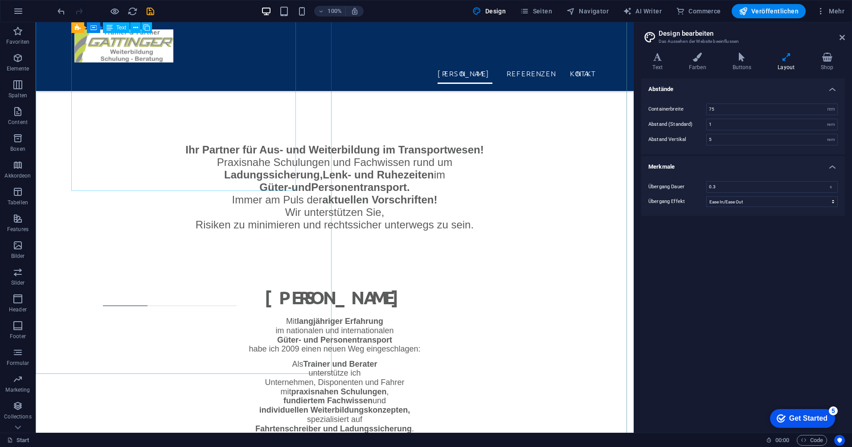
scroll to position [719, 0]
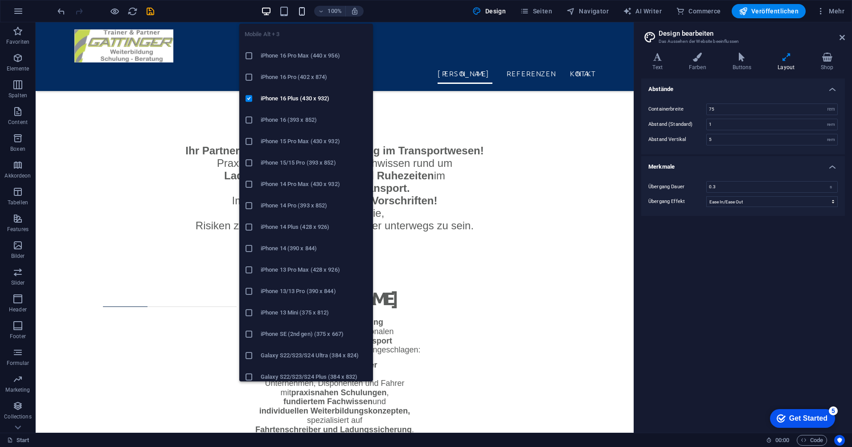
click at [304, 11] on icon "button" at bounding box center [302, 11] width 10 height 10
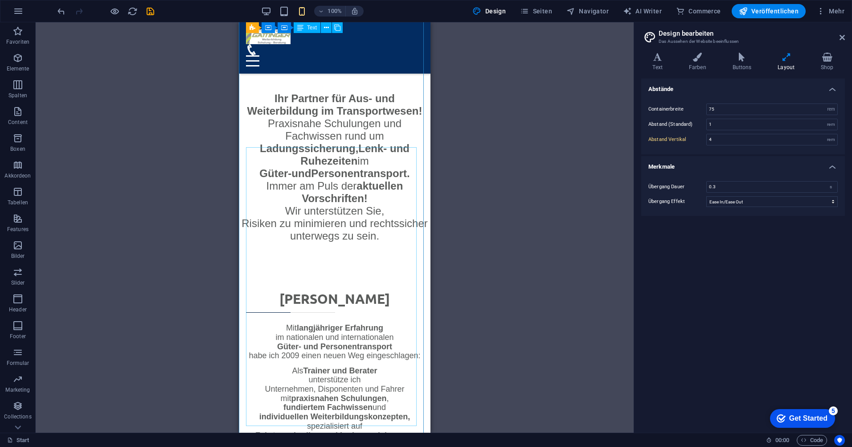
scroll to position [612, 0]
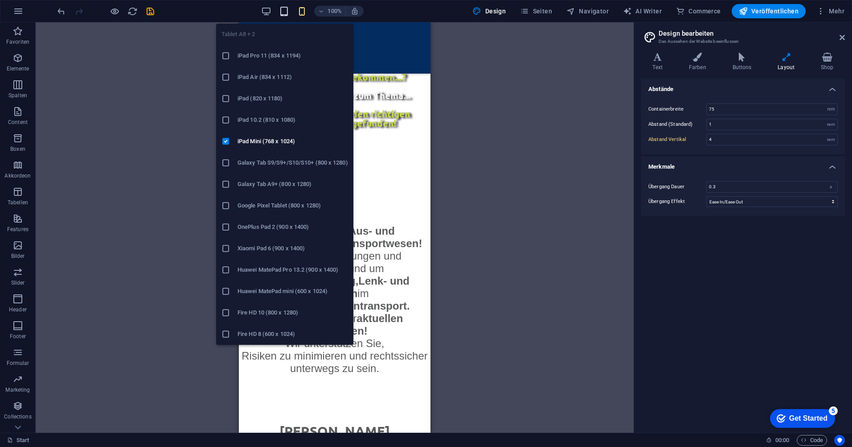
click at [287, 11] on icon "button" at bounding box center [284, 11] width 10 height 10
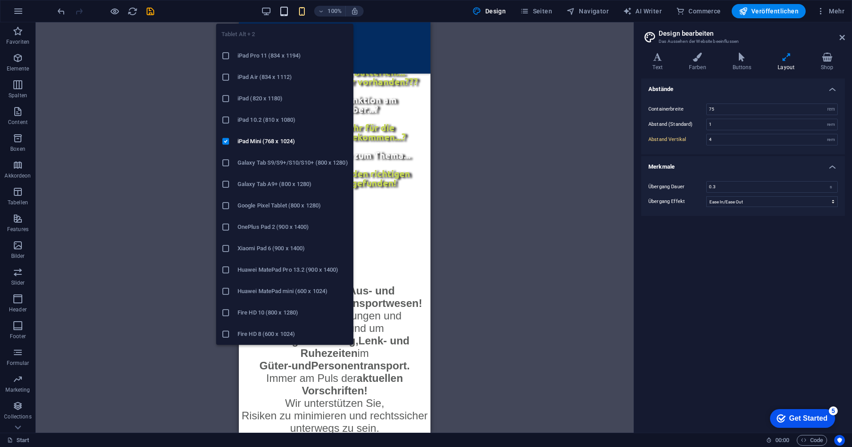
type input "5"
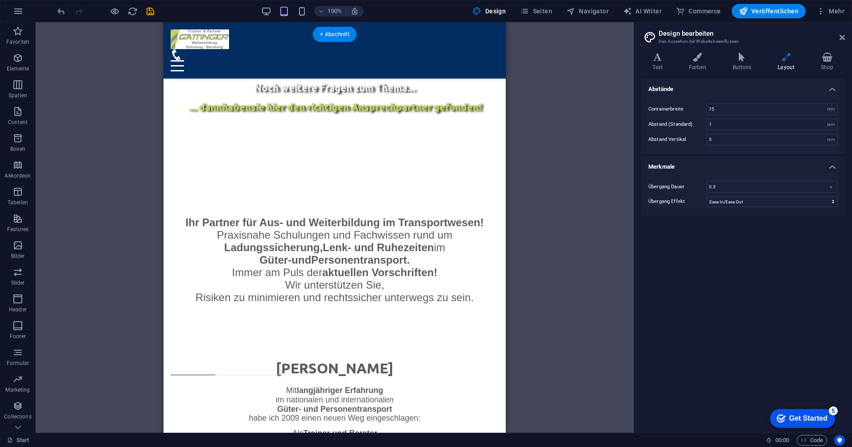
scroll to position [511, 0]
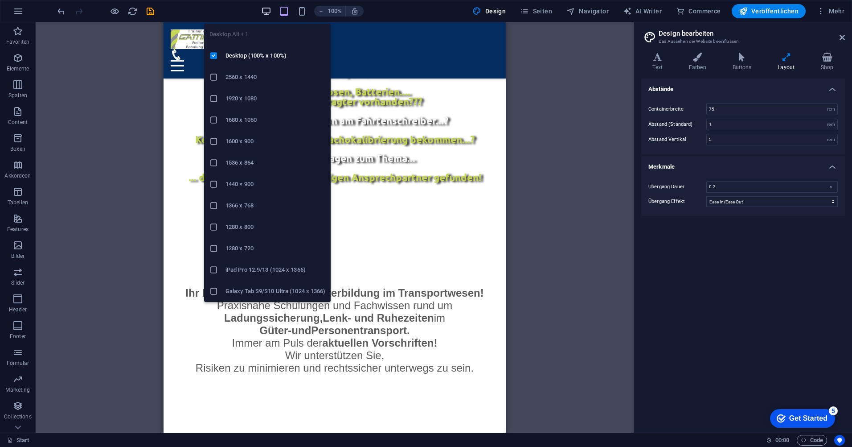
click at [265, 10] on icon "button" at bounding box center [266, 11] width 10 height 10
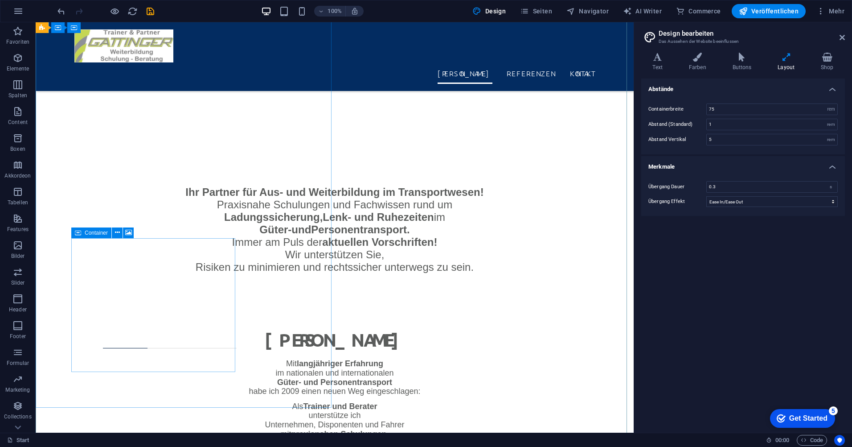
scroll to position [687, 0]
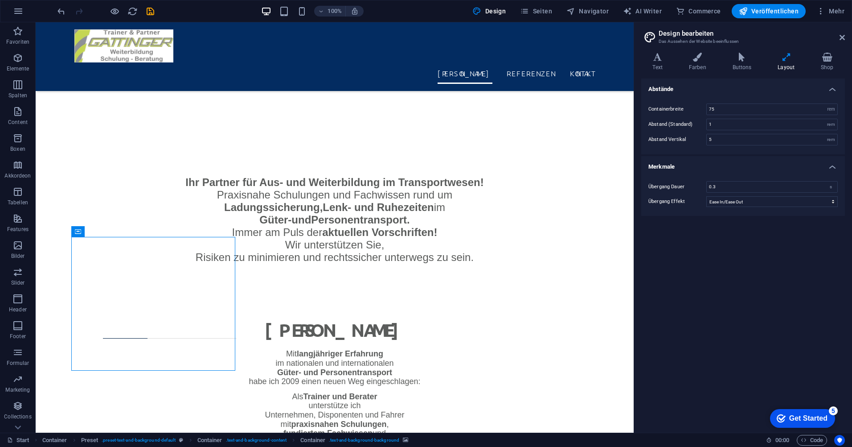
drag, startPoint x: 123, startPoint y: 342, endPoint x: 138, endPoint y: 342, distance: 15.2
click at [96, 230] on span "Container" at bounding box center [96, 231] width 23 height 5
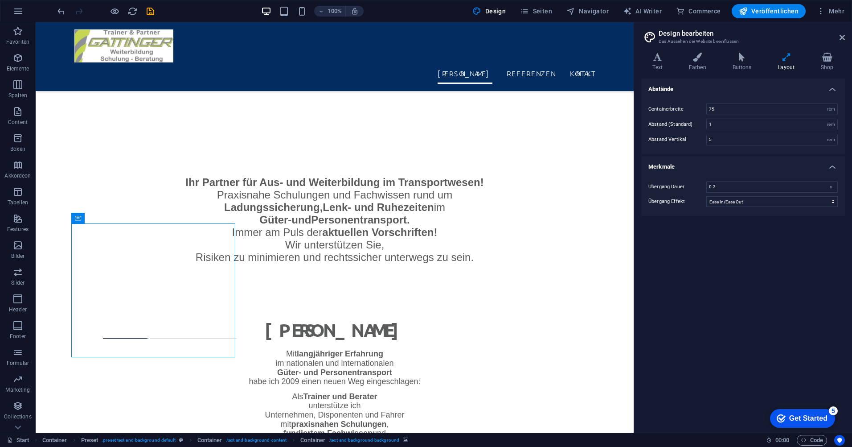
drag, startPoint x: 129, startPoint y: 240, endPoint x: 93, endPoint y: 240, distance: 35.7
click at [59, 12] on icon "undo" at bounding box center [61, 11] width 10 height 10
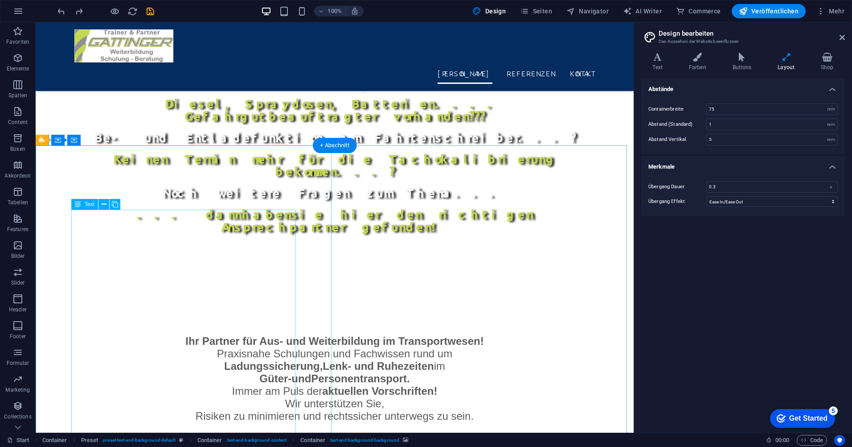
scroll to position [464, 0]
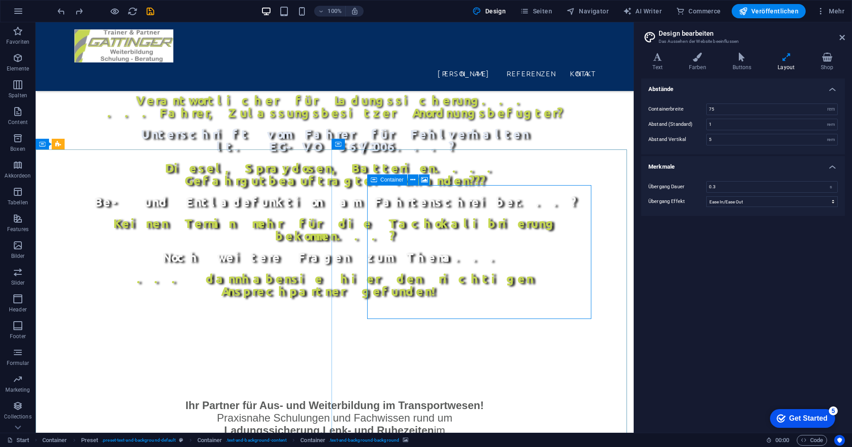
click at [395, 181] on span "Container" at bounding box center [392, 179] width 23 height 5
click at [412, 181] on icon at bounding box center [413, 179] width 5 height 9
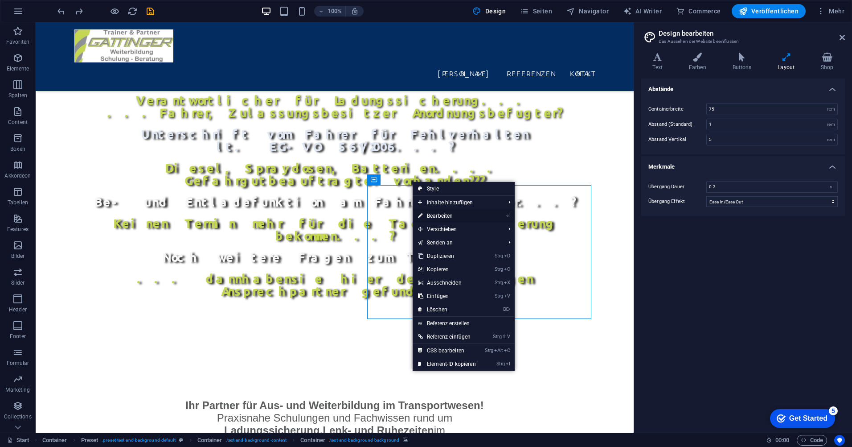
click at [436, 219] on link "⏎ Bearbeiten" at bounding box center [447, 215] width 69 height 13
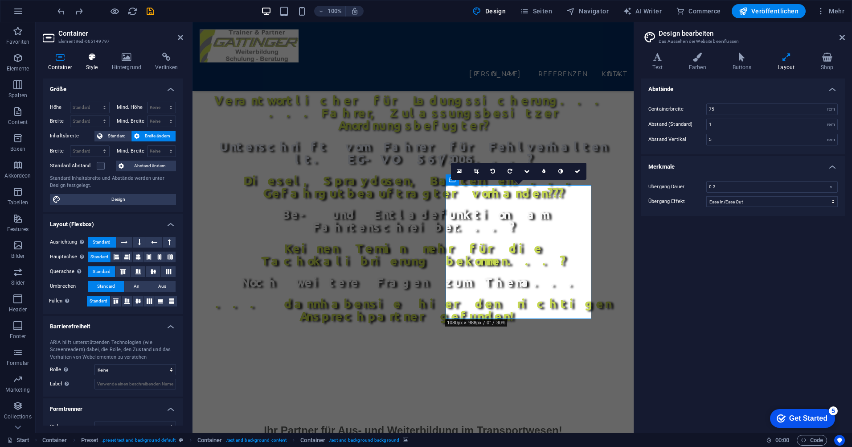
click at [92, 59] on icon at bounding box center [92, 57] width 22 height 9
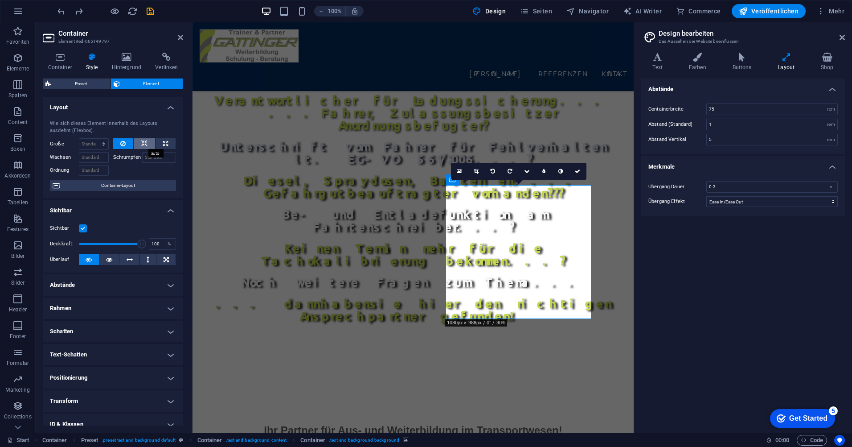
click at [143, 142] on icon at bounding box center [144, 143] width 6 height 11
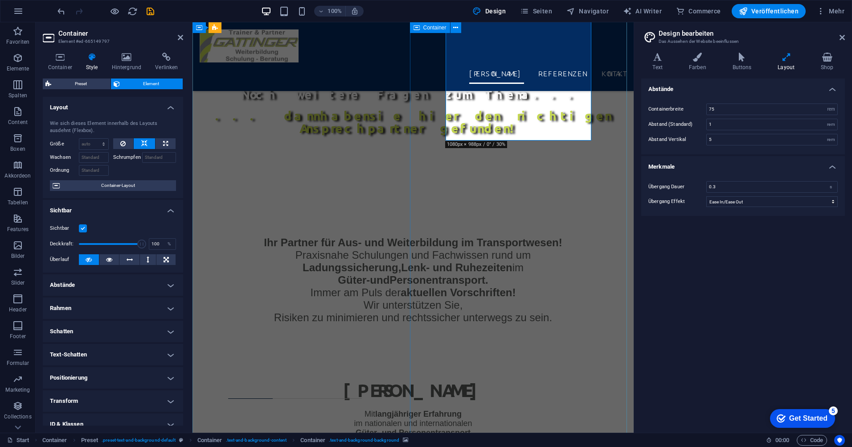
scroll to position [643, 0]
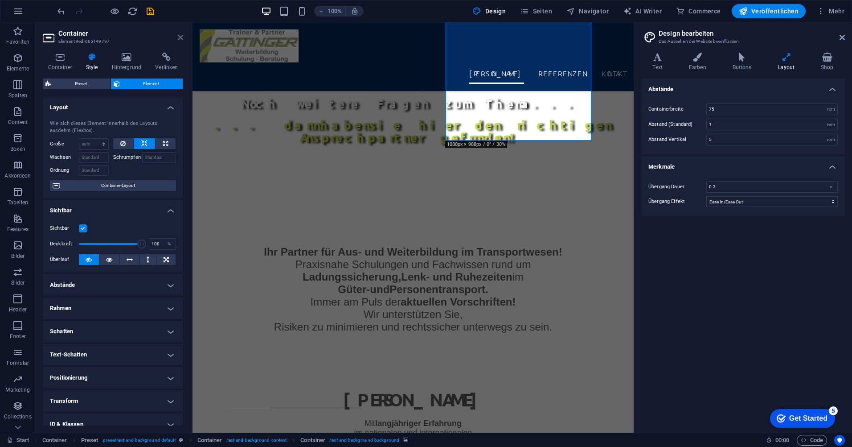
click at [178, 34] on icon at bounding box center [180, 37] width 5 height 7
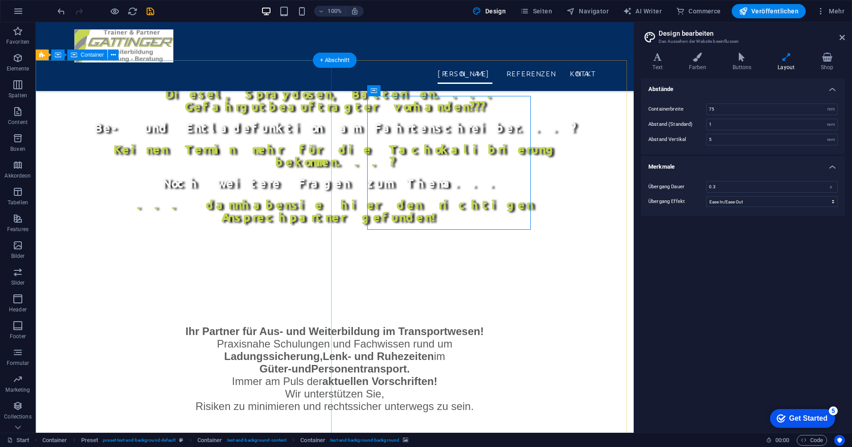
scroll to position [491, 0]
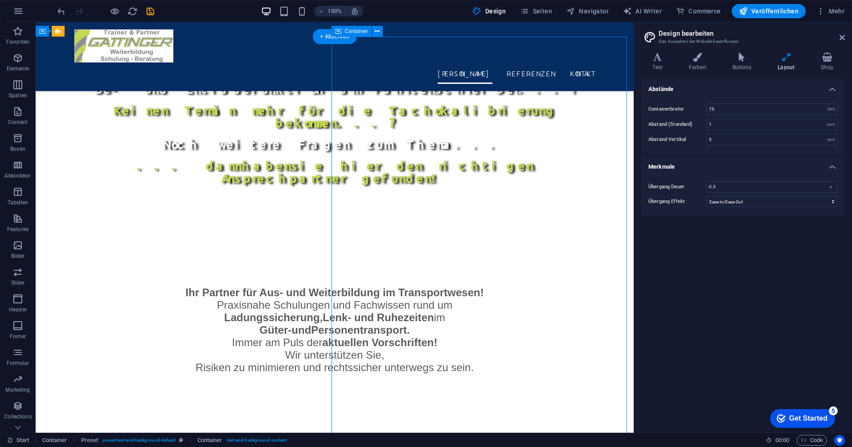
scroll to position [536, 0]
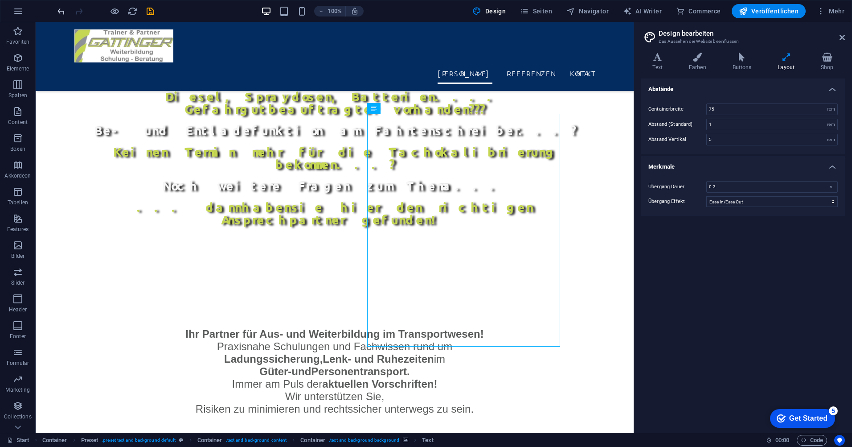
click at [60, 11] on icon "undo" at bounding box center [61, 11] width 10 height 10
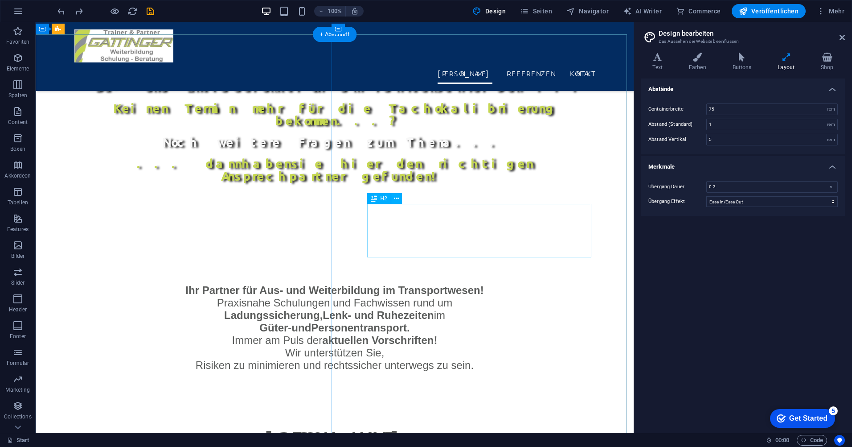
scroll to position [580, 0]
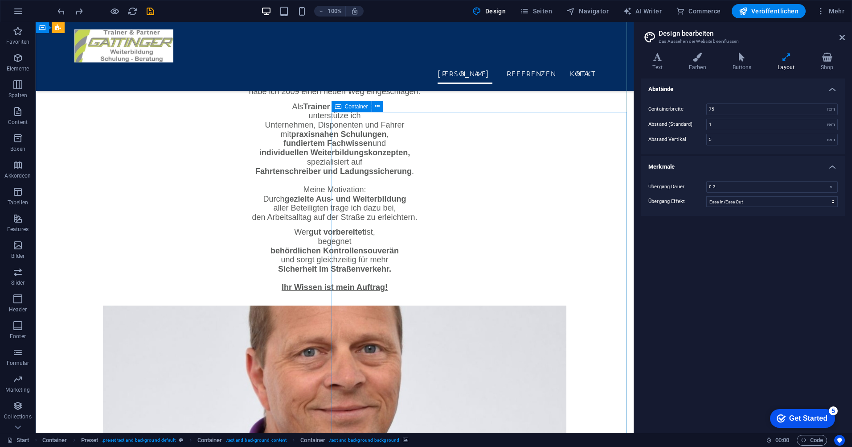
scroll to position [982, 0]
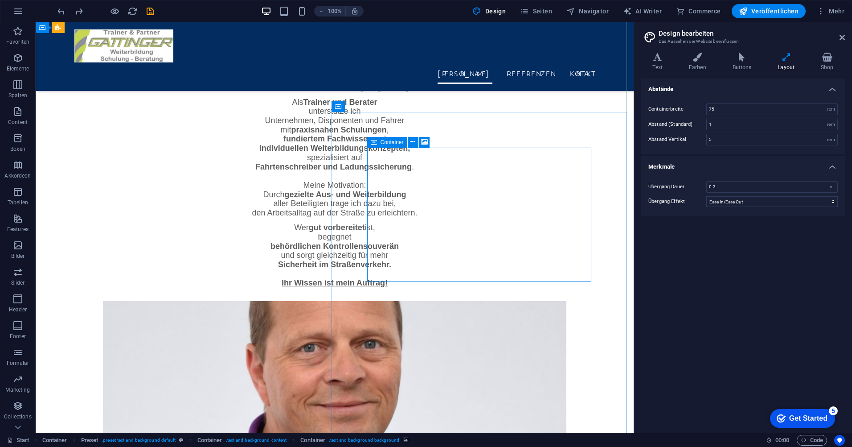
click at [395, 145] on span "Container" at bounding box center [392, 142] width 23 height 5
click at [411, 141] on icon at bounding box center [413, 141] width 5 height 9
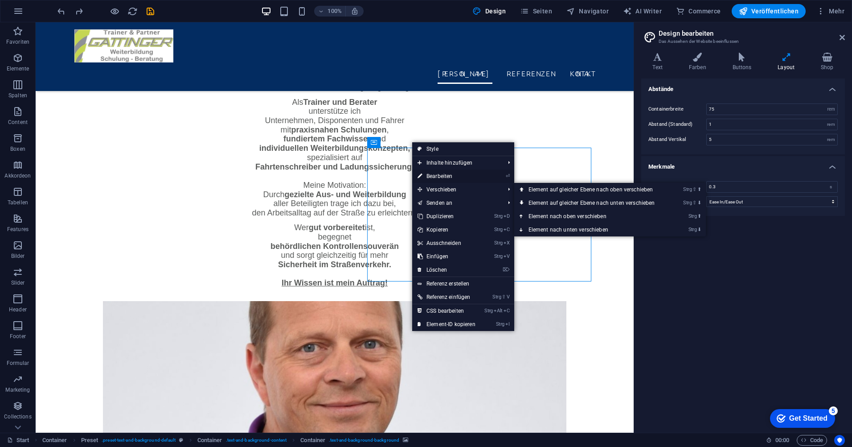
click at [444, 178] on link "⏎ Bearbeiten" at bounding box center [446, 175] width 69 height 13
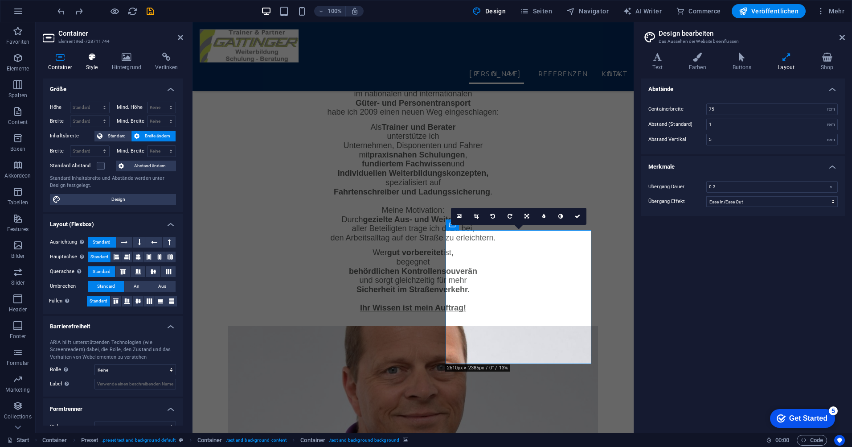
click at [97, 56] on icon at bounding box center [92, 57] width 22 height 9
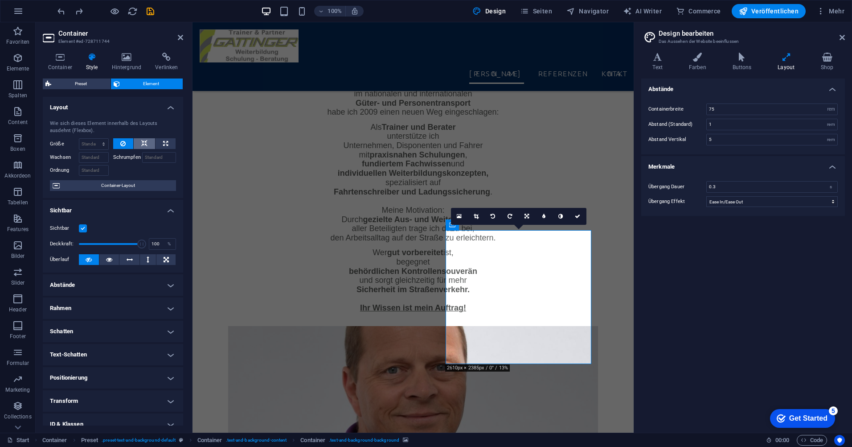
click at [143, 144] on icon at bounding box center [144, 143] width 6 height 11
click at [183, 37] on icon at bounding box center [180, 37] width 5 height 7
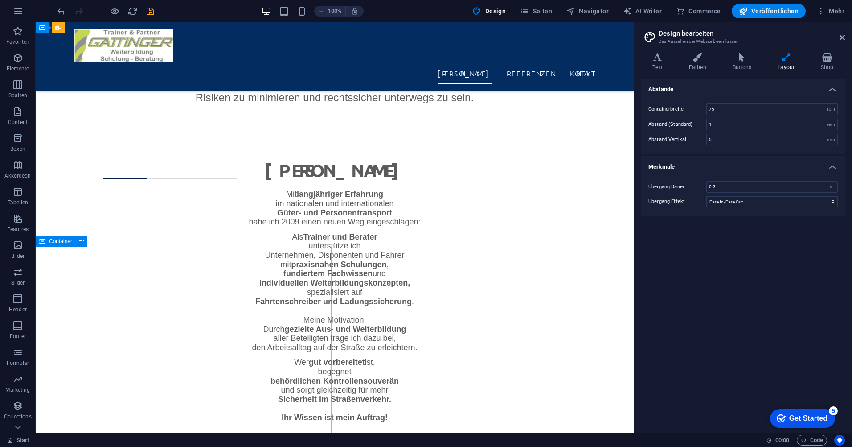
scroll to position [765, 0]
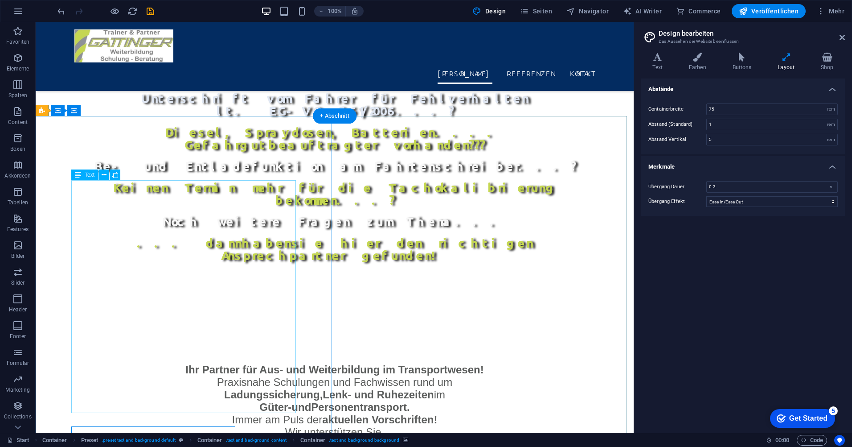
scroll to position [498, 0]
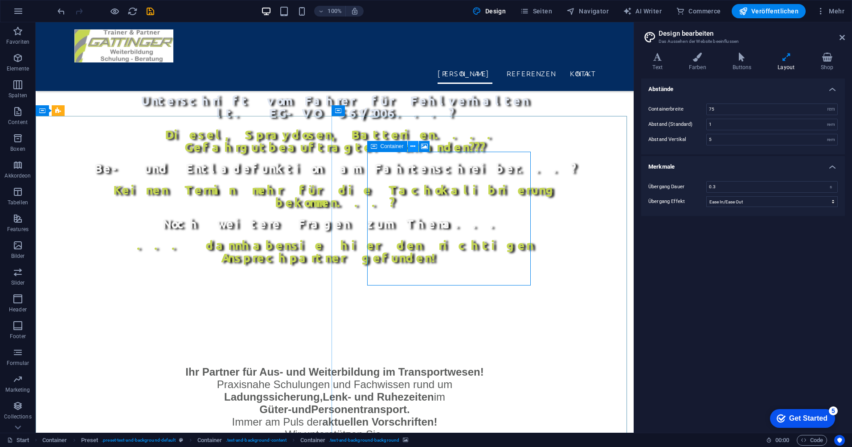
click at [415, 146] on icon at bounding box center [413, 146] width 5 height 9
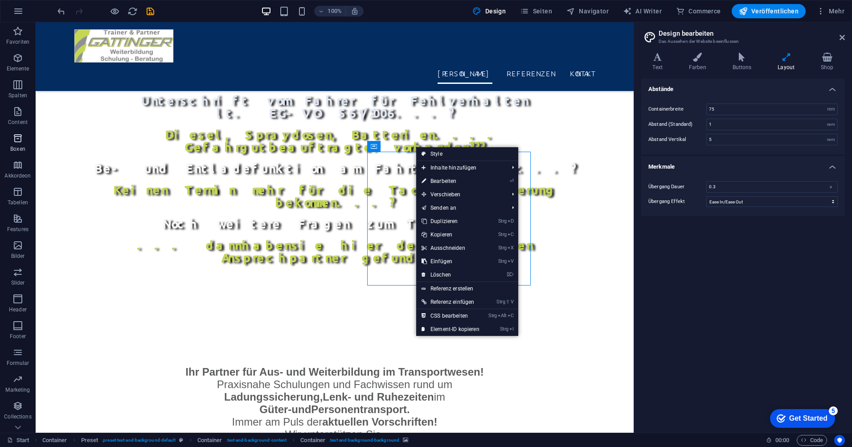
click at [26, 140] on span "Boxen" at bounding box center [18, 143] width 36 height 21
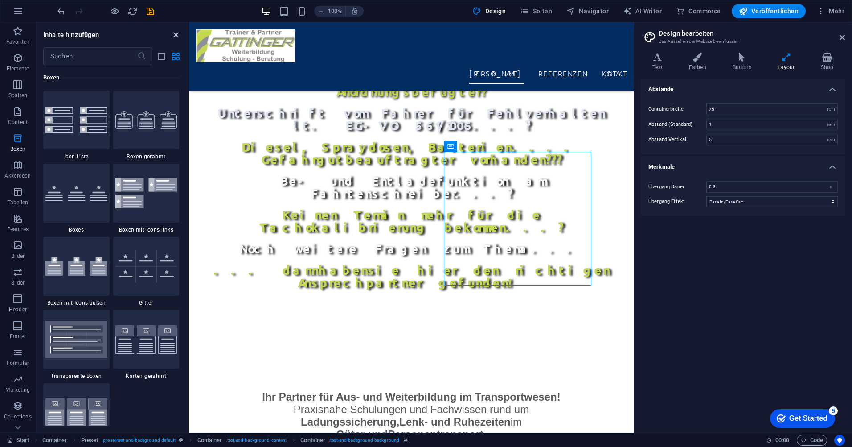
click at [174, 34] on icon "close panel" at bounding box center [176, 35] width 10 height 10
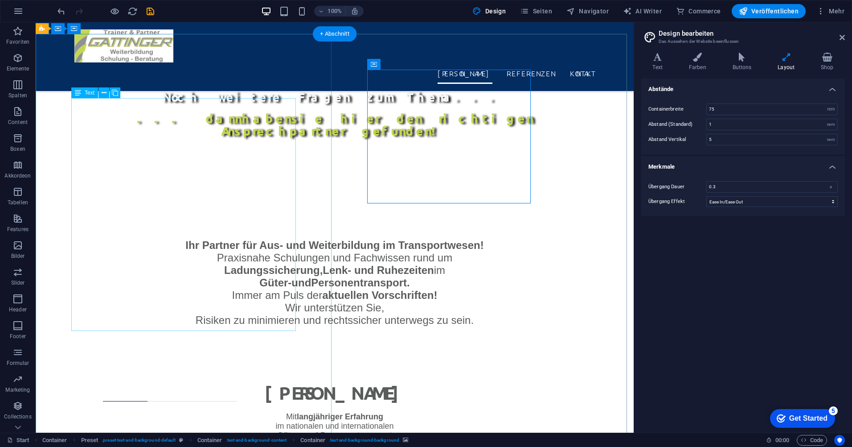
scroll to position [676, 0]
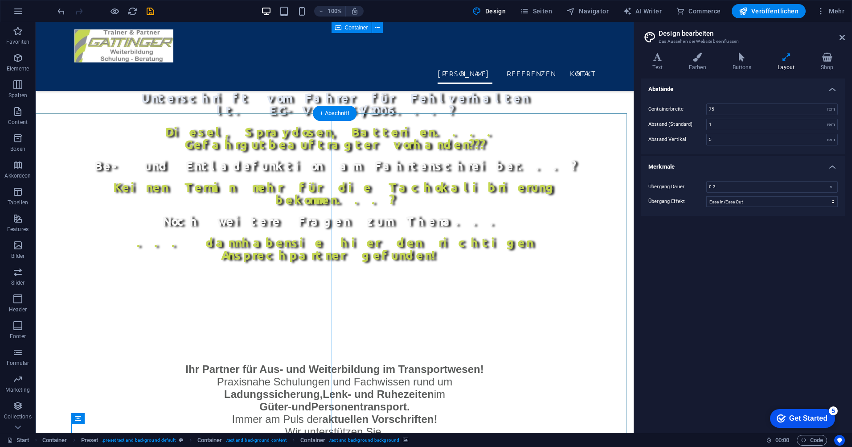
scroll to position [498, 0]
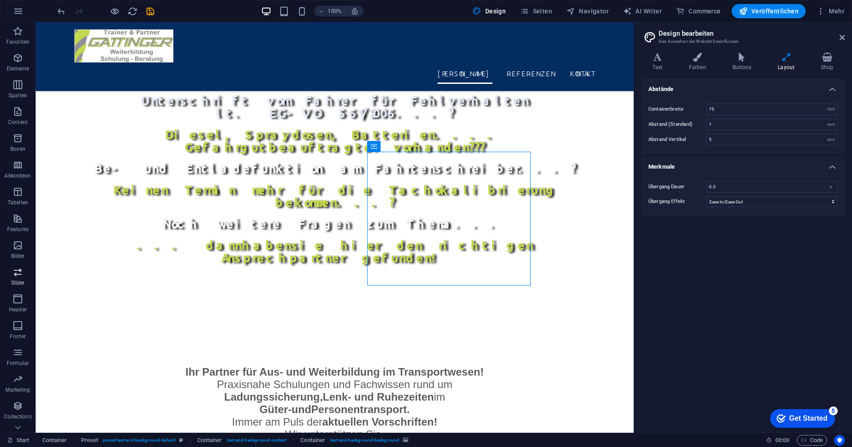
click at [19, 272] on icon "button" at bounding box center [17, 272] width 11 height 11
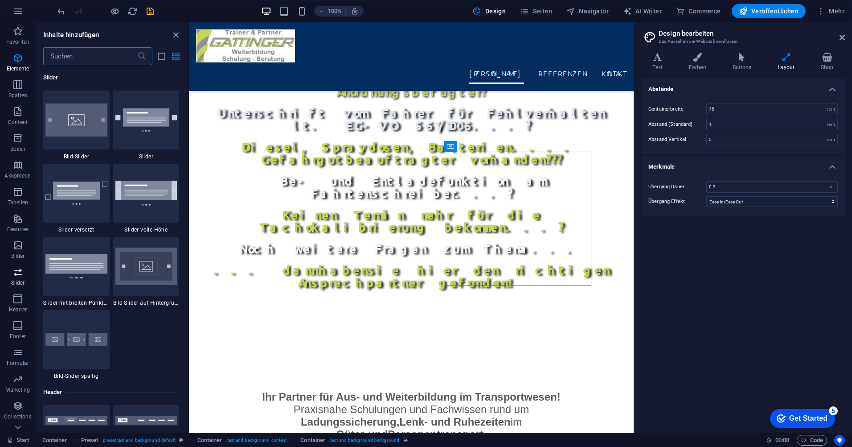
scroll to position [5054, 0]
click at [20, 272] on icon "button" at bounding box center [17, 272] width 11 height 11
click at [176, 32] on icon "close panel" at bounding box center [176, 35] width 10 height 10
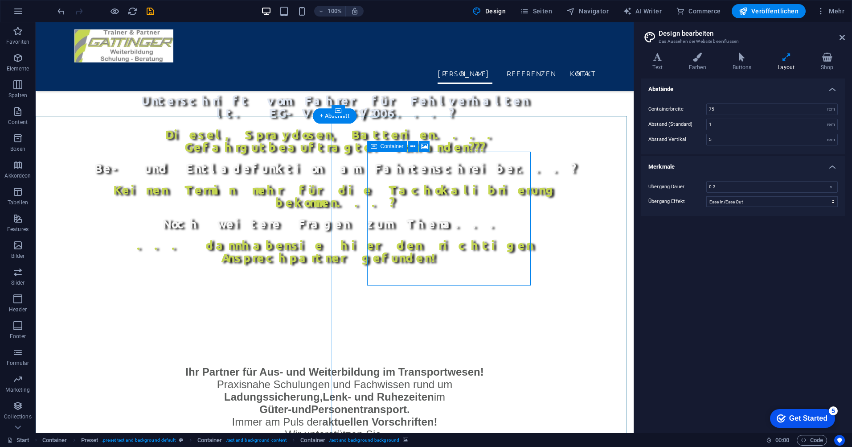
click at [394, 147] on span "Container" at bounding box center [392, 146] width 23 height 5
click at [374, 148] on icon at bounding box center [374, 146] width 6 height 11
click at [844, 37] on icon at bounding box center [842, 37] width 5 height 7
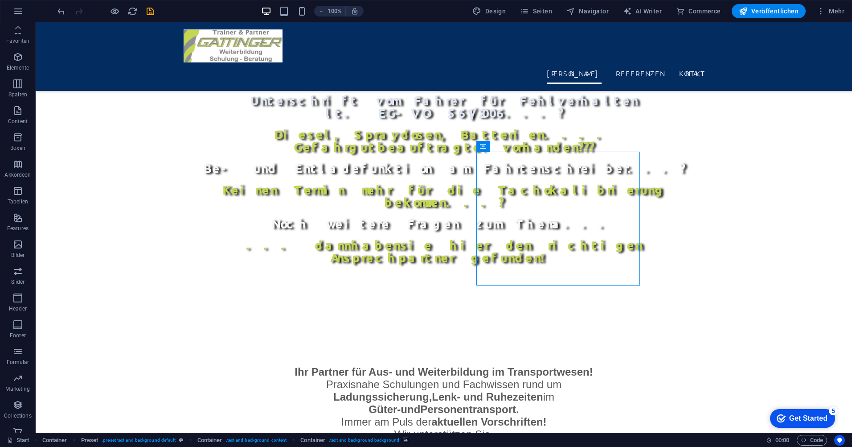
scroll to position [0, 0]
click at [21, 82] on icon "button" at bounding box center [17, 84] width 11 height 11
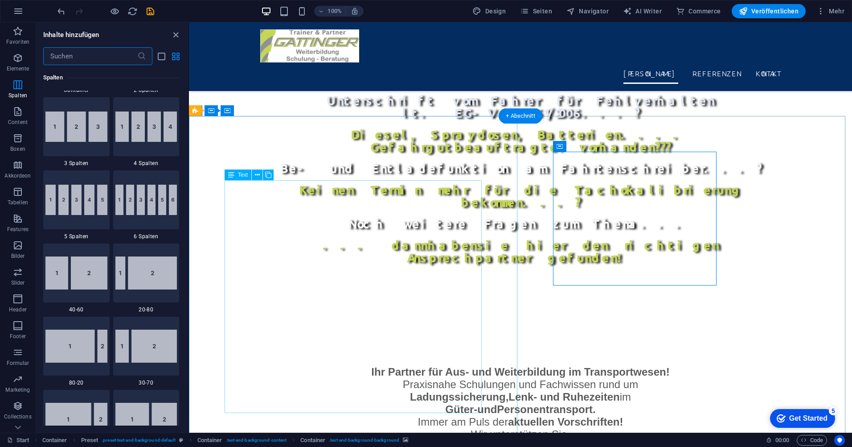
scroll to position [486, 0]
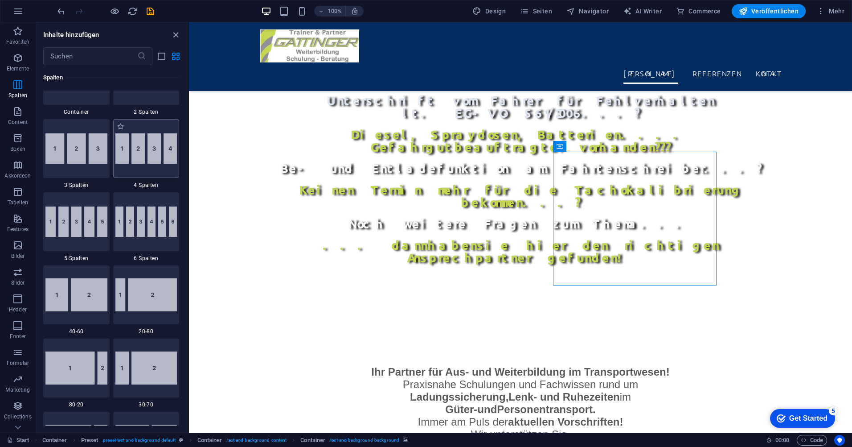
click at [142, 142] on img at bounding box center [146, 148] width 62 height 30
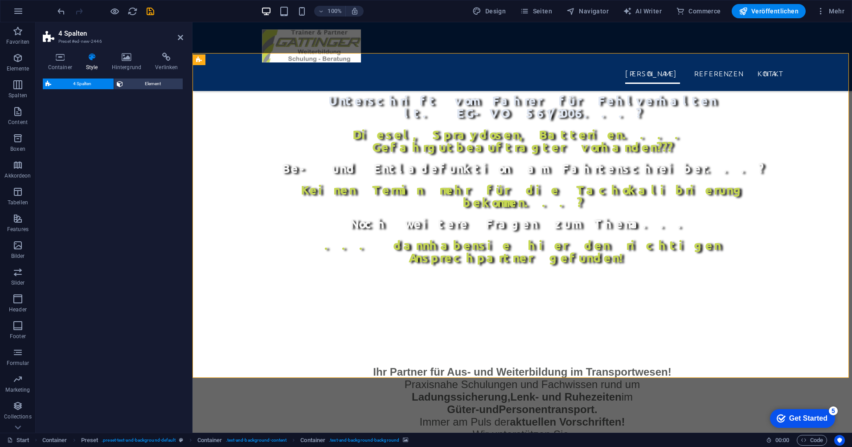
select select "rem"
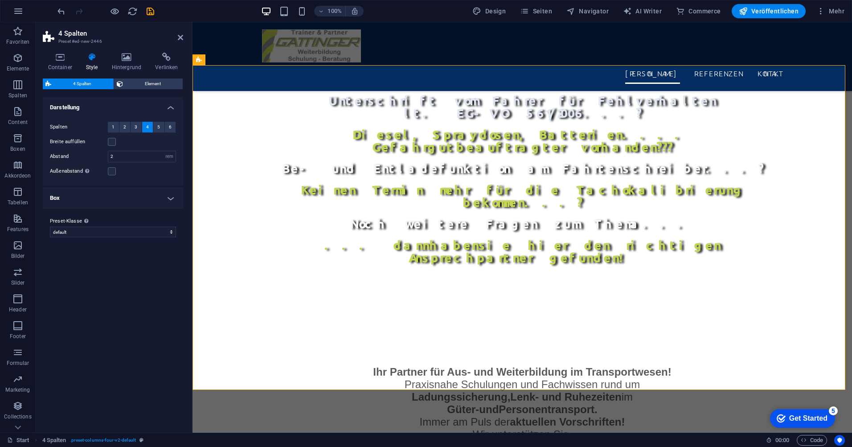
scroll to position [3070, 0]
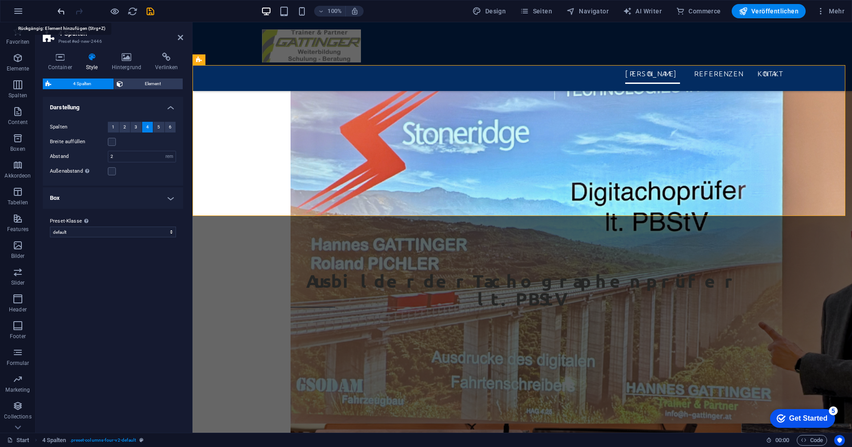
click at [60, 12] on icon "undo" at bounding box center [61, 11] width 10 height 10
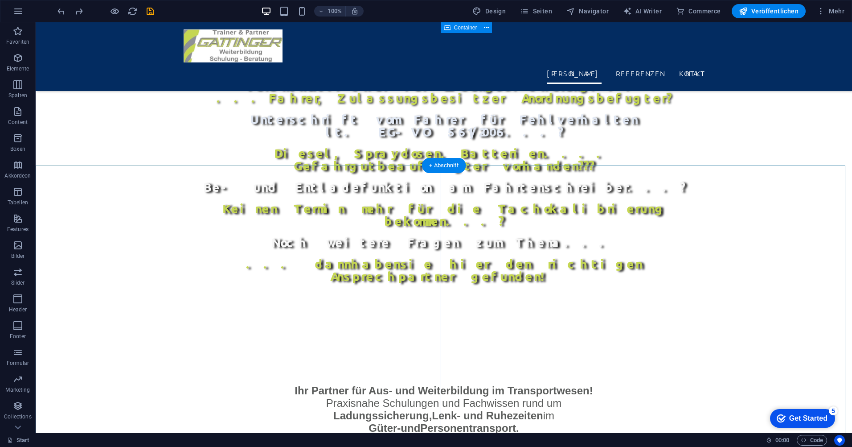
scroll to position [410, 0]
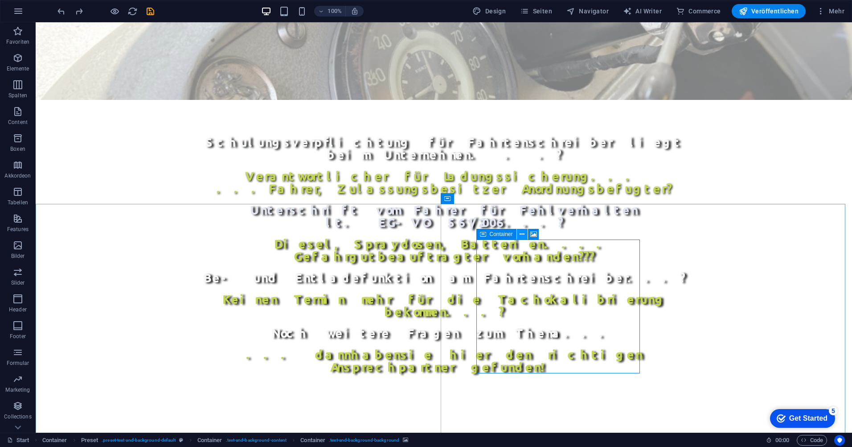
click at [524, 235] on icon at bounding box center [522, 234] width 5 height 9
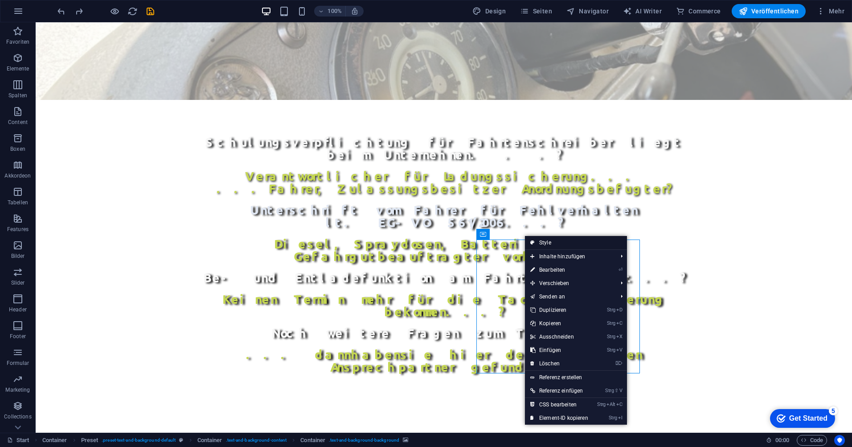
click at [552, 240] on link "Style" at bounding box center [576, 242] width 102 height 13
select select "px"
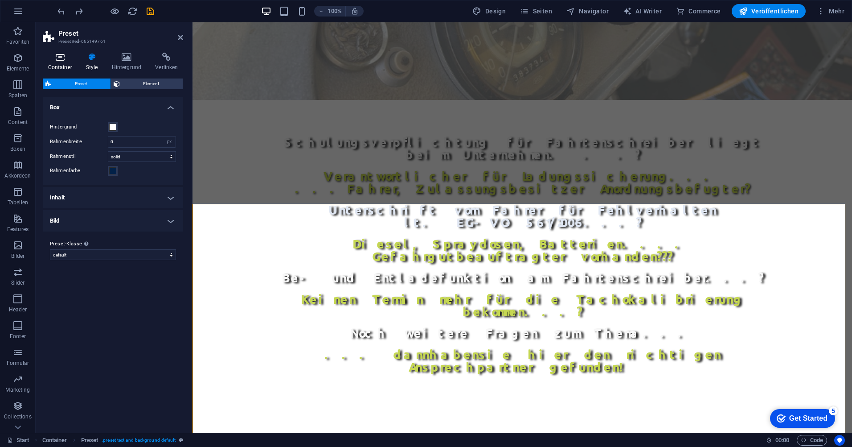
click at [58, 63] on h4 "Container" at bounding box center [62, 62] width 38 height 19
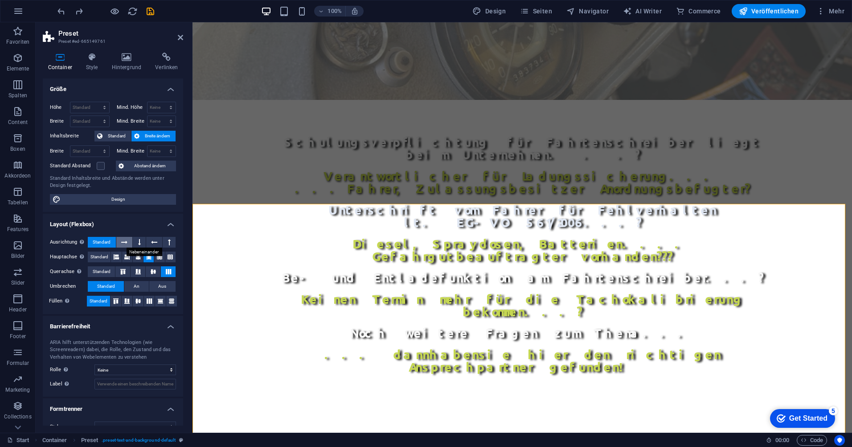
click at [123, 241] on icon at bounding box center [124, 242] width 6 height 11
click at [157, 257] on icon at bounding box center [159, 256] width 5 height 11
click at [146, 256] on icon at bounding box center [148, 256] width 5 height 11
click at [151, 270] on icon at bounding box center [153, 271] width 11 height 5
click at [142, 270] on icon at bounding box center [138, 271] width 11 height 5
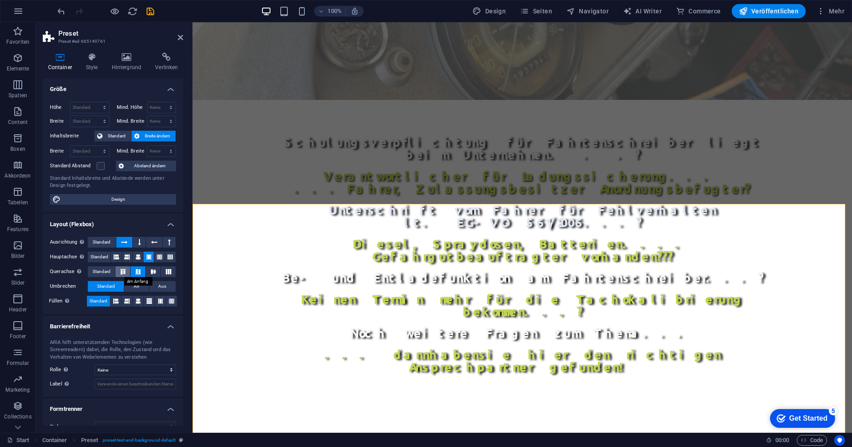
click at [125, 270] on icon at bounding box center [123, 271] width 11 height 5
click at [108, 270] on span "Standard" at bounding box center [102, 271] width 18 height 11
click at [116, 257] on icon at bounding box center [116, 256] width 5 height 11
click at [131, 257] on button at bounding box center [127, 256] width 10 height 11
click at [139, 258] on icon at bounding box center [138, 256] width 5 height 11
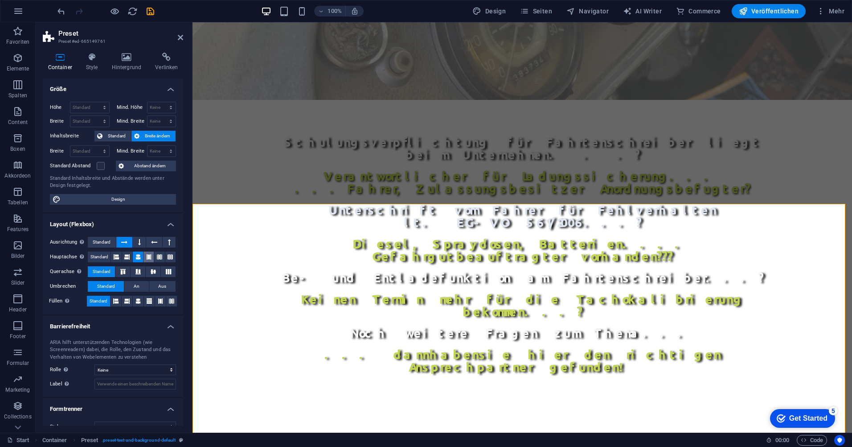
click at [149, 257] on icon at bounding box center [148, 256] width 5 height 11
click at [159, 256] on icon at bounding box center [159, 256] width 5 height 11
click at [168, 256] on icon at bounding box center [170, 256] width 5 height 11
click at [102, 258] on span "Standard" at bounding box center [99, 256] width 18 height 11
click at [140, 245] on icon at bounding box center [139, 242] width 3 height 11
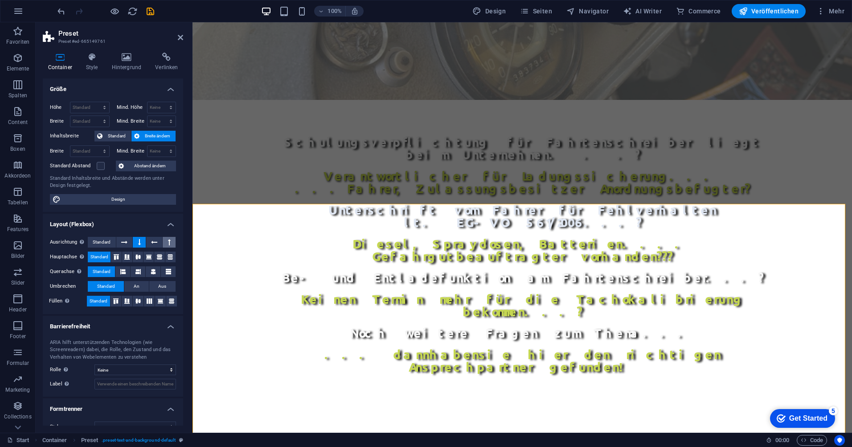
click at [168, 241] on icon at bounding box center [169, 242] width 3 height 11
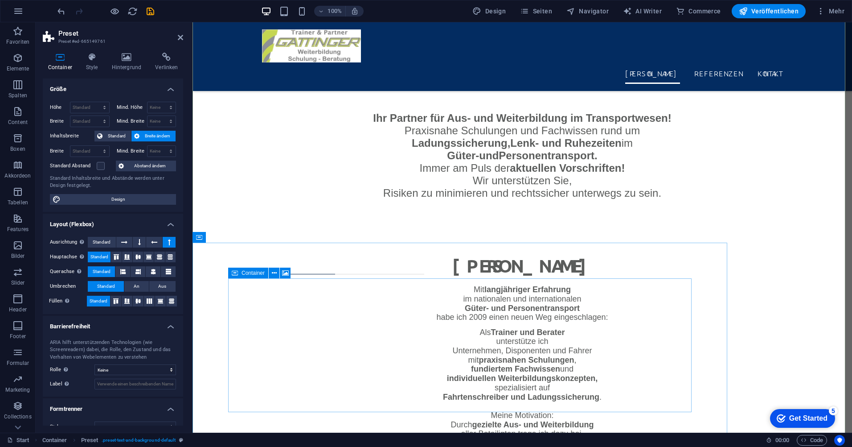
scroll to position [758, 0]
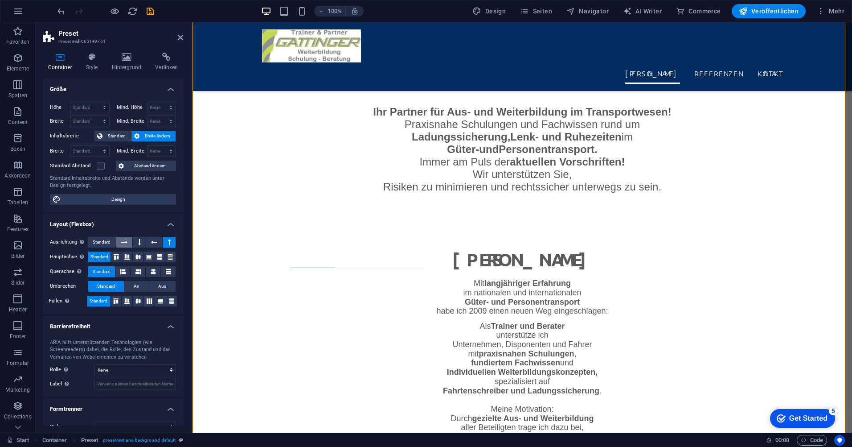
click at [118, 242] on button at bounding box center [124, 242] width 16 height 11
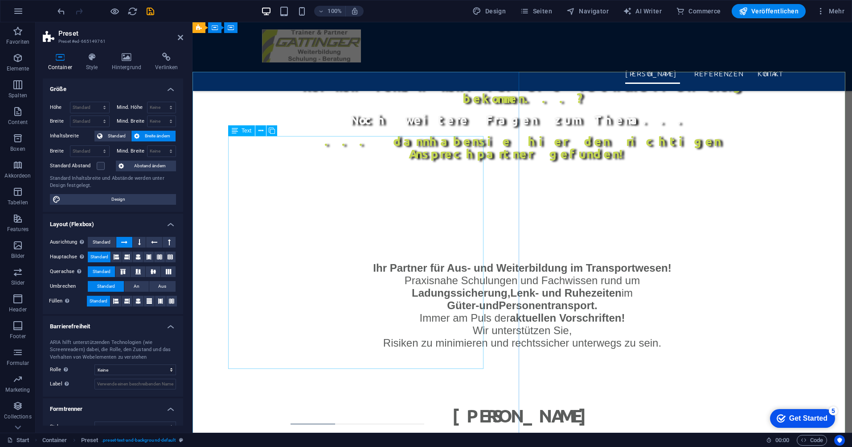
scroll to position [475, 0]
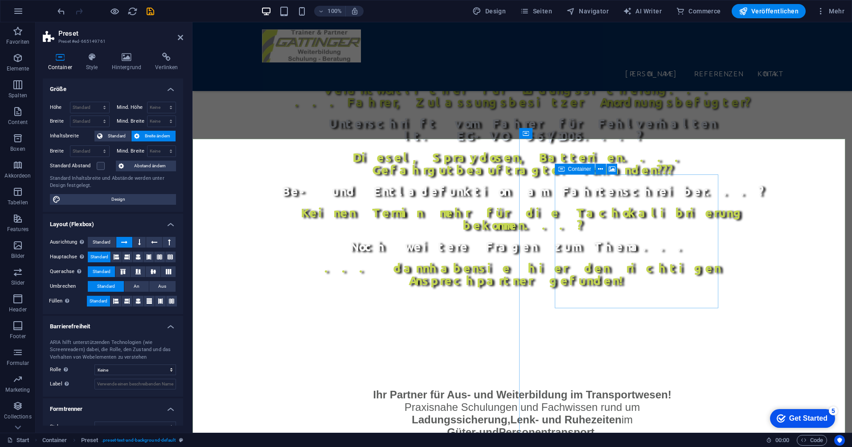
drag, startPoint x: 182, startPoint y: 36, endPoint x: 145, endPoint y: 13, distance: 42.8
click at [182, 36] on icon at bounding box center [180, 37] width 5 height 7
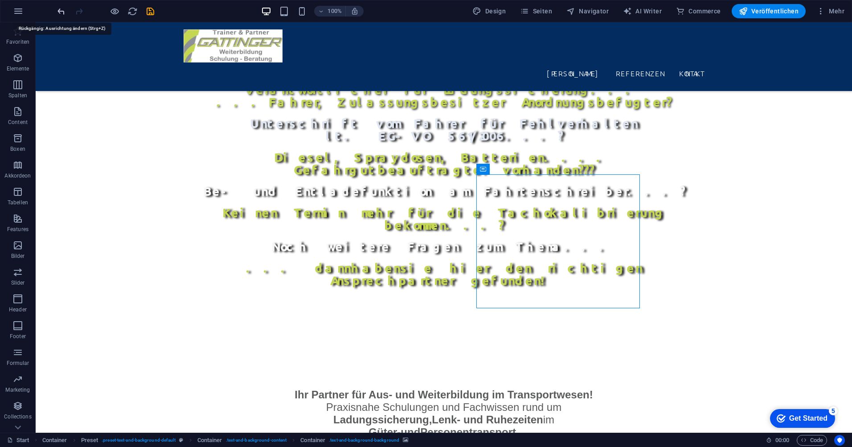
click at [63, 10] on icon "undo" at bounding box center [61, 11] width 10 height 10
click at [64, 9] on icon "undo" at bounding box center [61, 11] width 10 height 10
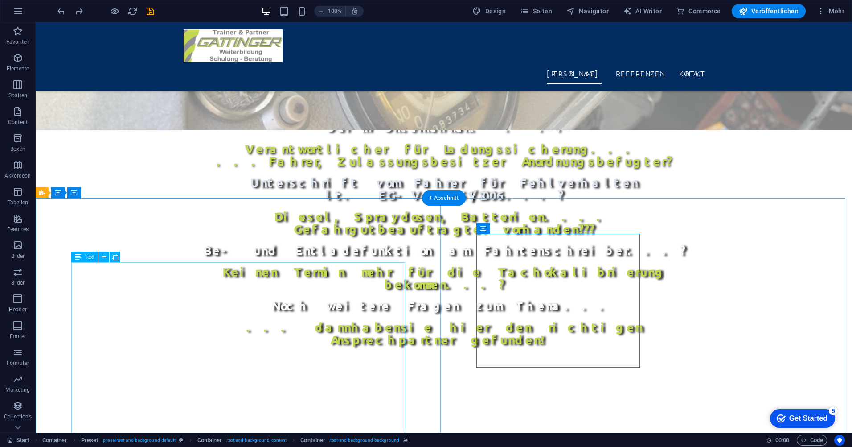
scroll to position [386, 0]
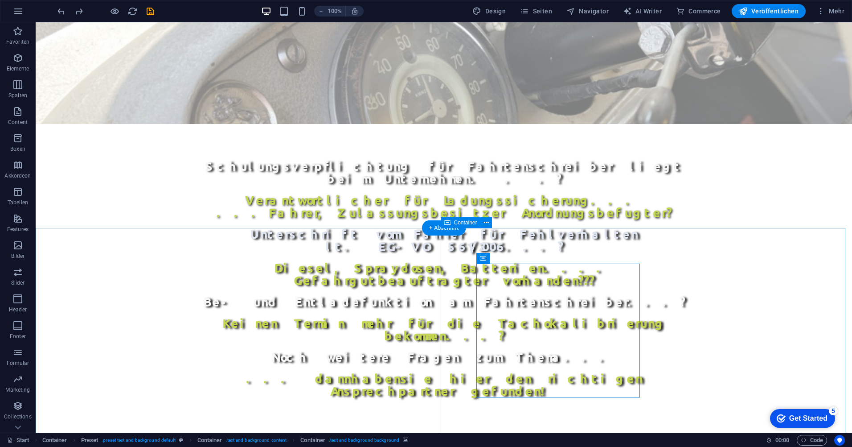
click at [149, 16] on div at bounding box center [106, 11] width 100 height 14
click at [149, 13] on icon "save" at bounding box center [150, 11] width 10 height 10
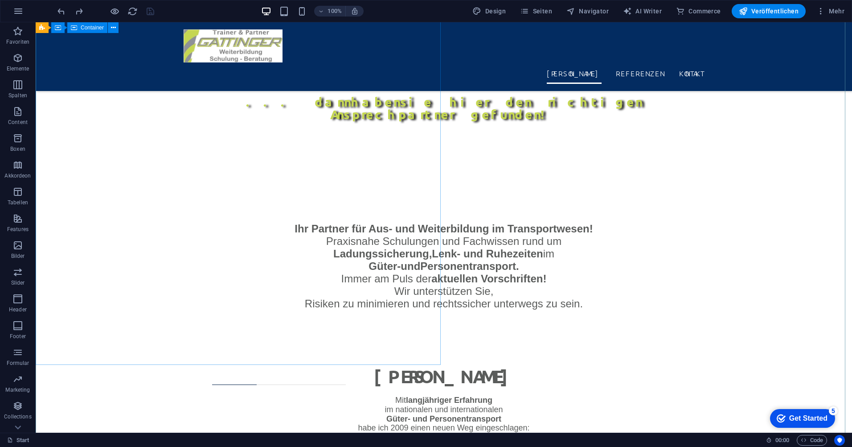
scroll to position [609, 0]
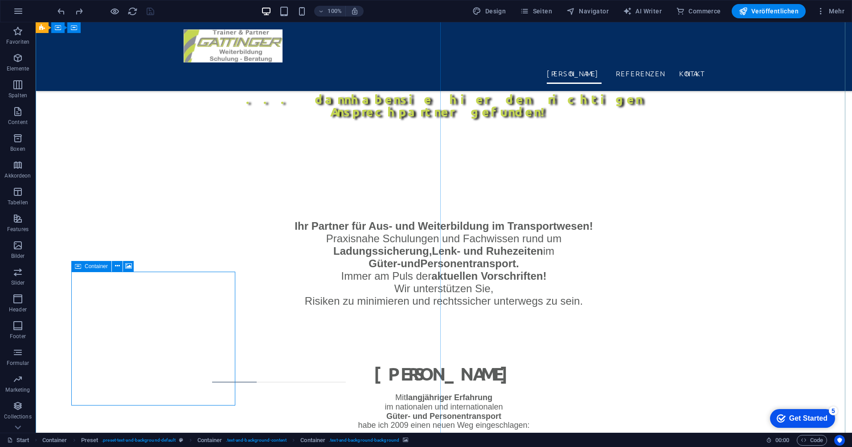
scroll to position [653, 0]
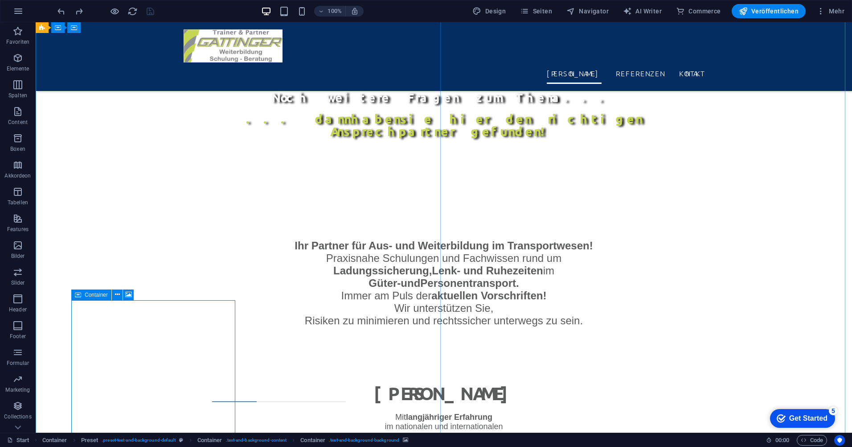
scroll to position [609, 0]
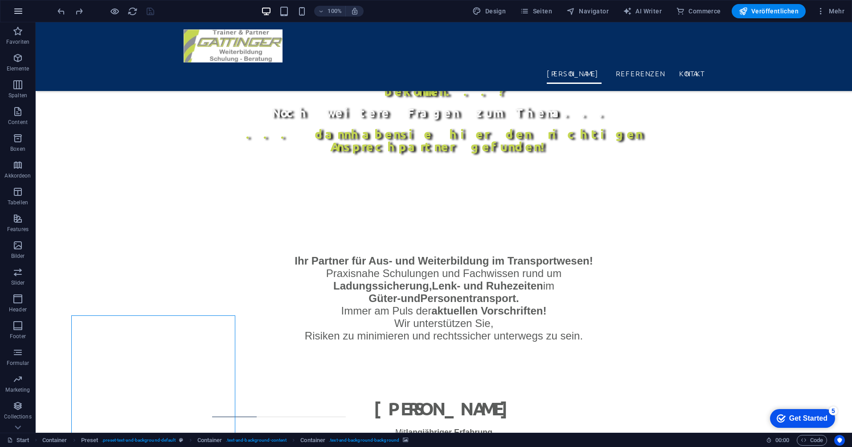
click at [17, 12] on icon "button" at bounding box center [18, 11] width 11 height 11
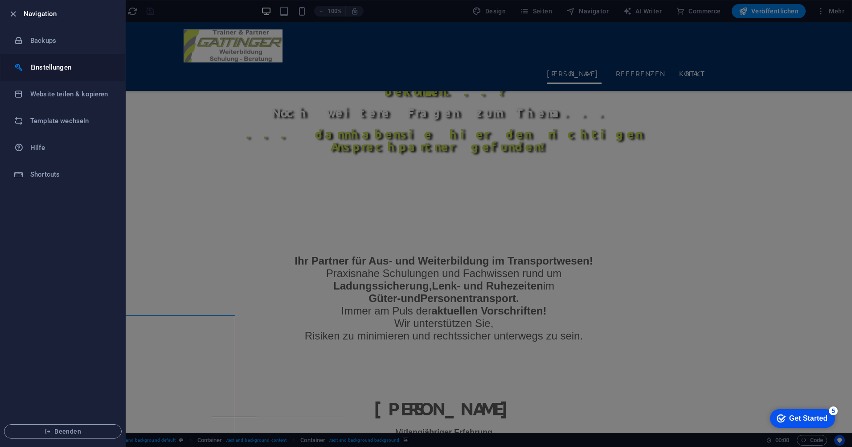
click at [38, 60] on li "Einstellungen" at bounding box center [62, 67] width 125 height 27
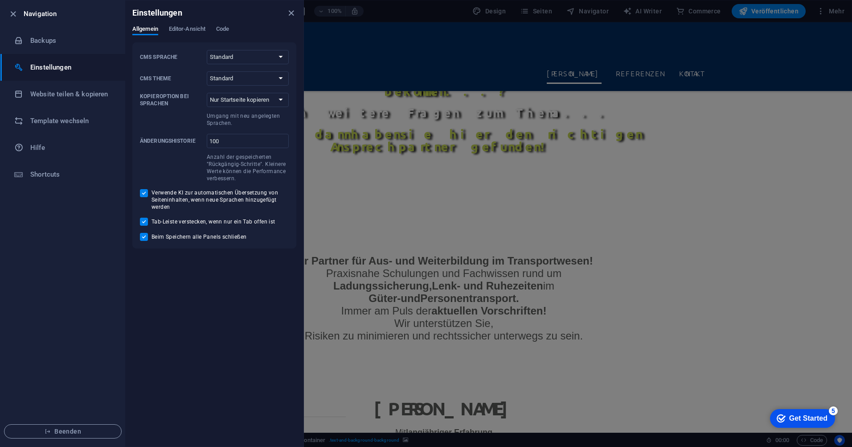
click at [42, 58] on li "Einstellungen" at bounding box center [62, 67] width 125 height 27
click at [50, 38] on h6 "Backups" at bounding box center [71, 40] width 82 height 11
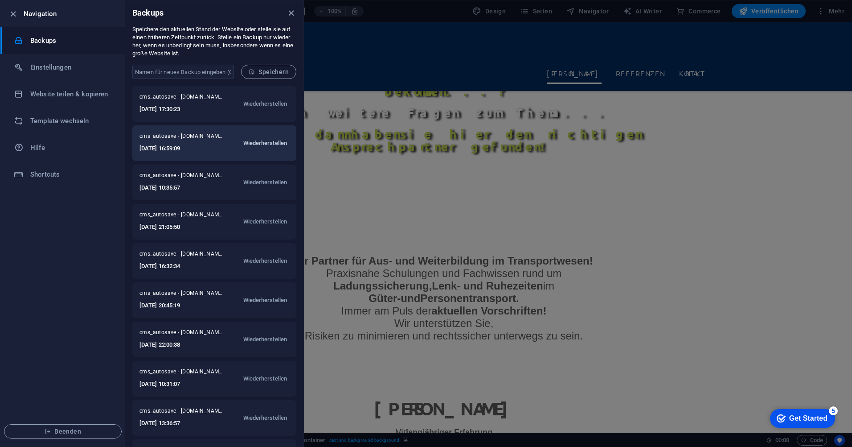
click at [264, 143] on span "Wiederherstellen" at bounding box center [265, 143] width 44 height 11
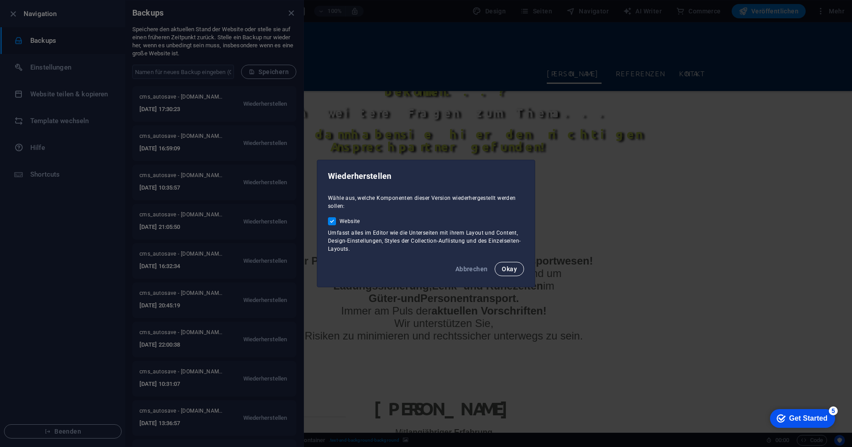
click at [515, 269] on span "Okay" at bounding box center [509, 268] width 15 height 7
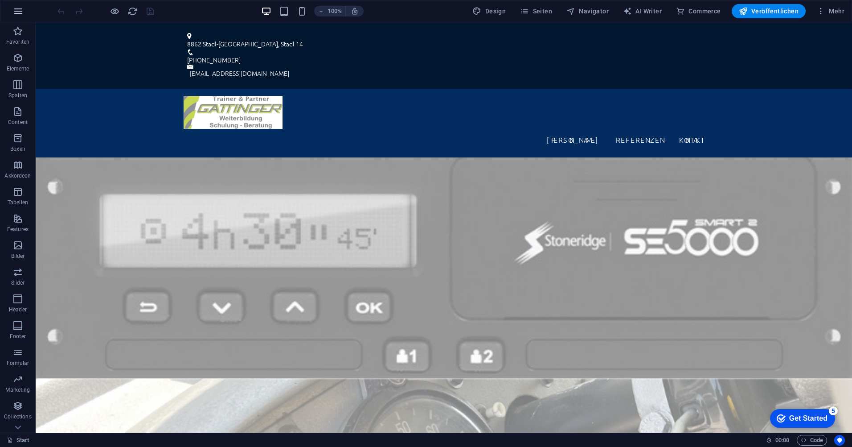
click at [20, 10] on icon "button" at bounding box center [18, 11] width 11 height 11
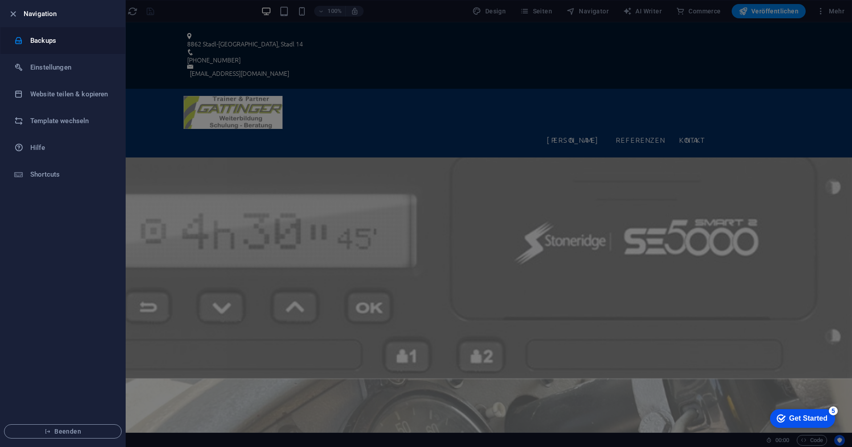
click at [53, 41] on h6 "Backups" at bounding box center [71, 40] width 82 height 11
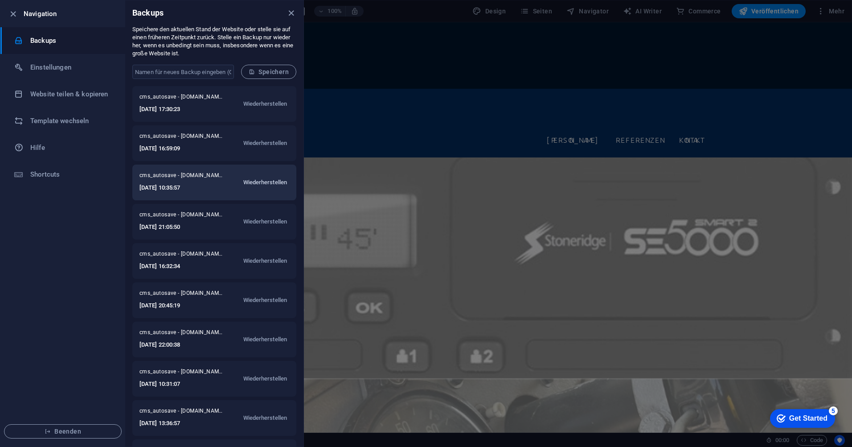
click at [254, 183] on span "Wiederherstellen" at bounding box center [265, 182] width 44 height 11
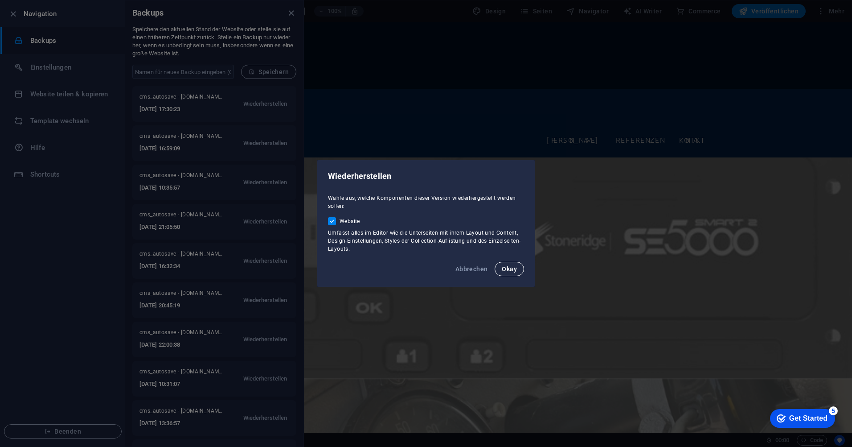
click at [509, 269] on span "Okay" at bounding box center [509, 268] width 15 height 7
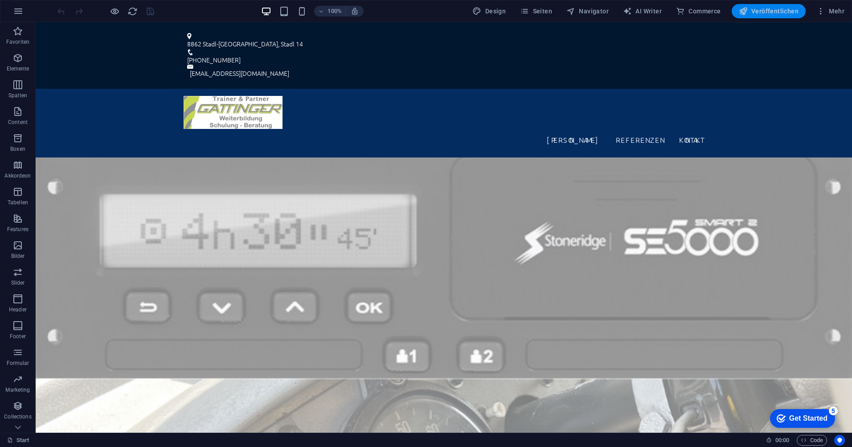
click at [762, 15] on span "Veröffentlichen" at bounding box center [769, 11] width 60 height 9
